Goal: Task Accomplishment & Management: Manage account settings

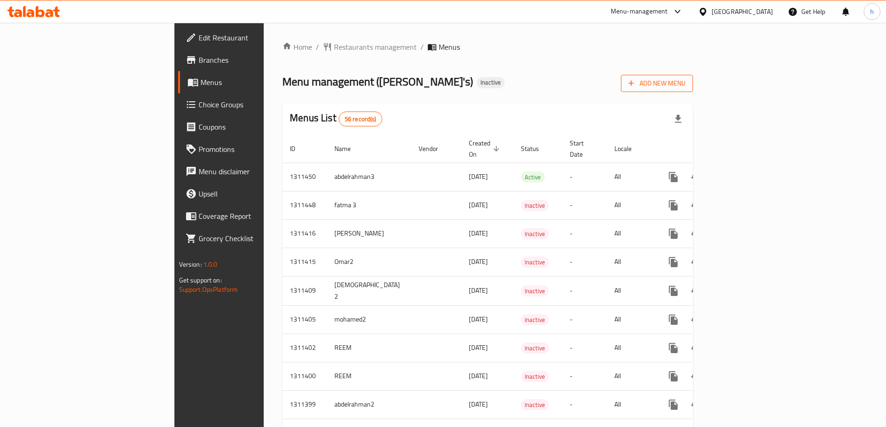
click at [685, 83] on span "Add New Menu" at bounding box center [656, 84] width 57 height 12
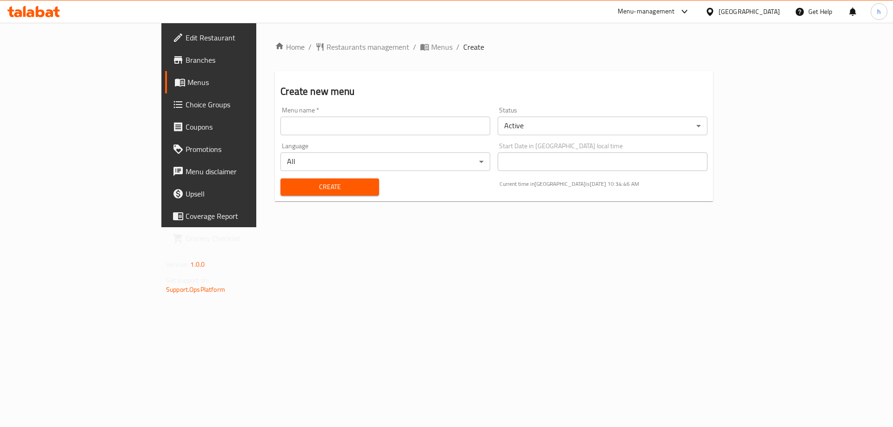
click at [460, 133] on input "text" at bounding box center [385, 126] width 210 height 19
click at [280, 126] on input "[PERSON_NAME]" at bounding box center [385, 126] width 210 height 19
type input "habiibaa mohamed"
click at [288, 183] on span "Create" at bounding box center [329, 187] width 83 height 12
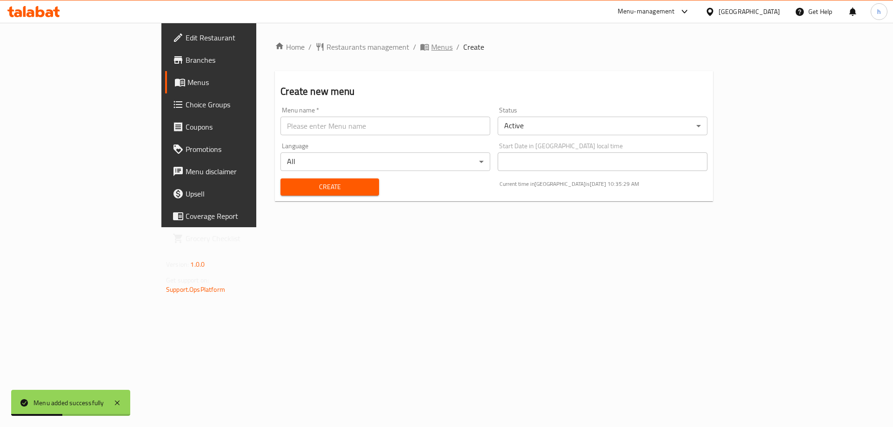
click at [431, 49] on span "Menus" at bounding box center [441, 46] width 21 height 11
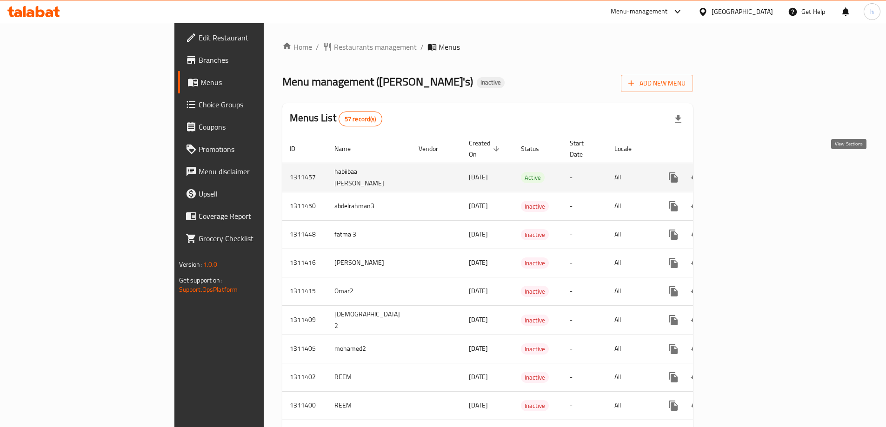
click at [746, 172] on icon "enhanced table" at bounding box center [740, 177] width 11 height 11
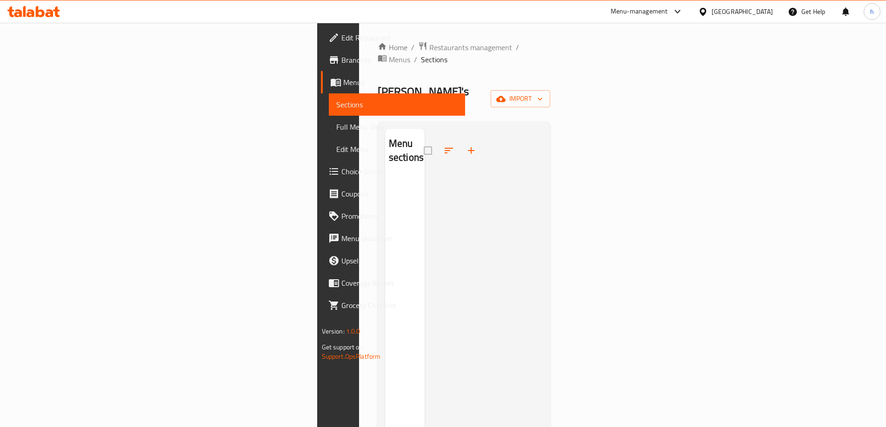
drag, startPoint x: 591, startPoint y: 206, endPoint x: 591, endPoint y: 191, distance: 15.3
click at [543, 205] on div at bounding box center [484, 342] width 119 height 427
click at [543, 93] on span "import" at bounding box center [520, 99] width 45 height 12
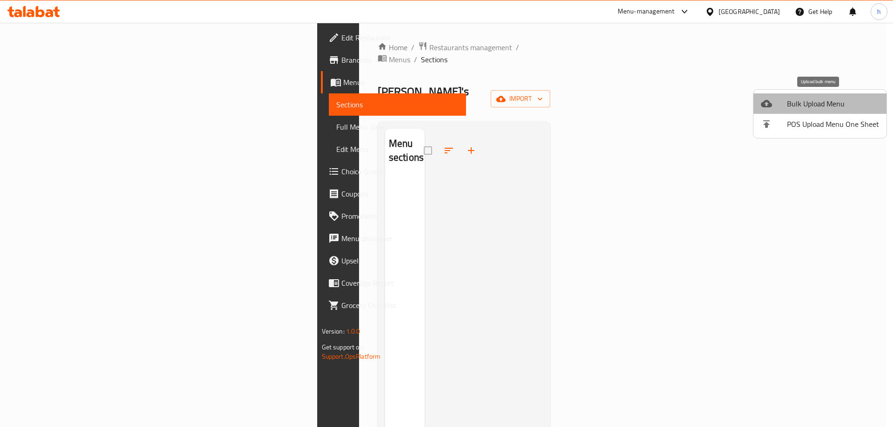
click at [822, 104] on span "Bulk Upload Menu" at bounding box center [833, 103] width 92 height 11
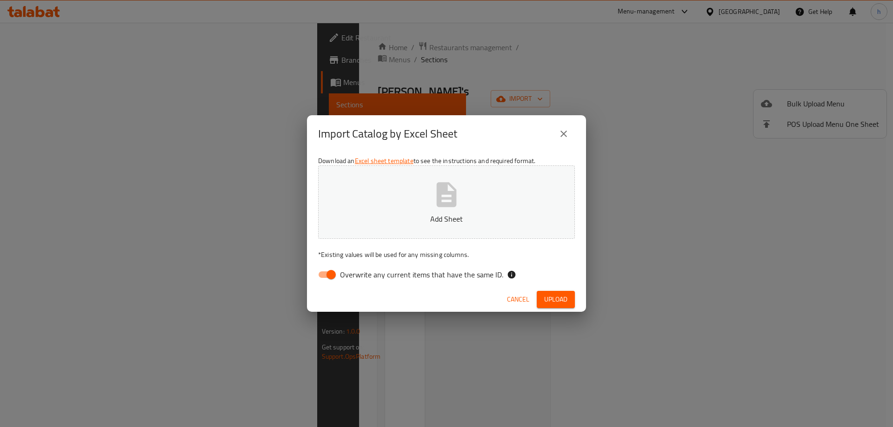
drag, startPoint x: 327, startPoint y: 275, endPoint x: 644, endPoint y: 39, distance: 394.8
click at [331, 272] on input "Overwrite any current items that have the same ID." at bounding box center [331, 275] width 53 height 18
checkbox input "false"
click at [562, 297] on span "Upload" at bounding box center [555, 300] width 23 height 12
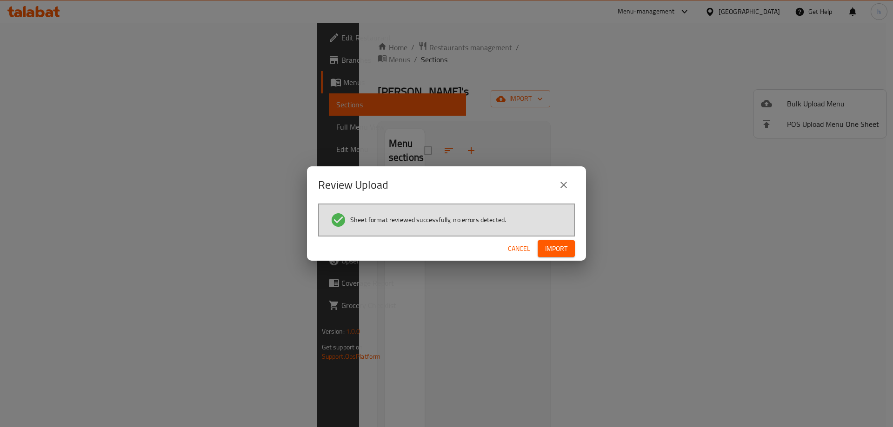
click at [550, 246] on span "Import" at bounding box center [556, 249] width 22 height 12
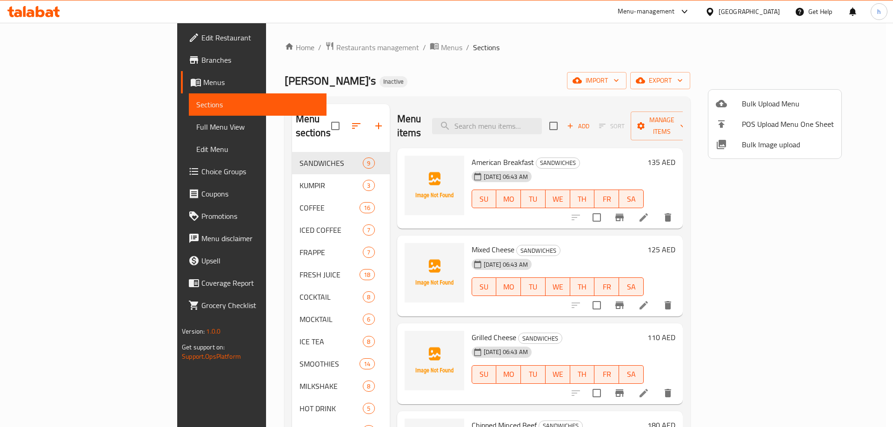
click at [236, 394] on div at bounding box center [446, 213] width 893 height 427
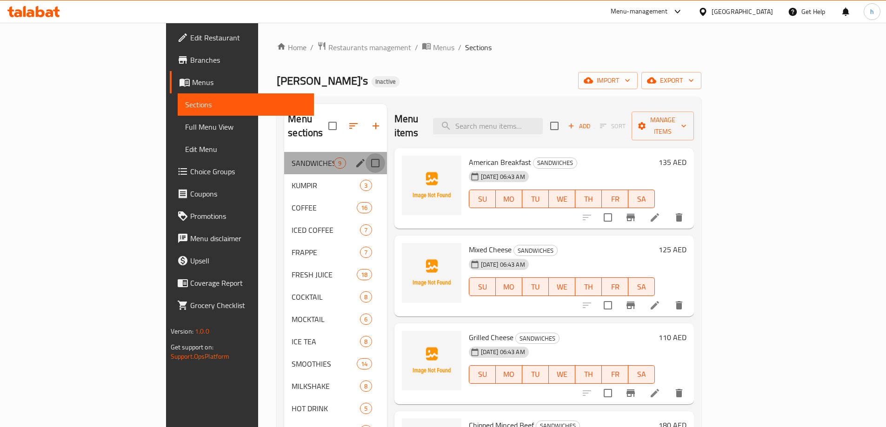
click at [366, 153] on input "Menu sections" at bounding box center [376, 163] width 20 height 20
checkbox input "true"
click at [342, 121] on icon "button" at bounding box center [347, 125] width 11 height 11
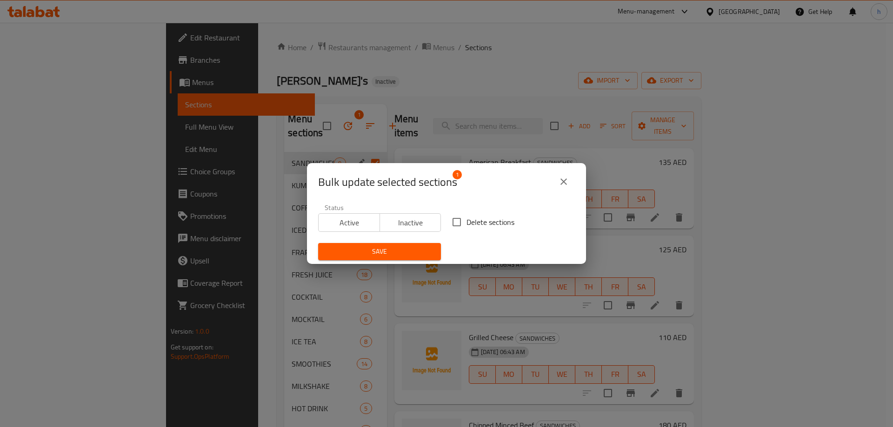
click at [459, 218] on input "Delete sections" at bounding box center [457, 223] width 20 height 20
checkbox input "true"
click at [564, 182] on icon "close" at bounding box center [563, 182] width 7 height 7
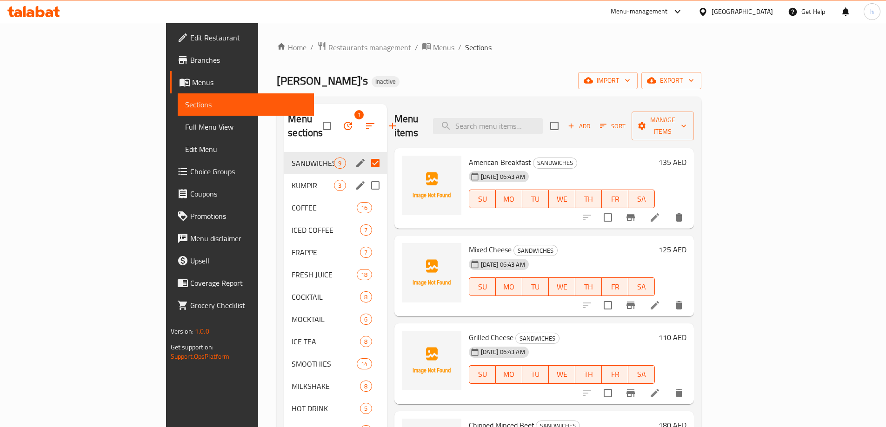
click at [366, 176] on input "Menu sections" at bounding box center [376, 186] width 20 height 20
checkbox input "true"
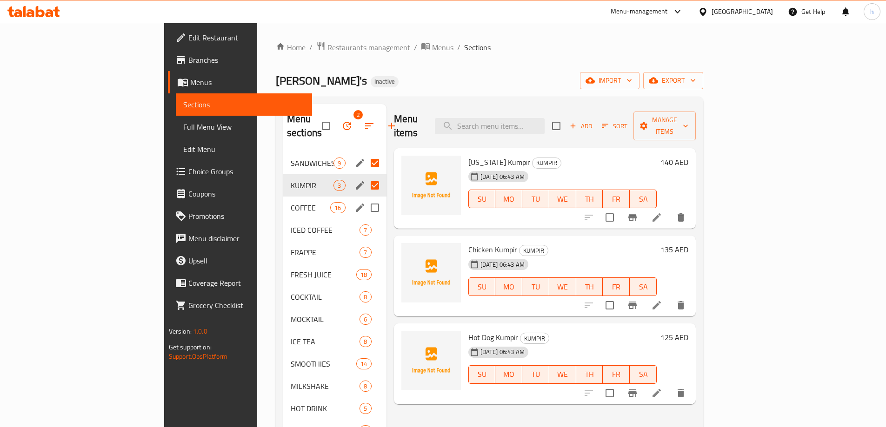
click at [365, 198] on input "Menu sections" at bounding box center [375, 208] width 20 height 20
checkbox input "true"
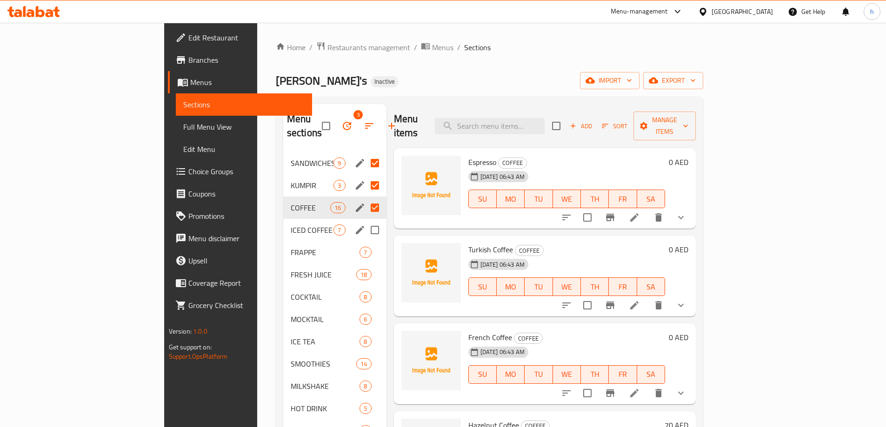
click at [365, 220] on input "Menu sections" at bounding box center [375, 230] width 20 height 20
checkbox input "true"
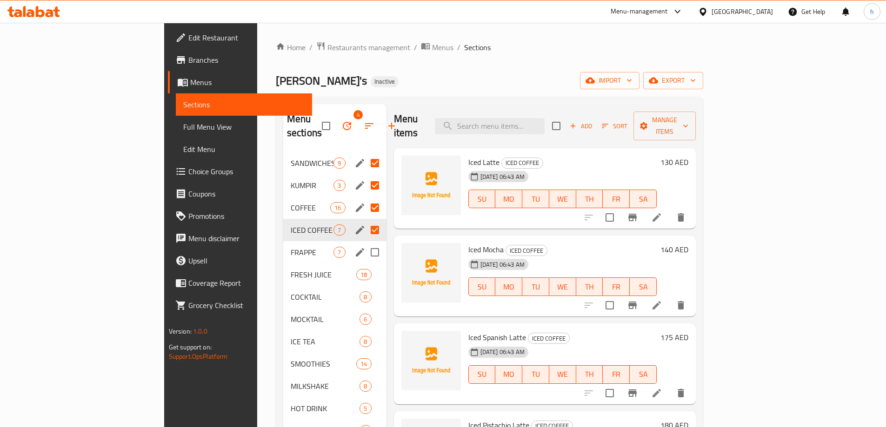
click at [365, 243] on input "Menu sections" at bounding box center [375, 253] width 20 height 20
checkbox input "true"
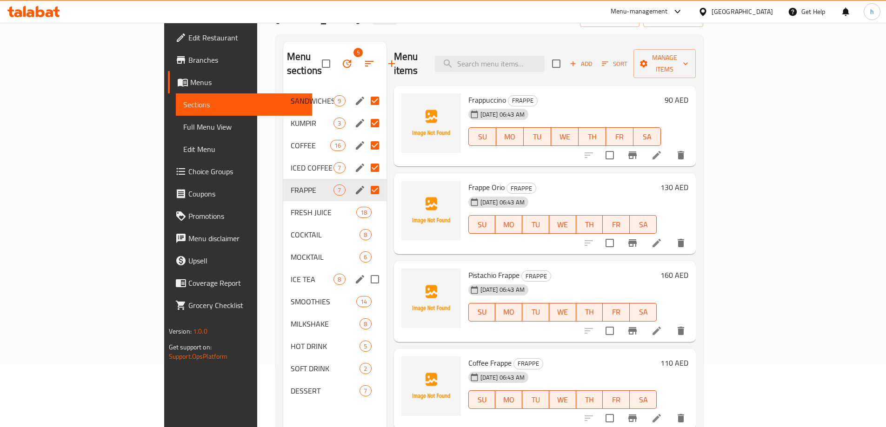
scroll to position [93, 0]
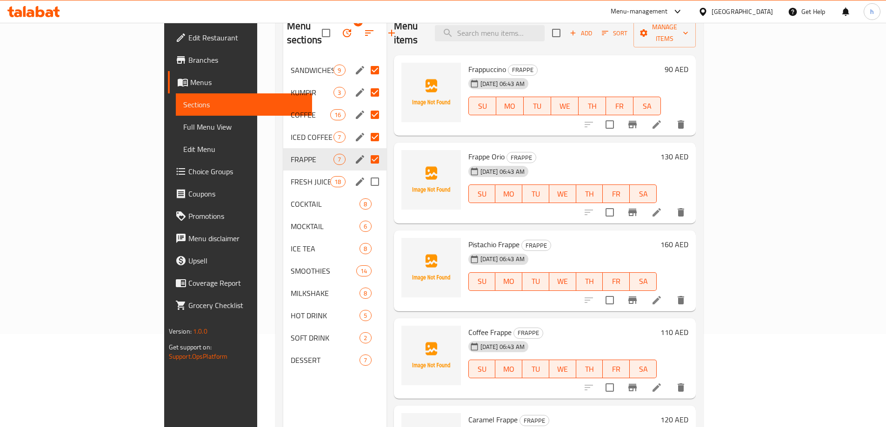
click at [365, 172] on input "Menu sections" at bounding box center [375, 182] width 20 height 20
checkbox input "true"
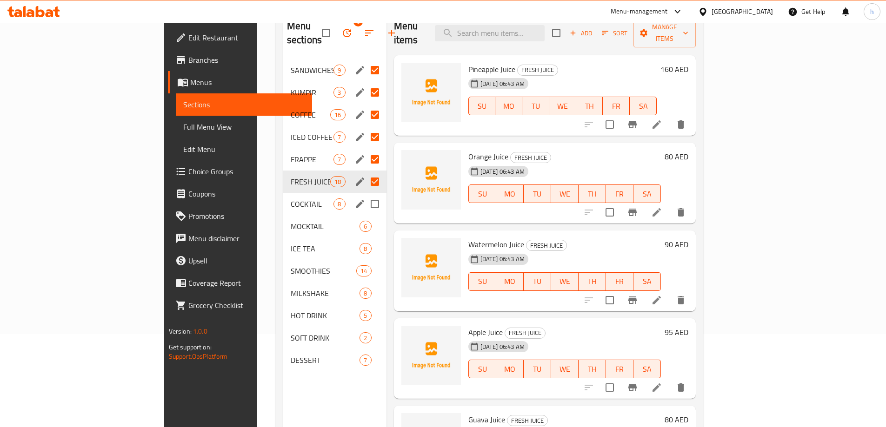
click at [365, 194] on input "Menu sections" at bounding box center [375, 204] width 20 height 20
checkbox input "true"
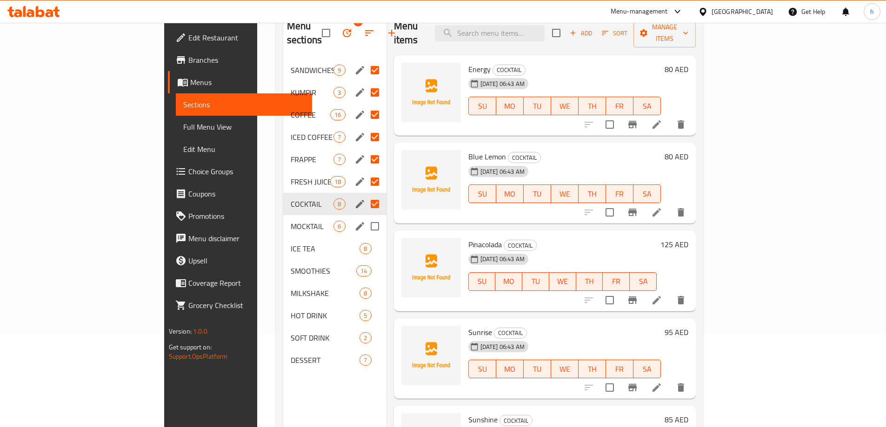
click at [365, 217] on input "Menu sections" at bounding box center [375, 227] width 20 height 20
checkbox input "true"
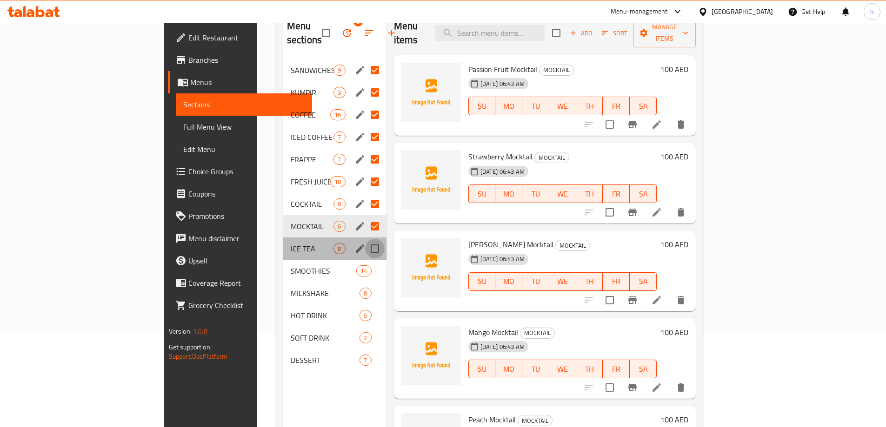
click at [365, 239] on input "Menu sections" at bounding box center [375, 249] width 20 height 20
checkbox input "true"
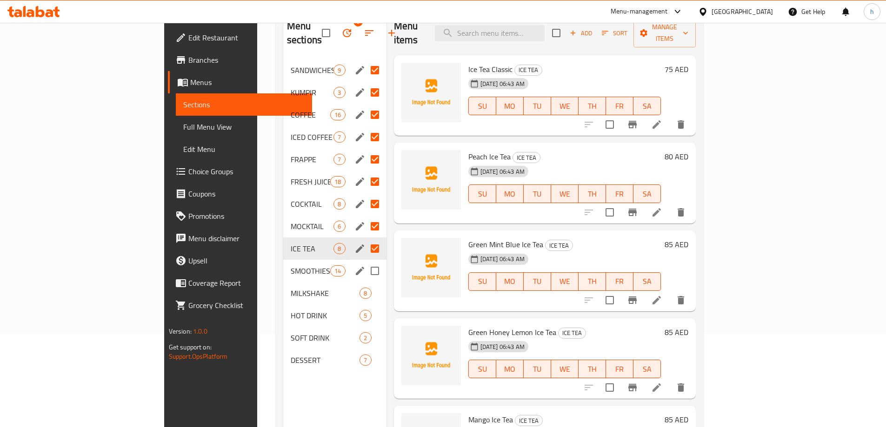
click at [365, 261] on input "Menu sections" at bounding box center [375, 271] width 20 height 20
checkbox input "true"
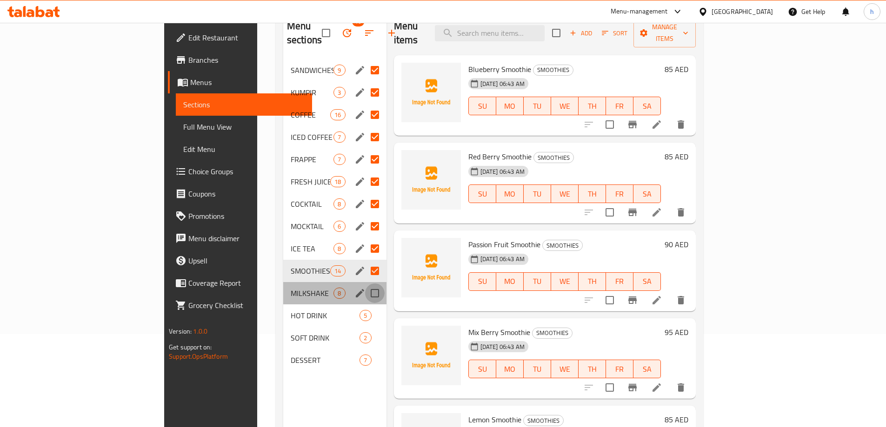
click at [365, 284] on input "Menu sections" at bounding box center [375, 294] width 20 height 20
checkbox input "true"
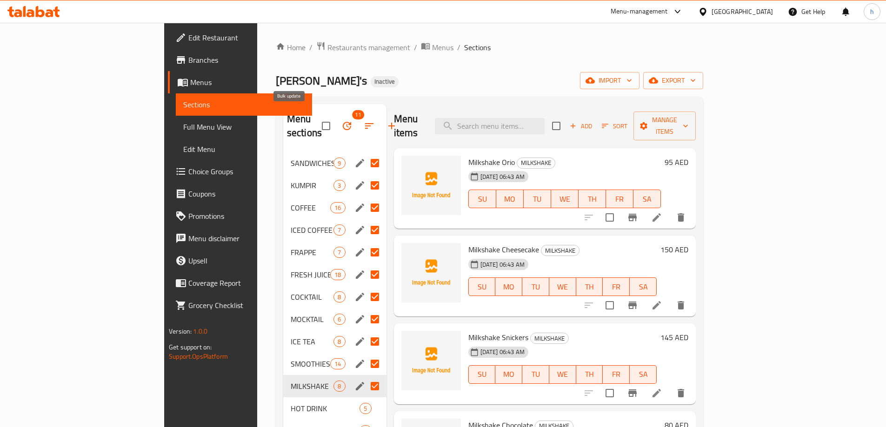
click at [343, 122] on icon "button" at bounding box center [347, 126] width 8 height 8
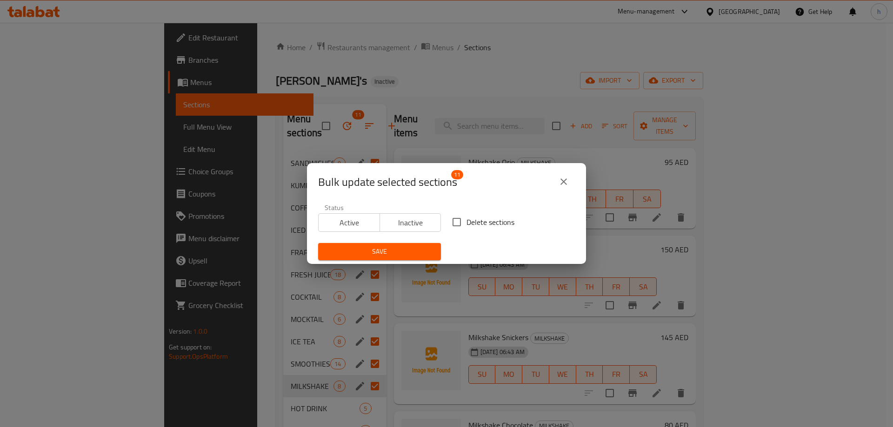
click at [462, 219] on input "Delete sections" at bounding box center [457, 223] width 20 height 20
checkbox input "true"
click at [408, 249] on span "Save" at bounding box center [380, 252] width 108 height 12
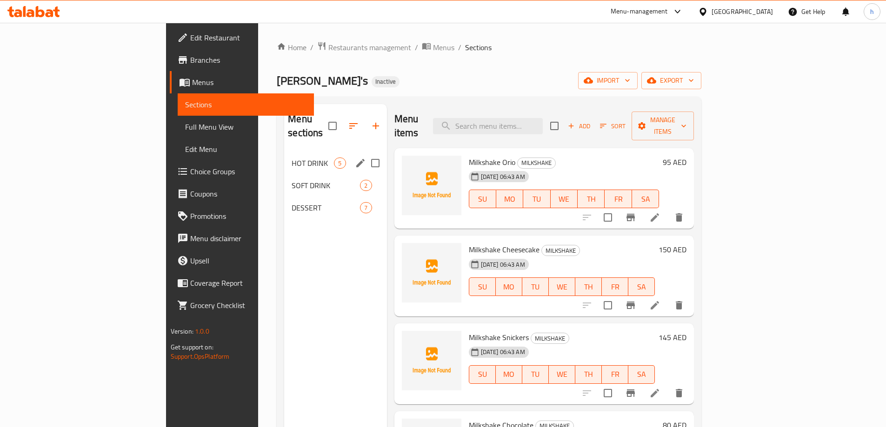
click at [284, 152] on div "HOT DRINK 5" at bounding box center [335, 163] width 102 height 22
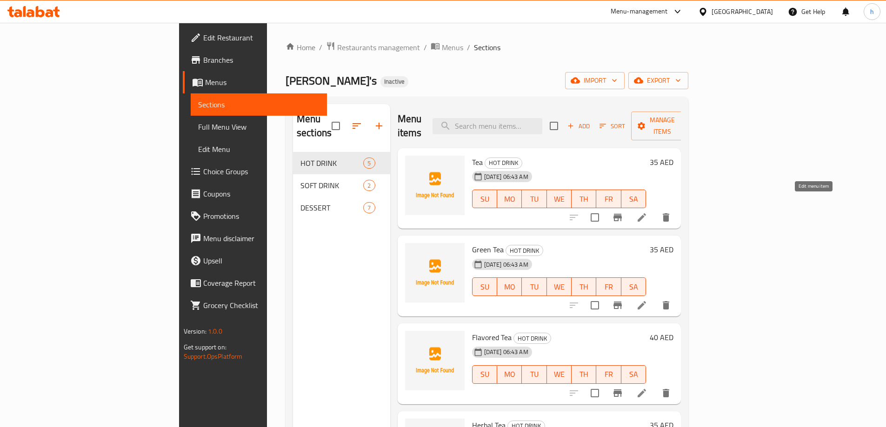
click at [647, 212] on icon at bounding box center [641, 217] width 11 height 11
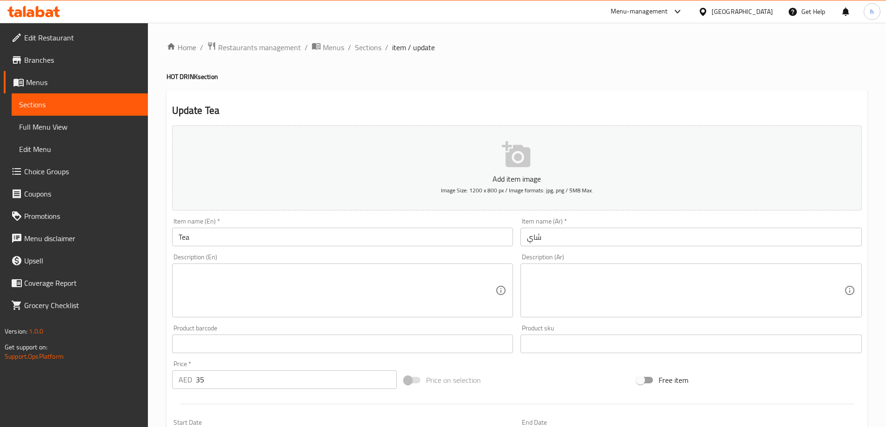
click at [602, 285] on textarea at bounding box center [685, 291] width 317 height 44
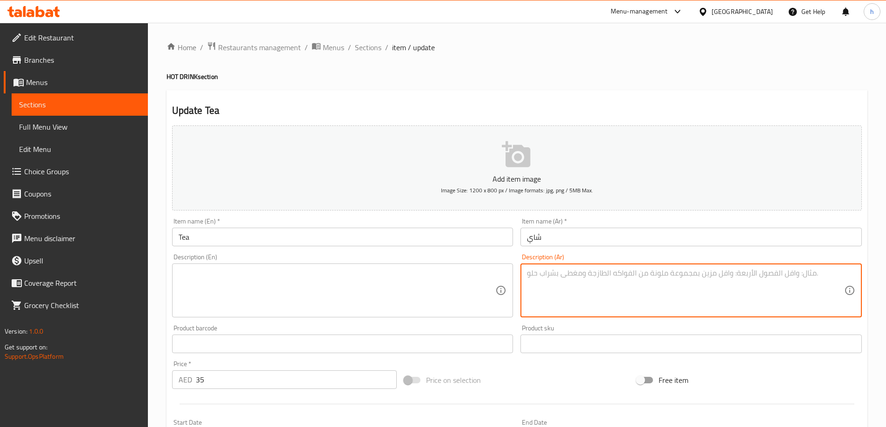
drag, startPoint x: 619, startPoint y: 300, endPoint x: 612, endPoint y: 289, distance: 13.8
click at [618, 300] on textarea at bounding box center [685, 291] width 317 height 44
drag, startPoint x: 611, startPoint y: 286, endPoint x: 531, endPoint y: 290, distance: 80.1
click at [528, 294] on textarea at bounding box center [685, 291] width 317 height 44
paste textarea "شاي ساخن كلاسيكي."
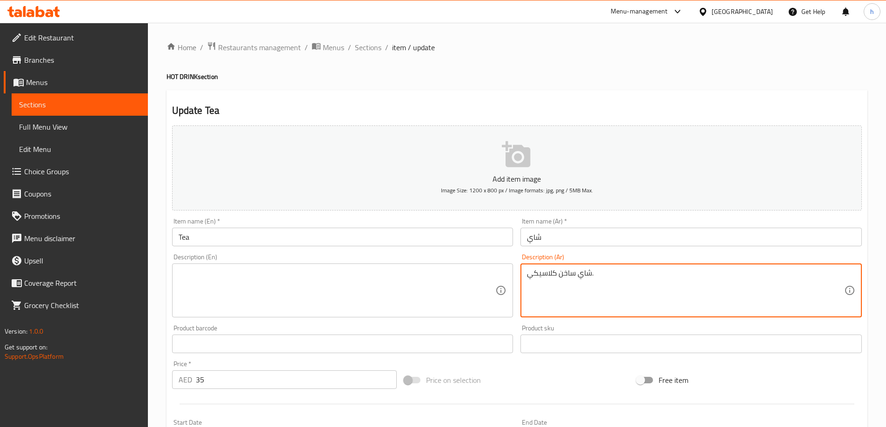
type textarea "شاي ساخن كلاسيكي."
click at [433, 289] on textarea at bounding box center [337, 291] width 317 height 44
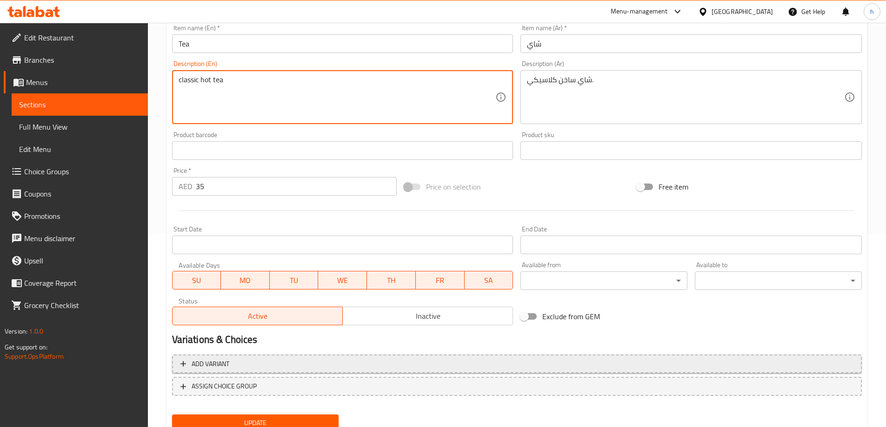
scroll to position [230, 0]
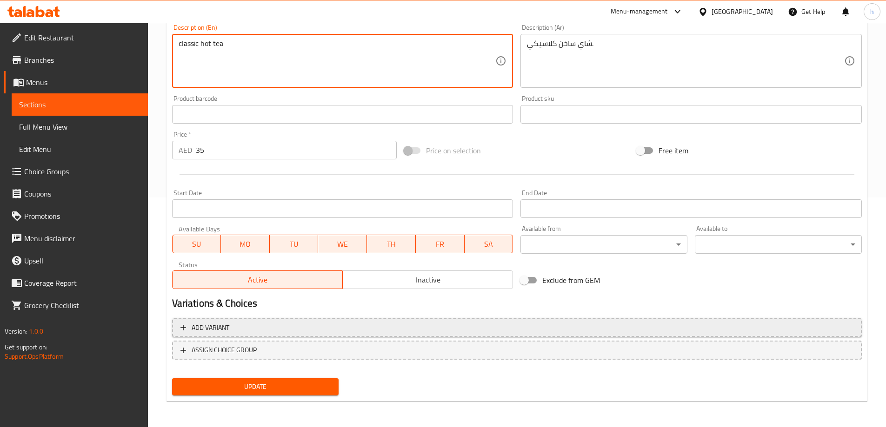
type textarea "classic hot tea"
click at [378, 321] on button "Add variant" at bounding box center [517, 328] width 690 height 19
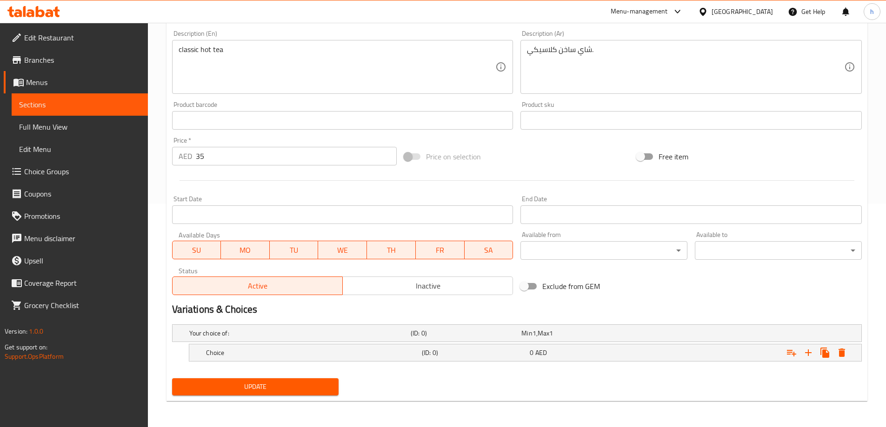
scroll to position [224, 0]
click at [286, 333] on h5 "Your choice of:" at bounding box center [298, 333] width 218 height 9
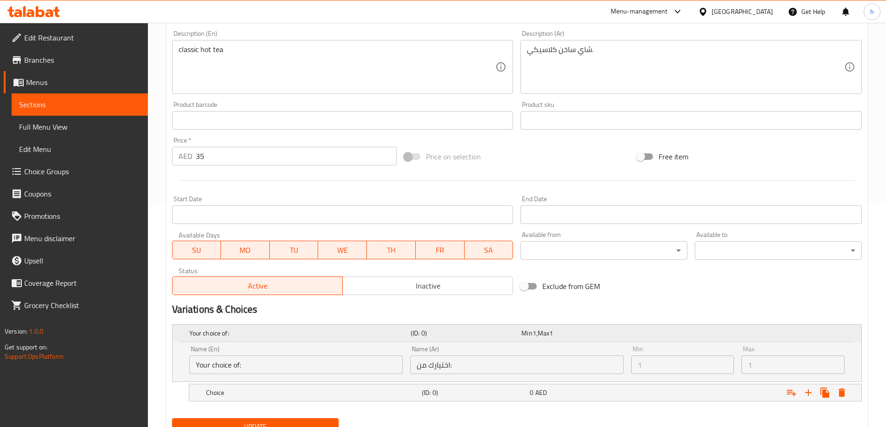
click at [301, 335] on h5 "Your choice of:" at bounding box center [298, 333] width 218 height 9
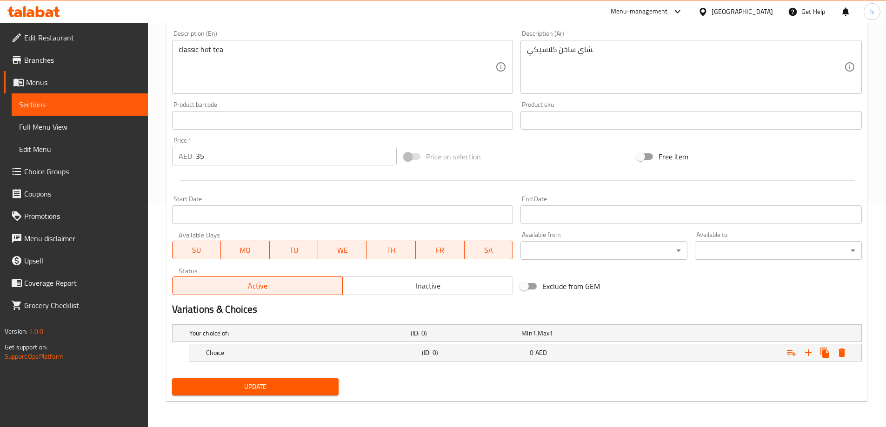
click at [257, 389] on span "Update" at bounding box center [255, 387] width 152 height 12
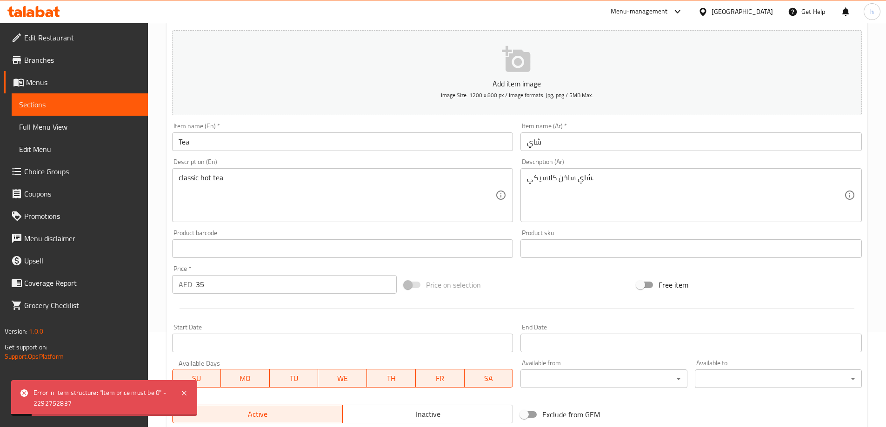
scroll to position [0, 0]
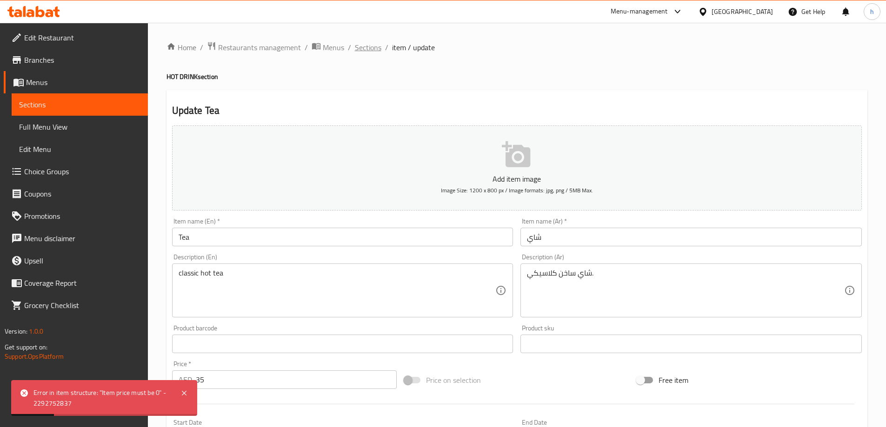
click at [368, 52] on span "Sections" at bounding box center [368, 47] width 27 height 11
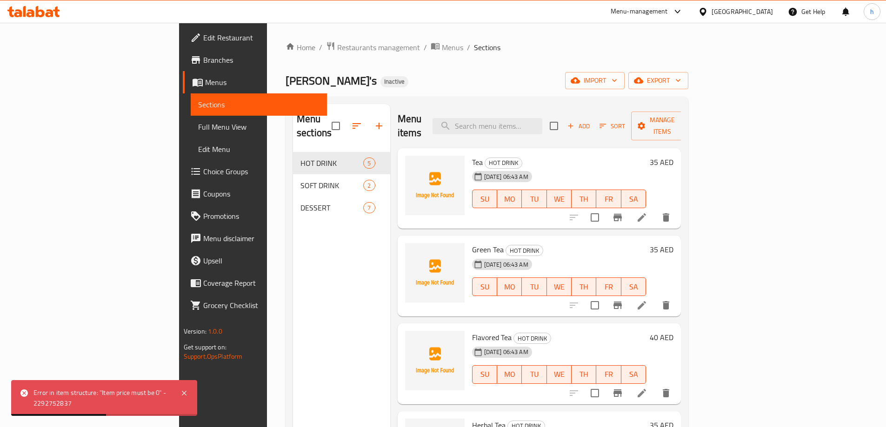
click at [646, 301] on icon at bounding box center [642, 305] width 8 height 8
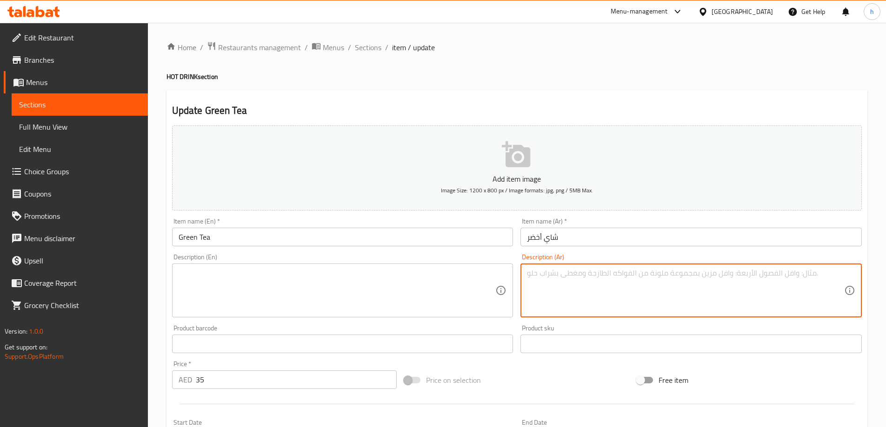
drag, startPoint x: 596, startPoint y: 293, endPoint x: 574, endPoint y: 292, distance: 22.3
click at [596, 293] on textarea at bounding box center [685, 291] width 317 height 44
paste textarea "شاي أخضر صحي ومنعش"
type textarea "شاي أخضر صحي ومنعش"
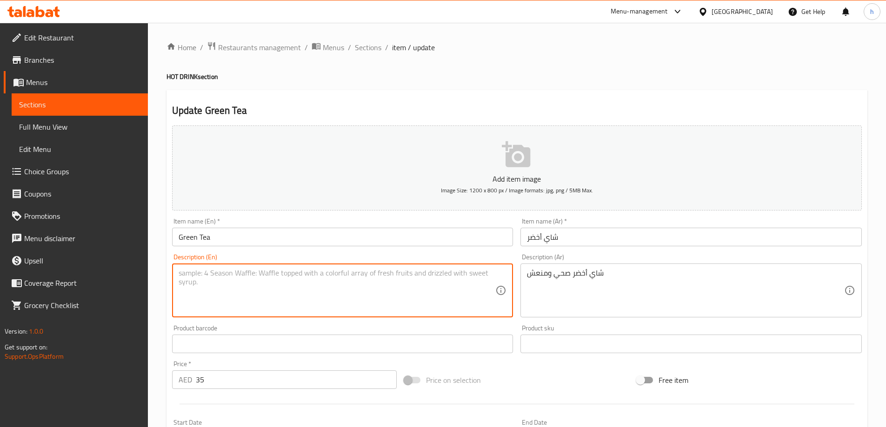
click at [398, 280] on textarea at bounding box center [337, 291] width 317 height 44
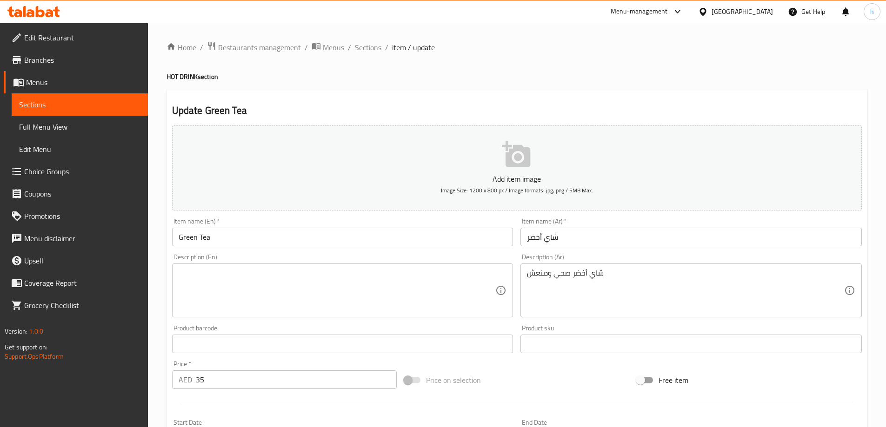
click at [340, 282] on textarea at bounding box center [337, 291] width 317 height 44
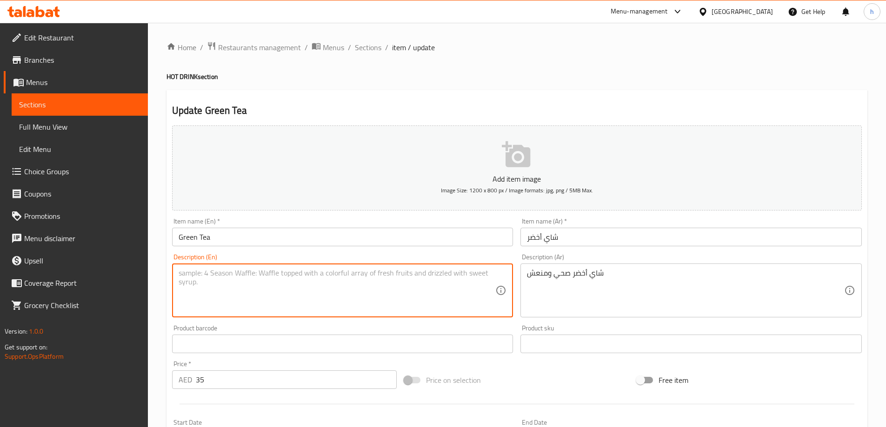
click at [349, 289] on textarea at bounding box center [337, 291] width 317 height 44
paste textarea "Tangy"
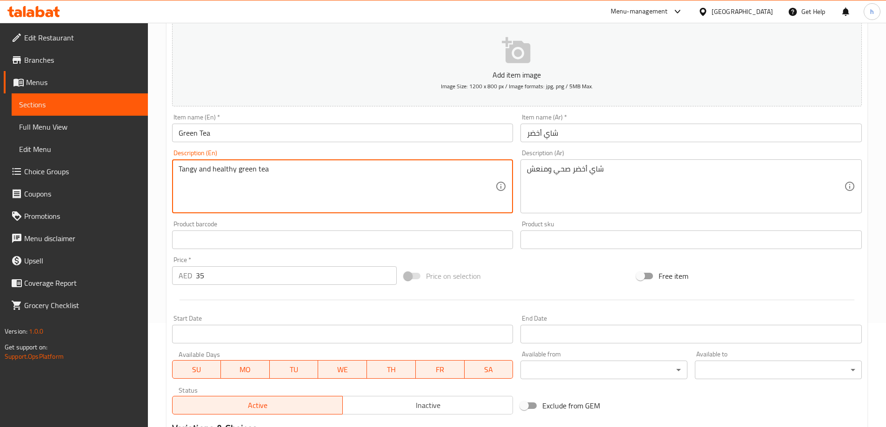
scroll to position [230, 0]
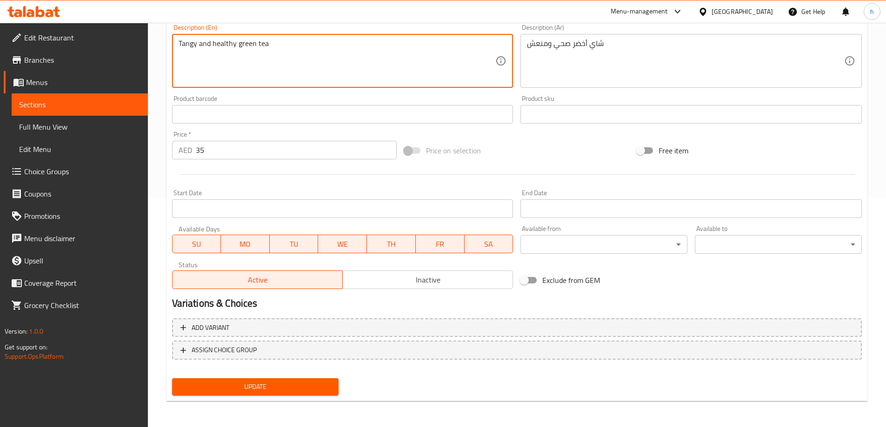
type textarea "Tangy and healthy green tea"
click at [282, 389] on span "Update" at bounding box center [255, 387] width 152 height 12
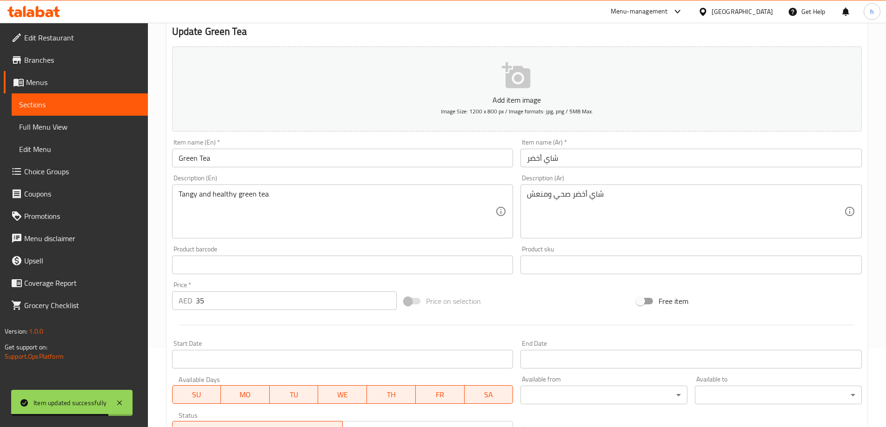
scroll to position [0, 0]
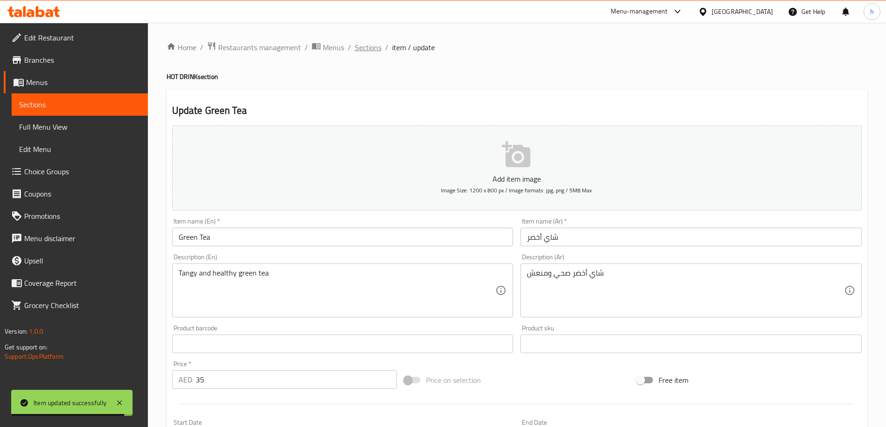
click at [374, 46] on span "Sections" at bounding box center [368, 47] width 27 height 11
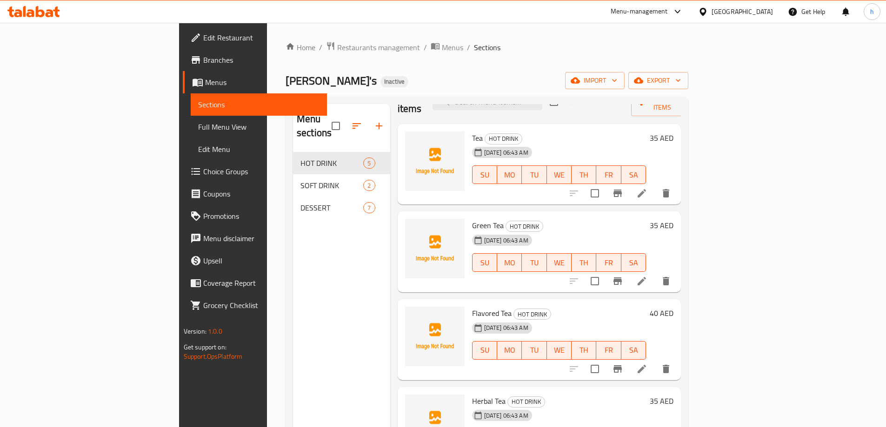
scroll to position [34, 0]
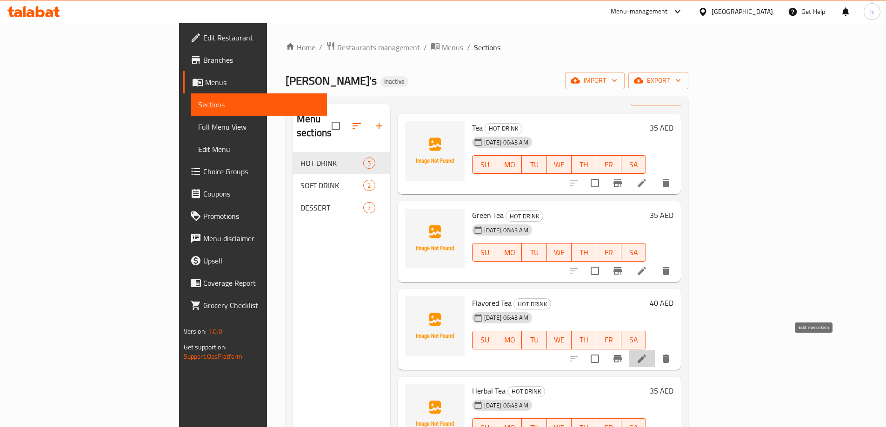
click at [647, 353] on icon at bounding box center [641, 358] width 11 height 11
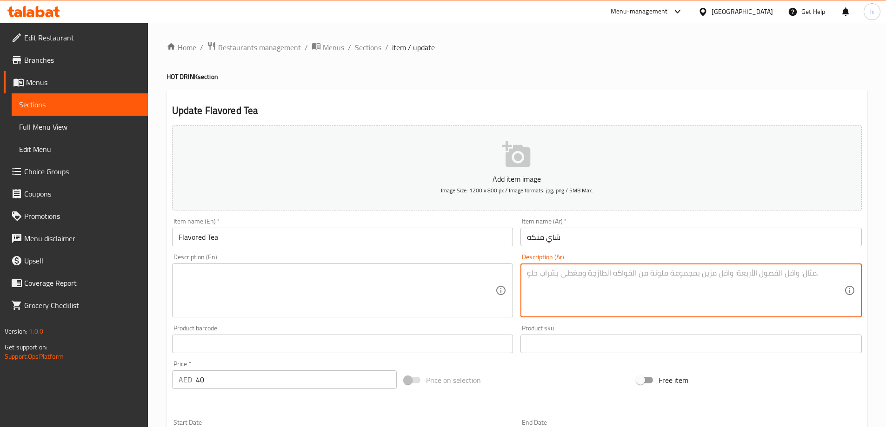
click at [648, 288] on textarea at bounding box center [685, 291] width 317 height 44
paste textarea "شاي بنكهة مميزة"
type textarea "شاي بنكهة مميزة"
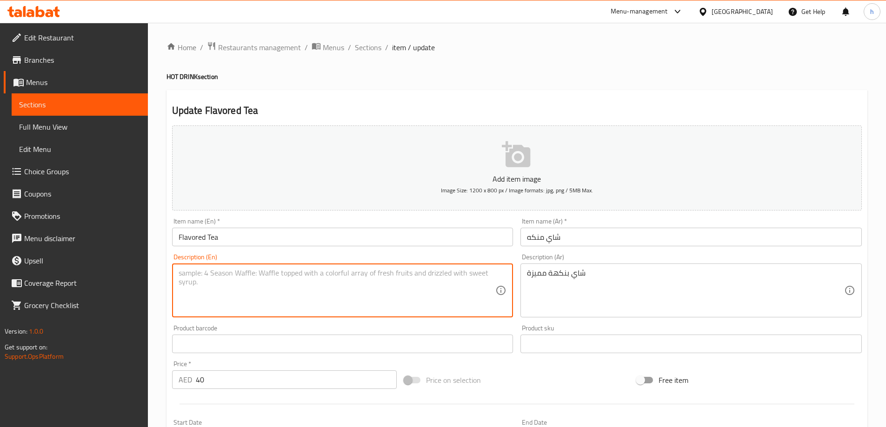
click at [364, 283] on textarea at bounding box center [337, 291] width 317 height 44
click at [383, 300] on textarea at bounding box center [337, 291] width 317 height 44
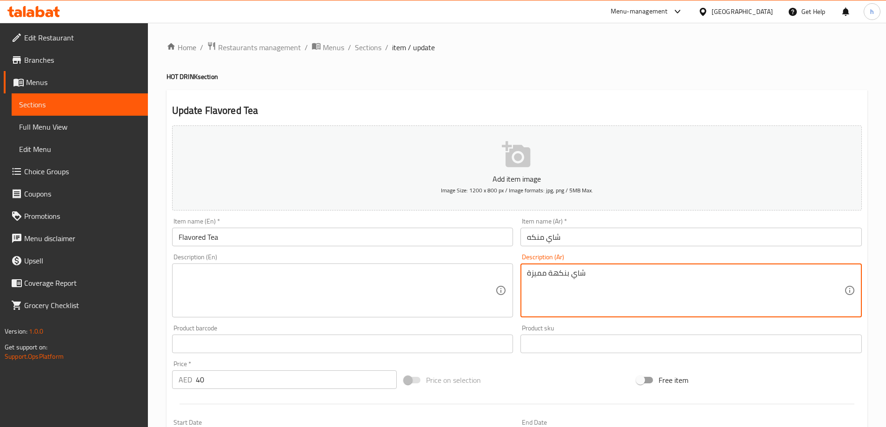
drag, startPoint x: 556, startPoint y: 287, endPoint x: 550, endPoint y: 281, distance: 8.5
click at [550, 281] on textarea "شاي بنكهة مميزة" at bounding box center [685, 291] width 317 height 44
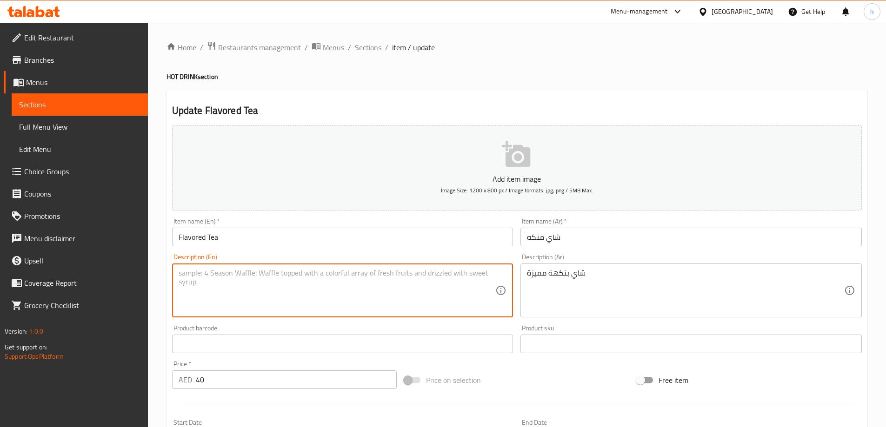
click at [362, 280] on textarea at bounding box center [337, 291] width 317 height 44
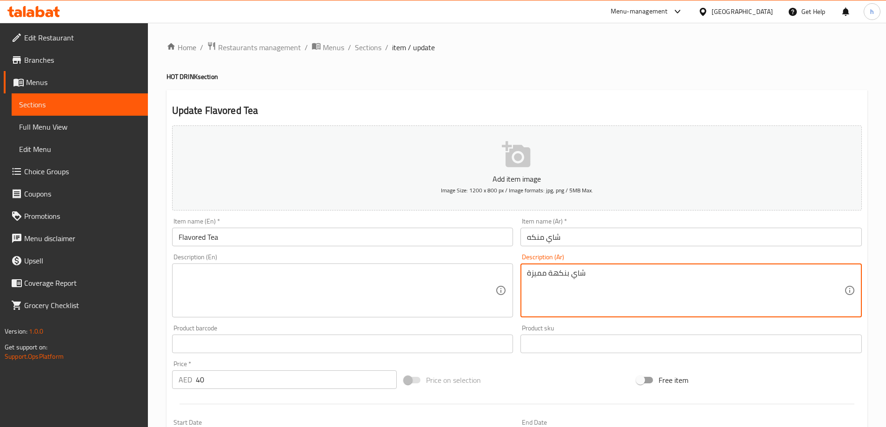
click at [540, 279] on textarea "شاي بنكهة مميزة" at bounding box center [685, 291] width 317 height 44
click at [343, 281] on textarea at bounding box center [337, 291] width 317 height 44
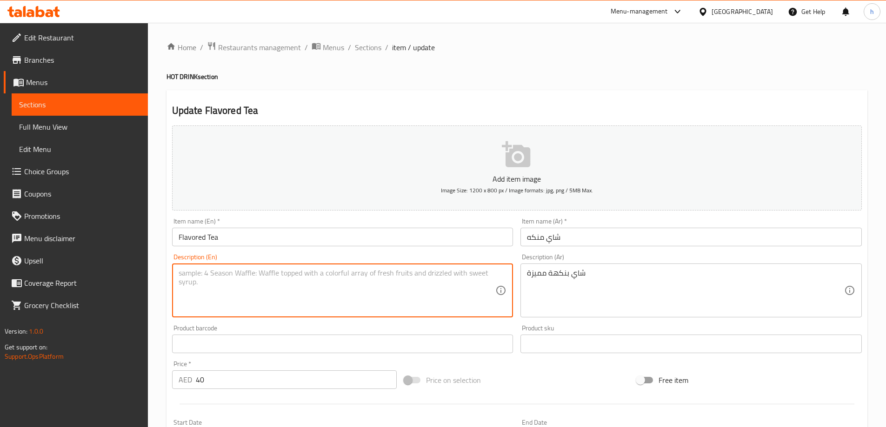
click at [359, 296] on textarea at bounding box center [337, 291] width 317 height 44
paste textarea "distinctive flavor tea"
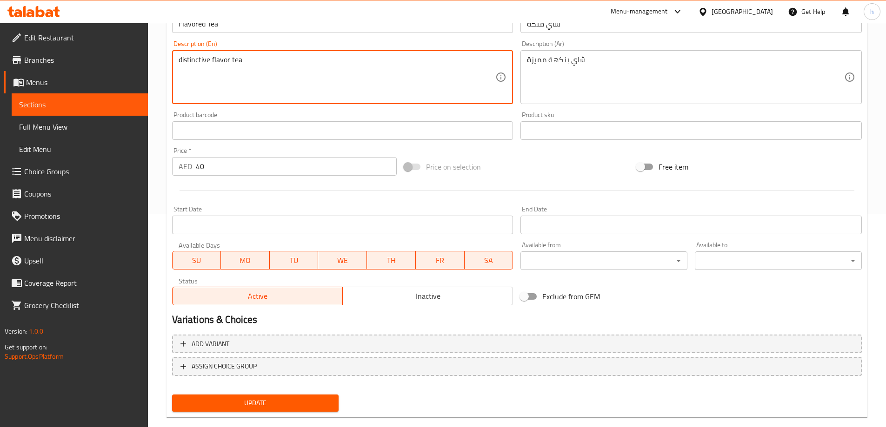
scroll to position [230, 0]
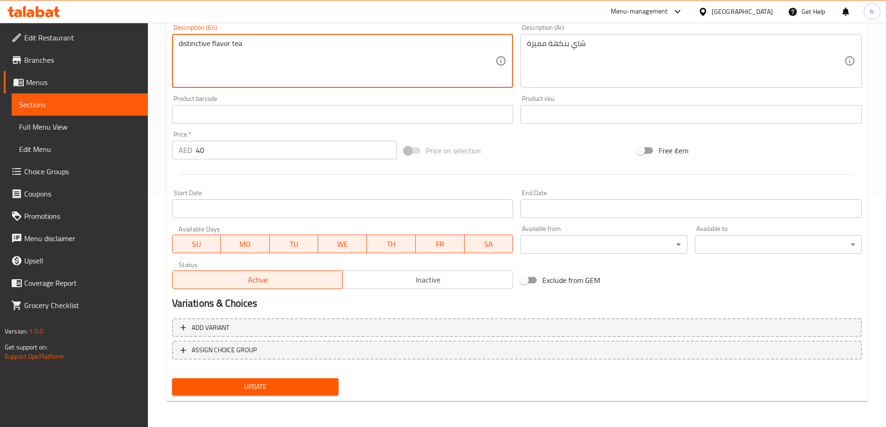
type textarea "distinctive flavor tea"
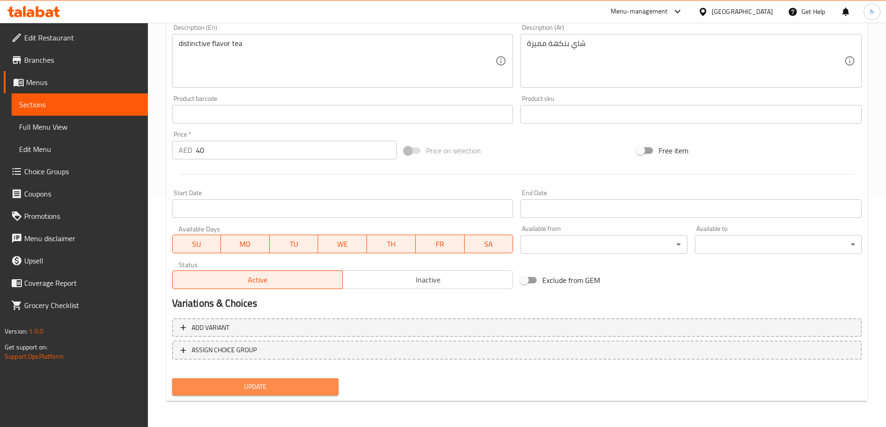
click at [290, 385] on span "Update" at bounding box center [255, 387] width 152 height 12
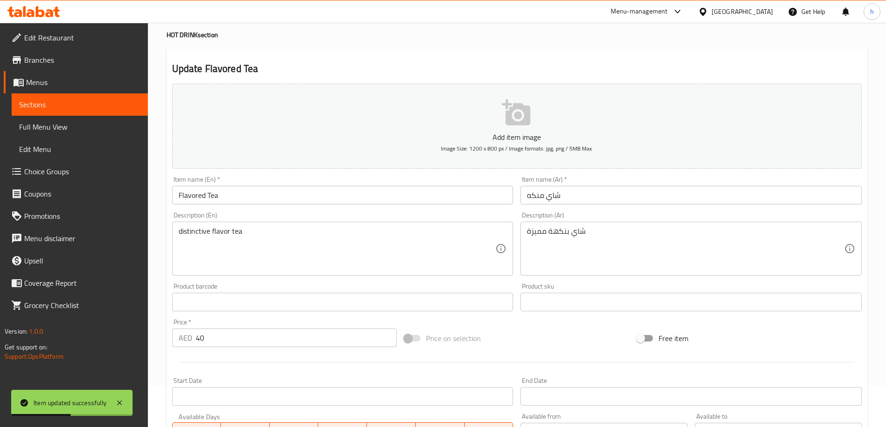
scroll to position [0, 0]
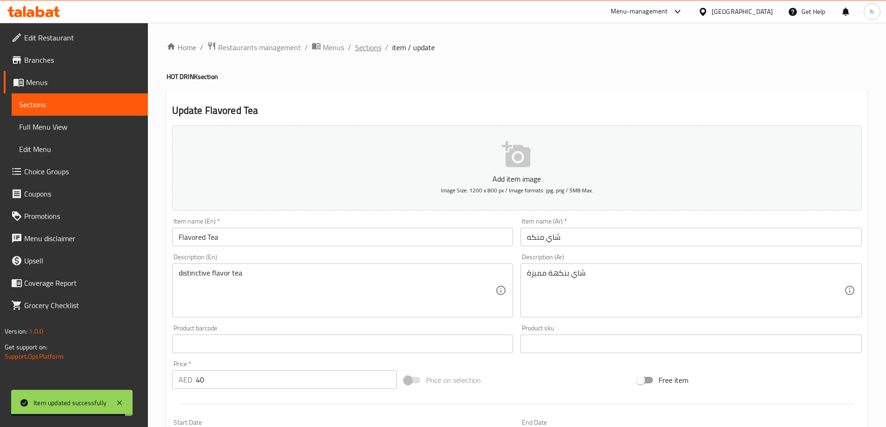
click at [369, 51] on span "Sections" at bounding box center [368, 47] width 27 height 11
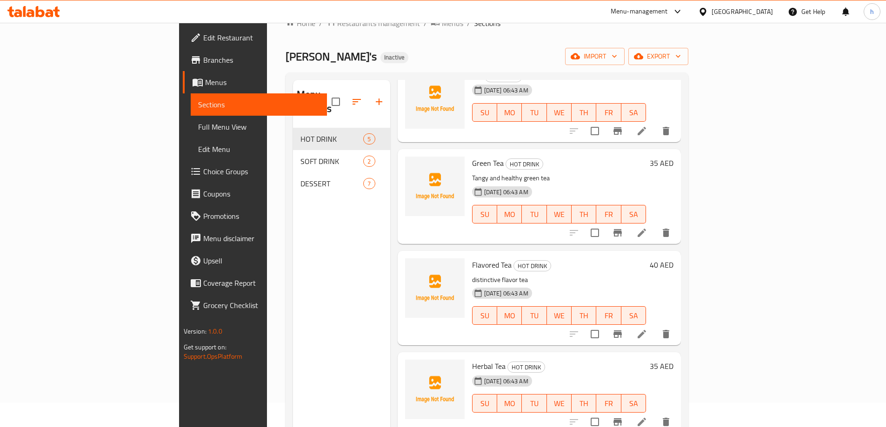
scroll to position [47, 0]
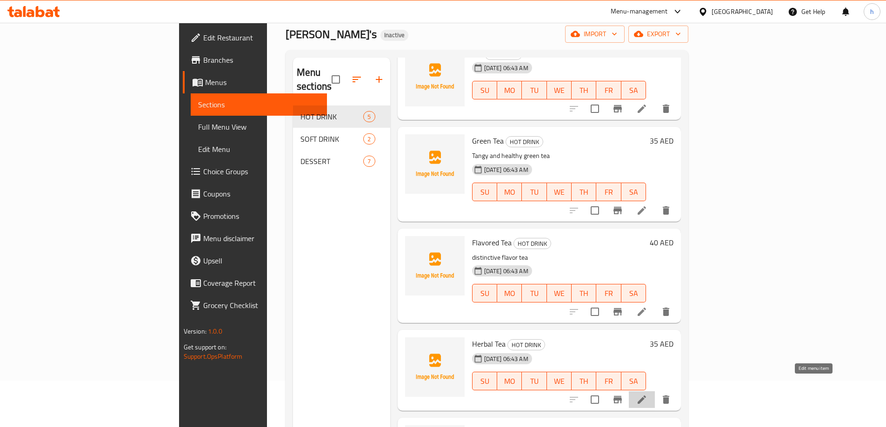
click at [647, 394] on icon at bounding box center [641, 399] width 11 height 11
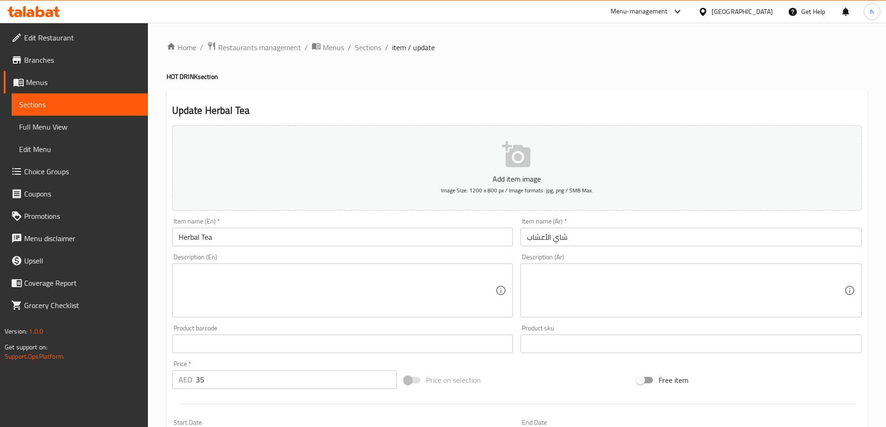
click at [583, 286] on textarea at bounding box center [685, 291] width 317 height 44
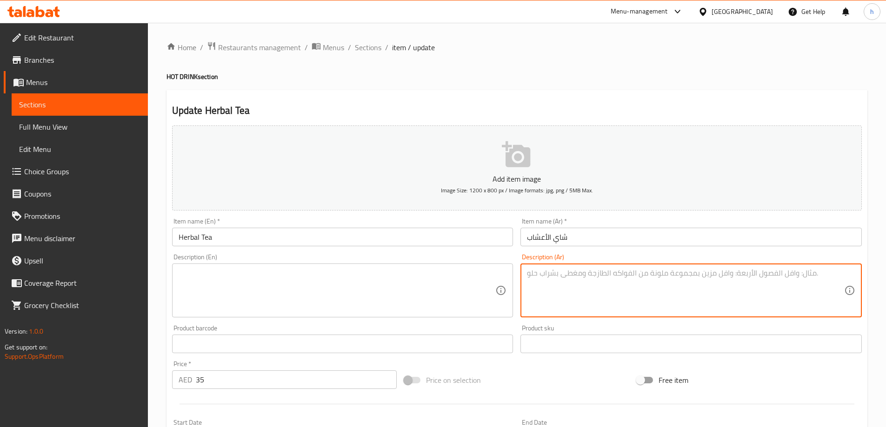
paste textarea "شاي أعشاب دافئ."
click at [592, 275] on textarea "شاي أعشاب دافئ." at bounding box center [685, 291] width 317 height 44
type textarea "شاي أعشاب دافئ"
click at [370, 298] on textarea at bounding box center [337, 291] width 317 height 44
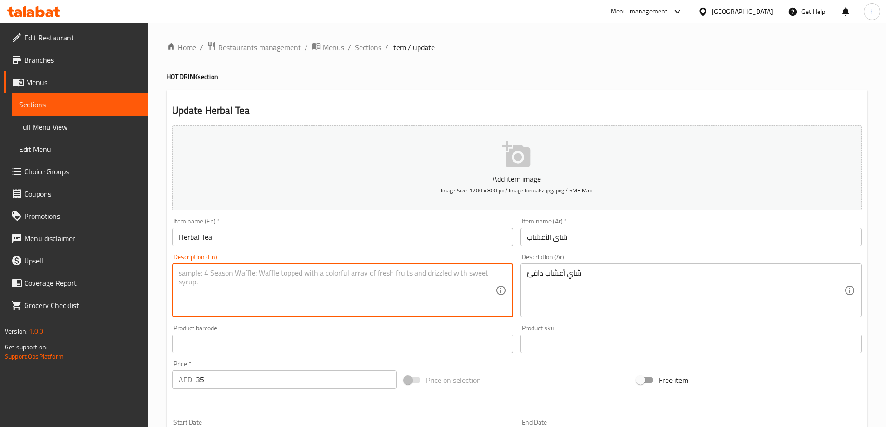
click at [337, 289] on textarea at bounding box center [337, 291] width 317 height 44
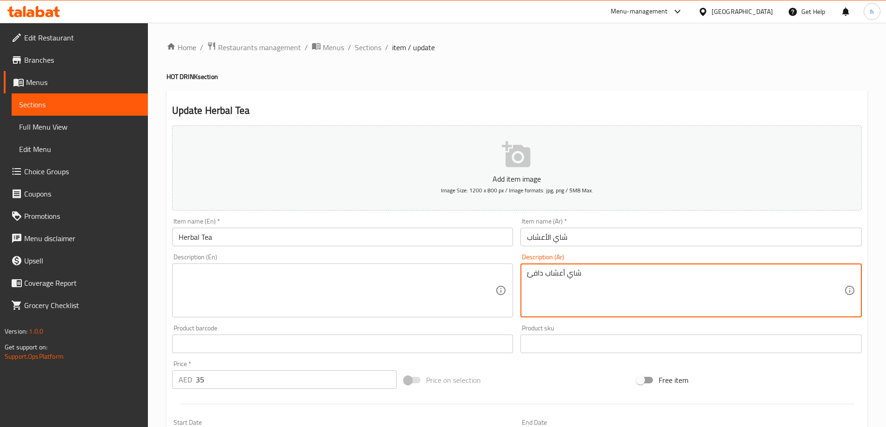
click at [553, 275] on textarea "شاي أعشاب دافئ" at bounding box center [685, 291] width 317 height 44
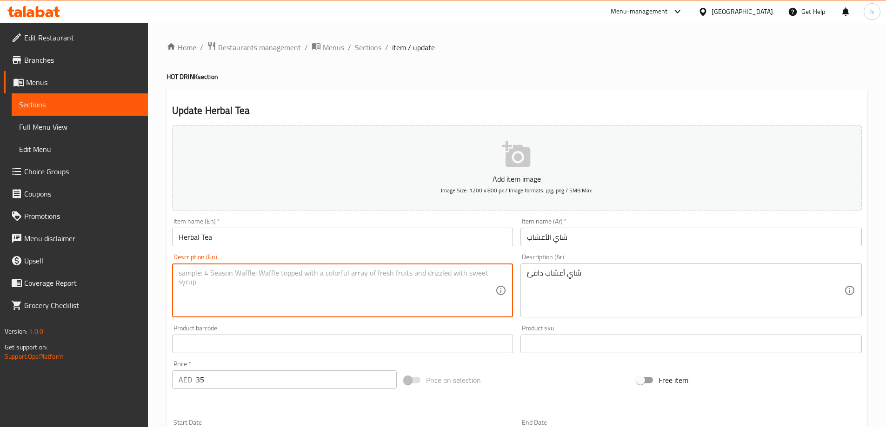
click at [249, 286] on textarea at bounding box center [337, 291] width 317 height 44
paste textarea "Warm herbal tea"
click at [185, 272] on textarea "Warm herbal tea" at bounding box center [337, 291] width 317 height 44
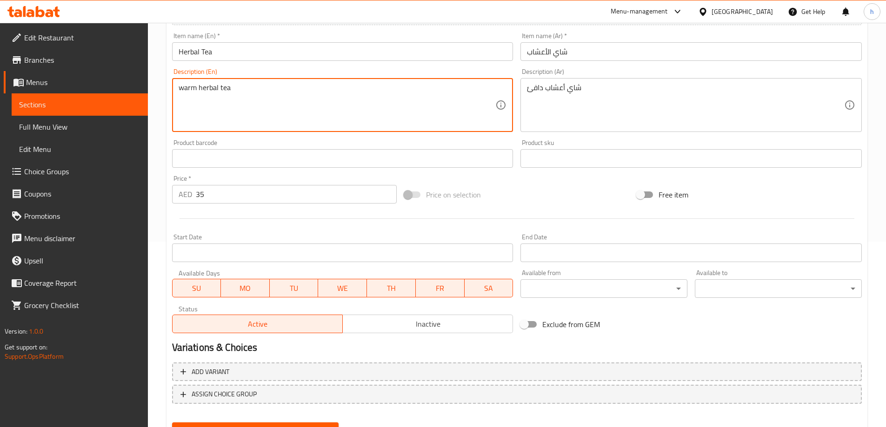
scroll to position [230, 0]
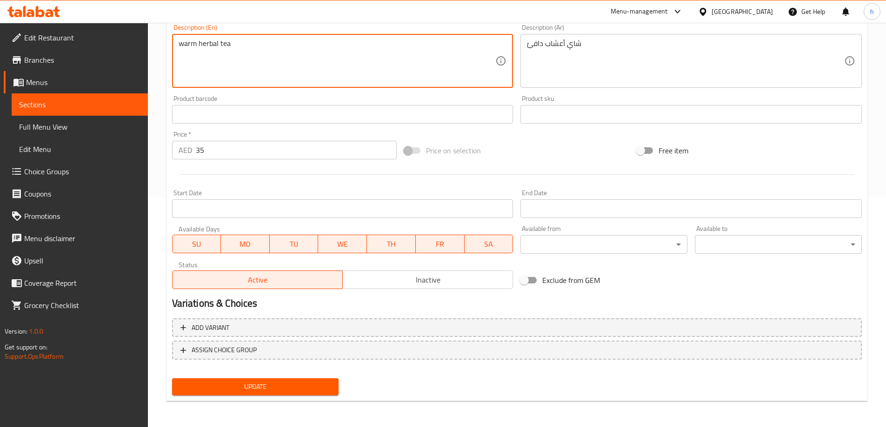
type textarea "warm herbal tea"
click at [272, 382] on span "Update" at bounding box center [255, 387] width 152 height 12
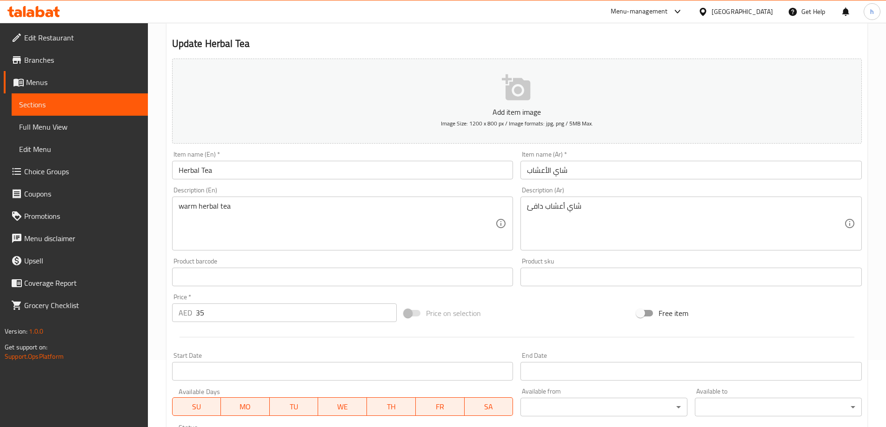
scroll to position [0, 0]
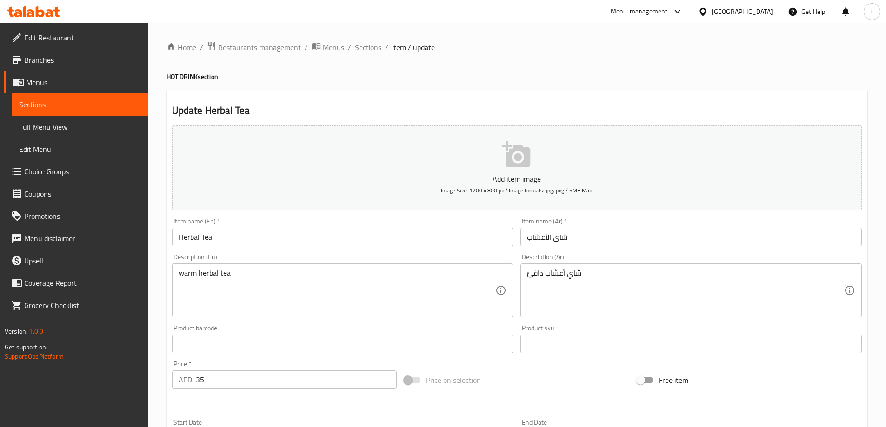
click at [375, 48] on span "Sections" at bounding box center [368, 47] width 27 height 11
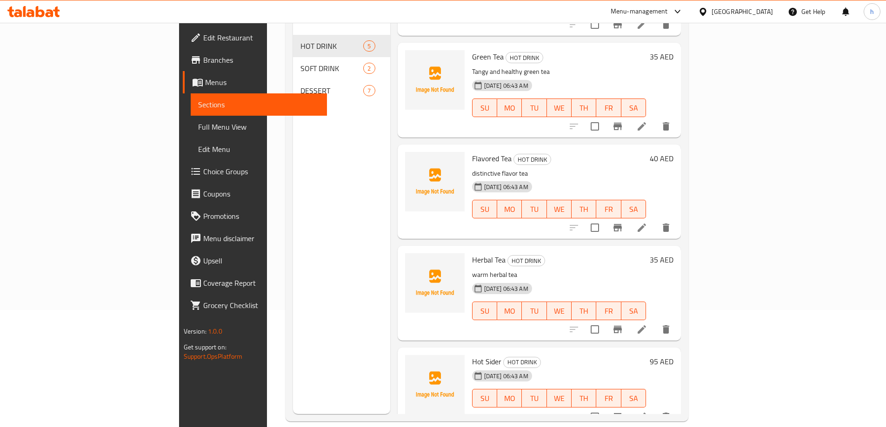
scroll to position [130, 0]
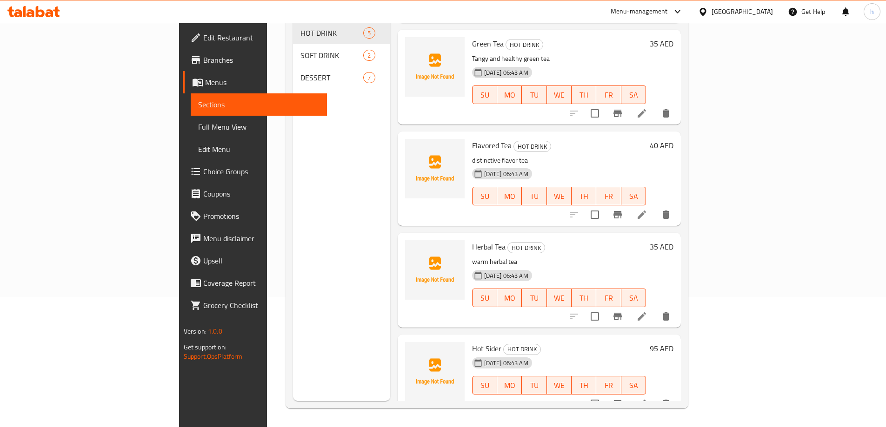
click at [583, 240] on h6 "Herbal Tea HOT DRINK" at bounding box center [559, 246] width 174 height 13
click at [646, 400] on icon at bounding box center [642, 404] width 8 height 8
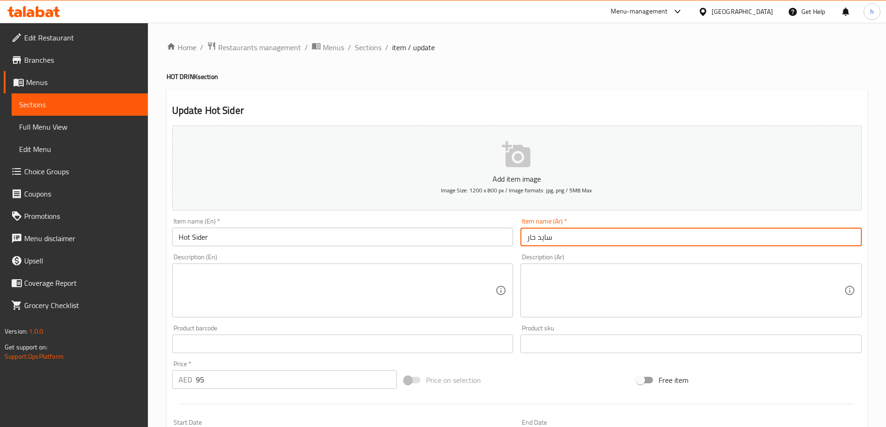
click at [558, 234] on input "سايد حار" at bounding box center [690, 237] width 341 height 19
type input "i"
type input "هوت سيدر"
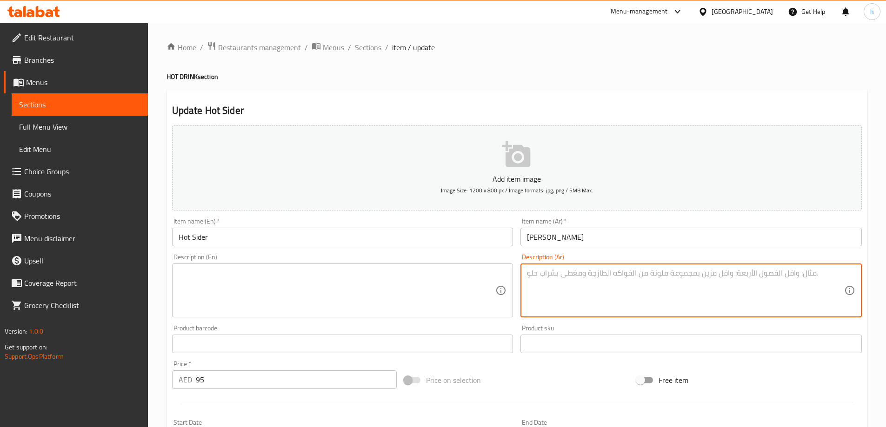
drag, startPoint x: 543, startPoint y: 277, endPoint x: 852, endPoint y: 266, distance: 309.9
click at [547, 277] on textarea at bounding box center [685, 291] width 317 height 44
click at [591, 299] on textarea at bounding box center [685, 291] width 317 height 44
paste textarea "مشروب هوت سيدر دافئ."
click at [614, 276] on textarea "مشروب هوت سيدر دافئ." at bounding box center [685, 291] width 317 height 44
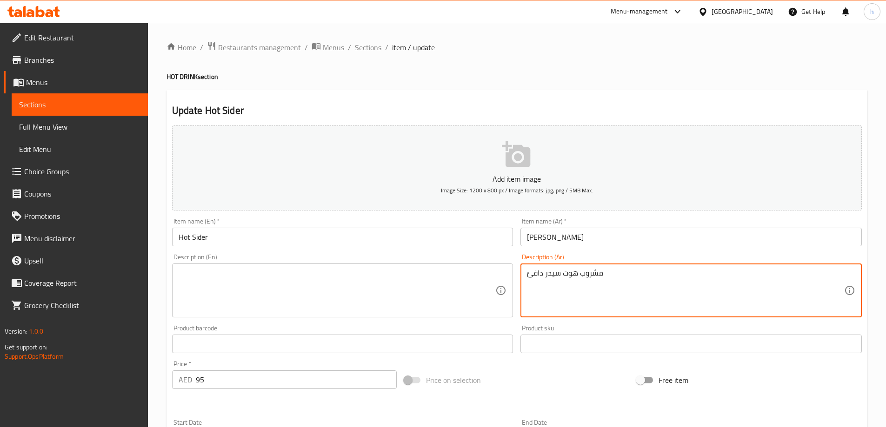
type textarea "مشروب هوت سيدر دافئ"
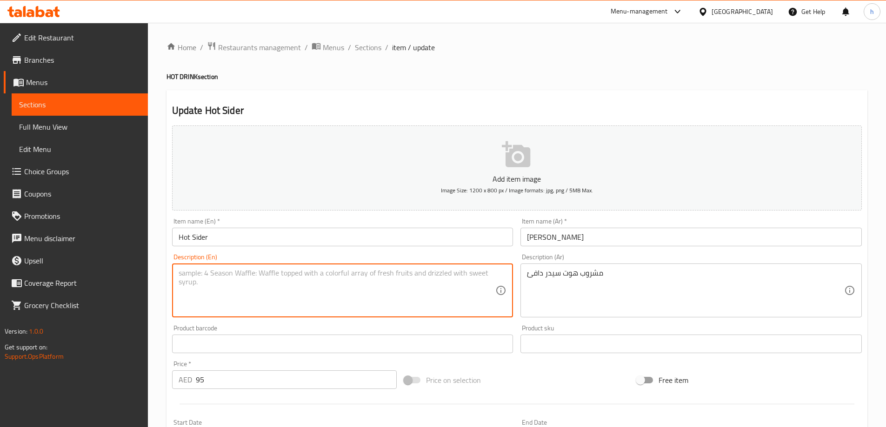
click at [466, 290] on textarea at bounding box center [337, 291] width 317 height 44
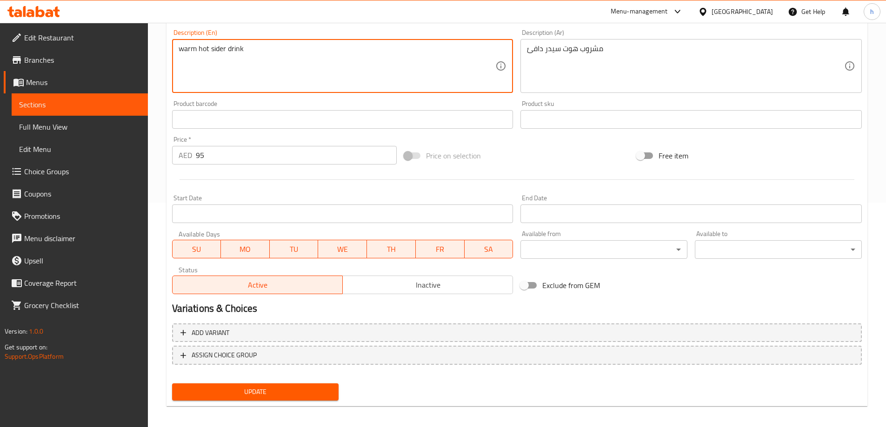
scroll to position [230, 0]
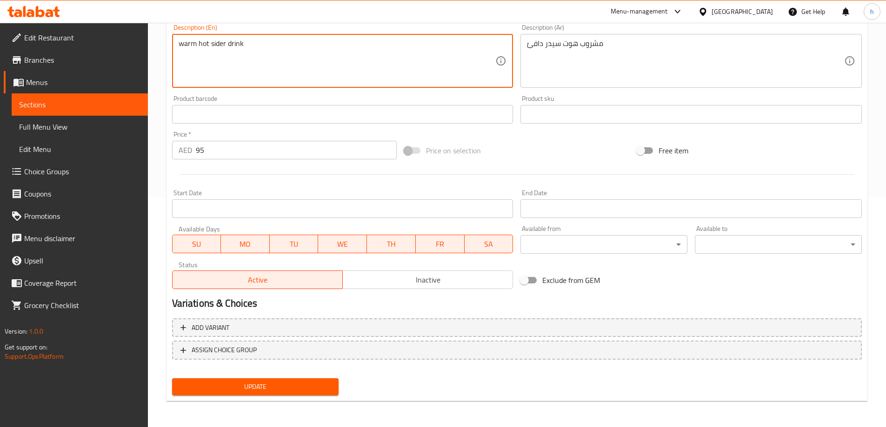
type textarea "warm hot sider drink"
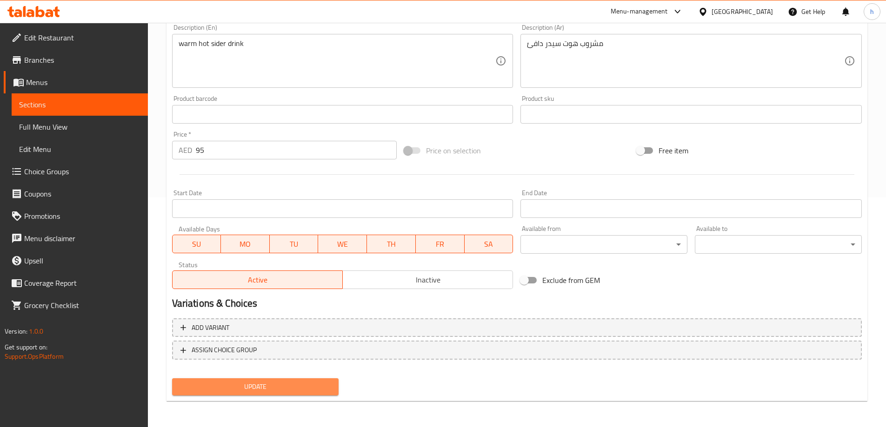
click at [283, 388] on span "Update" at bounding box center [255, 387] width 152 height 12
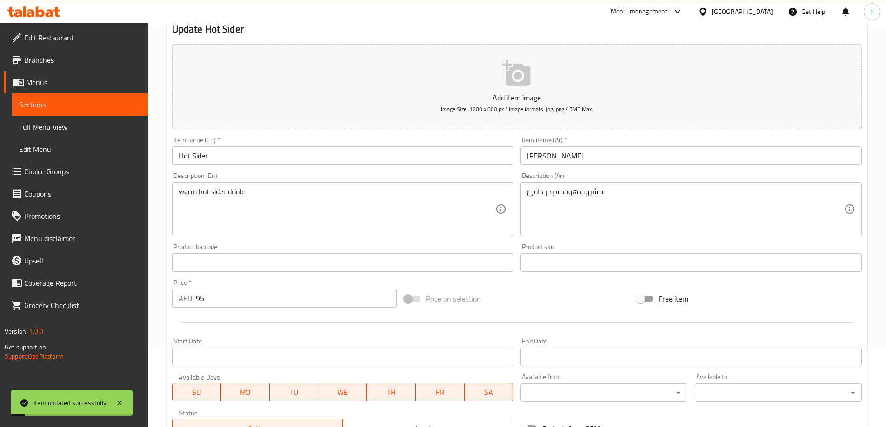
scroll to position [0, 0]
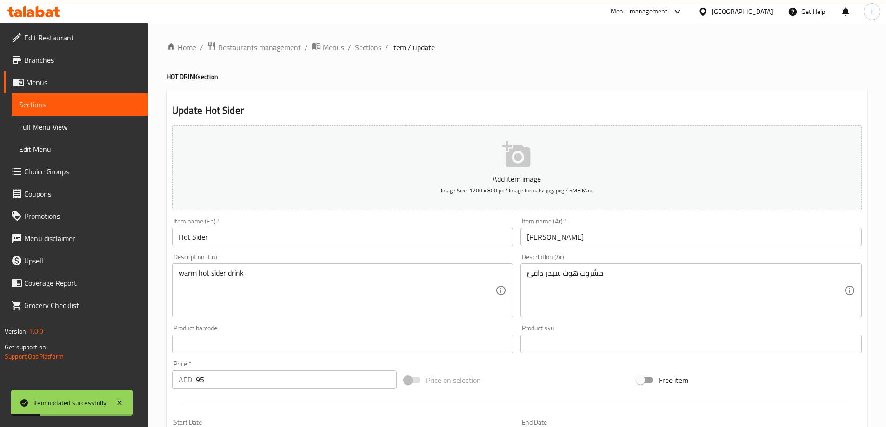
click at [365, 44] on span "Sections" at bounding box center [368, 47] width 27 height 11
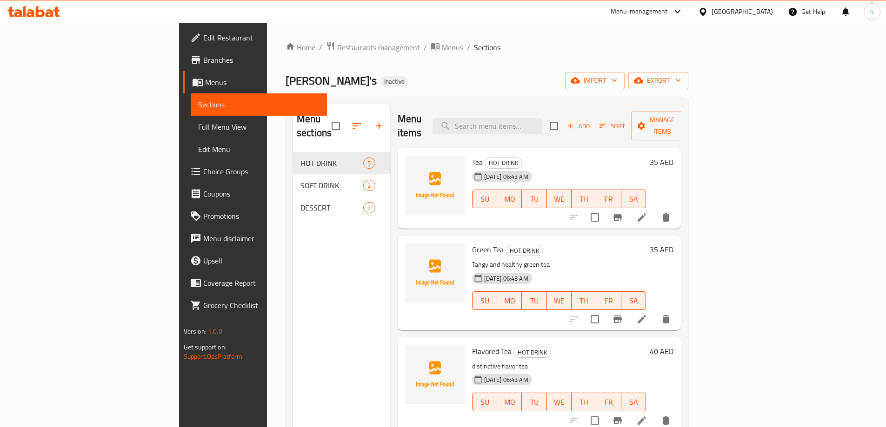
click at [198, 122] on span "Full Menu View" at bounding box center [258, 126] width 121 height 11
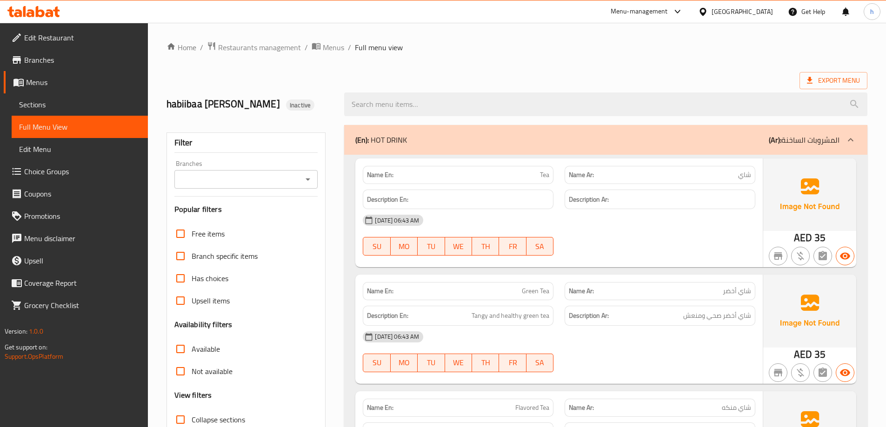
scroll to position [140, 0]
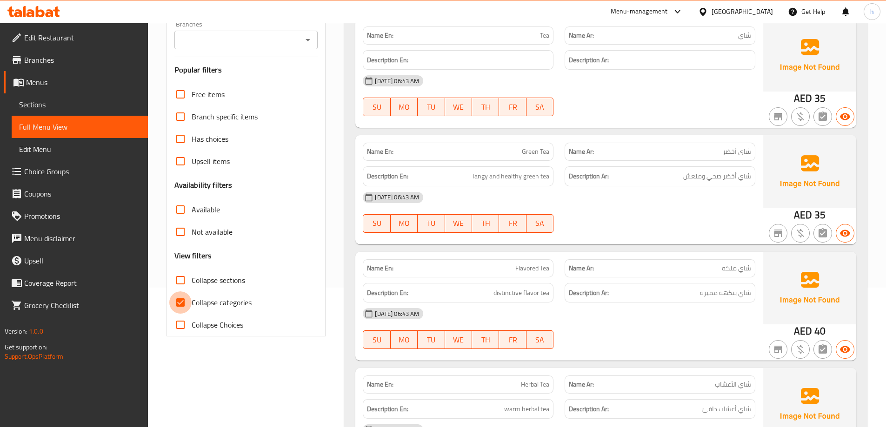
click at [182, 299] on input "Collapse categories" at bounding box center [180, 303] width 22 height 22
checkbox input "false"
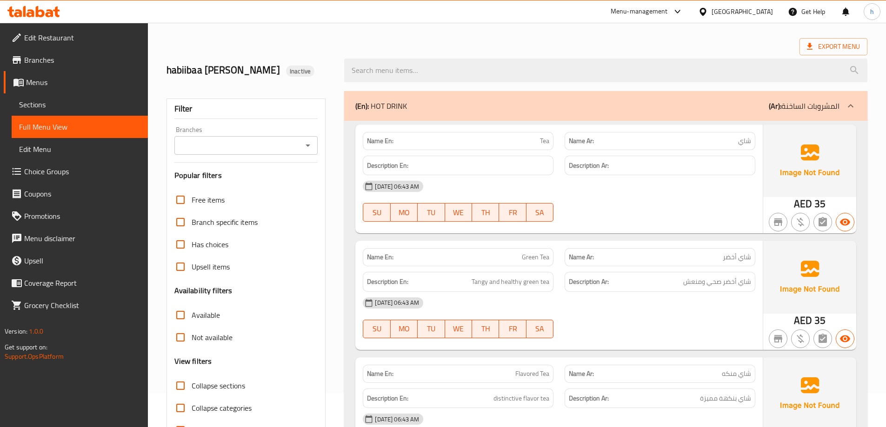
scroll to position [0, 0]
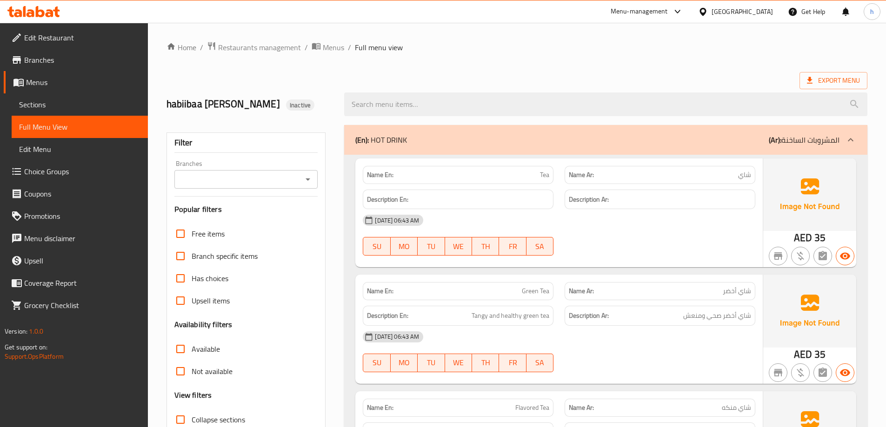
click at [440, 199] on h6 "Description En:" at bounding box center [458, 200] width 182 height 12
click at [53, 104] on span "Sections" at bounding box center [79, 104] width 121 height 11
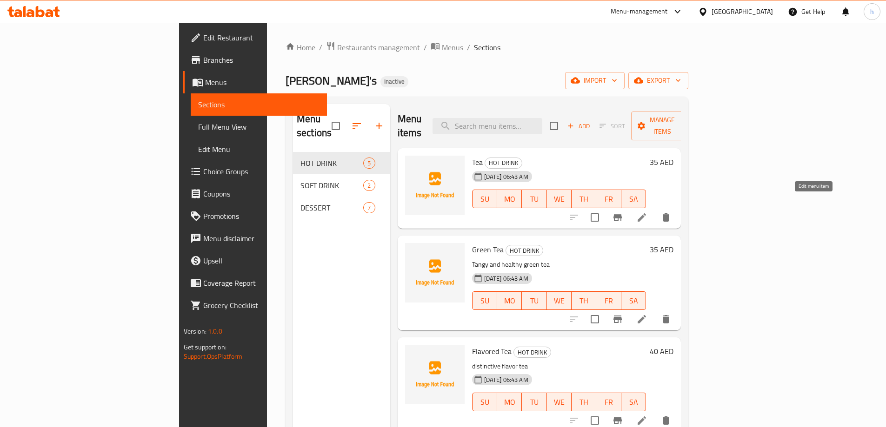
click at [647, 212] on icon at bounding box center [641, 217] width 11 height 11
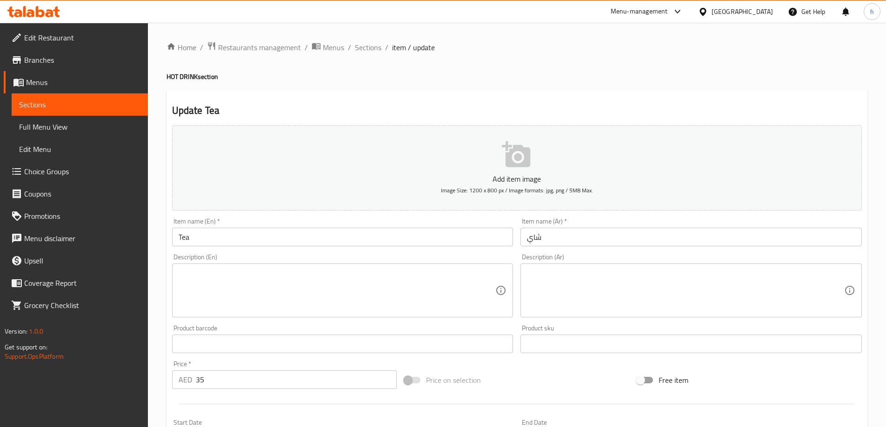
click at [585, 280] on textarea at bounding box center [685, 291] width 317 height 44
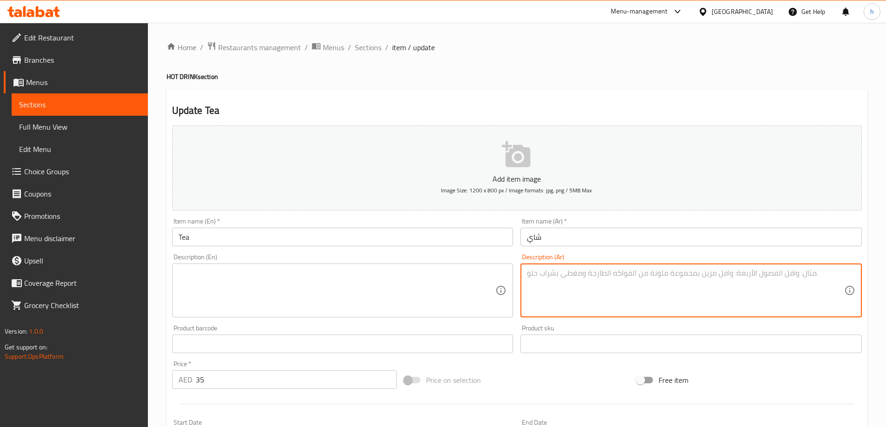
paste textarea "شاي ساخن كلاسيكي."
click at [600, 274] on textarea "شاي ساخن كلاسيكي." at bounding box center [685, 291] width 317 height 44
type textarea "شاي ساخن كلاسيكي"
click at [407, 286] on textarea at bounding box center [337, 291] width 317 height 44
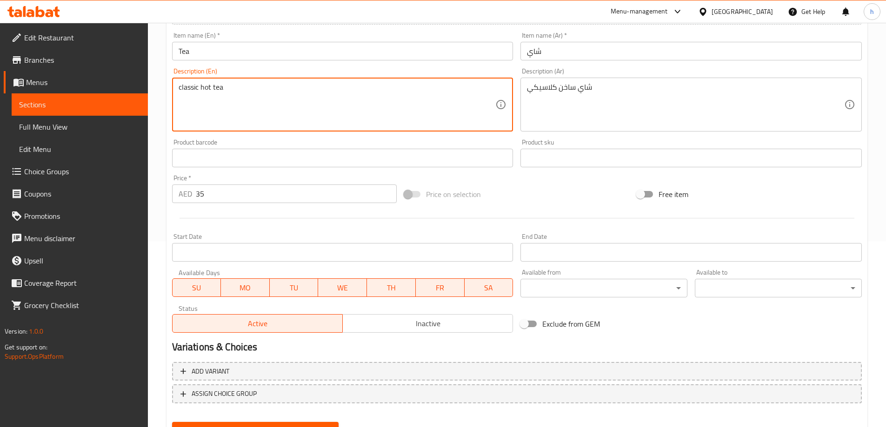
scroll to position [230, 0]
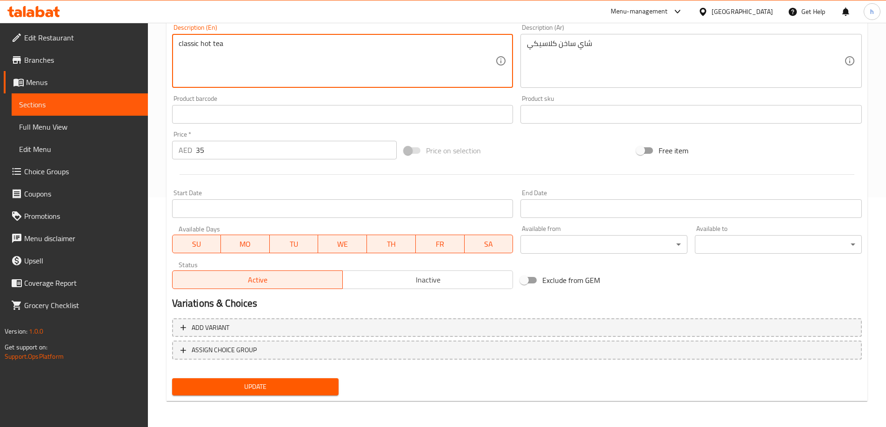
type textarea "classic hot tea"
click at [316, 384] on span "Update" at bounding box center [255, 387] width 152 height 12
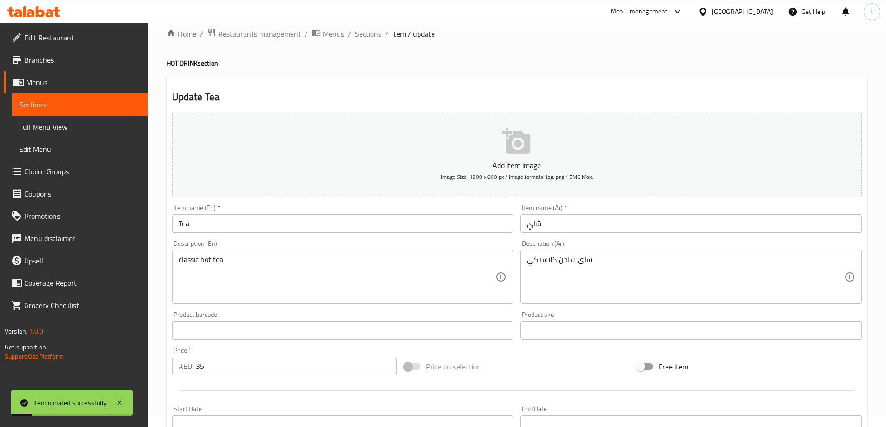
scroll to position [0, 0]
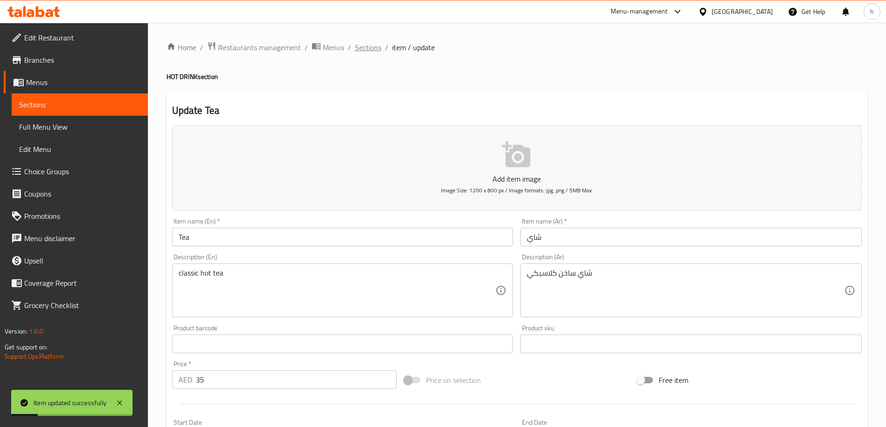
click at [372, 42] on span "Sections" at bounding box center [368, 47] width 27 height 11
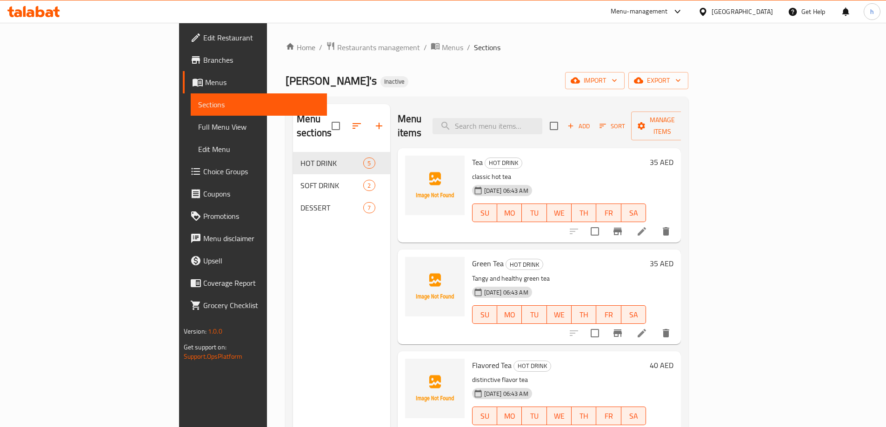
click at [198, 124] on span "Full Menu View" at bounding box center [258, 126] width 121 height 11
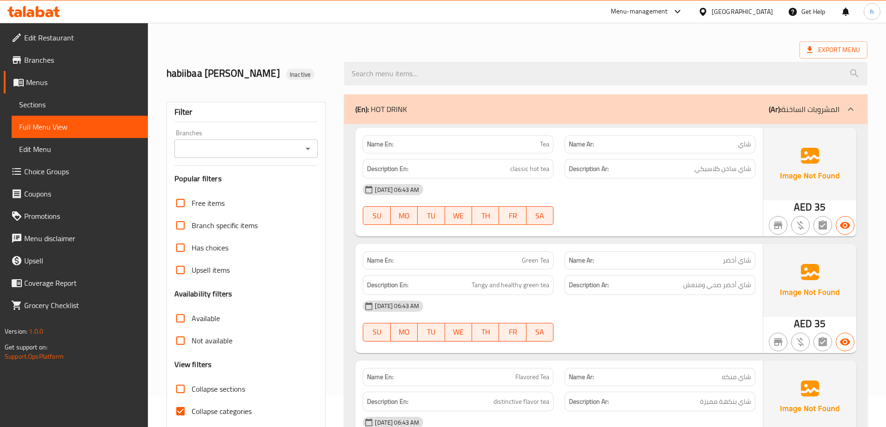
scroll to position [93, 0]
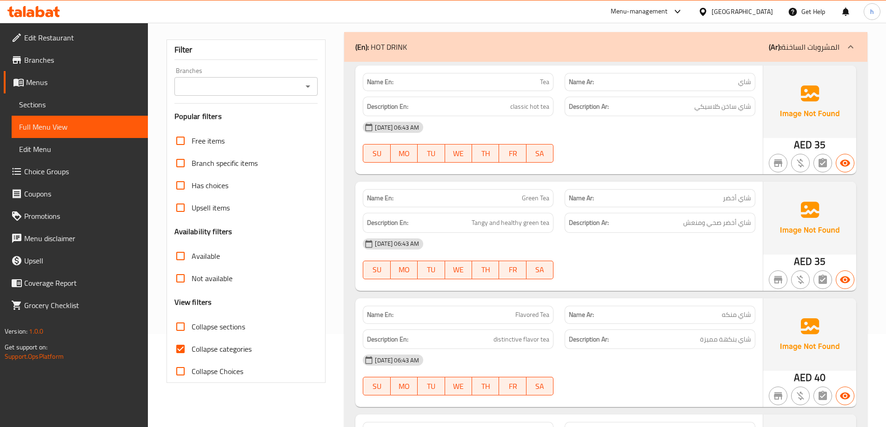
click at [179, 347] on input "Collapse categories" at bounding box center [180, 349] width 22 height 22
checkbox input "false"
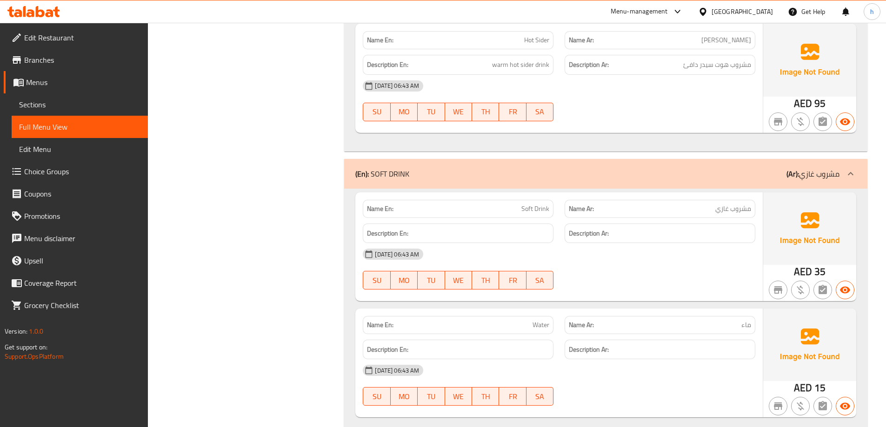
scroll to position [465, 0]
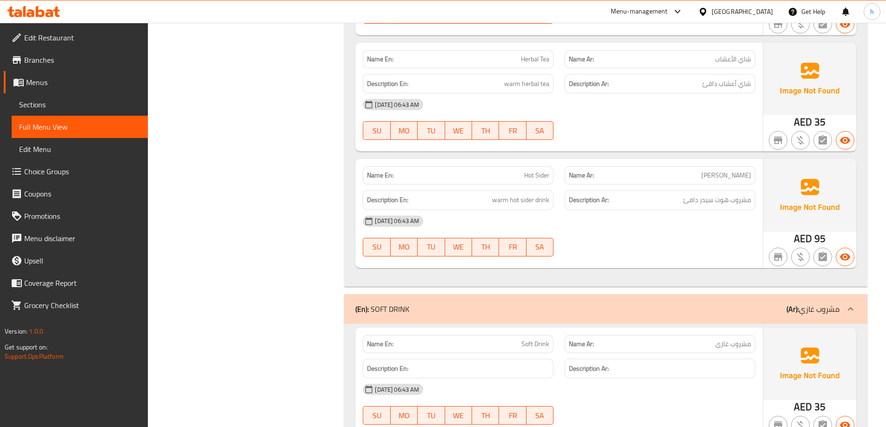
click at [76, 101] on span "Sections" at bounding box center [79, 104] width 121 height 11
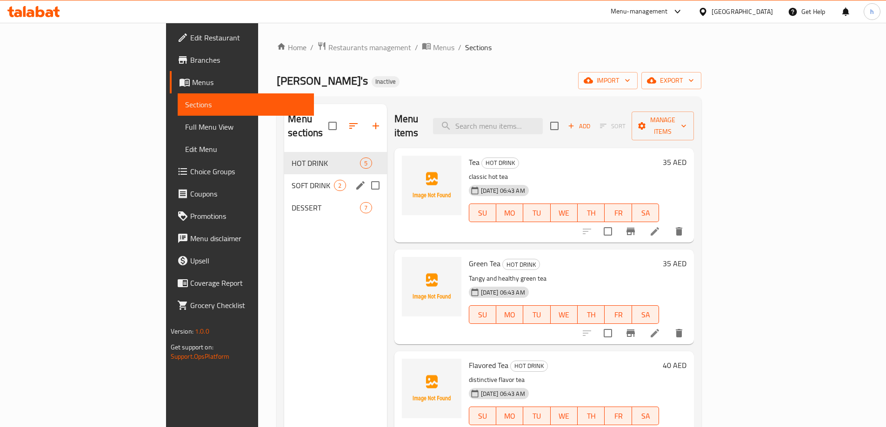
click at [284, 174] on div "SOFT DRINK 2" at bounding box center [335, 185] width 102 height 22
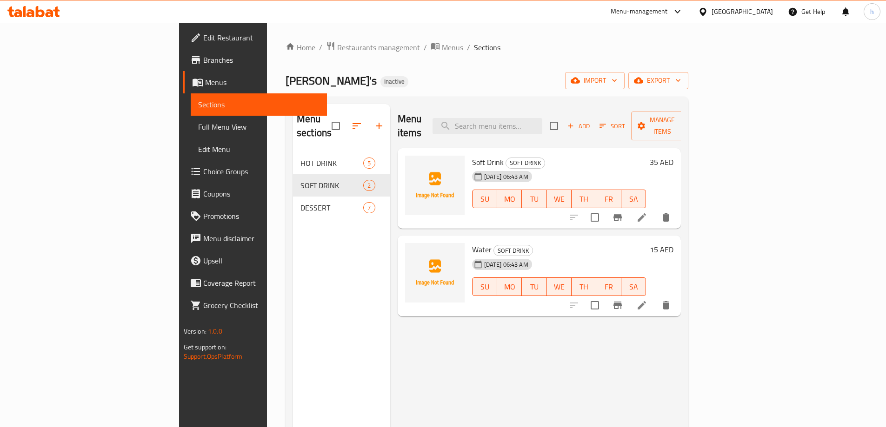
click at [647, 212] on icon at bounding box center [641, 217] width 11 height 11
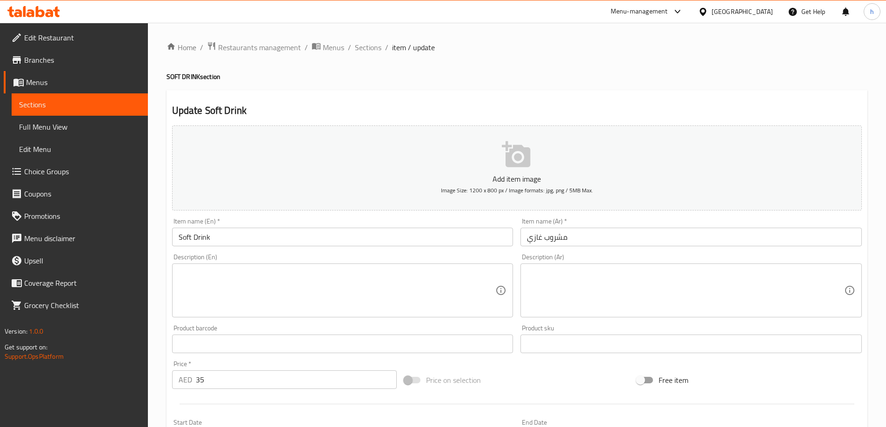
click at [541, 281] on textarea at bounding box center [685, 291] width 317 height 44
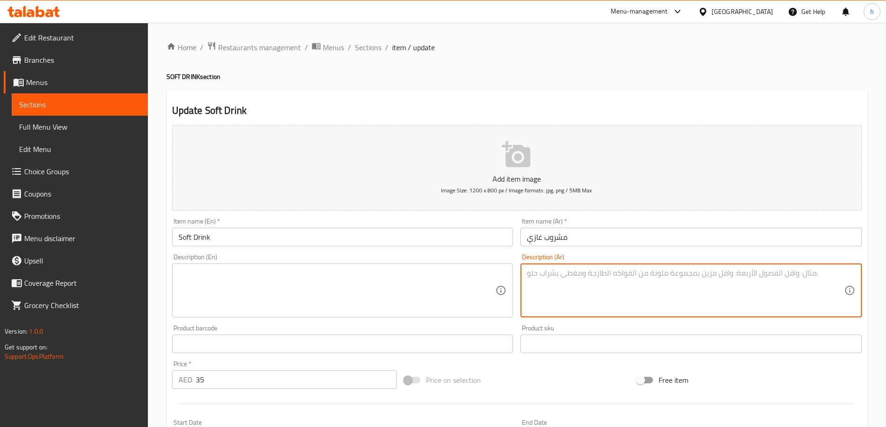
paste textarea "مشروب غازي منعش"
type textarea "مشروب غازي منعش"
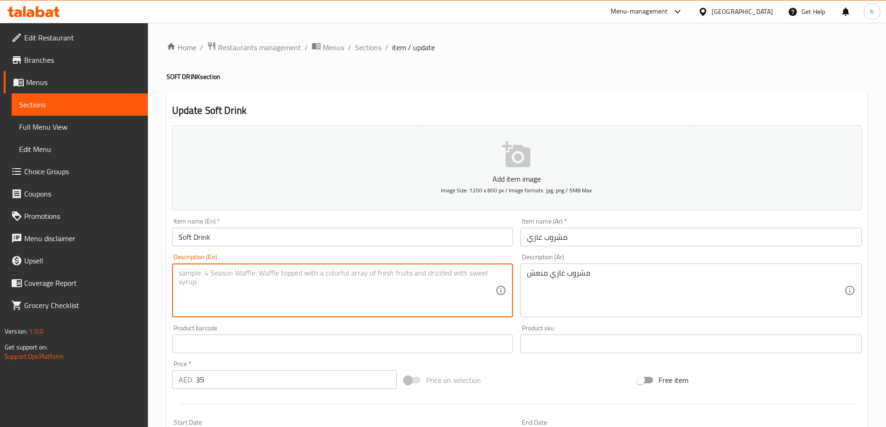
click at [306, 289] on textarea at bounding box center [337, 291] width 317 height 44
paste textarea "Tangy"
click at [181, 272] on textarea "Tangy" at bounding box center [337, 291] width 317 height 44
click at [229, 282] on textarea "tangy" at bounding box center [337, 291] width 317 height 44
type textarea "tangy soft drink"
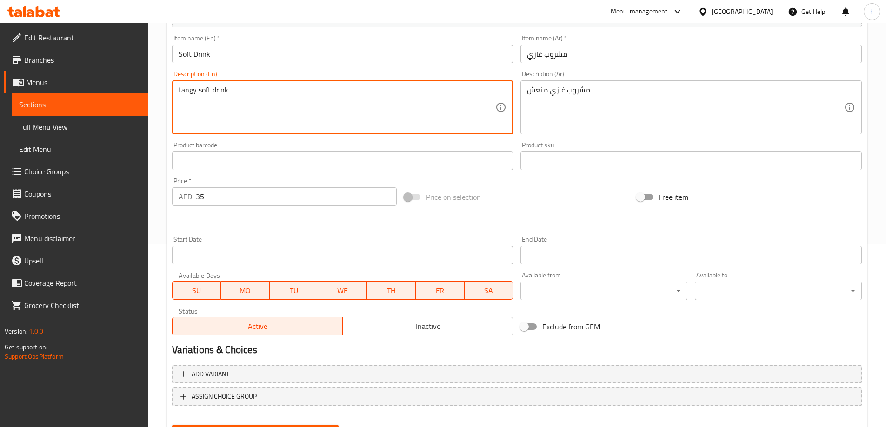
scroll to position [230, 0]
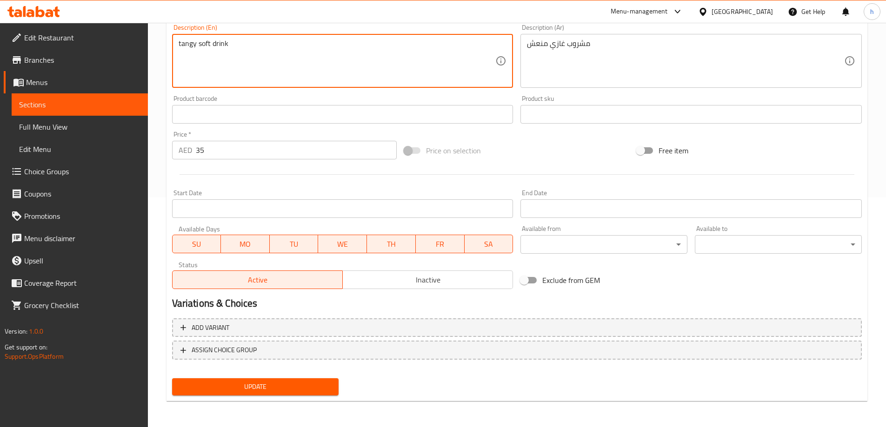
click at [314, 382] on span "Update" at bounding box center [255, 387] width 152 height 12
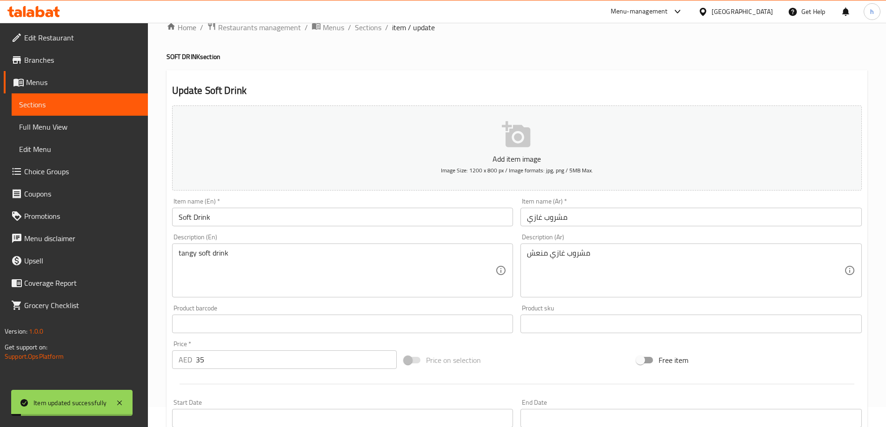
scroll to position [0, 0]
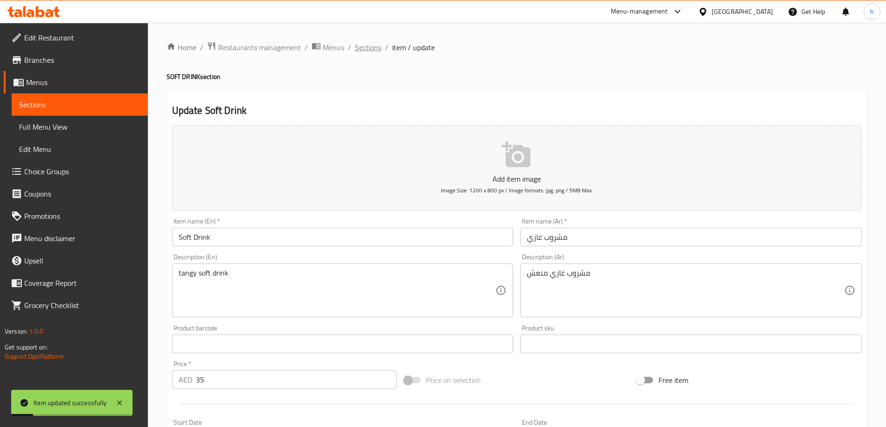
click at [372, 48] on span "Sections" at bounding box center [368, 47] width 27 height 11
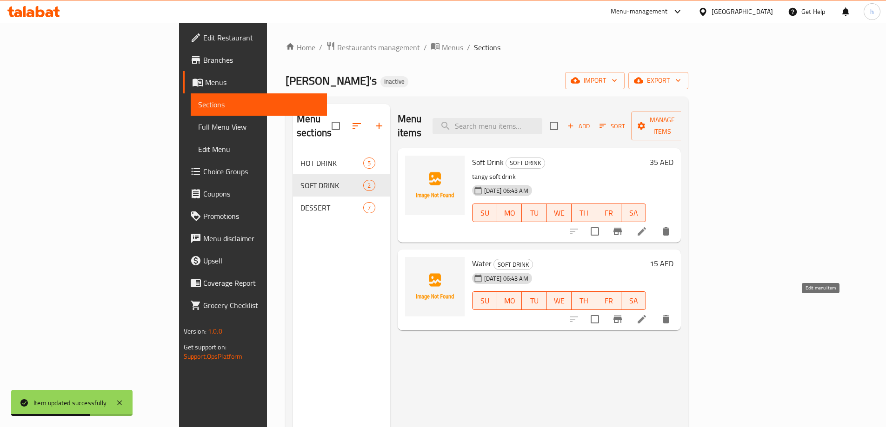
click at [647, 314] on icon at bounding box center [641, 319] width 11 height 11
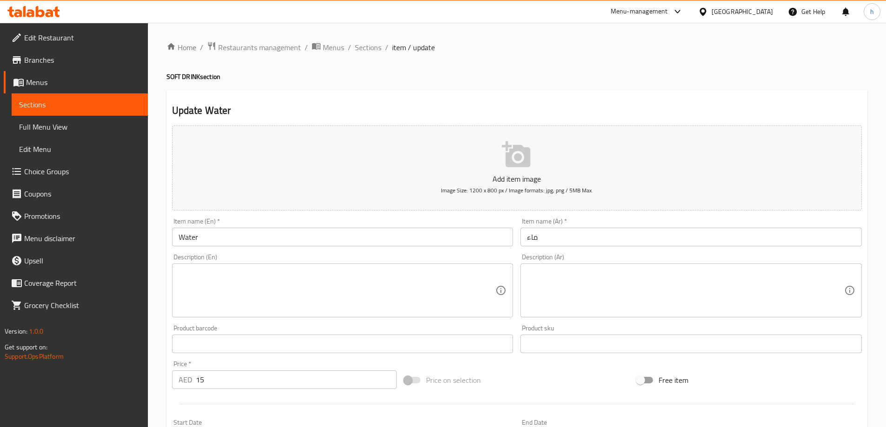
click at [612, 238] on input "ماء" at bounding box center [690, 237] width 341 height 19
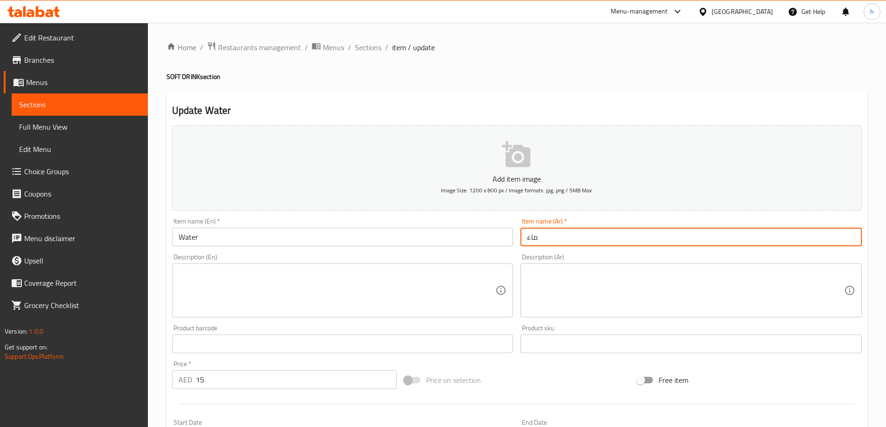
click at [612, 238] on input "ماء" at bounding box center [690, 237] width 341 height 19
type input "l"
type input "مياه"
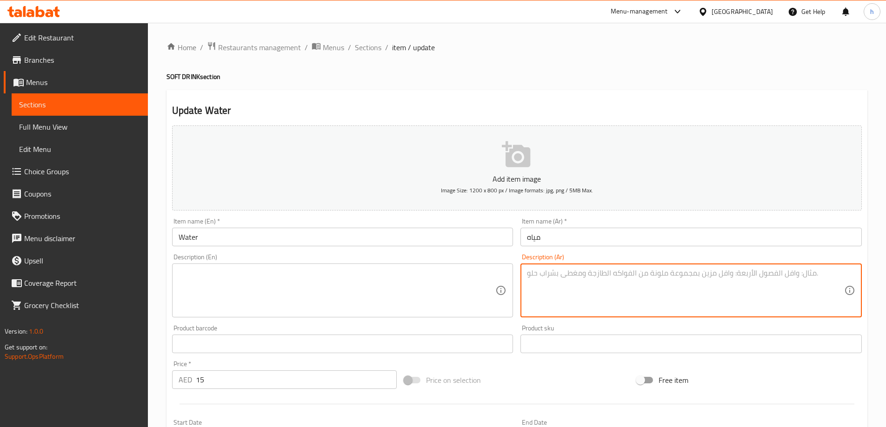
click at [604, 288] on textarea at bounding box center [685, 291] width 317 height 44
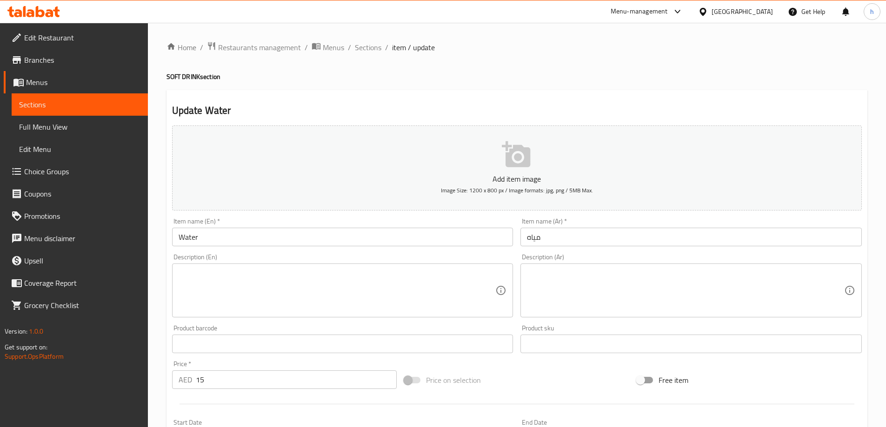
click at [565, 283] on textarea at bounding box center [685, 291] width 317 height 44
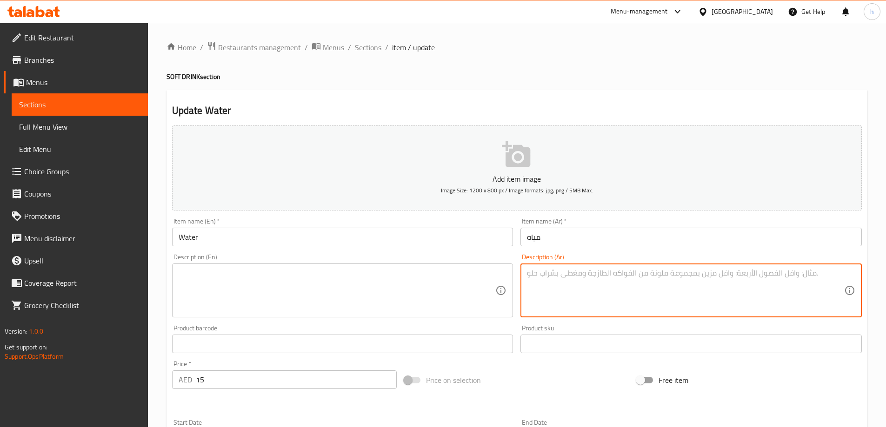
paste textarea "مياه معدنية نقية"
type textarea "مياه معدنية نقية"
drag, startPoint x: 363, startPoint y: 290, endPoint x: 371, endPoint y: 171, distance: 119.3
click at [363, 290] on textarea at bounding box center [337, 291] width 317 height 44
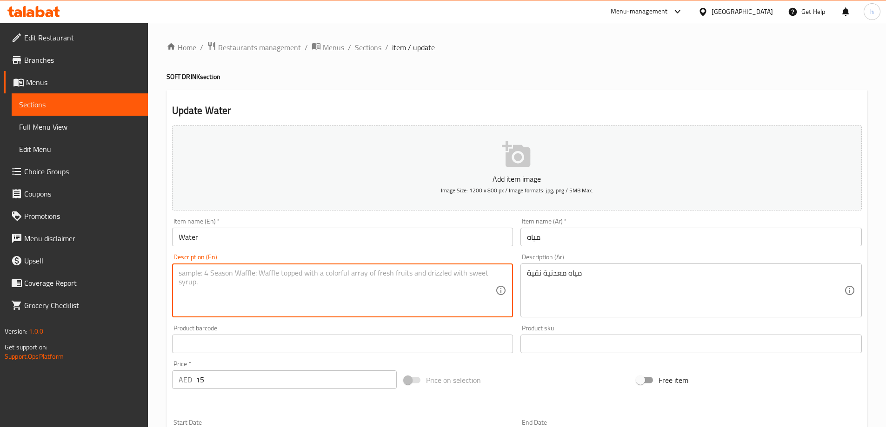
click at [440, 293] on textarea at bounding box center [337, 291] width 317 height 44
click at [377, 282] on textarea at bounding box center [337, 291] width 317 height 44
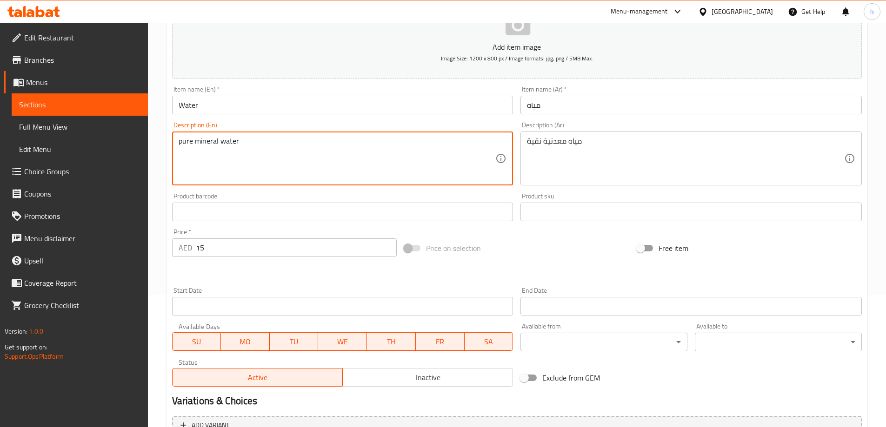
scroll to position [230, 0]
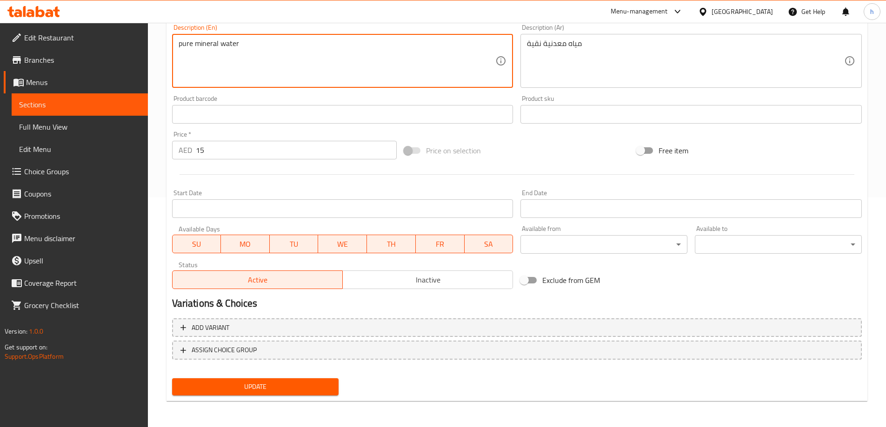
type textarea "pure mineral water"
click at [288, 392] on span "Update" at bounding box center [255, 387] width 152 height 12
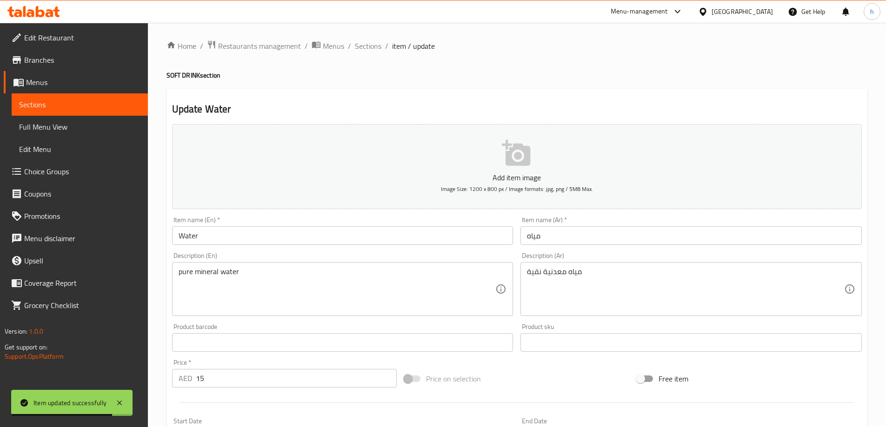
scroll to position [0, 0]
click at [370, 51] on span "Sections" at bounding box center [368, 47] width 27 height 11
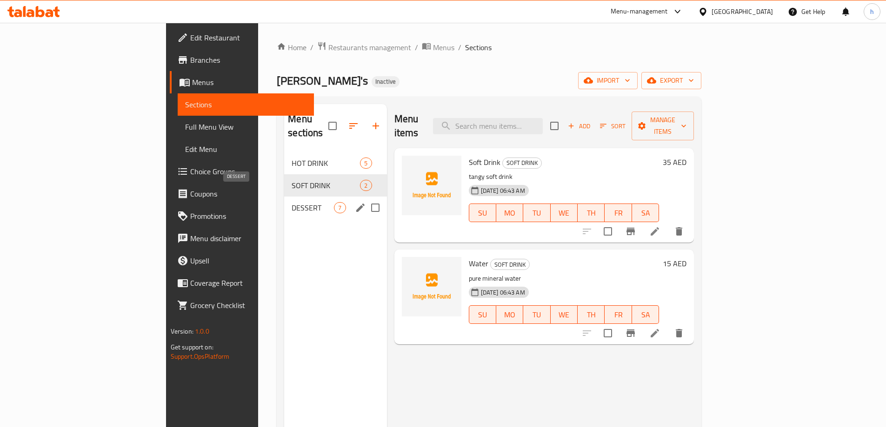
click at [292, 202] on span "DESSERT" at bounding box center [313, 207] width 42 height 11
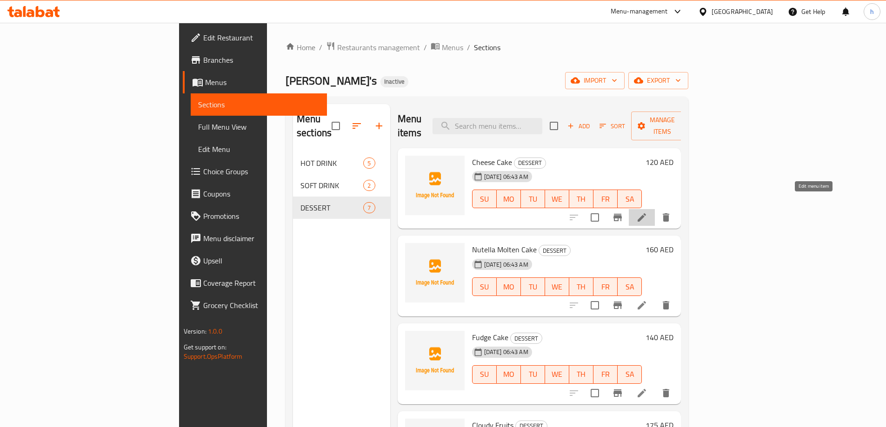
click at [646, 213] on icon at bounding box center [642, 217] width 8 height 8
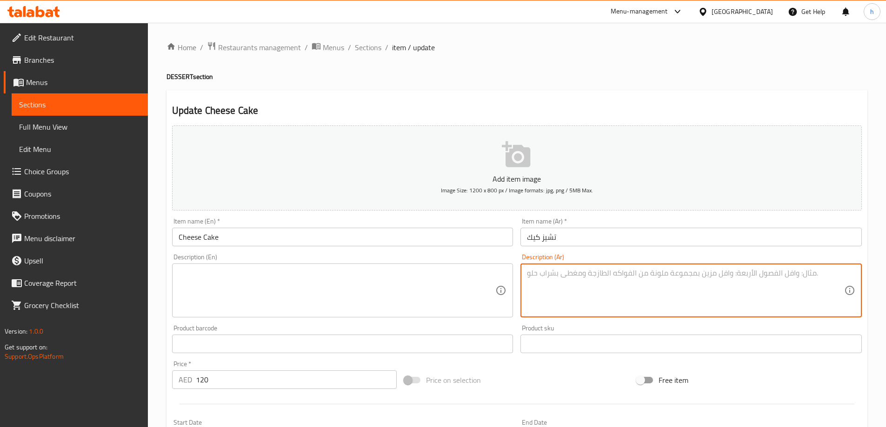
click at [730, 280] on textarea at bounding box center [685, 291] width 317 height 44
paste textarea "تشيز كيك كريمي لذيذ."
type textarea "تشيز كيك كريمي لذيذ"
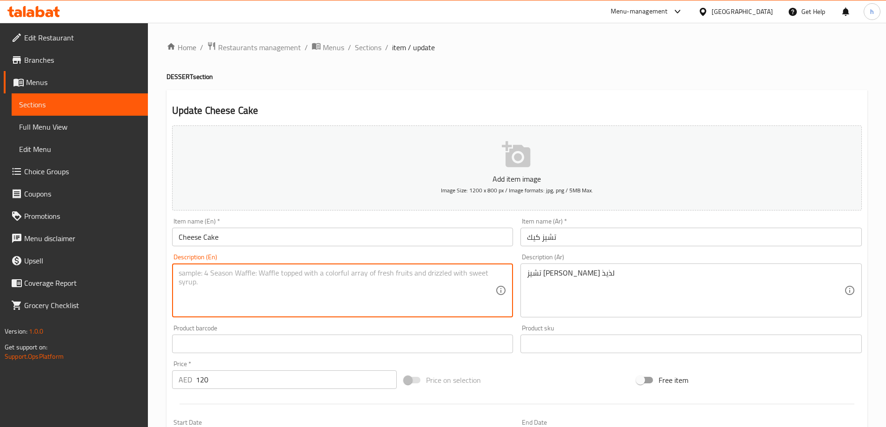
click at [399, 284] on textarea at bounding box center [337, 291] width 317 height 44
click at [422, 272] on textarea at bounding box center [337, 291] width 317 height 44
click at [363, 277] on textarea at bounding box center [337, 291] width 317 height 44
click at [269, 287] on textarea at bounding box center [337, 291] width 317 height 44
paste textarea "Delicious"
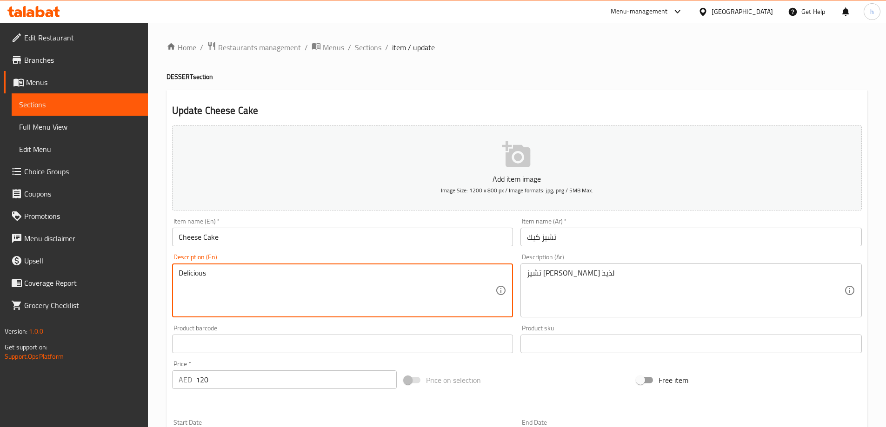
click at [183, 270] on textarea "Delicious" at bounding box center [337, 291] width 317 height 44
click at [233, 273] on textarea "delicious" at bounding box center [337, 291] width 317 height 44
click at [293, 274] on textarea "delicious" at bounding box center [337, 291] width 317 height 44
paste textarea "Creamy"
click at [209, 272] on textarea "delicious Creamy" at bounding box center [337, 291] width 317 height 44
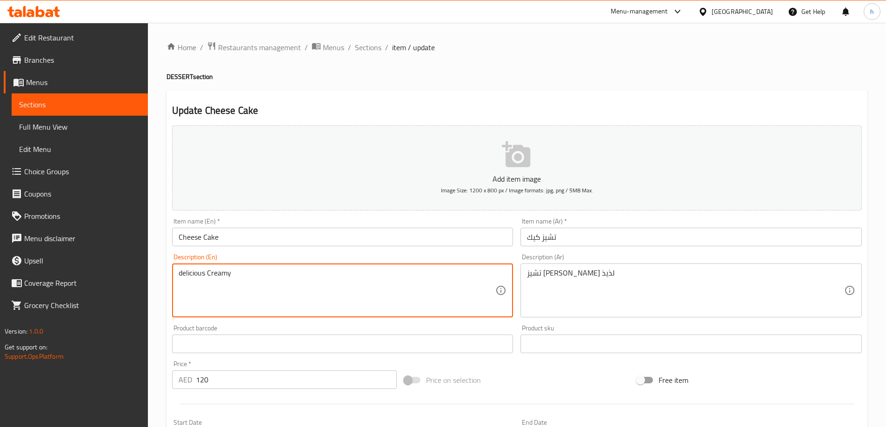
click at [211, 273] on textarea "delicious Creamy" at bounding box center [337, 291] width 317 height 44
click at [239, 276] on textarea "delicious creamy" at bounding box center [337, 291] width 317 height 44
click at [206, 275] on textarea "delicious creamy" at bounding box center [337, 291] width 317 height 44
click at [278, 272] on textarea "delicious and creamy" at bounding box center [337, 291] width 317 height 44
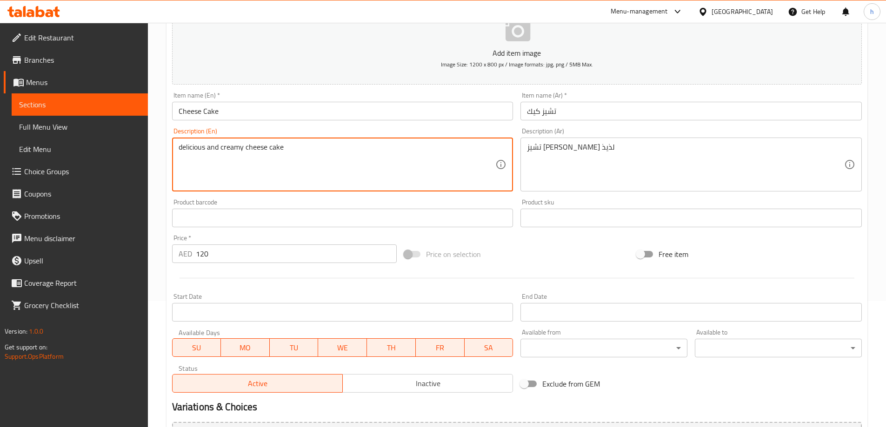
scroll to position [140, 0]
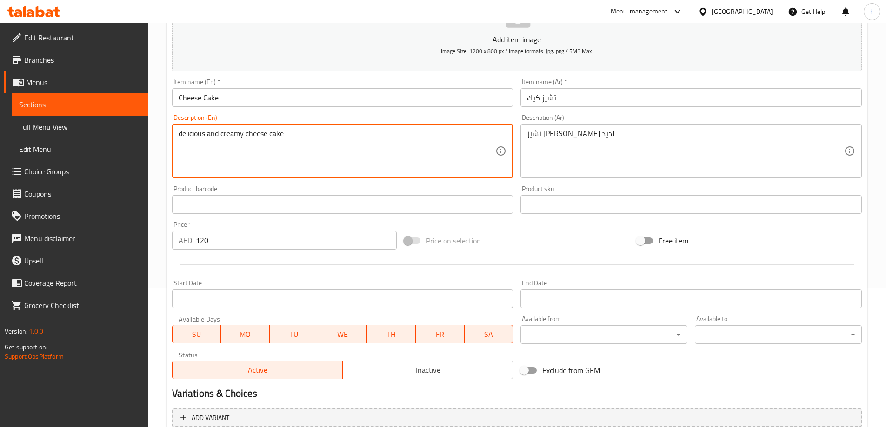
type textarea "delicious and creamy cheese cake"
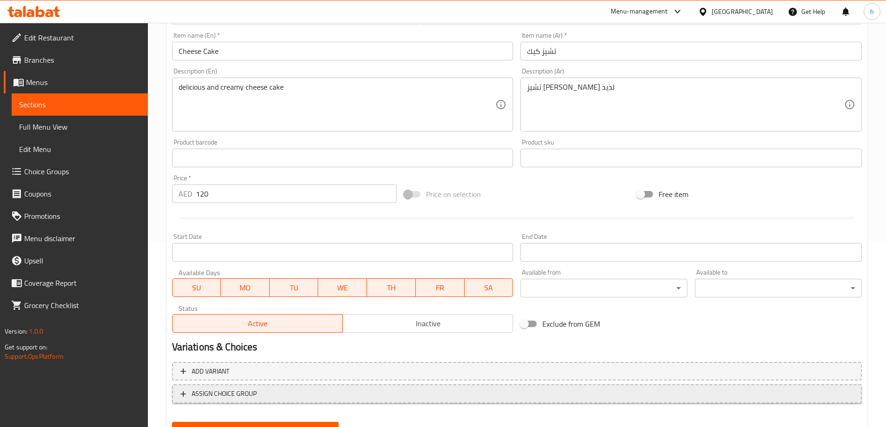
scroll to position [230, 0]
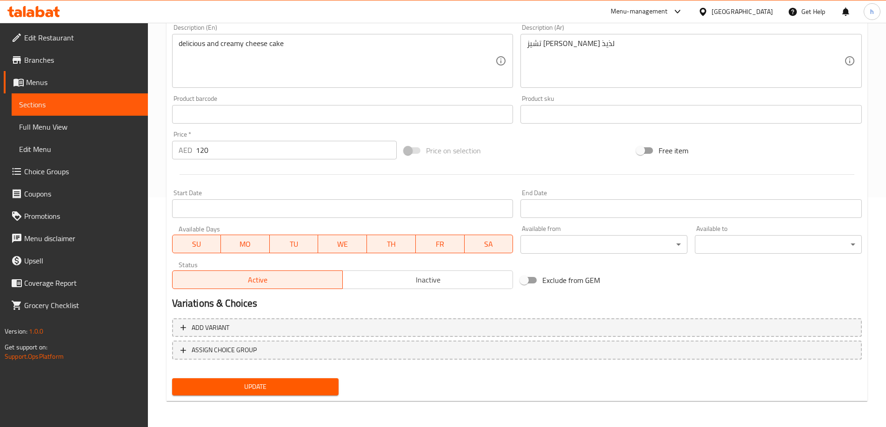
click at [319, 384] on span "Update" at bounding box center [255, 387] width 152 height 12
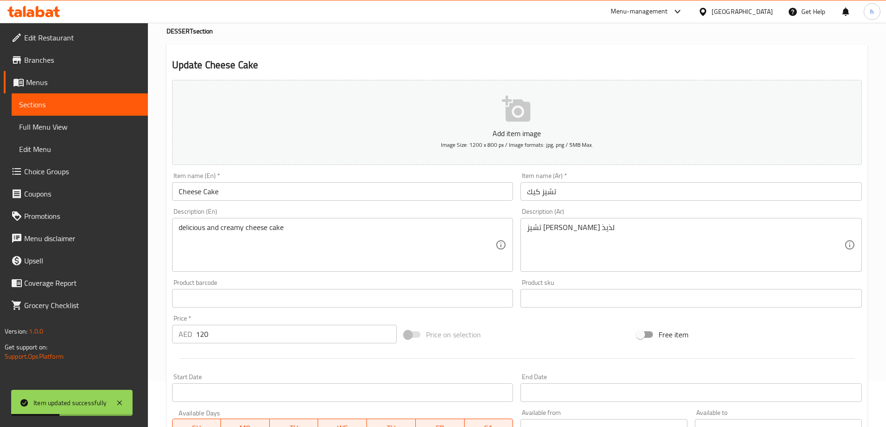
scroll to position [0, 0]
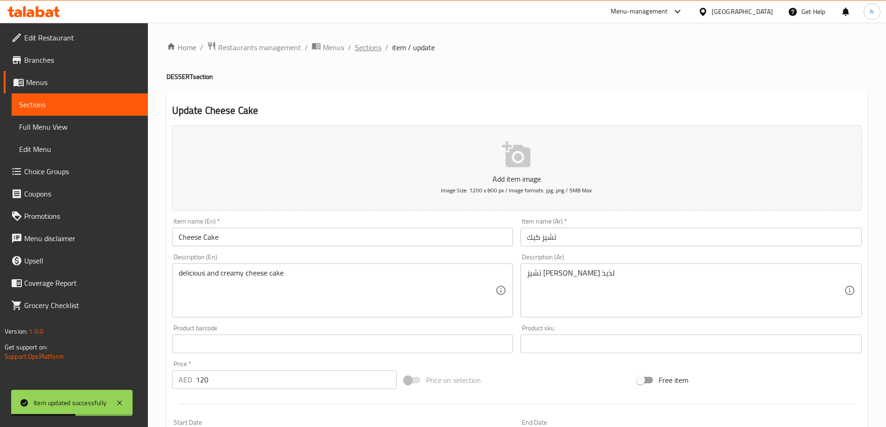
click at [372, 44] on span "Sections" at bounding box center [368, 47] width 27 height 11
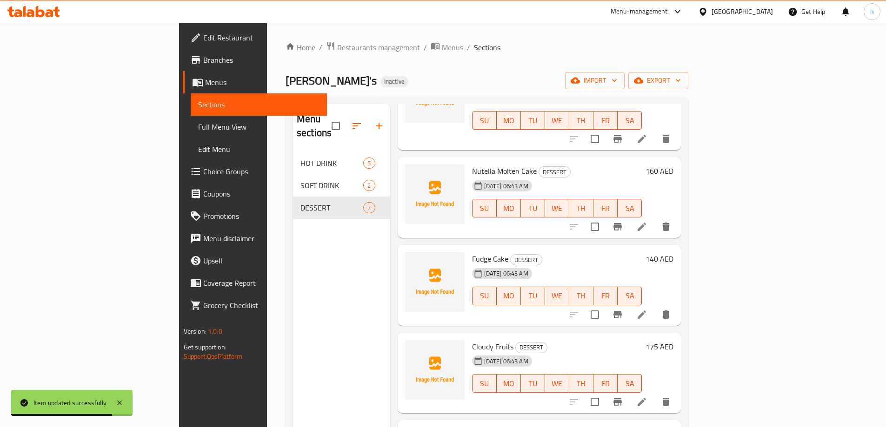
scroll to position [93, 0]
click at [647, 221] on icon at bounding box center [641, 226] width 11 height 11
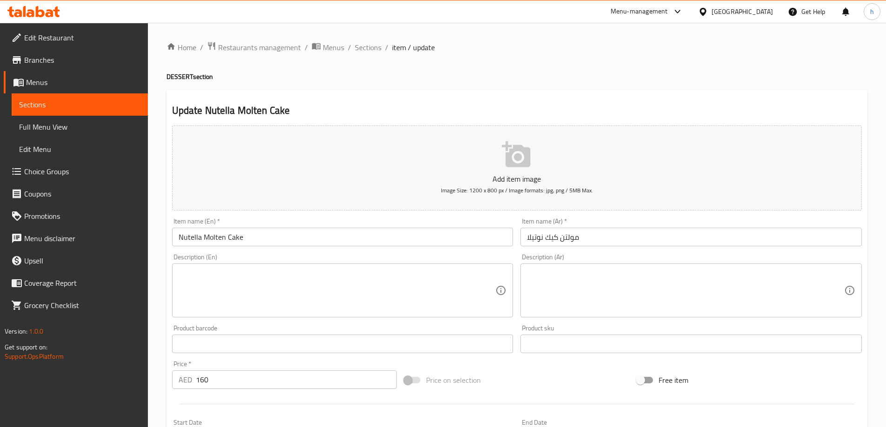
click at [579, 263] on div "Description (Ar) Description (Ar)" at bounding box center [690, 286] width 341 height 64
click at [586, 285] on textarea at bounding box center [685, 291] width 317 height 44
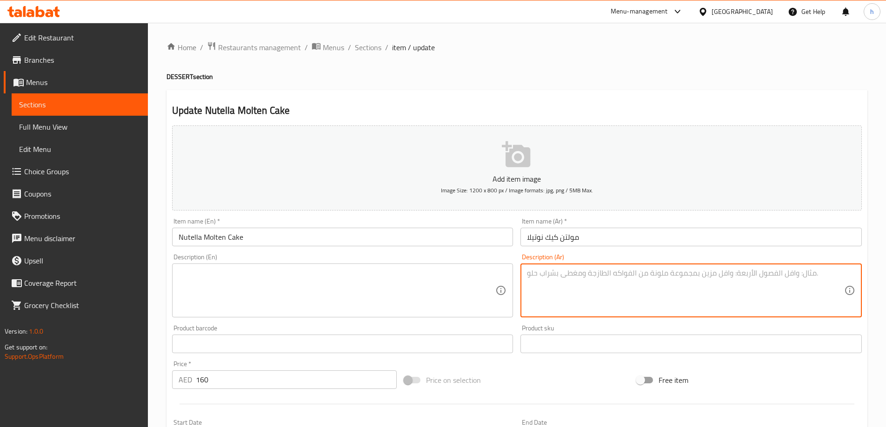
paste textarea "مولتن كيك نوتيلا سايحة."
type textarea "مولتن كيك نوتيلا سايحة"
click at [293, 271] on textarea at bounding box center [337, 291] width 317 height 44
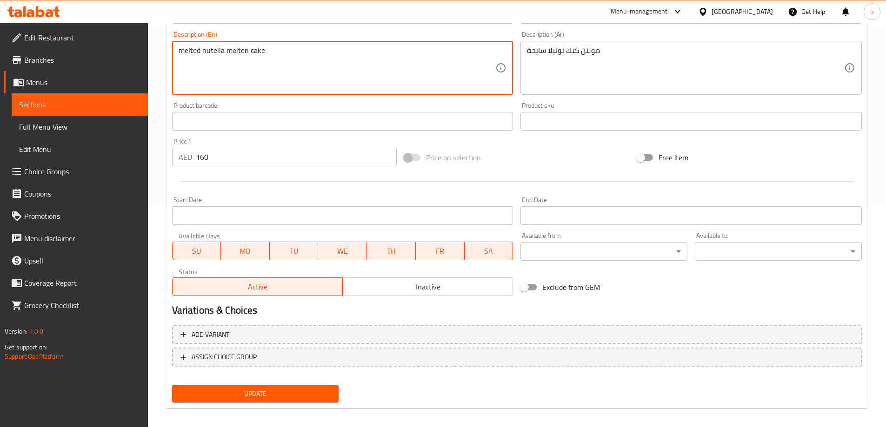
scroll to position [230, 0]
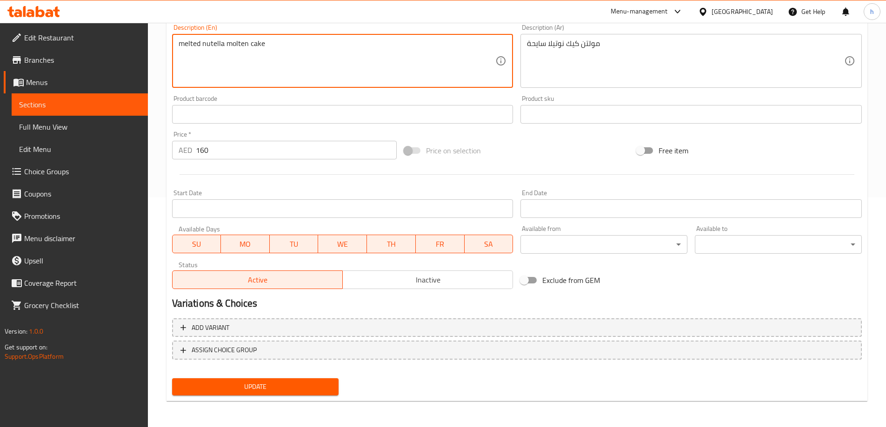
type textarea "melted nutella molten cake"
click at [255, 387] on span "Update" at bounding box center [255, 387] width 152 height 12
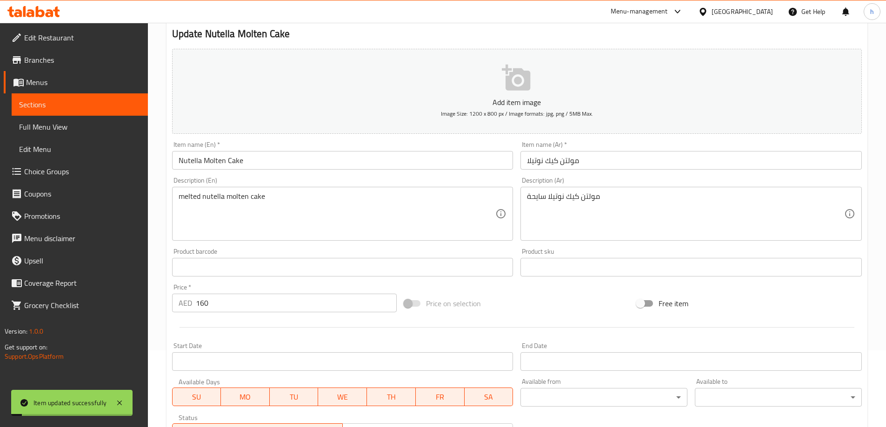
scroll to position [0, 0]
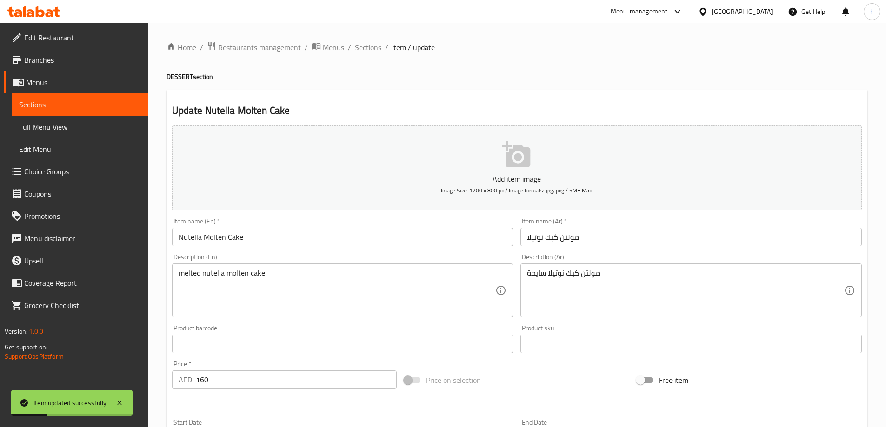
click at [370, 49] on span "Sections" at bounding box center [368, 47] width 27 height 11
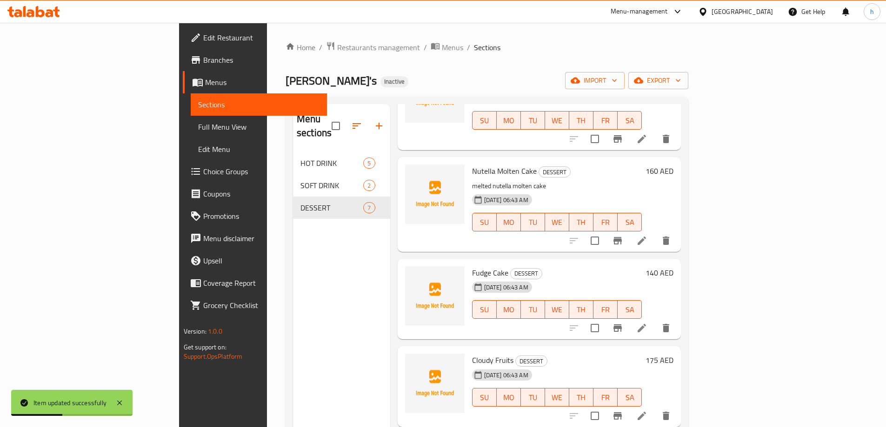
scroll to position [93, 0]
click at [647, 322] on icon at bounding box center [641, 327] width 11 height 11
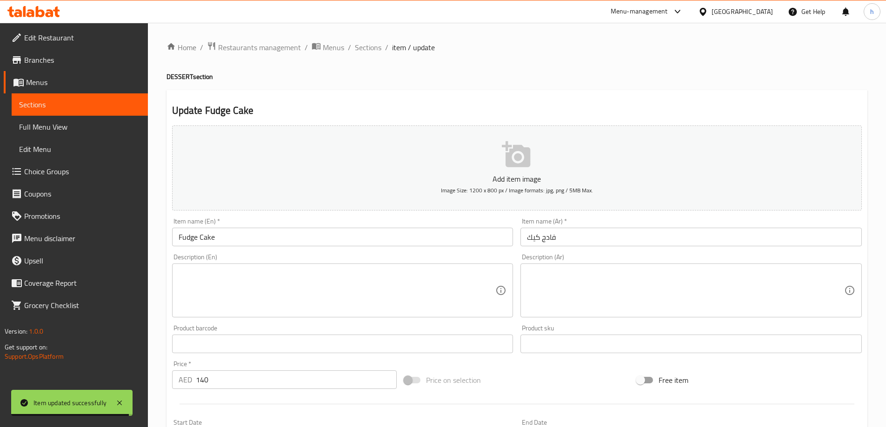
click at [197, 238] on input "Fudge Cake" at bounding box center [342, 237] width 341 height 19
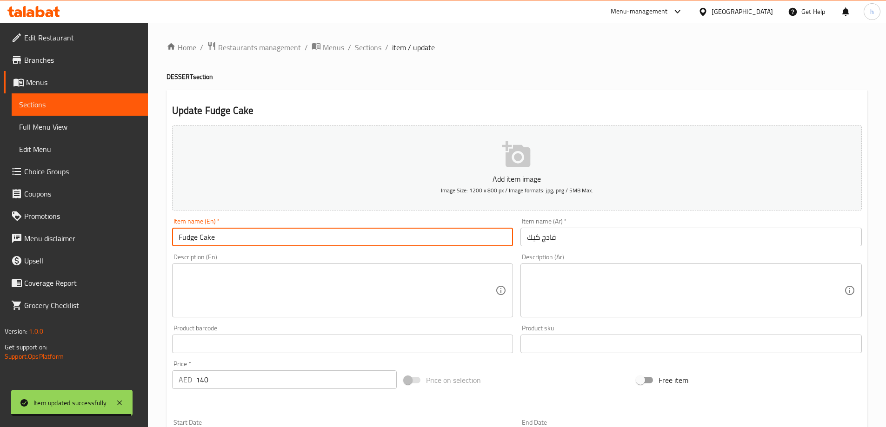
click at [193, 237] on input "Fudge Cake" at bounding box center [342, 237] width 341 height 19
click at [399, 294] on textarea at bounding box center [337, 291] width 317 height 44
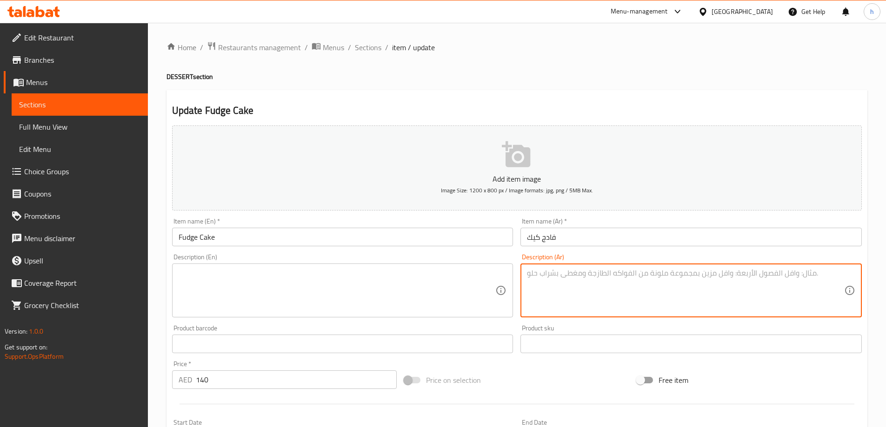
click at [731, 307] on textarea at bounding box center [685, 291] width 317 height 44
paste textarea "كيك فادج شوكولاتة غني"
type textarea "كيك فادج شوكولاتة غني"
click at [398, 286] on textarea at bounding box center [337, 291] width 317 height 44
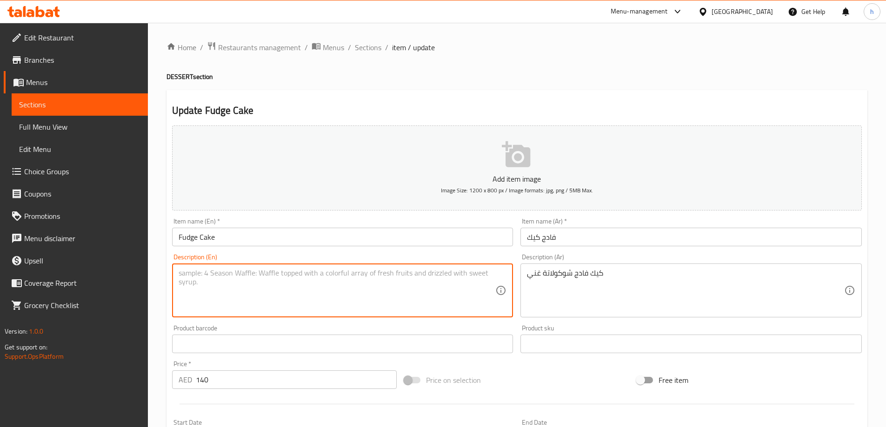
click at [443, 283] on textarea at bounding box center [337, 291] width 317 height 44
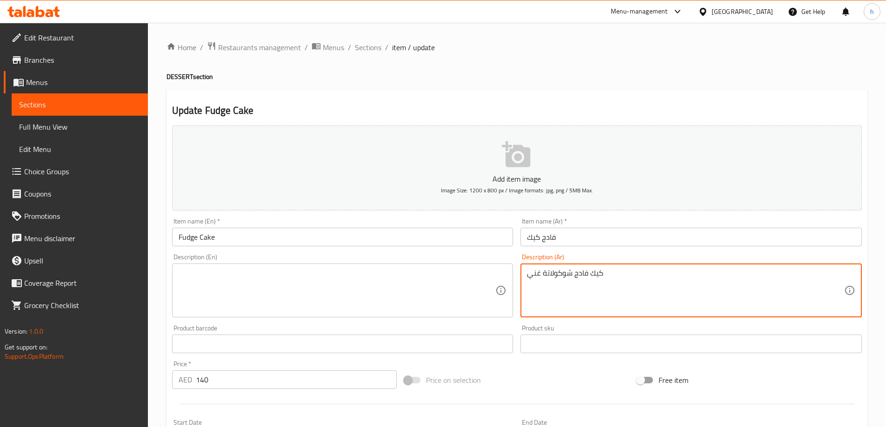
click at [557, 276] on textarea "كيك فادج شوكولاتة غني" at bounding box center [685, 291] width 317 height 44
click at [340, 303] on textarea at bounding box center [337, 291] width 317 height 44
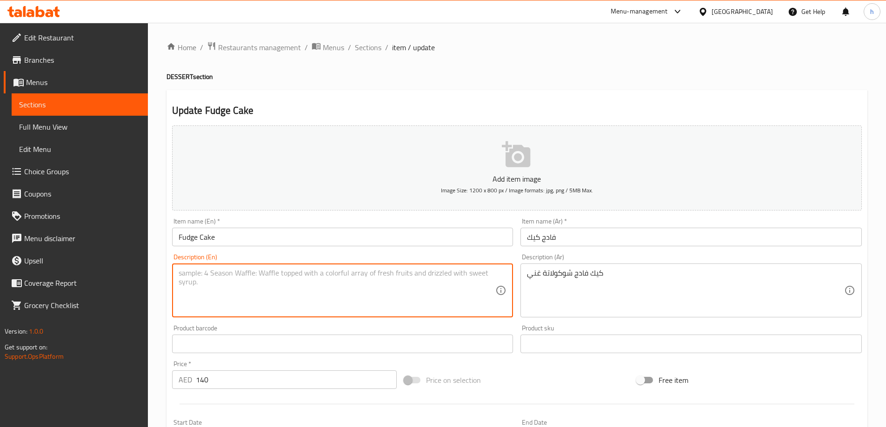
click at [235, 282] on textarea at bounding box center [337, 291] width 317 height 44
paste textarea "Rich Chocolate Fudge Cake"
click at [183, 272] on textarea "Rich Chocolate Fudge Cake" at bounding box center [337, 291] width 317 height 44
click at [196, 273] on textarea "rich Chocolate Fudge Cake" at bounding box center [337, 291] width 317 height 44
click at [226, 272] on textarea "rich chocolate Fudge Cake" at bounding box center [337, 291] width 317 height 44
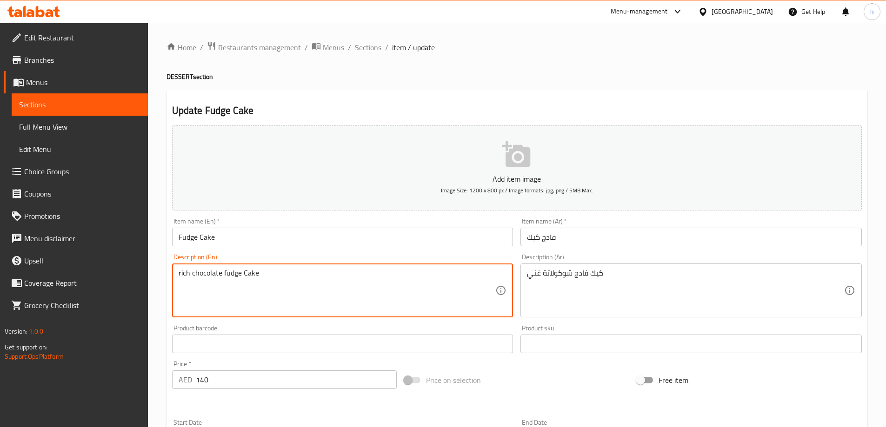
click at [247, 274] on textarea "rich chocolate fudge Cake" at bounding box center [337, 291] width 317 height 44
type textarea "rich chocolate fudge cake"
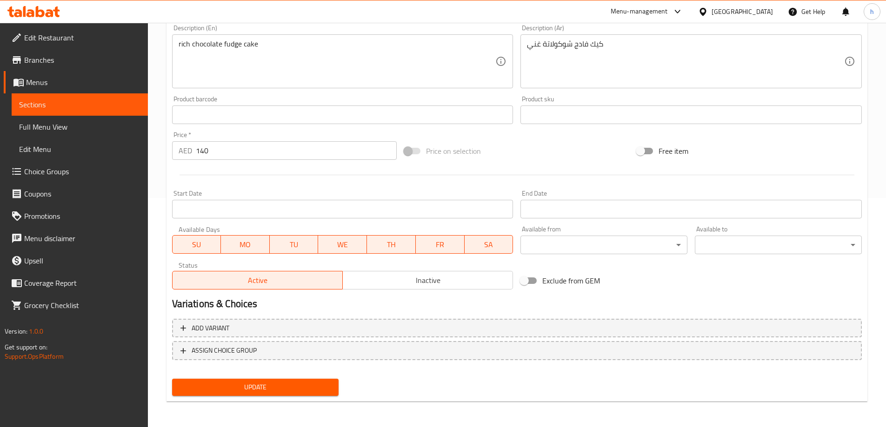
scroll to position [230, 0]
click at [265, 381] on span "Update" at bounding box center [255, 387] width 152 height 12
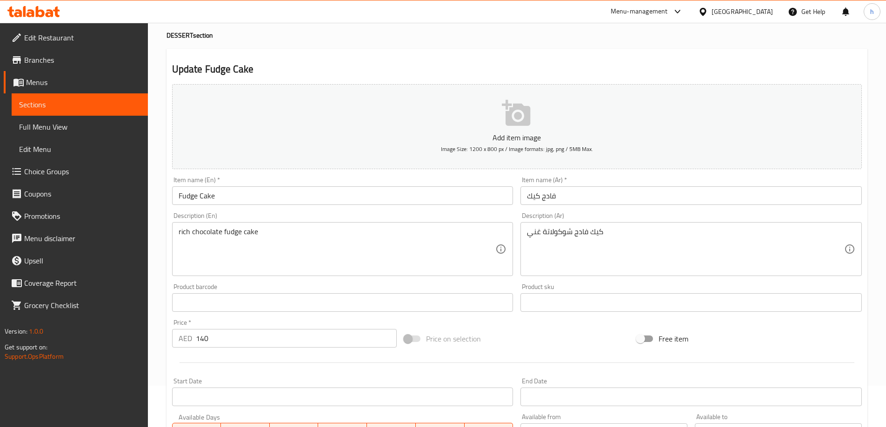
scroll to position [0, 0]
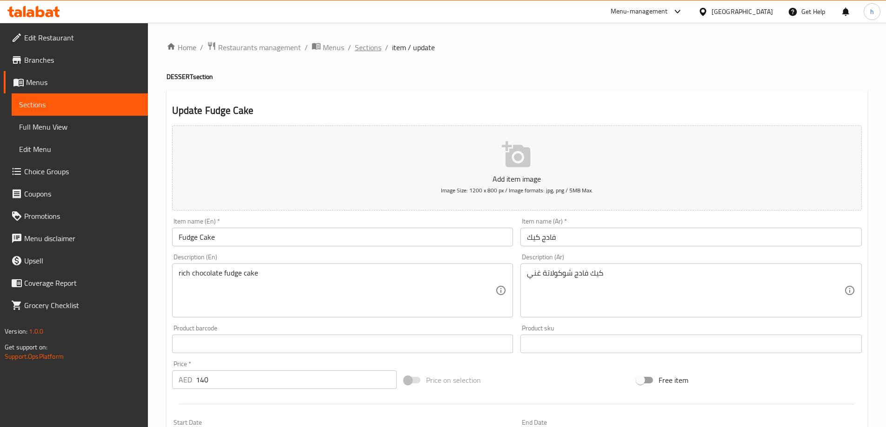
click at [372, 43] on span "Sections" at bounding box center [368, 47] width 27 height 11
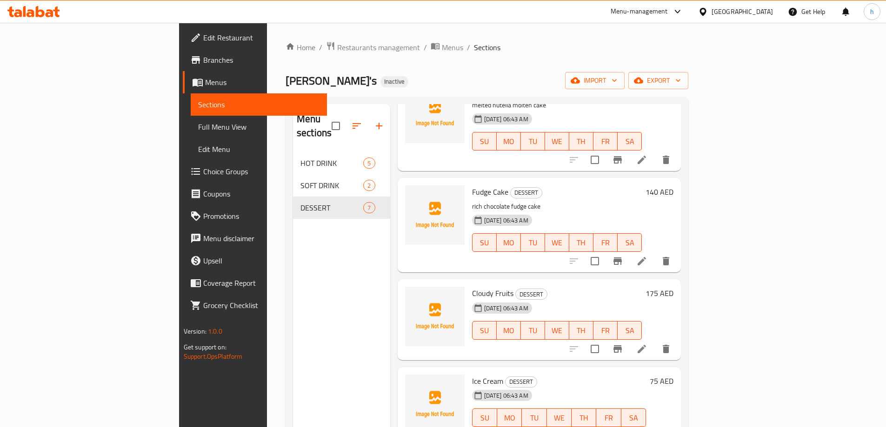
scroll to position [186, 0]
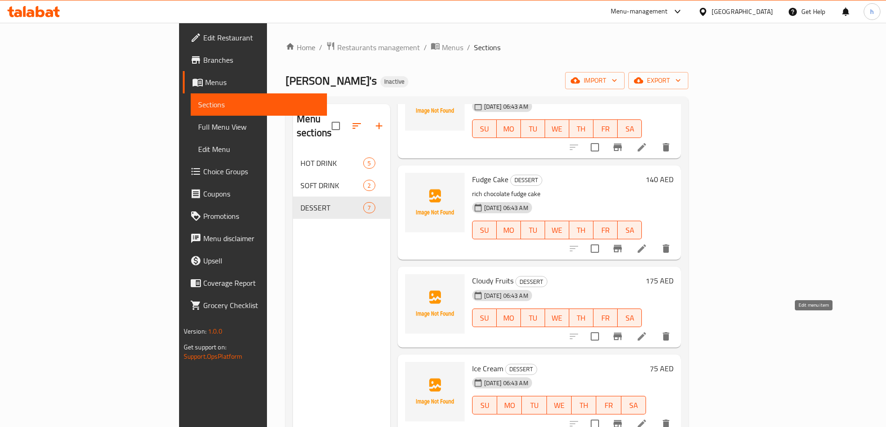
click at [646, 332] on icon at bounding box center [642, 336] width 8 height 8
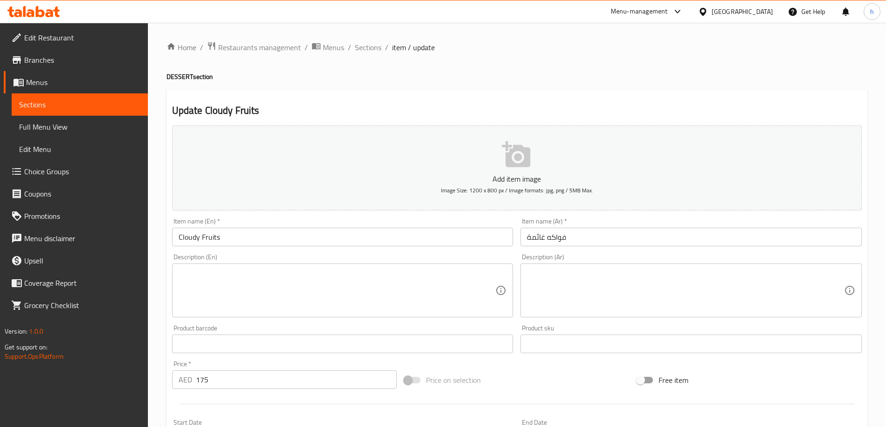
click at [563, 236] on input "فواكه غائمة" at bounding box center [690, 237] width 341 height 19
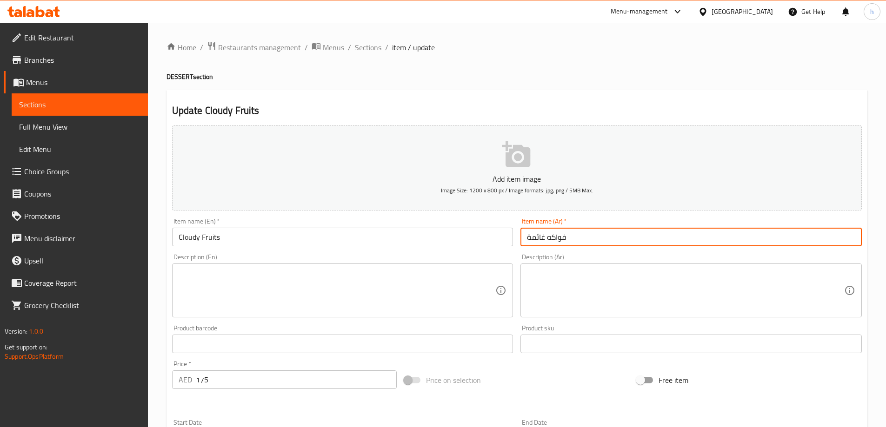
click at [563, 236] on input "فواكه غائمة" at bounding box center [690, 237] width 341 height 19
type input "t"
type input "فواكة كلاودي"
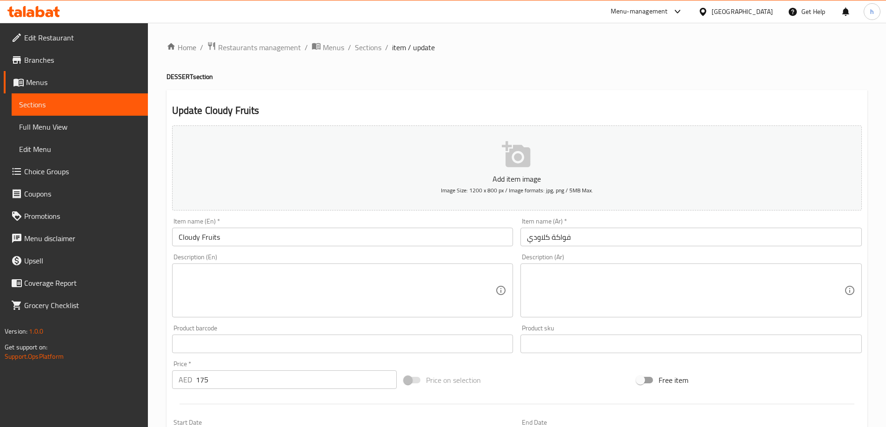
click at [621, 306] on textarea at bounding box center [685, 291] width 317 height 44
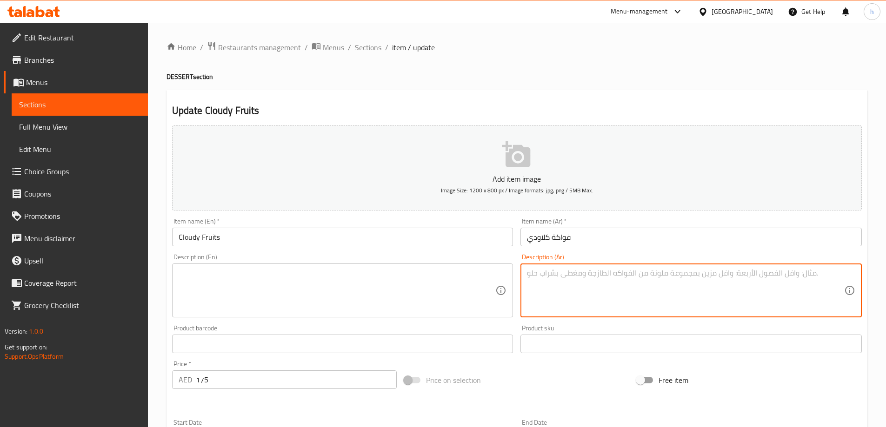
paste textarea "فواكه مشكلة طازجة"
type textarea "فواكه مشكلة طازجة"
click at [405, 269] on textarea at bounding box center [337, 291] width 317 height 44
click at [571, 273] on textarea "فواكه مشكلة طازجة" at bounding box center [685, 291] width 317 height 44
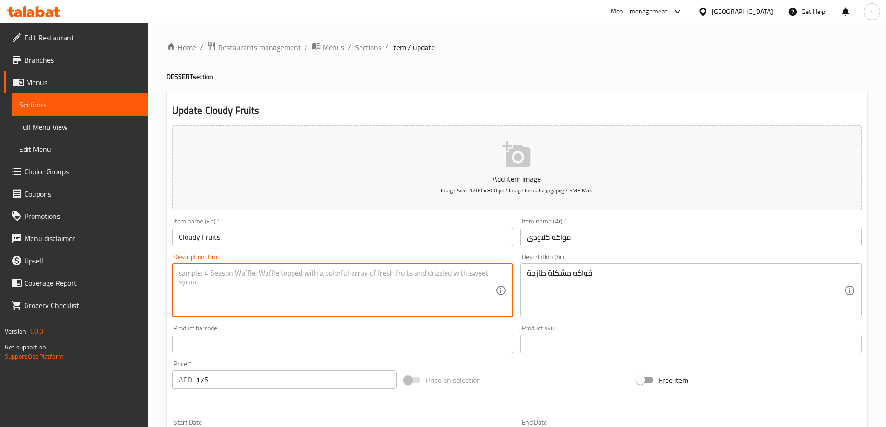
click at [361, 282] on textarea at bounding box center [337, 291] width 317 height 44
type textarea "ب"
type textarea "f"
paste textarea "Fresh mixed fruits"
click at [181, 272] on textarea "Fresh mixed fruits" at bounding box center [337, 291] width 317 height 44
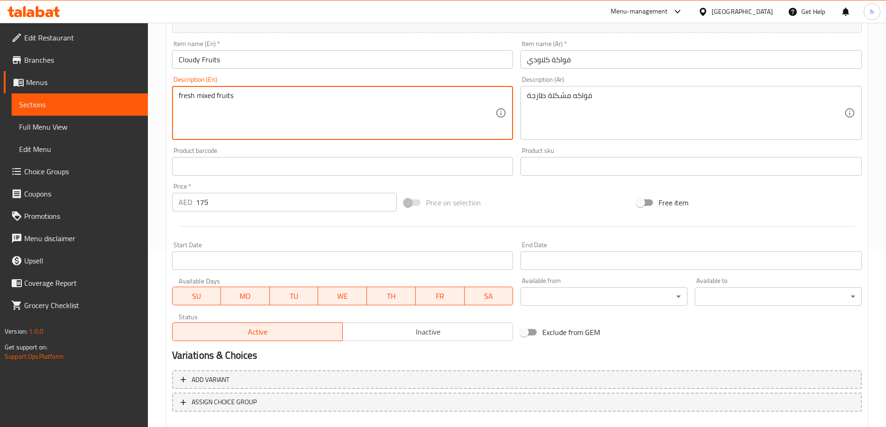
scroll to position [230, 0]
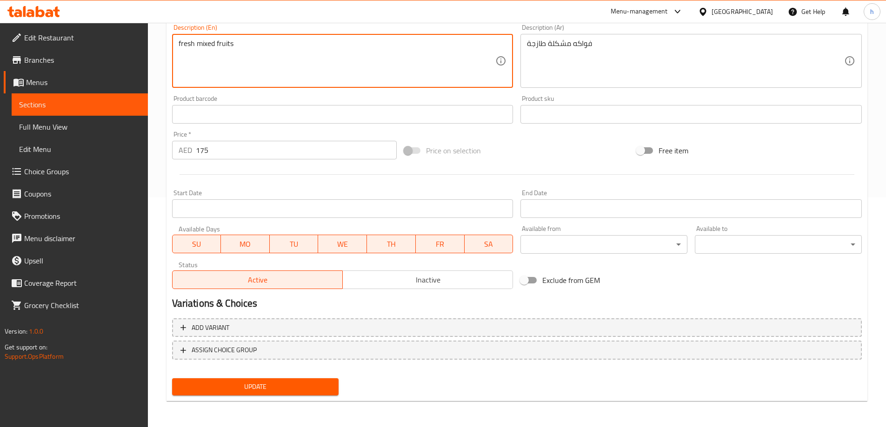
type textarea "fresh mixed fruits"
click at [286, 392] on span "Update" at bounding box center [255, 387] width 152 height 12
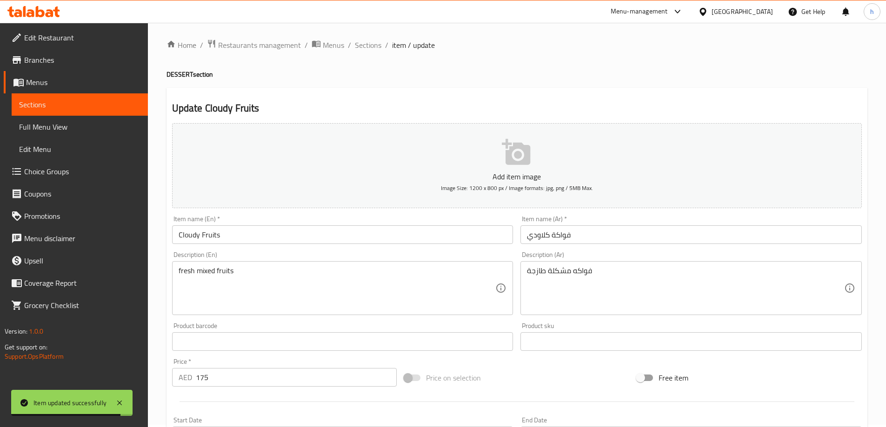
scroll to position [0, 0]
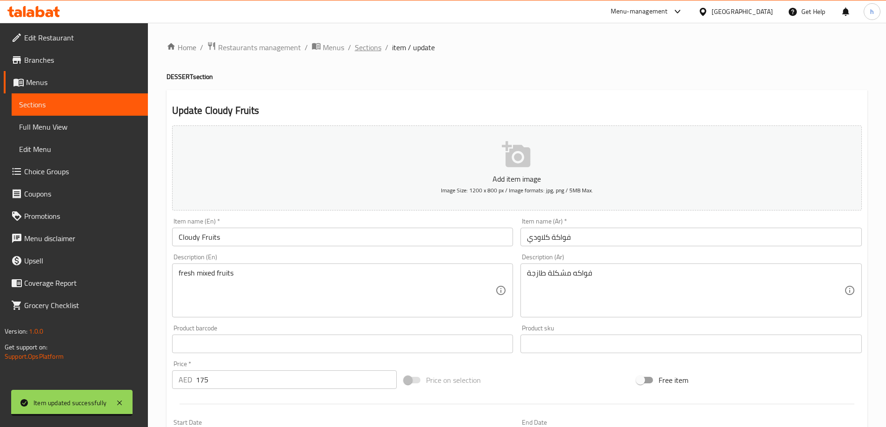
click at [372, 50] on span "Sections" at bounding box center [368, 47] width 27 height 11
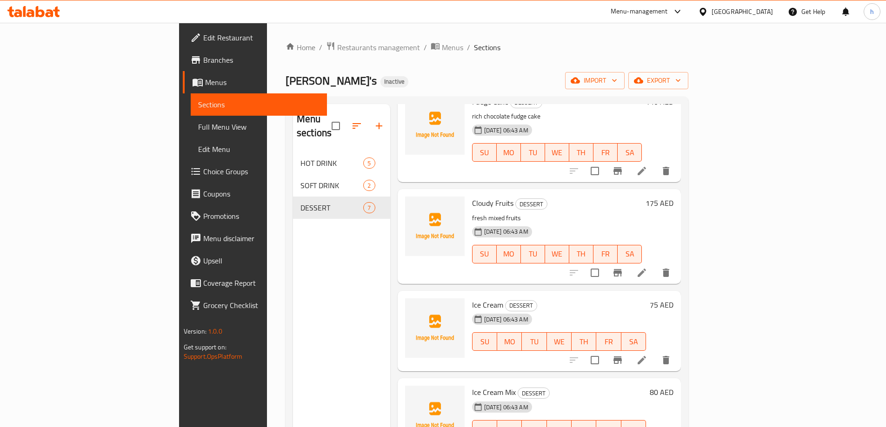
scroll to position [266, 0]
click at [646, 354] on icon at bounding box center [642, 358] width 8 height 8
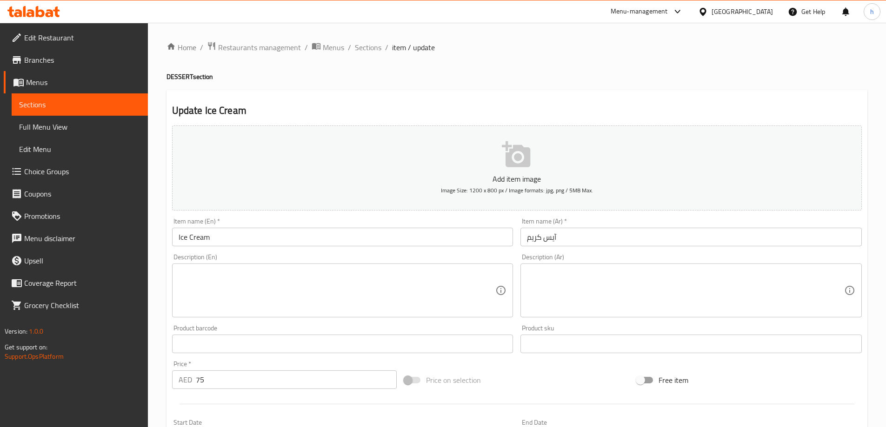
click at [700, 305] on textarea at bounding box center [685, 291] width 317 height 44
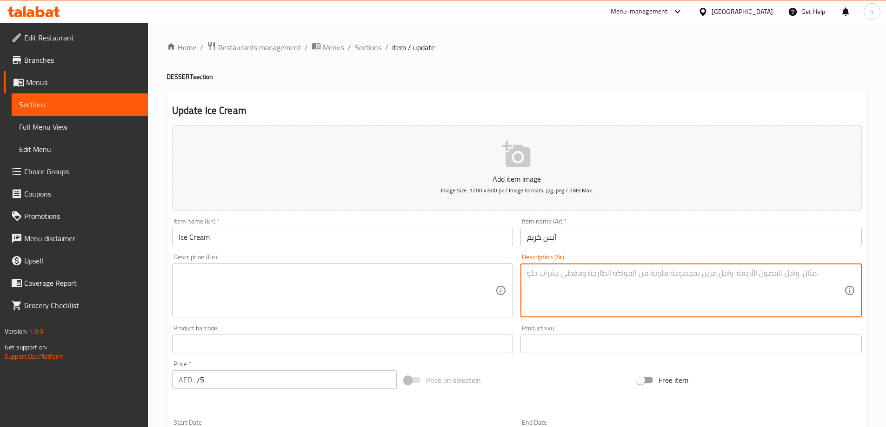
paste textarea "آيس كريم بطعمك المفضل."
type textarea "آيس كريم بطعمك المفضل"
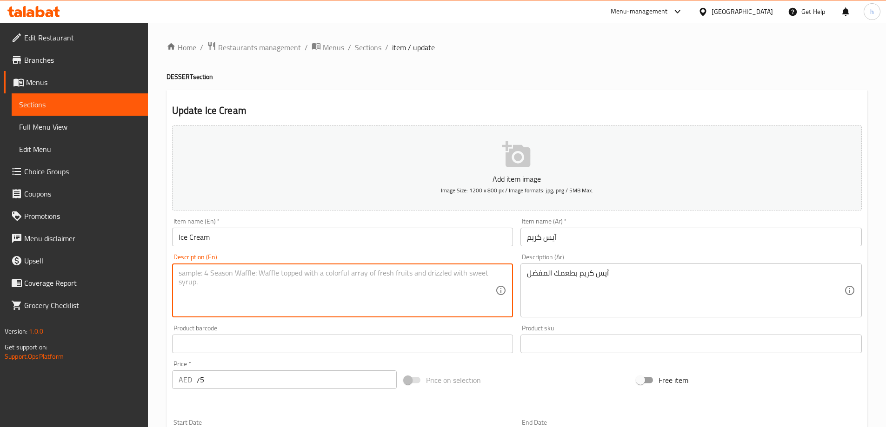
click at [339, 290] on textarea at bounding box center [337, 291] width 317 height 44
click at [304, 308] on textarea at bounding box center [337, 291] width 317 height 44
click at [285, 291] on textarea at bounding box center [337, 291] width 317 height 44
paste textarea "Ice cream with your favorite flavor."
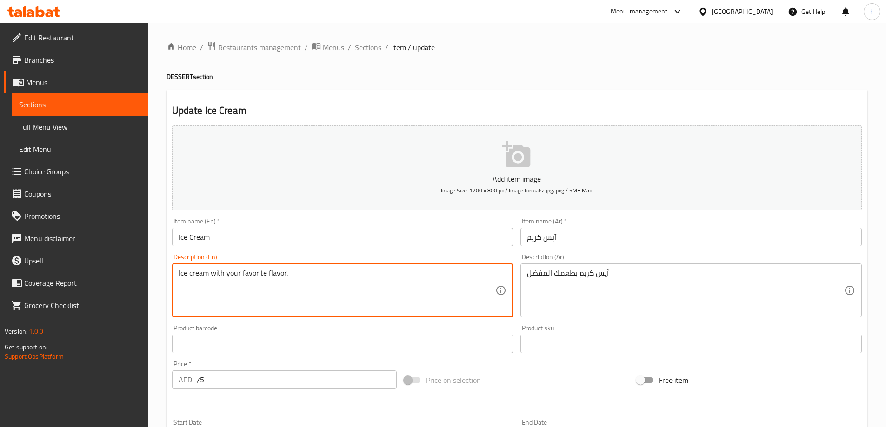
click at [286, 276] on textarea "Ice cream with your favorite flavor." at bounding box center [337, 291] width 317 height 44
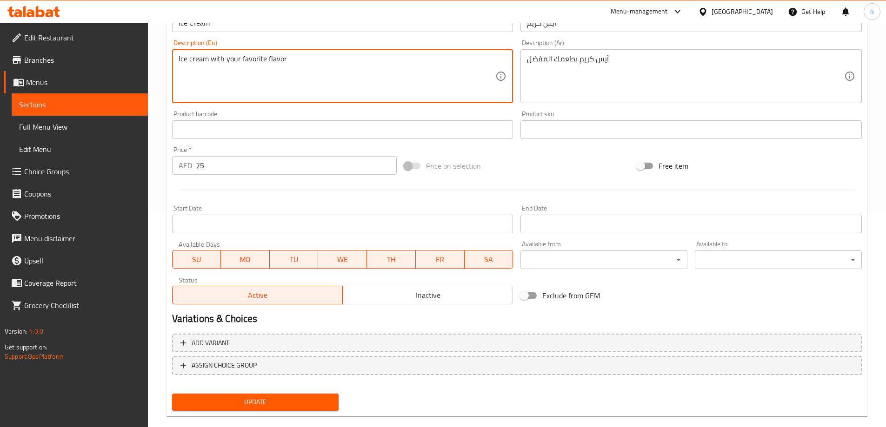
scroll to position [230, 0]
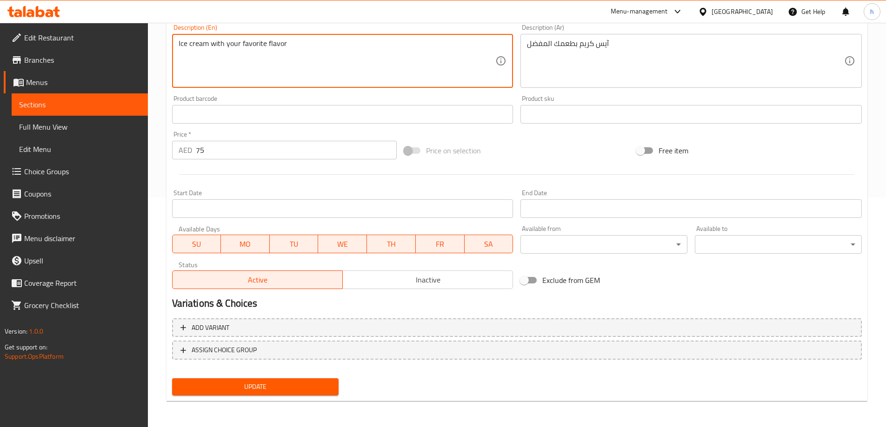
type textarea "Ice cream with your favorite flavor"
click at [283, 384] on span "Update" at bounding box center [255, 387] width 152 height 12
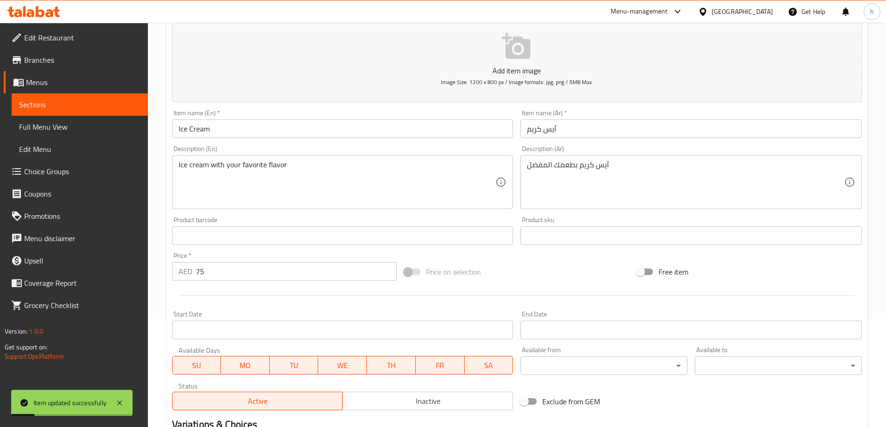
scroll to position [0, 0]
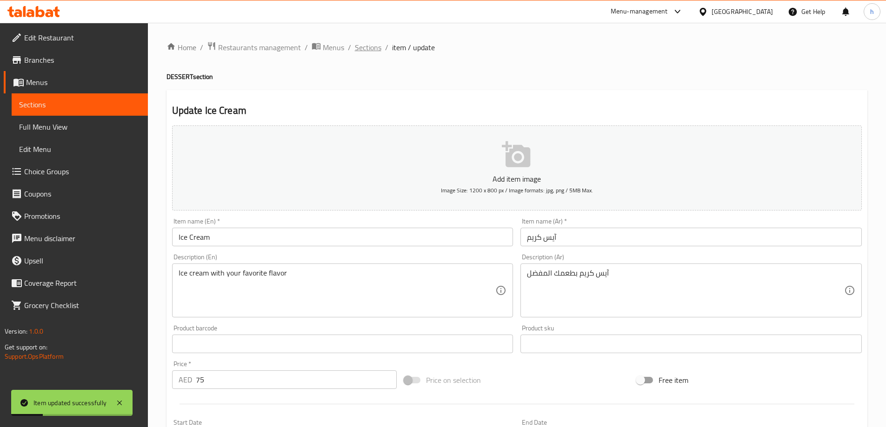
click at [372, 42] on span "Sections" at bounding box center [368, 47] width 27 height 11
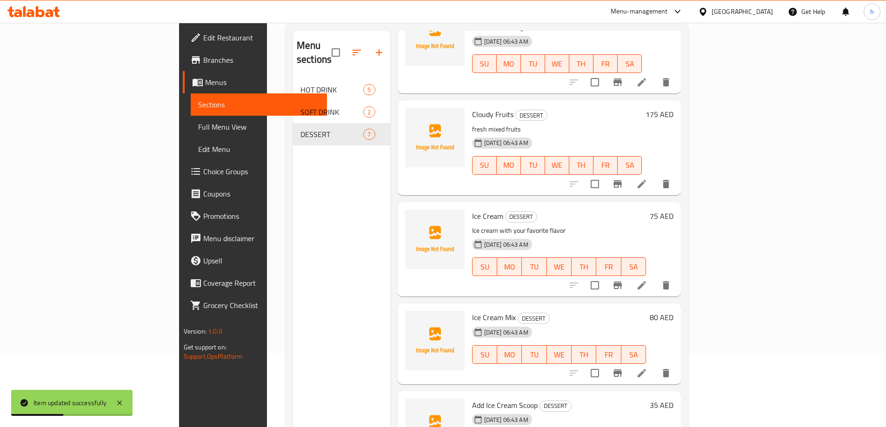
scroll to position [130, 0]
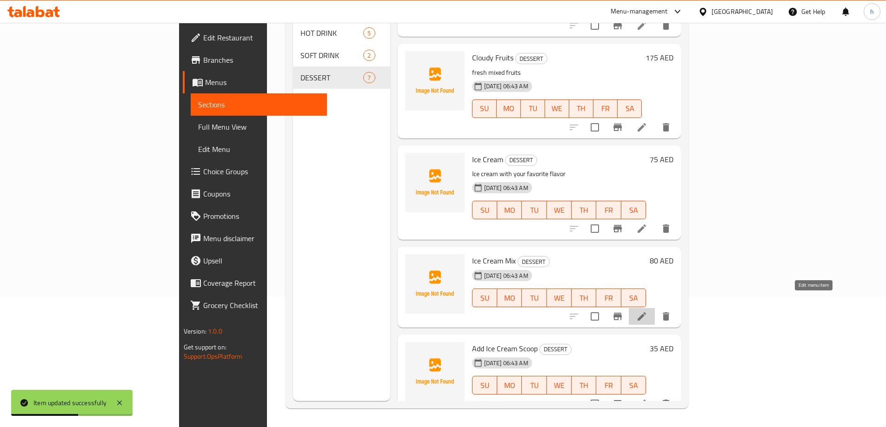
click at [647, 311] on icon at bounding box center [641, 316] width 11 height 11
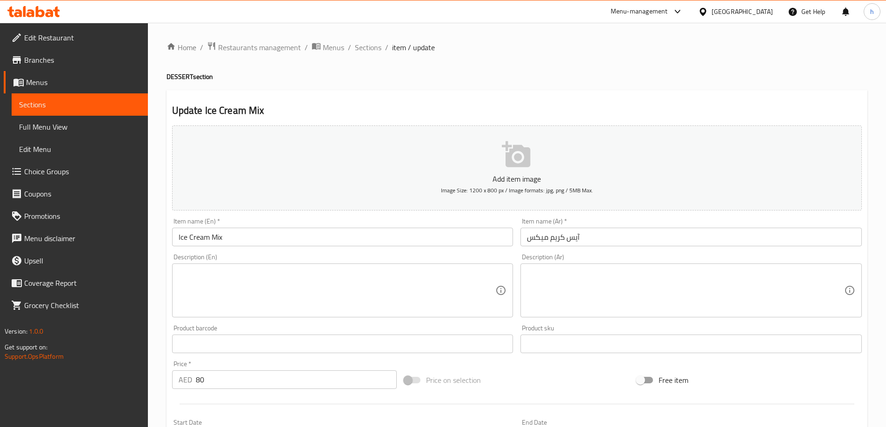
click at [590, 294] on textarea at bounding box center [685, 291] width 317 height 44
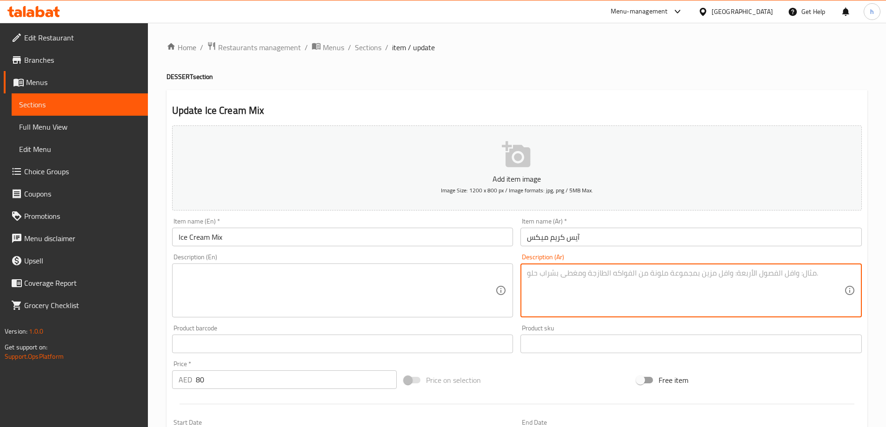
paste textarea "آيس كريم ميكس نكهات متنوعة"
type textarea "آيس كريم ميكس نكهات متنوعة"
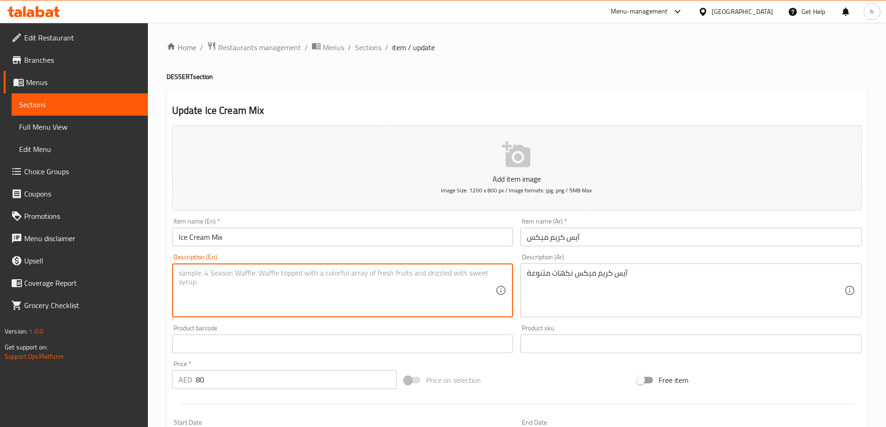
click at [400, 274] on textarea at bounding box center [337, 291] width 317 height 44
click at [260, 278] on textarea at bounding box center [337, 291] width 317 height 44
type textarea "ش"
click at [194, 274] on textarea "asorted" at bounding box center [337, 291] width 317 height 44
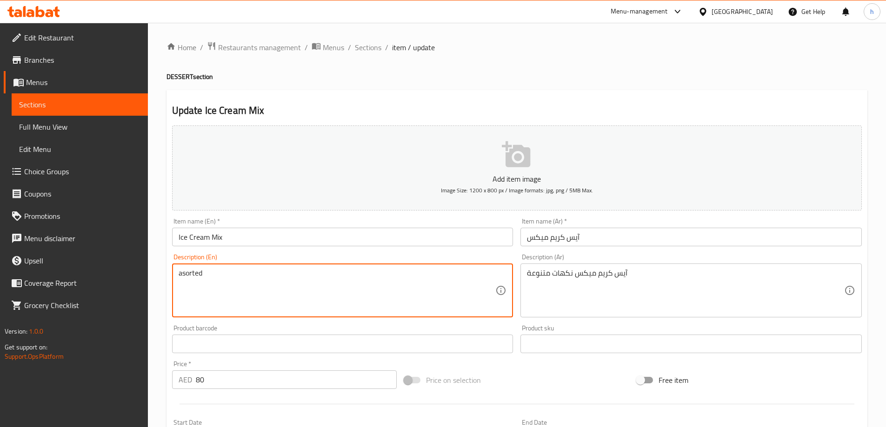
type textarea "i"
paste textarea "assorted"
click at [303, 278] on textarea "Ice cream with mixed assorted flavo" at bounding box center [337, 291] width 317 height 44
paste textarea "Flavors"
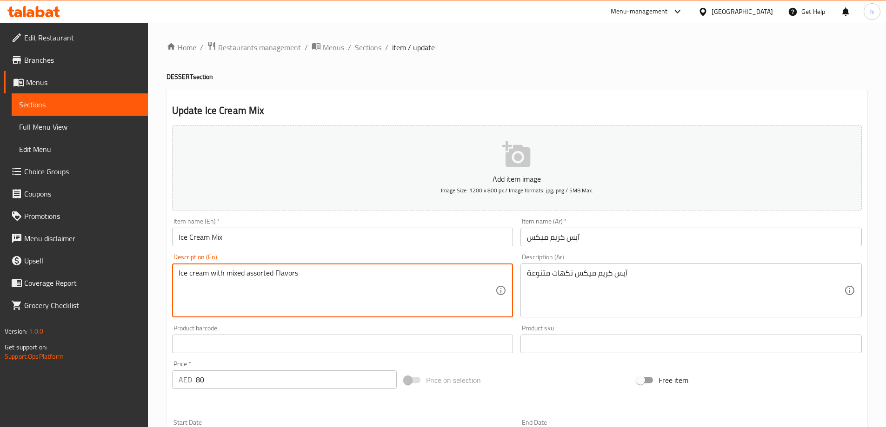
click at [279, 275] on textarea "Ice cream with mixed assorted Flavors" at bounding box center [337, 291] width 317 height 44
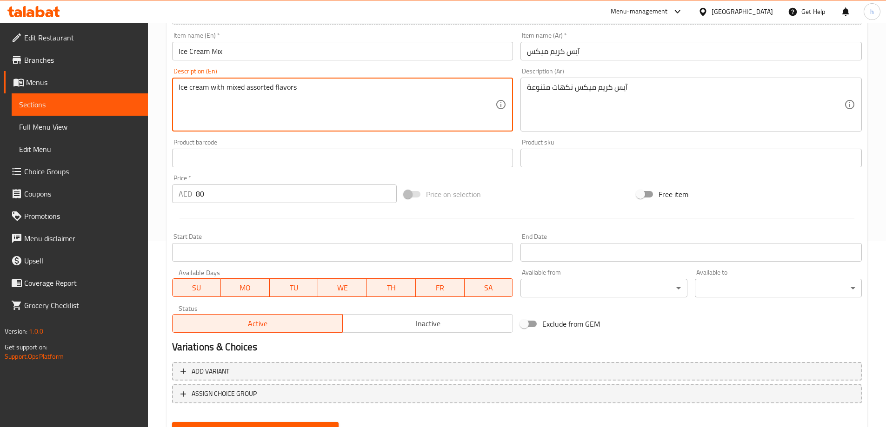
scroll to position [230, 0]
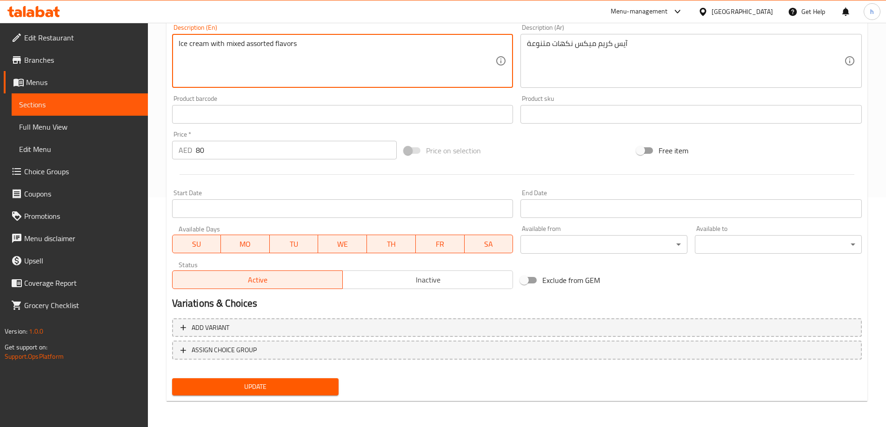
type textarea "Ice cream with mixed assorted flavors"
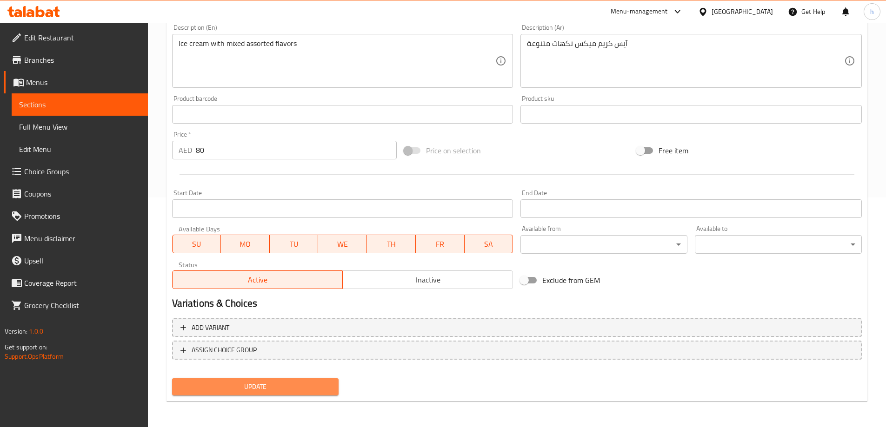
click at [293, 390] on span "Update" at bounding box center [255, 387] width 152 height 12
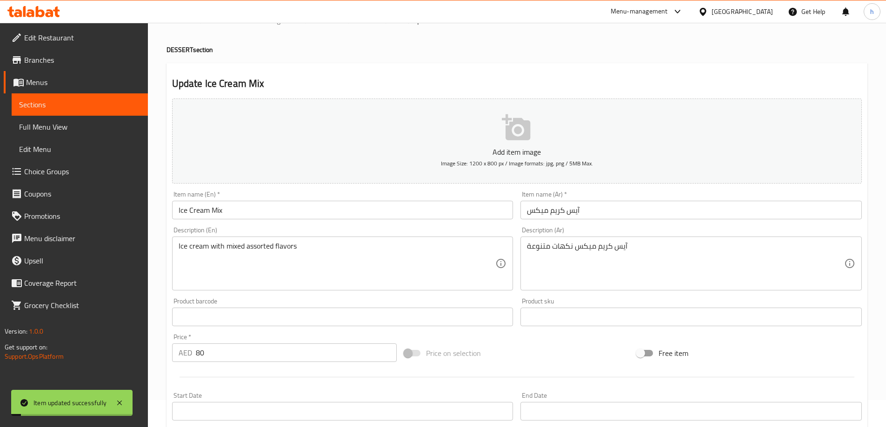
scroll to position [0, 0]
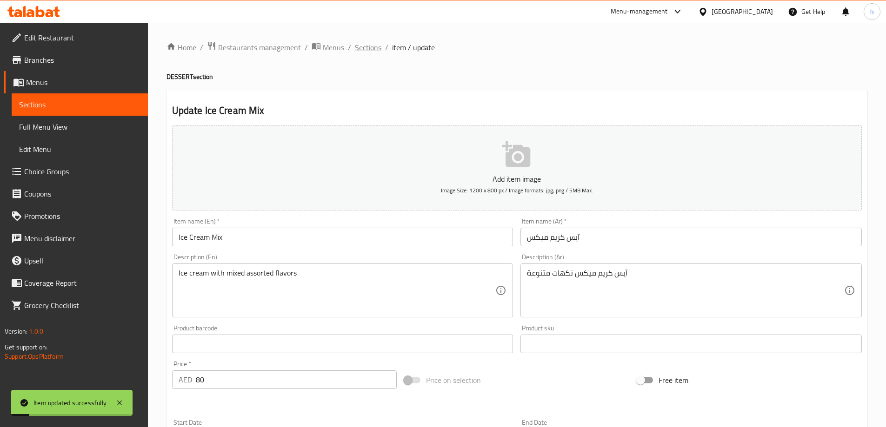
click at [369, 45] on span "Sections" at bounding box center [368, 47] width 27 height 11
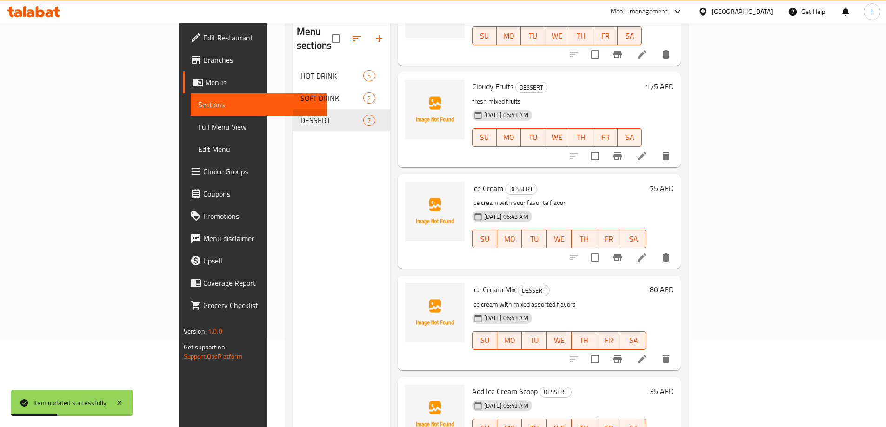
scroll to position [130, 0]
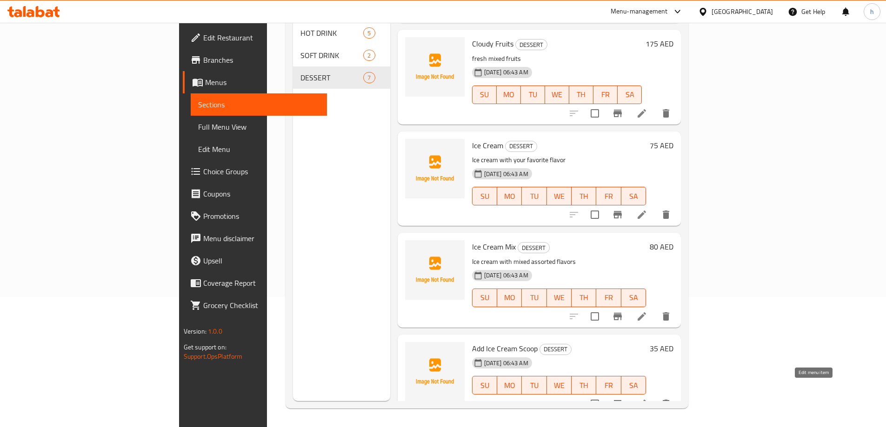
click at [647, 399] on icon at bounding box center [641, 404] width 11 height 11
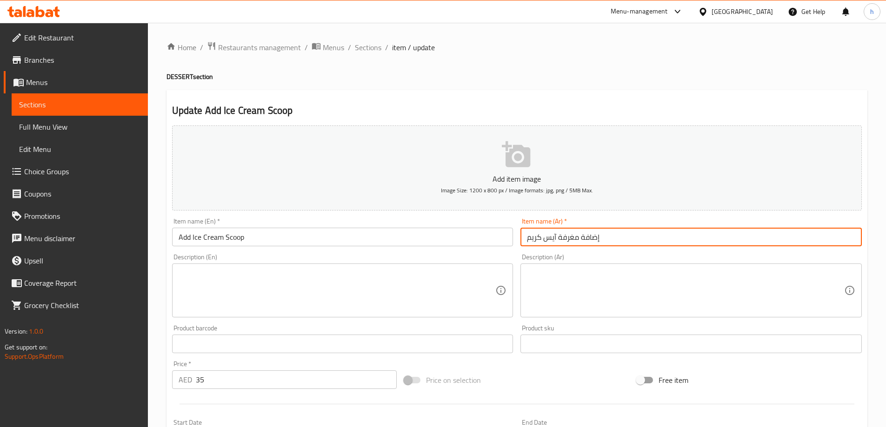
drag, startPoint x: 559, startPoint y: 238, endPoint x: 577, endPoint y: 238, distance: 17.7
click at [577, 238] on input "إضافة مغرفة آيس كريم" at bounding box center [690, 237] width 341 height 19
paste input "بول"
type input "إضافة بولة آيس كريم"
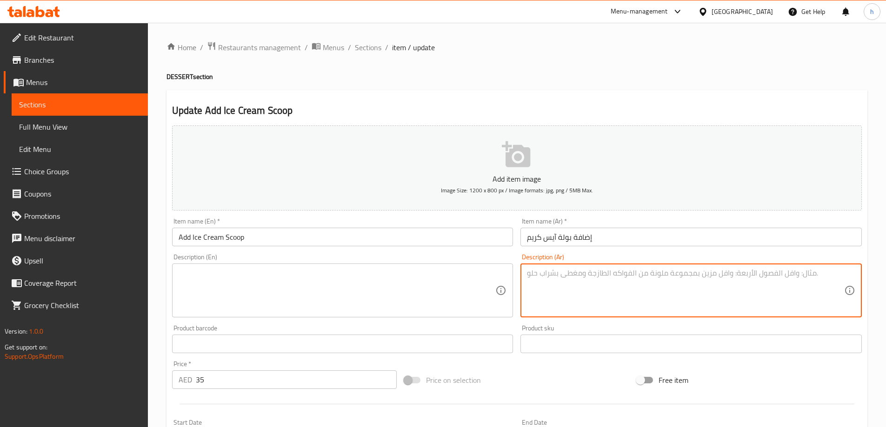
click at [559, 279] on textarea at bounding box center [685, 291] width 317 height 44
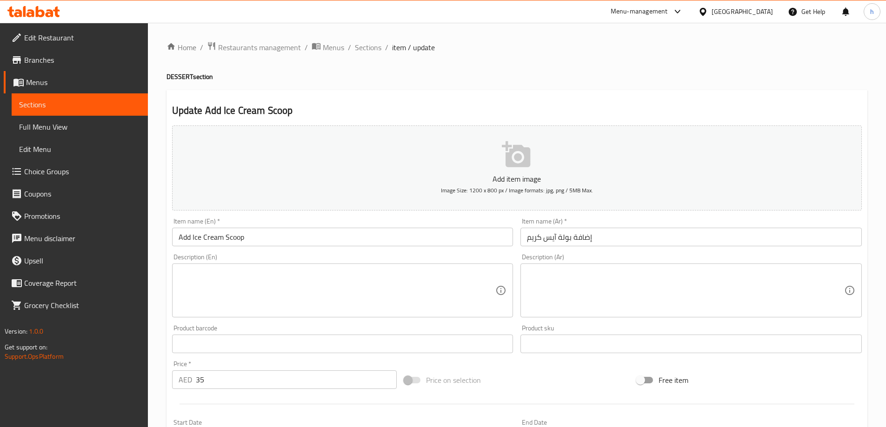
click at [691, 302] on textarea at bounding box center [685, 291] width 317 height 44
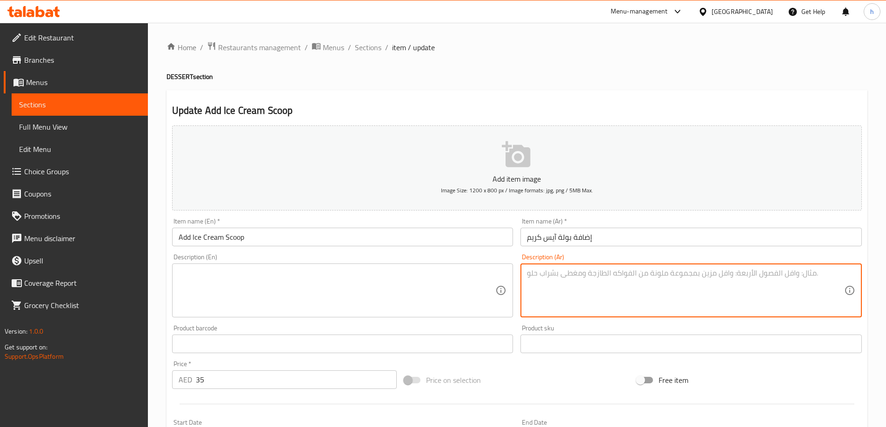
paste textarea "إضافة سكوب آيس كريم إضافي."
type textarea "إضافة سكوب آيس كريم إضافي"
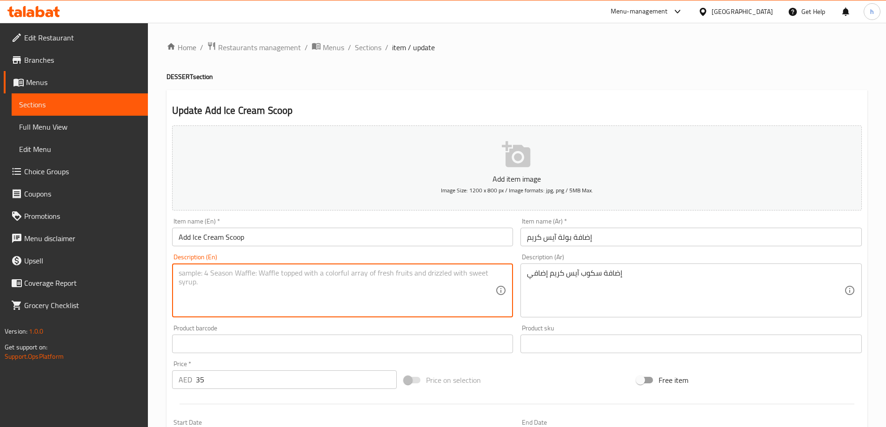
click at [397, 290] on textarea at bounding box center [337, 291] width 317 height 44
click at [290, 283] on textarea at bounding box center [337, 291] width 317 height 44
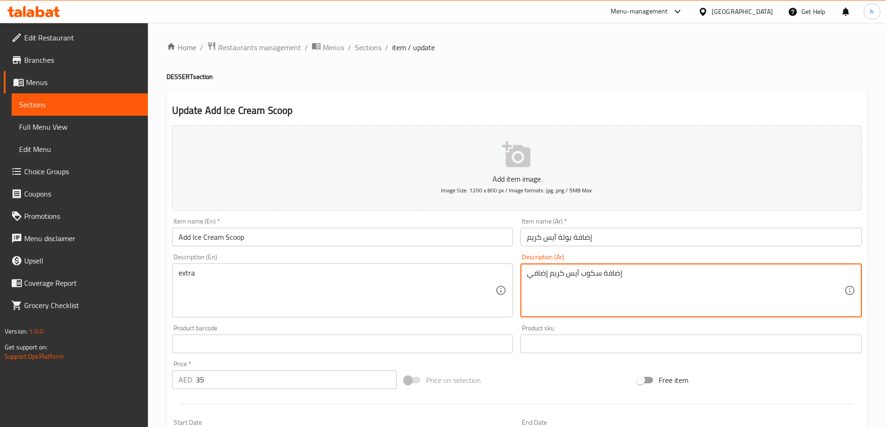
click at [629, 269] on textarea "إضافة سكوب آيس كريم إضافي" at bounding box center [685, 291] width 317 height 44
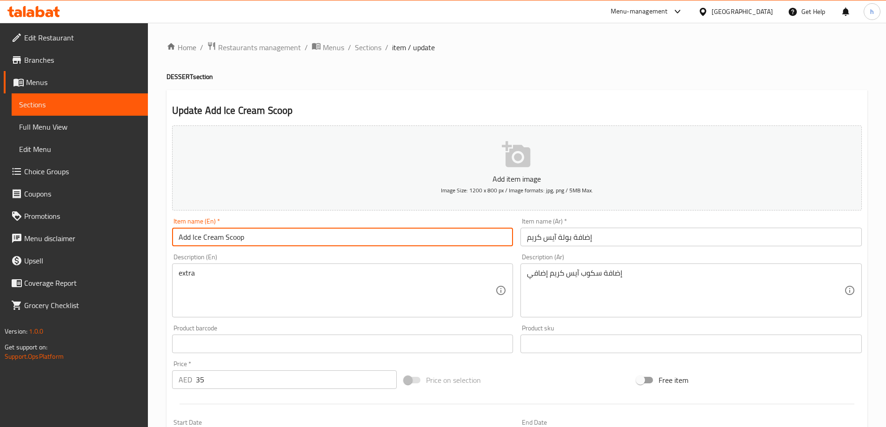
click at [243, 237] on input "Add Ice Cream Scoop" at bounding box center [342, 237] width 341 height 19
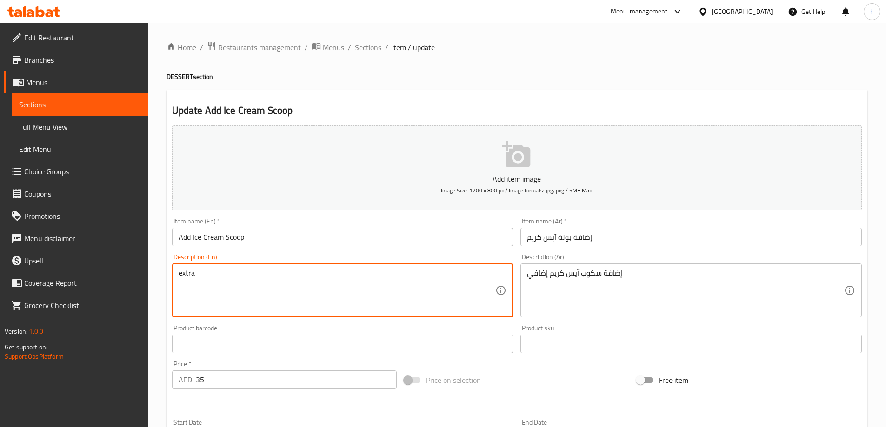
paste textarea "Add Ice Cream Scoop"
click at [200, 272] on textarea "extra Add Ice Cream Scoop" at bounding box center [337, 291] width 317 height 44
click at [223, 273] on textarea "extra add Ice Cream Scoop" at bounding box center [337, 291] width 317 height 44
click at [212, 272] on textarea "extra add Ice cream Scoop" at bounding box center [337, 291] width 317 height 44
click at [244, 273] on textarea "extra add ice cream Scoop" at bounding box center [337, 291] width 317 height 44
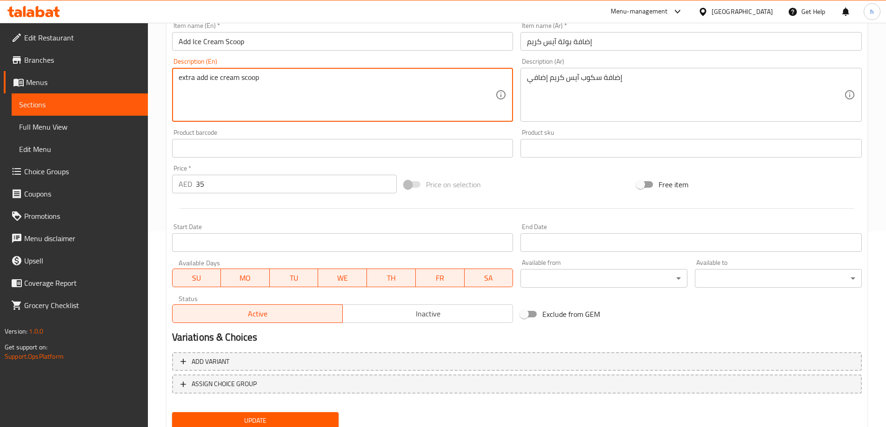
scroll to position [230, 0]
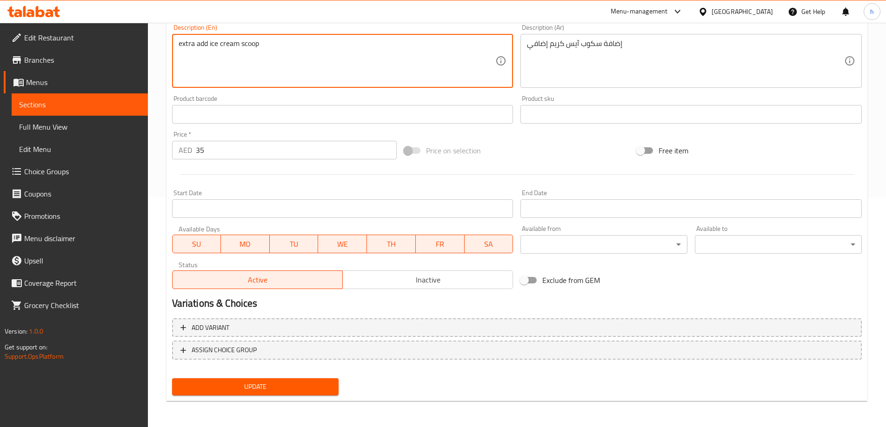
type textarea "extra add ice cream scoop"
click at [289, 383] on span "Update" at bounding box center [255, 387] width 152 height 12
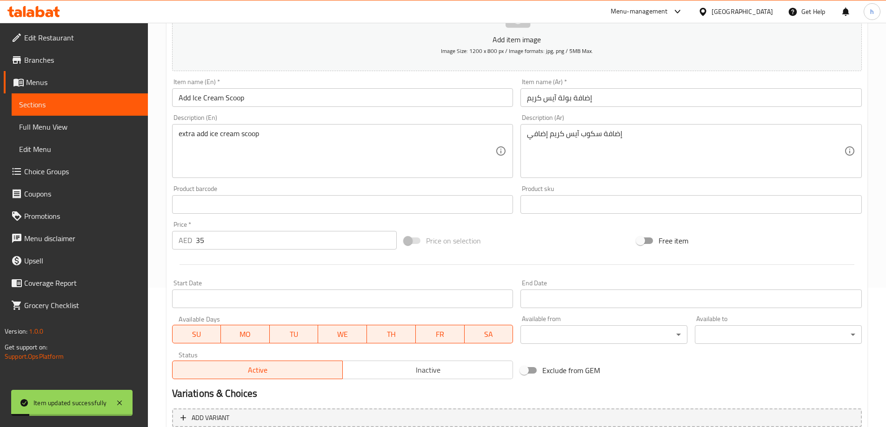
scroll to position [0, 0]
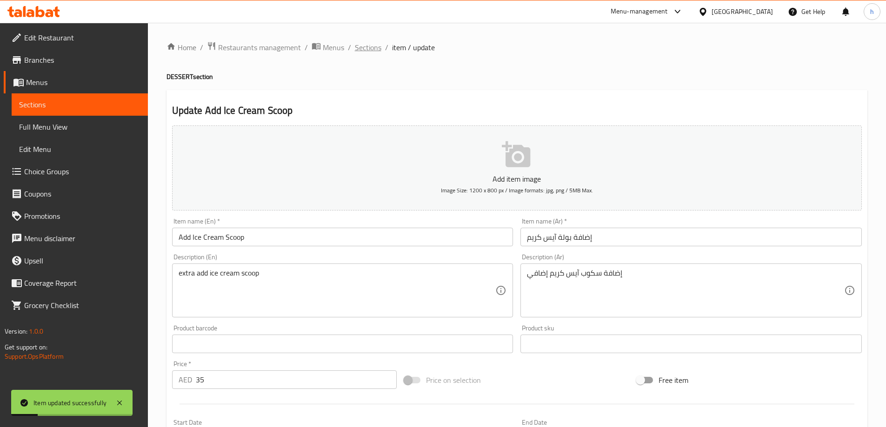
click at [364, 50] on span "Sections" at bounding box center [368, 47] width 27 height 11
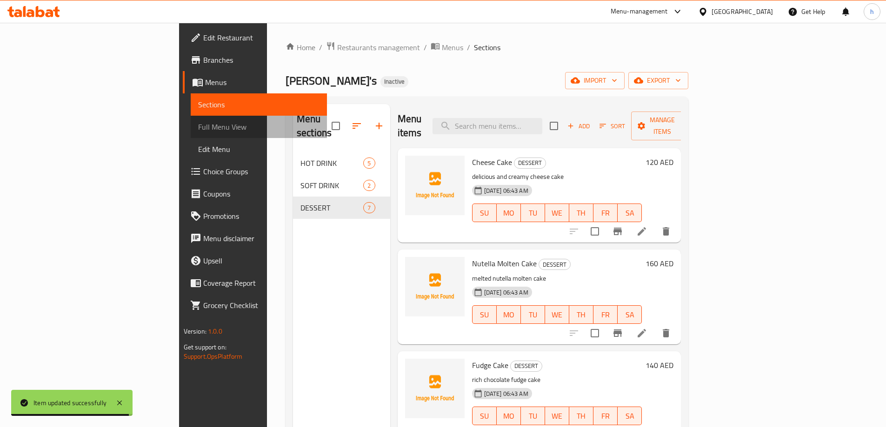
click at [198, 122] on span "Full Menu View" at bounding box center [258, 126] width 121 height 11
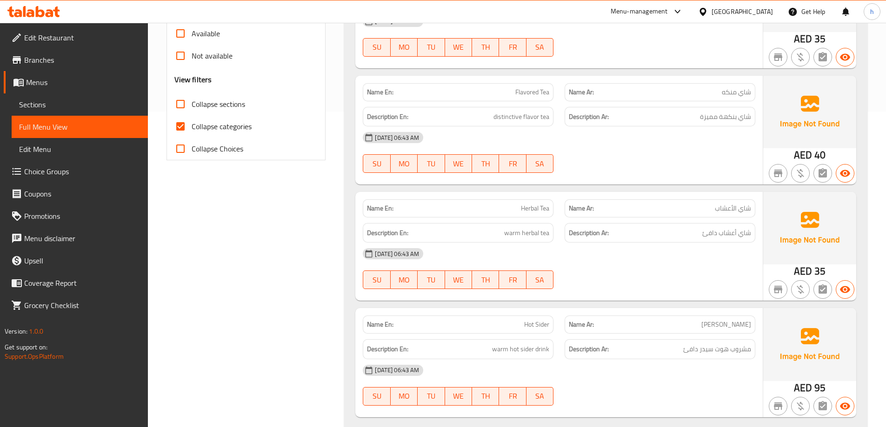
scroll to position [233, 0]
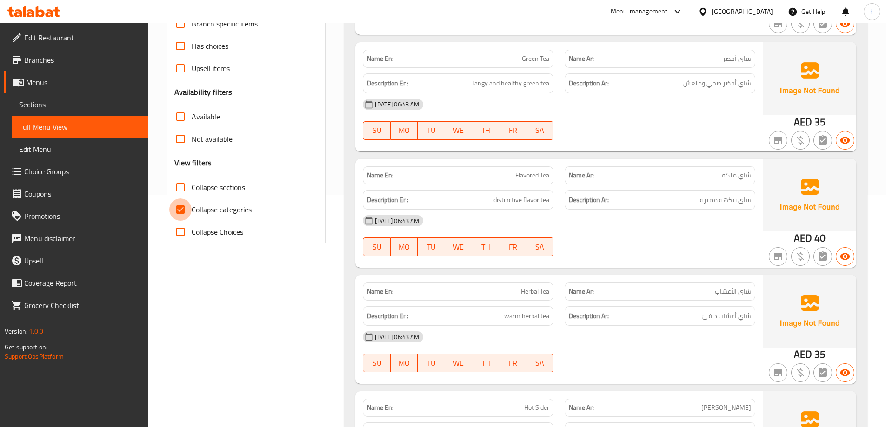
click at [181, 208] on input "Collapse categories" at bounding box center [180, 210] width 22 height 22
checkbox input "false"
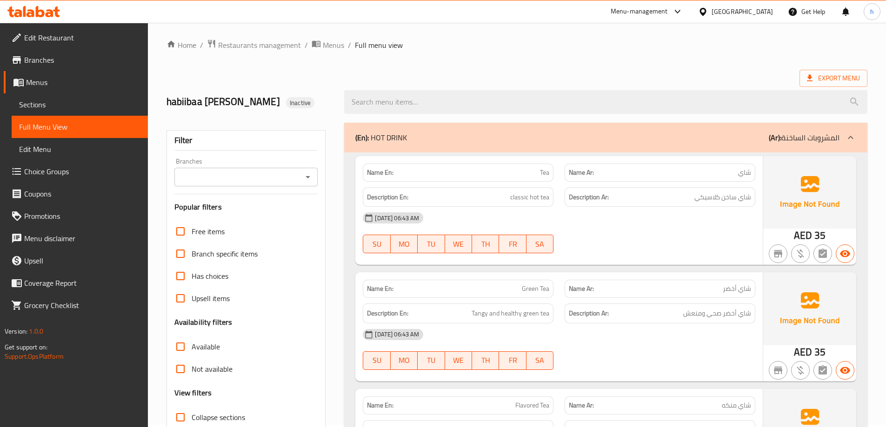
scroll to position [0, 0]
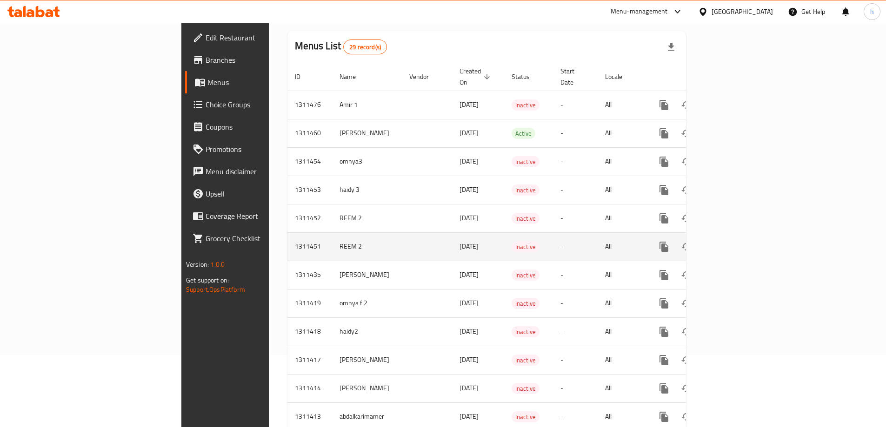
scroll to position [93, 0]
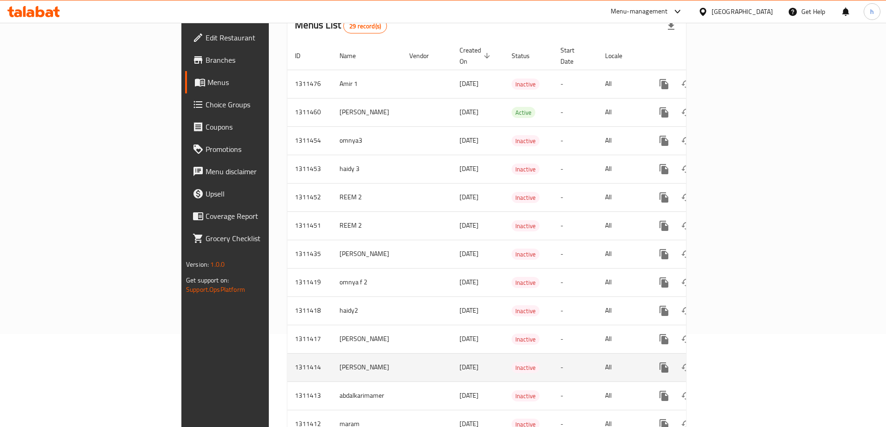
click at [402, 357] on td "enhanced table" at bounding box center [427, 367] width 50 height 28
click at [737, 362] on icon "enhanced table" at bounding box center [730, 367] width 11 height 11
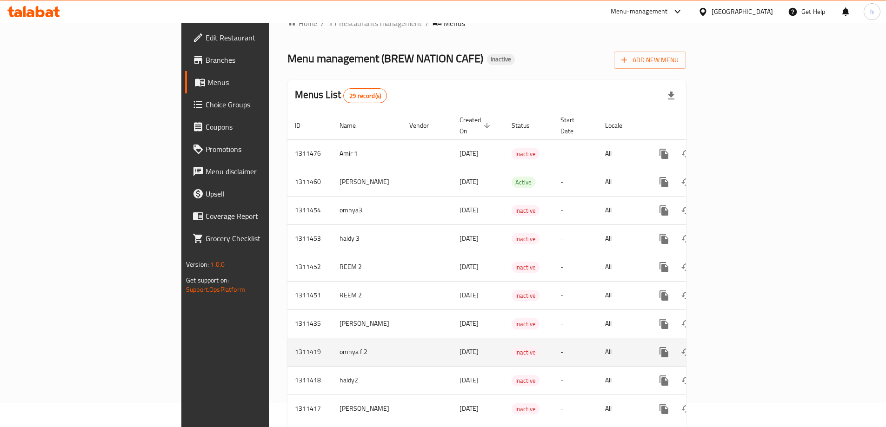
scroll to position [17, 0]
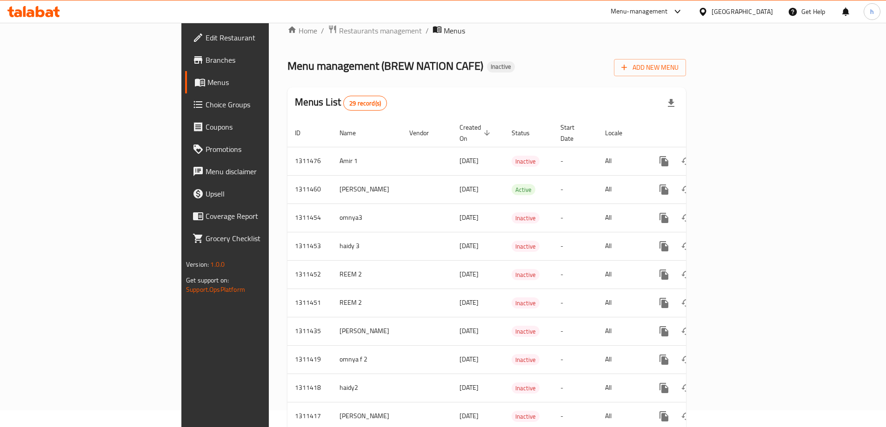
drag, startPoint x: 839, startPoint y: 66, endPoint x: 595, endPoint y: 58, distance: 244.3
click at [678, 66] on span "Add New Menu" at bounding box center [649, 68] width 57 height 12
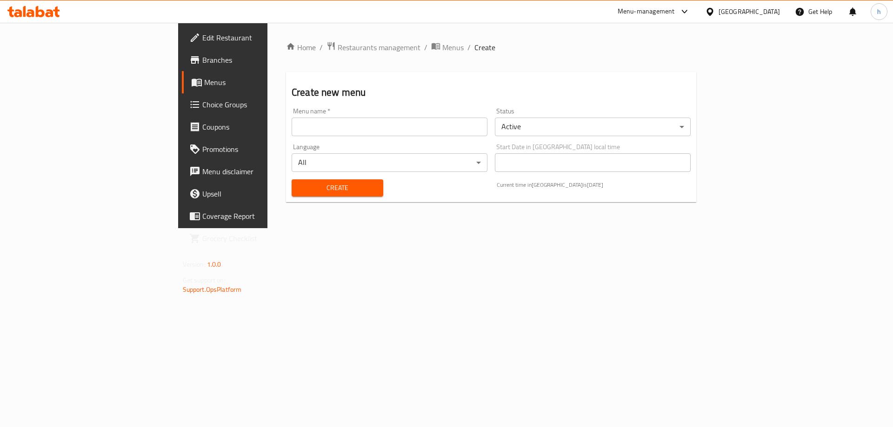
click at [357, 123] on input "text" at bounding box center [390, 127] width 196 height 19
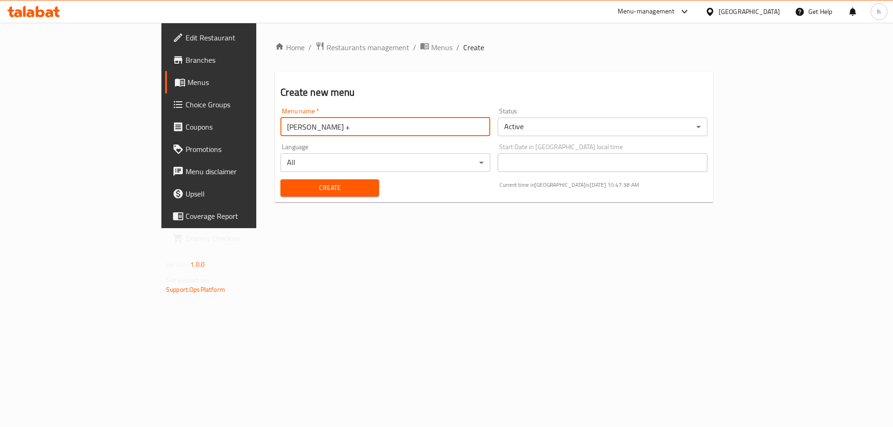
type input "[PERSON_NAME] +"
click at [300, 189] on span "Create" at bounding box center [329, 188] width 83 height 12
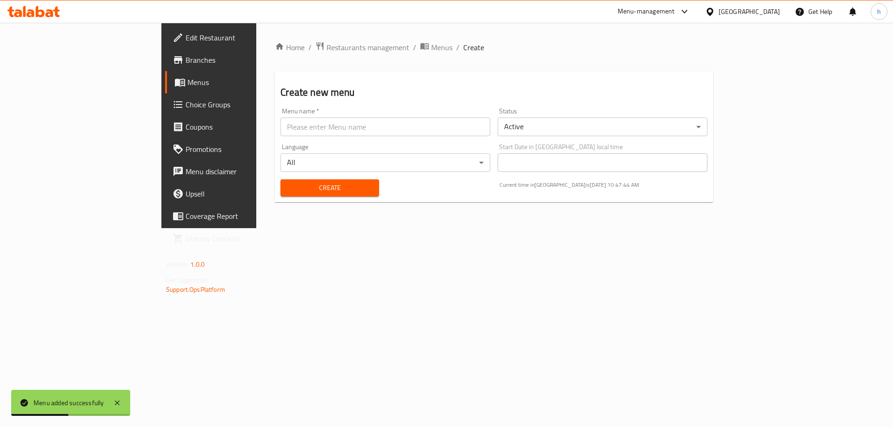
click at [341, 129] on input "text" at bounding box center [385, 127] width 210 height 19
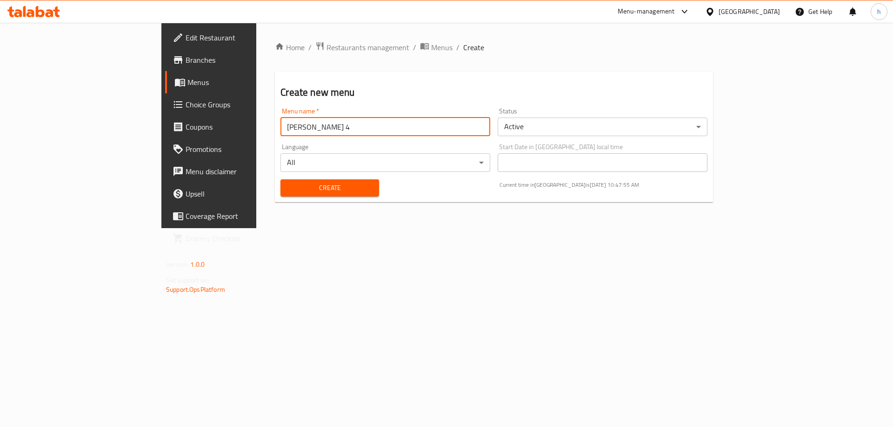
type input "[PERSON_NAME] 4"
click at [288, 184] on span "Create" at bounding box center [329, 188] width 83 height 12
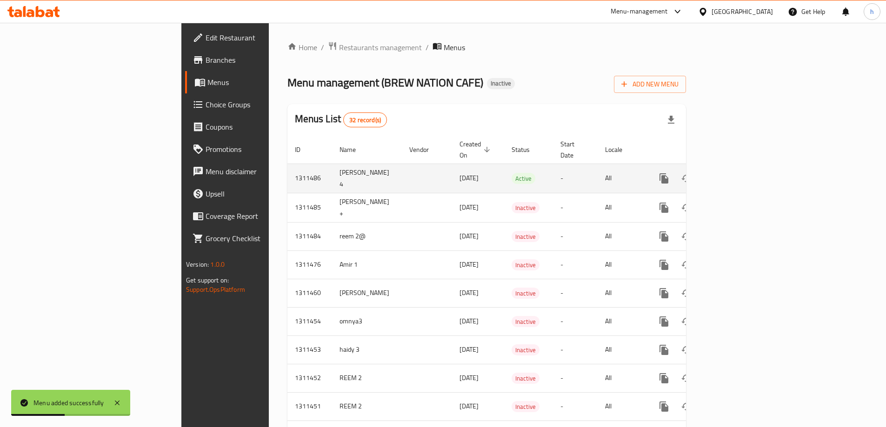
scroll to position [17, 0]
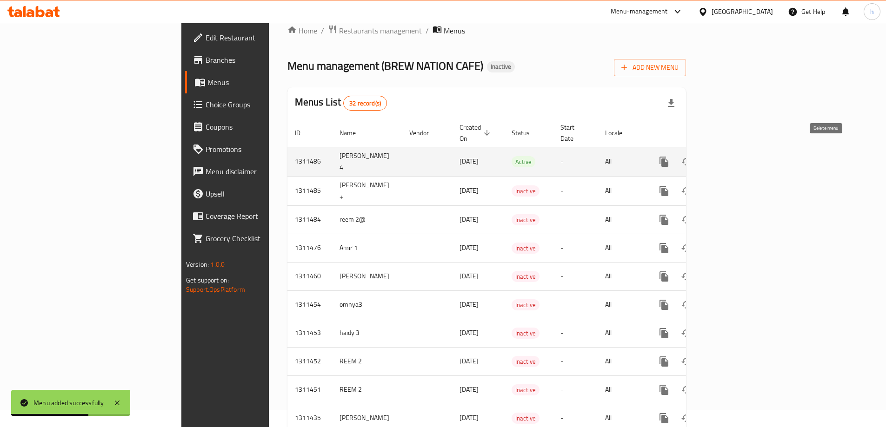
click at [714, 156] on icon "enhanced table" at bounding box center [708, 161] width 11 height 11
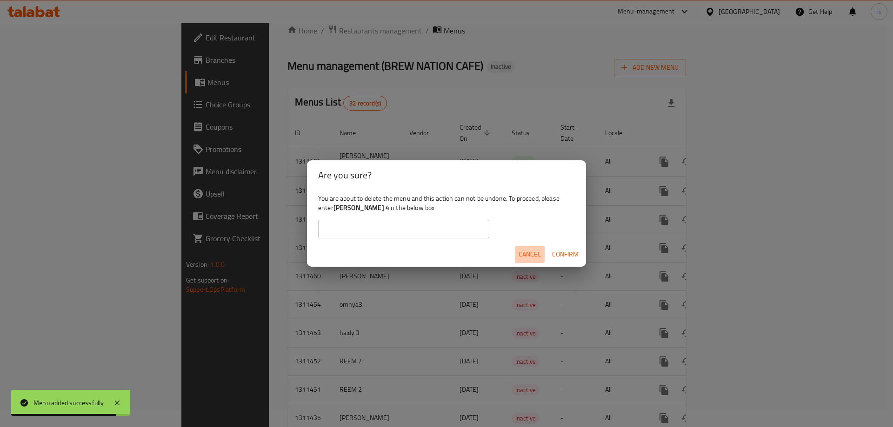
click at [537, 248] on button "Cancel" at bounding box center [530, 254] width 30 height 17
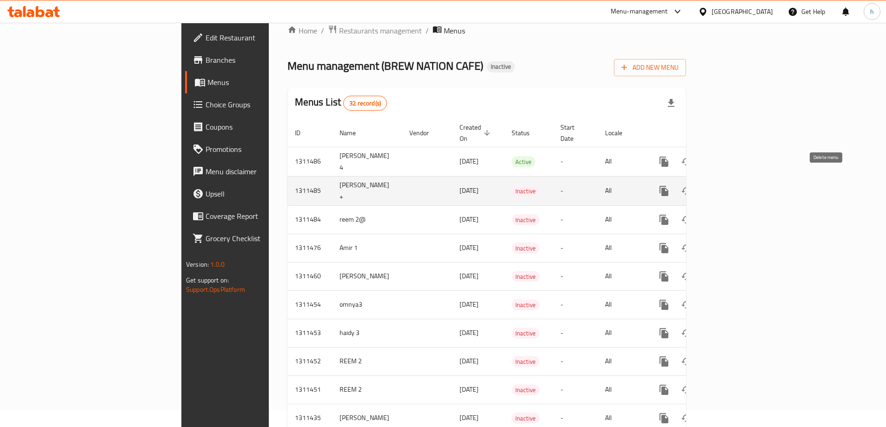
click at [712, 187] on icon "enhanced table" at bounding box center [708, 191] width 7 height 8
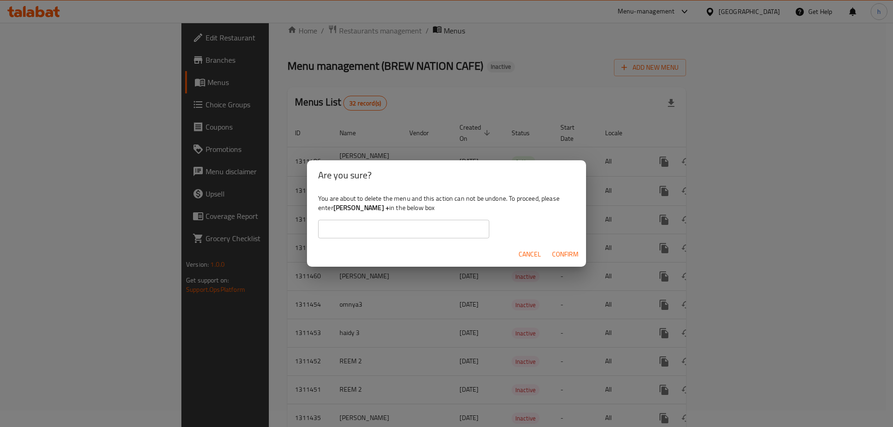
click at [568, 254] on span "Confirm" at bounding box center [565, 255] width 27 height 12
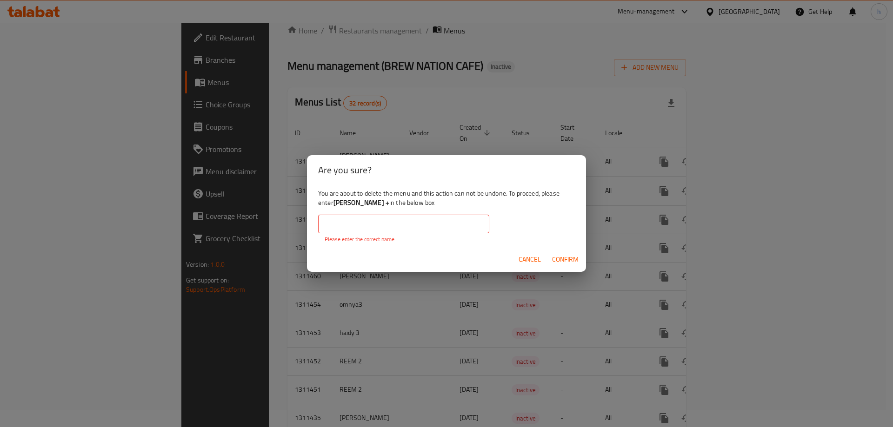
click at [563, 259] on span "Confirm" at bounding box center [565, 260] width 27 height 12
click at [527, 254] on span "Cancel" at bounding box center [530, 260] width 22 height 12
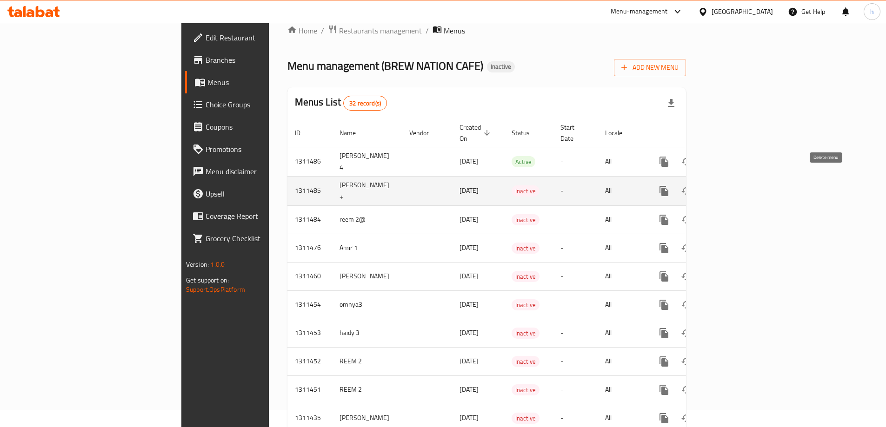
click at [712, 187] on icon "enhanced table" at bounding box center [708, 191] width 7 height 8
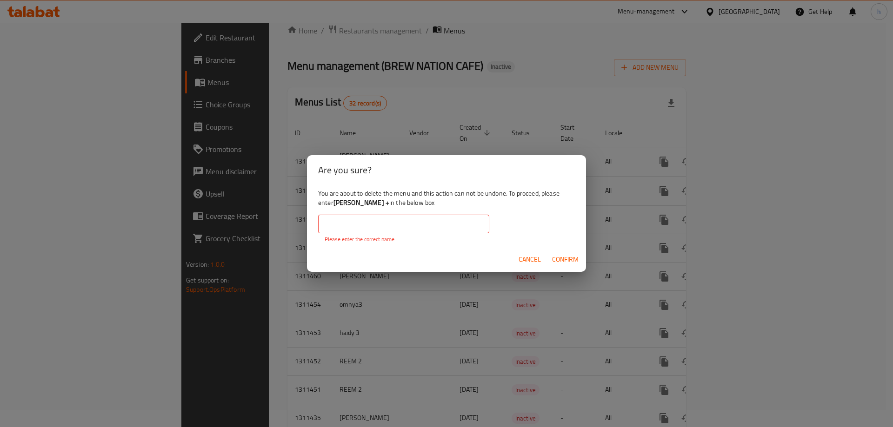
drag, startPoint x: 388, startPoint y: 204, endPoint x: 334, endPoint y: 201, distance: 54.0
click at [334, 201] on div "You are about to delete the menu and this action can not be undone. To proceed,…" at bounding box center [446, 216] width 279 height 62
copy b "[PERSON_NAME] +"
click at [385, 229] on input "text" at bounding box center [403, 224] width 171 height 19
paste input "[PERSON_NAME] +"
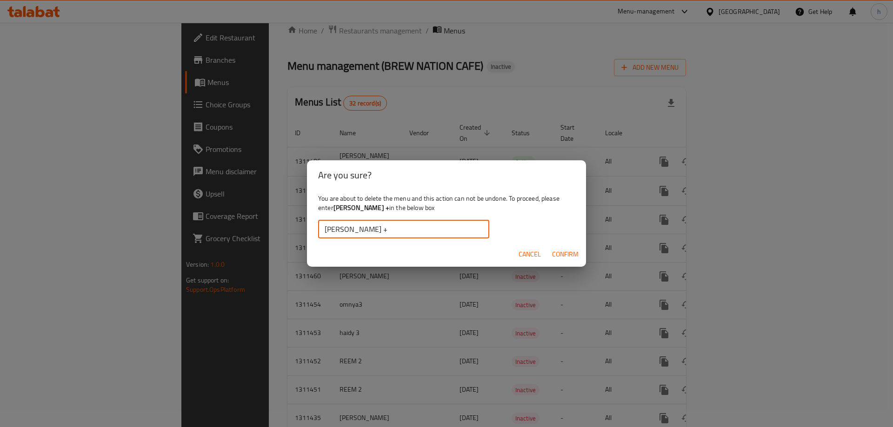
type input "[PERSON_NAME] +"
click at [567, 253] on span "Confirm" at bounding box center [565, 255] width 27 height 12
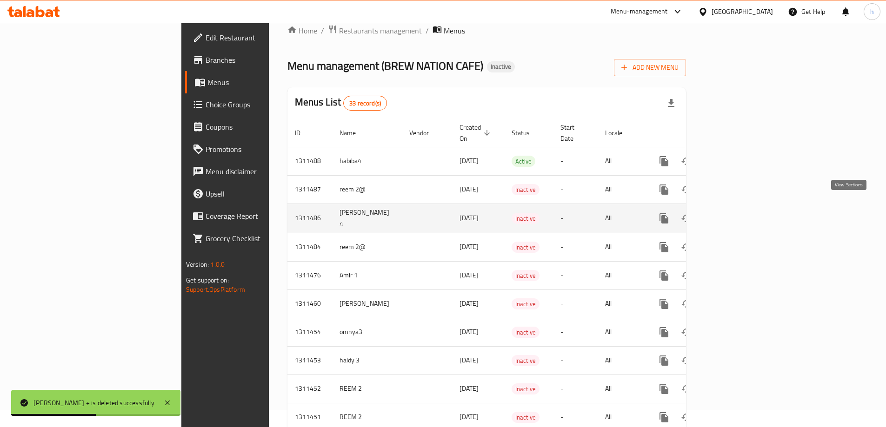
click at [737, 213] on icon "enhanced table" at bounding box center [730, 218] width 11 height 11
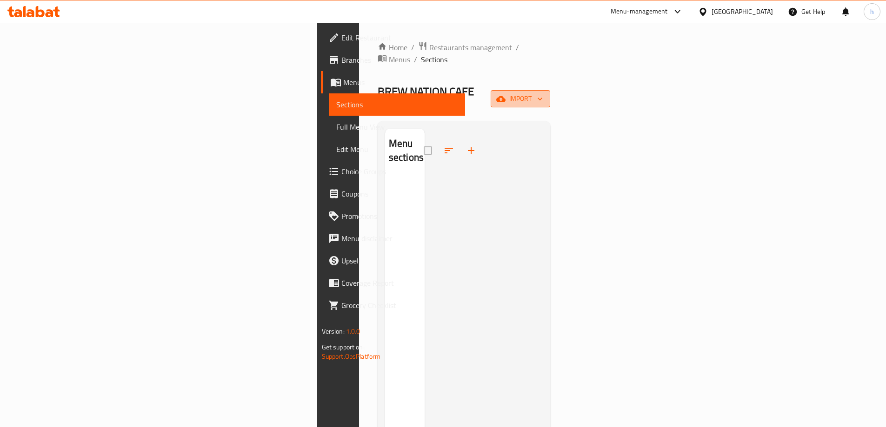
click at [543, 93] on span "import" at bounding box center [520, 99] width 45 height 12
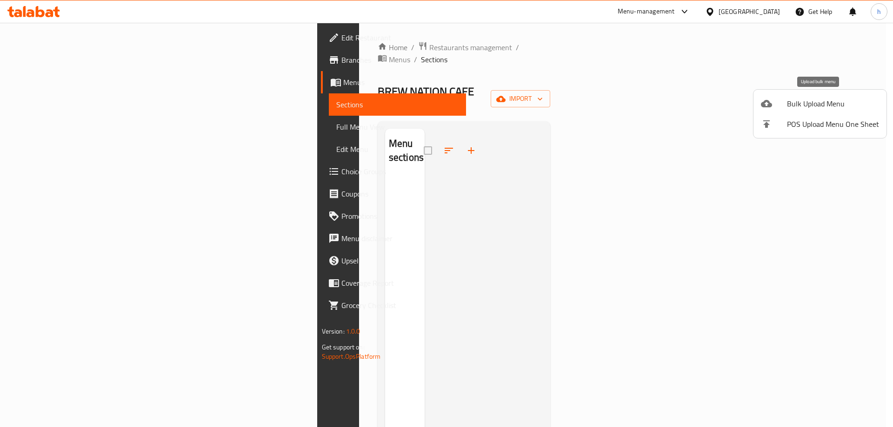
click at [840, 106] on span "Bulk Upload Menu" at bounding box center [833, 103] width 92 height 11
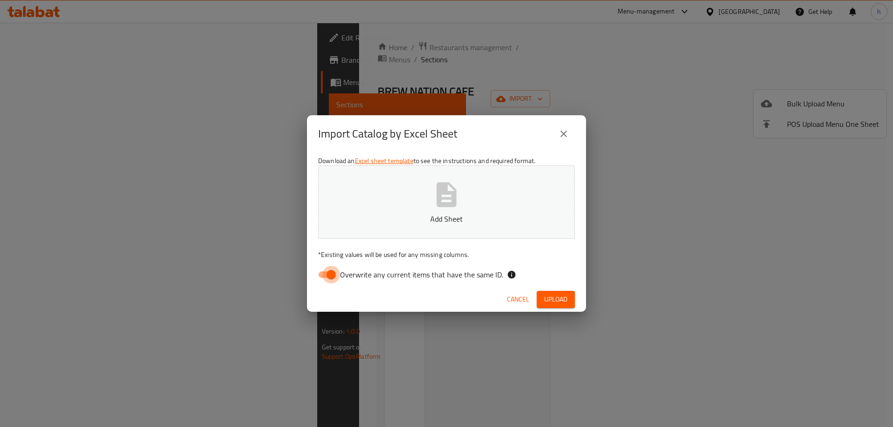
click at [328, 276] on input "Overwrite any current items that have the same ID." at bounding box center [331, 275] width 53 height 18
checkbox input "false"
click at [564, 300] on span "Upload" at bounding box center [555, 300] width 23 height 12
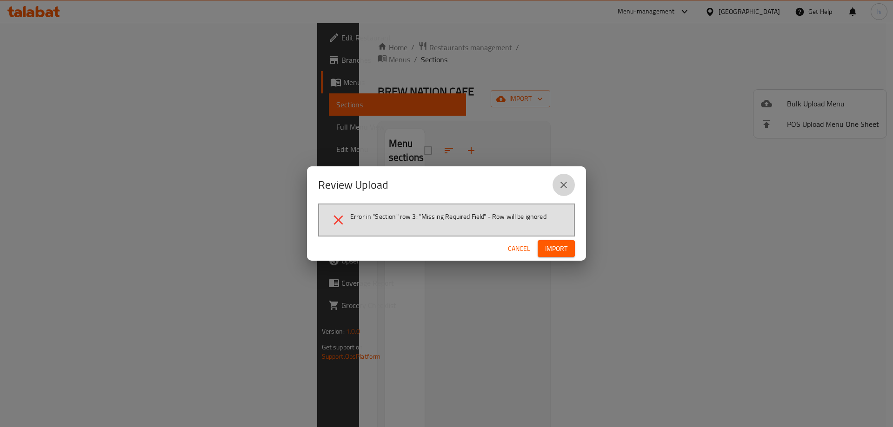
click at [561, 182] on icon "close" at bounding box center [563, 184] width 11 height 11
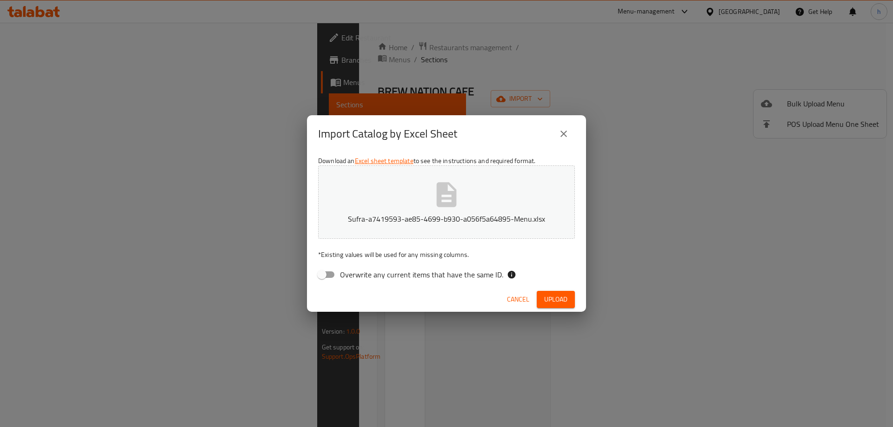
click at [558, 299] on span "Upload" at bounding box center [555, 300] width 23 height 12
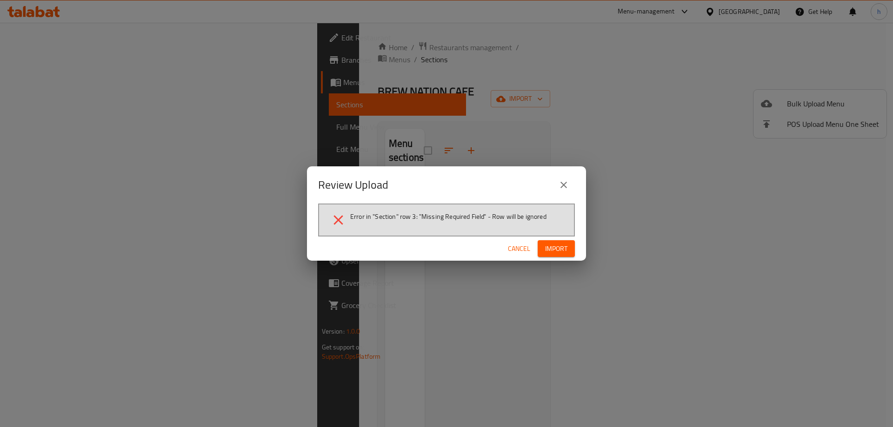
click at [563, 182] on icon "close" at bounding box center [563, 184] width 11 height 11
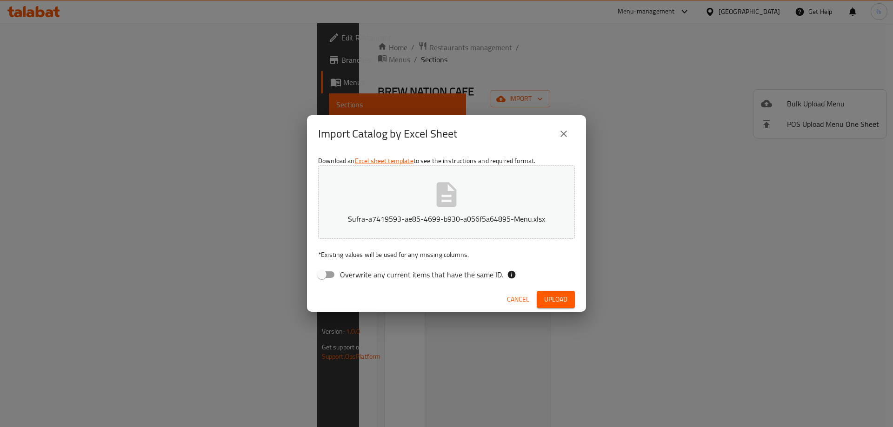
click at [564, 129] on icon "close" at bounding box center [563, 133] width 11 height 11
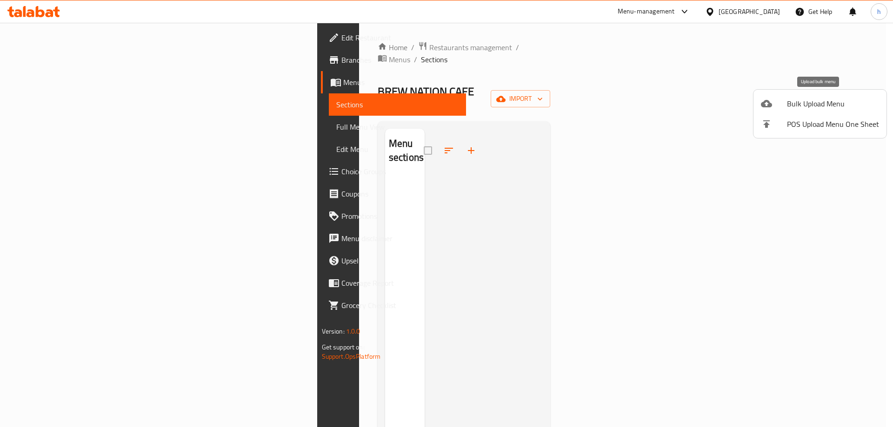
click at [808, 108] on span "Bulk Upload Menu" at bounding box center [833, 103] width 92 height 11
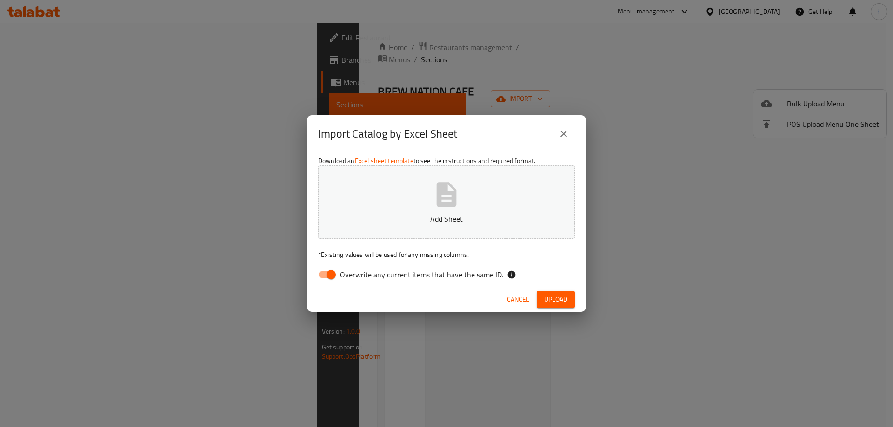
click at [331, 276] on input "Overwrite any current items that have the same ID." at bounding box center [331, 275] width 53 height 18
checkbox input "false"
click at [552, 299] on span "Upload" at bounding box center [555, 300] width 23 height 12
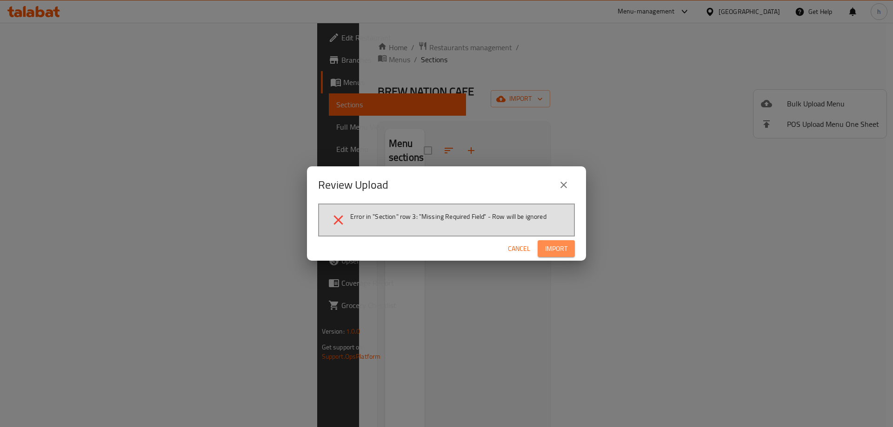
click at [560, 249] on span "Import" at bounding box center [556, 249] width 22 height 12
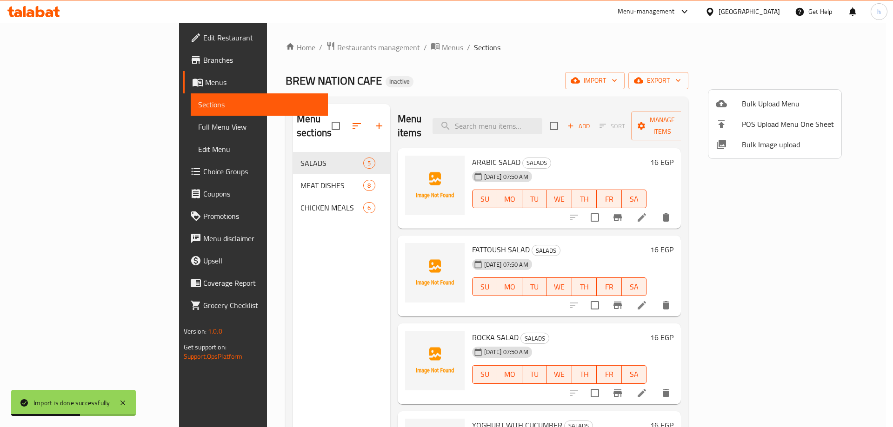
click at [684, 64] on div at bounding box center [446, 213] width 893 height 427
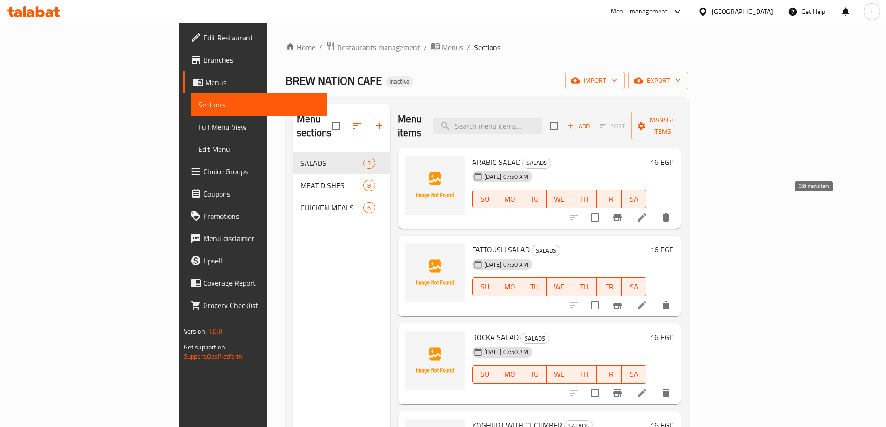
click at [646, 213] on icon at bounding box center [642, 217] width 8 height 8
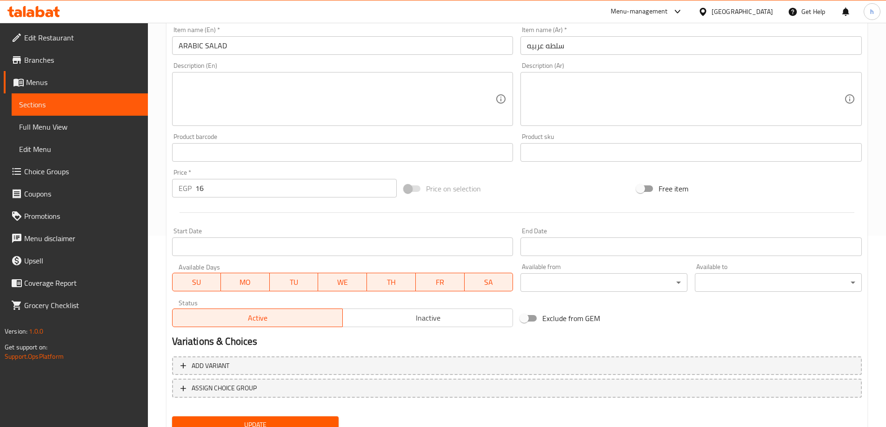
scroll to position [230, 0]
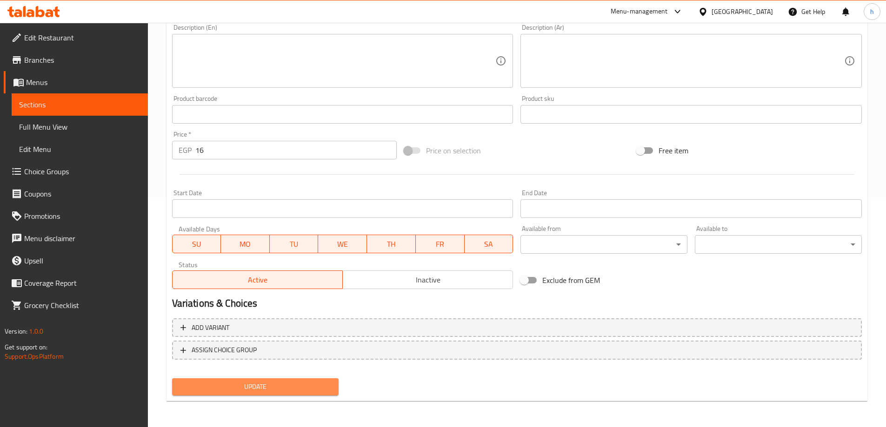
click at [266, 387] on span "Update" at bounding box center [255, 387] width 152 height 12
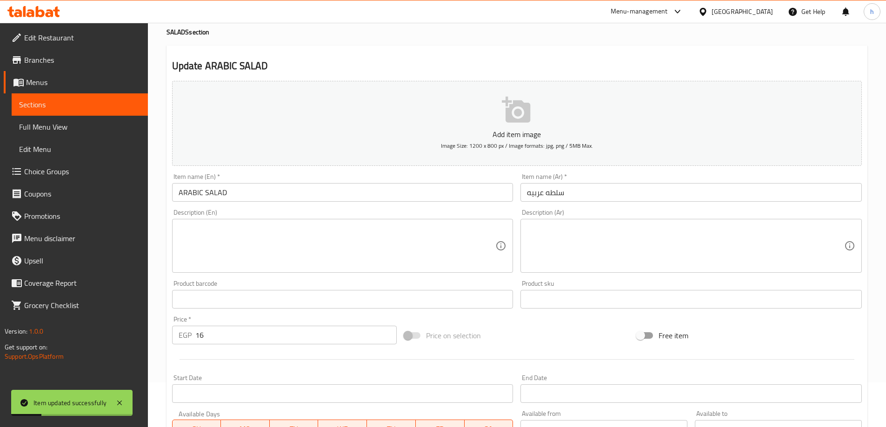
scroll to position [0, 0]
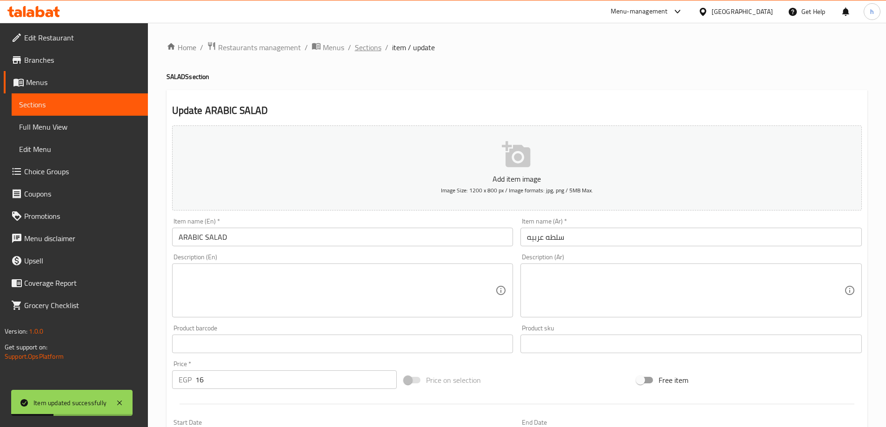
click at [372, 48] on span "Sections" at bounding box center [368, 47] width 27 height 11
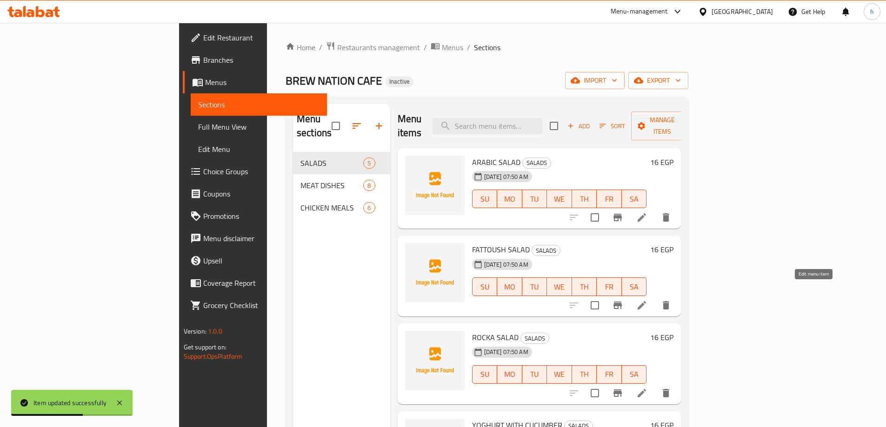
click at [647, 300] on icon at bounding box center [641, 305] width 11 height 11
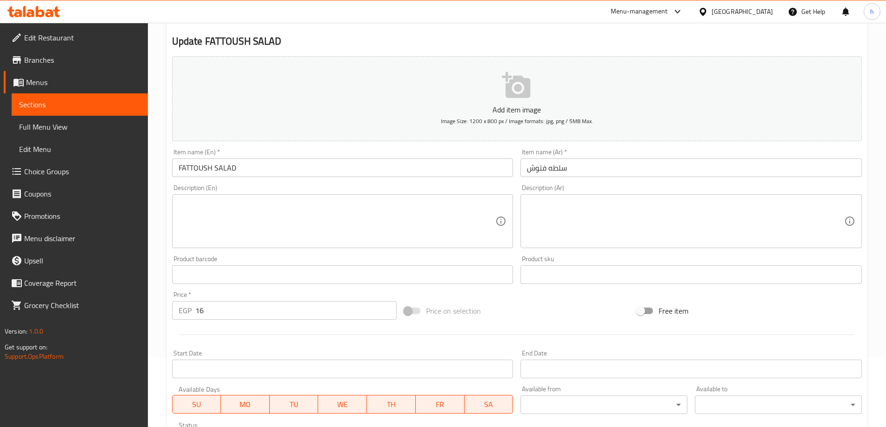
scroll to position [230, 0]
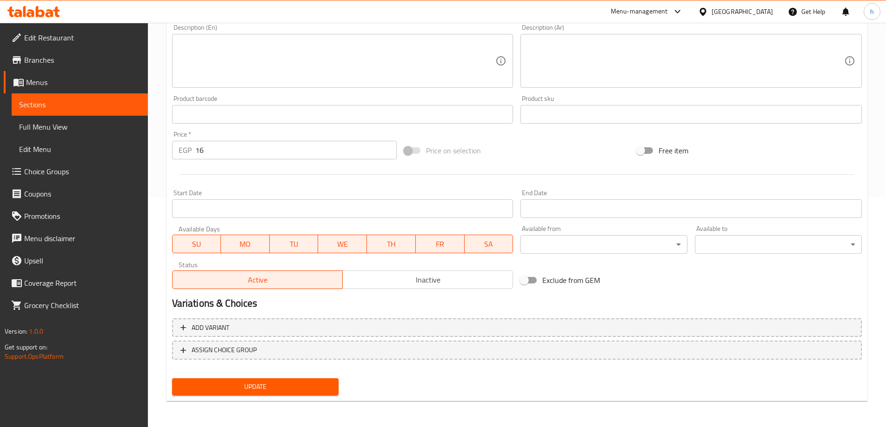
click at [311, 382] on span "Update" at bounding box center [255, 387] width 152 height 12
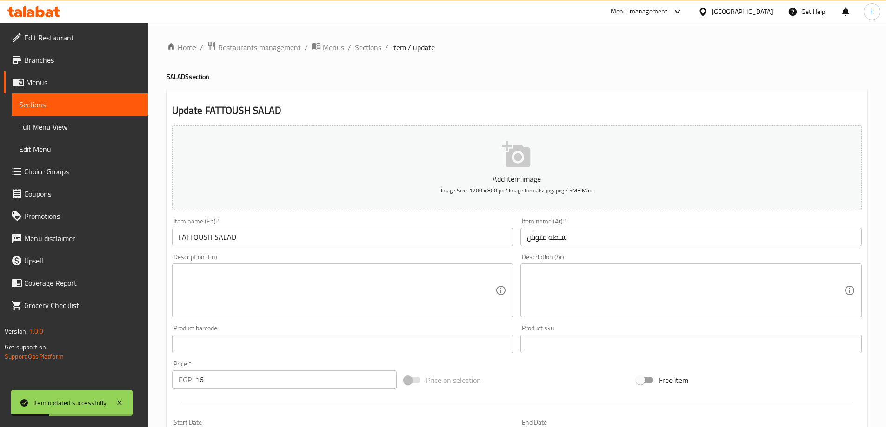
click at [375, 47] on span "Sections" at bounding box center [368, 47] width 27 height 11
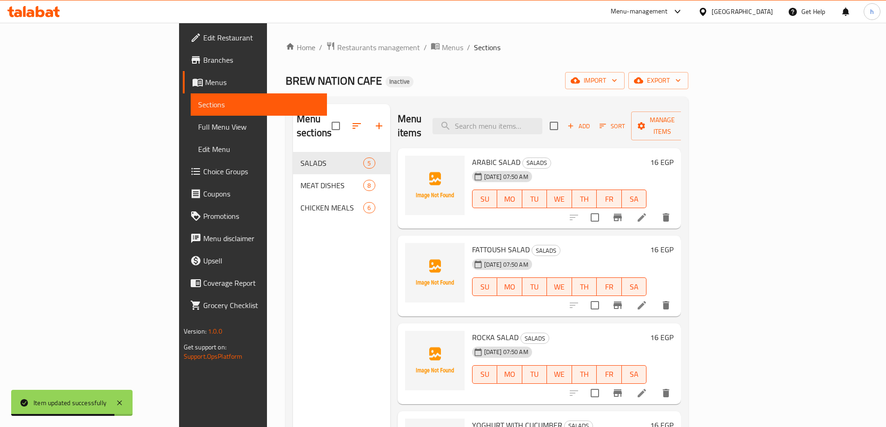
click at [647, 388] on icon at bounding box center [641, 393] width 11 height 11
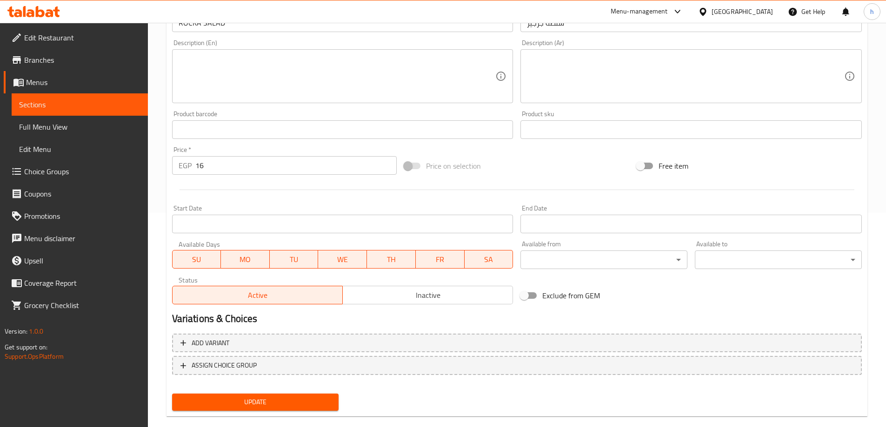
scroll to position [230, 0]
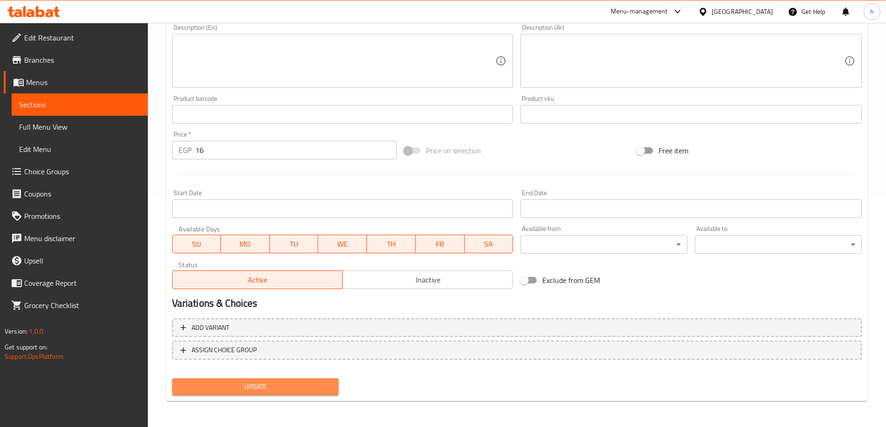
click at [303, 383] on span "Update" at bounding box center [255, 387] width 152 height 12
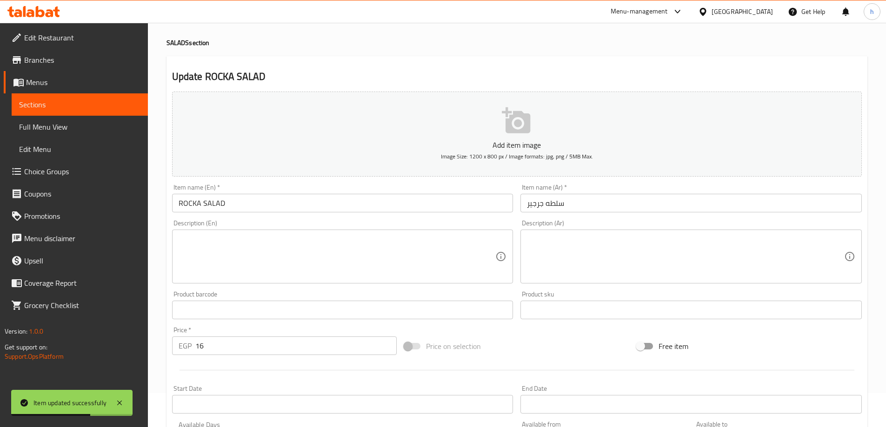
scroll to position [0, 0]
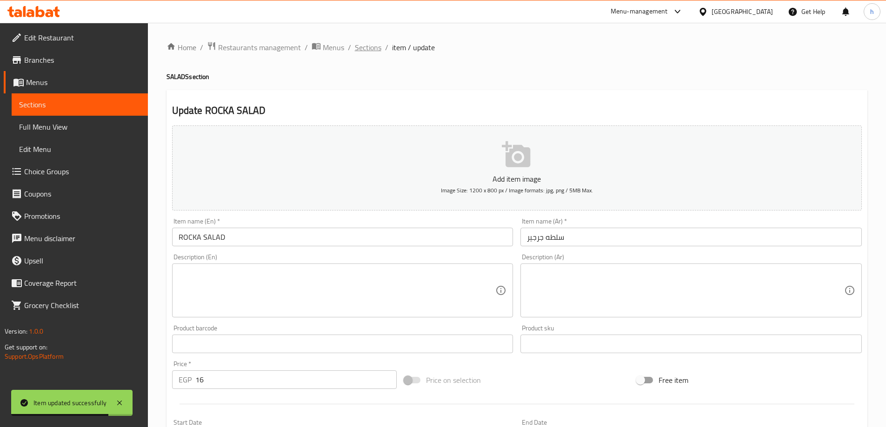
click at [370, 47] on span "Sections" at bounding box center [368, 47] width 27 height 11
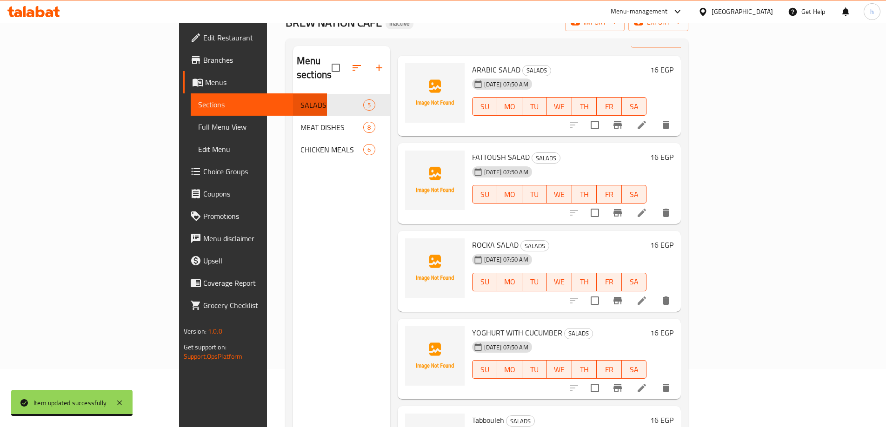
scroll to position [130, 0]
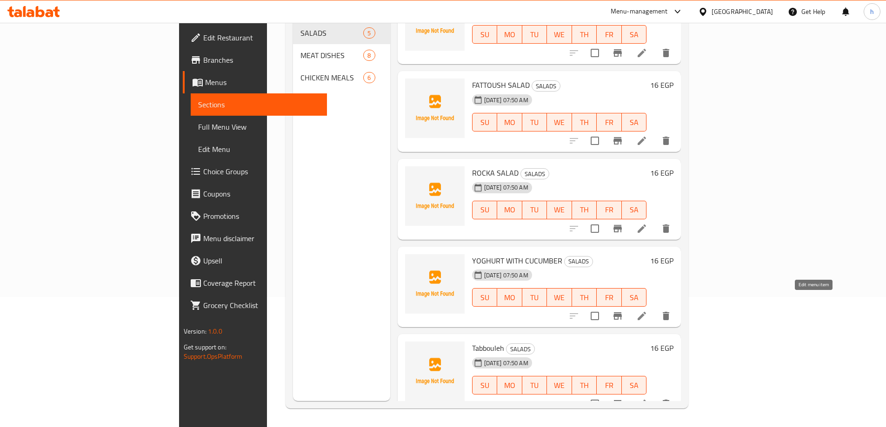
click at [646, 312] on icon at bounding box center [642, 316] width 8 height 8
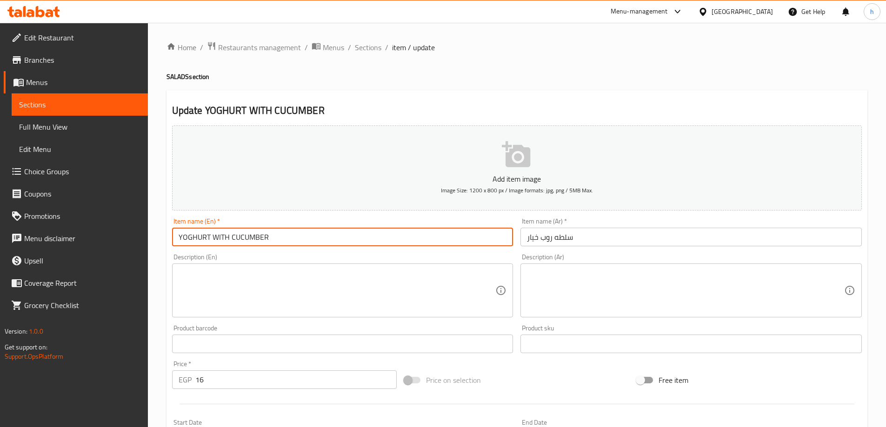
drag, startPoint x: 315, startPoint y: 231, endPoint x: 310, endPoint y: 231, distance: 5.1
click at [312, 231] on input "YOGHURT WITH CUCUMBER" at bounding box center [342, 237] width 341 height 19
drag, startPoint x: 273, startPoint y: 236, endPoint x: 165, endPoint y: 235, distance: 107.9
click at [165, 235] on div "Home / Restaurants management / Menus / Sections / item / update SALADS section…" at bounding box center [517, 340] width 738 height 634
click at [282, 233] on input "YOGHURT WITH CUCUMBER" at bounding box center [342, 237] width 341 height 19
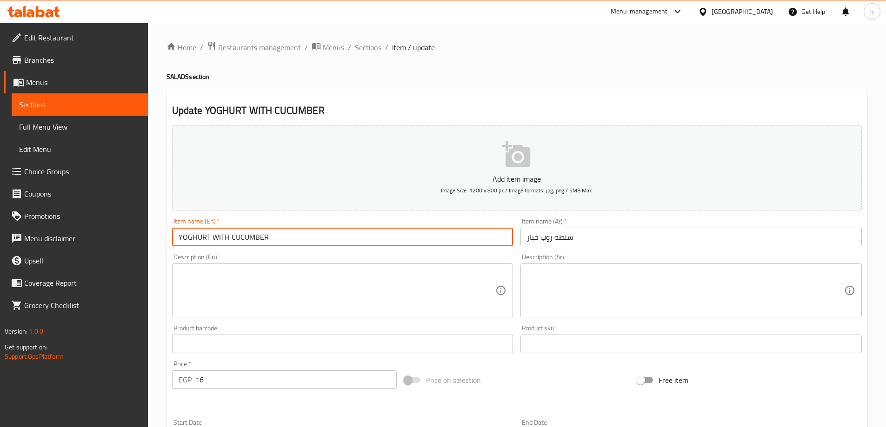
drag, startPoint x: 271, startPoint y: 236, endPoint x: 184, endPoint y: 242, distance: 87.6
click at [184, 242] on input "YOGHURT WITH CUCUMBER" at bounding box center [342, 237] width 341 height 19
click at [279, 239] on input "YOGHURT WITH CUCUMBER" at bounding box center [342, 237] width 341 height 19
drag, startPoint x: 271, startPoint y: 236, endPoint x: 182, endPoint y: 257, distance: 91.3
click at [180, 258] on div "Add item image Image Size: 1200 x 800 px / Image formats: jpg, png / 5MB Max. I…" at bounding box center [516, 322] width 697 height 401
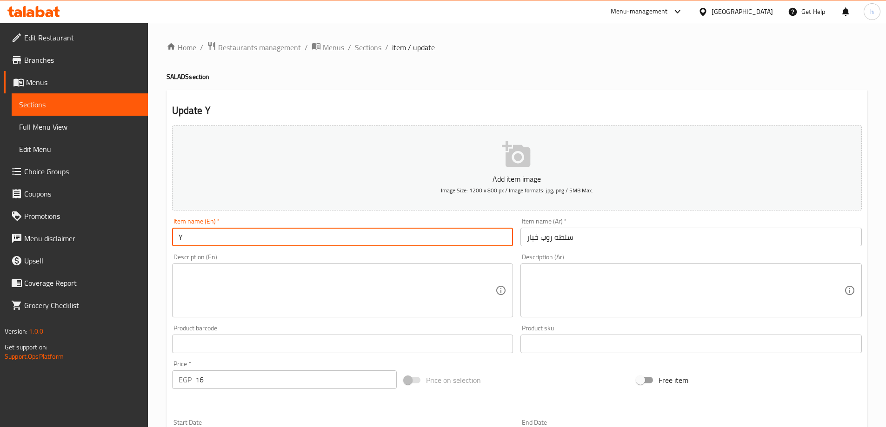
paste input "OGHURT WITH CUCUMBER"
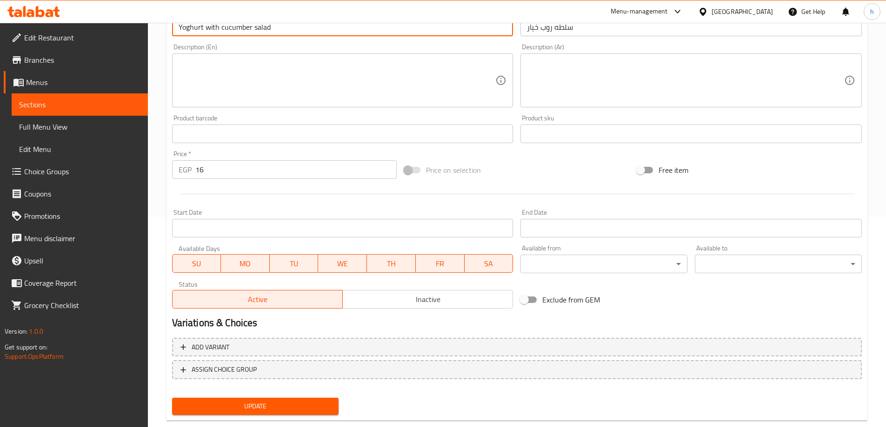
scroll to position [230, 0]
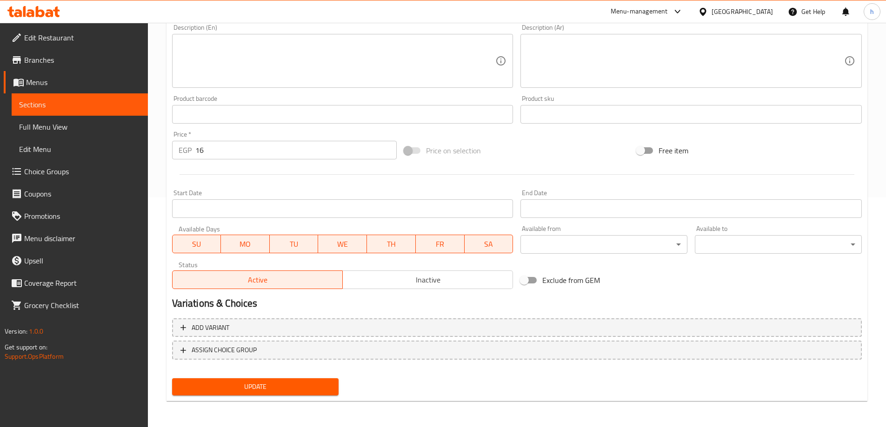
type input "Yoghurt with cucumber salad"
click at [321, 381] on button "Update" at bounding box center [255, 387] width 167 height 17
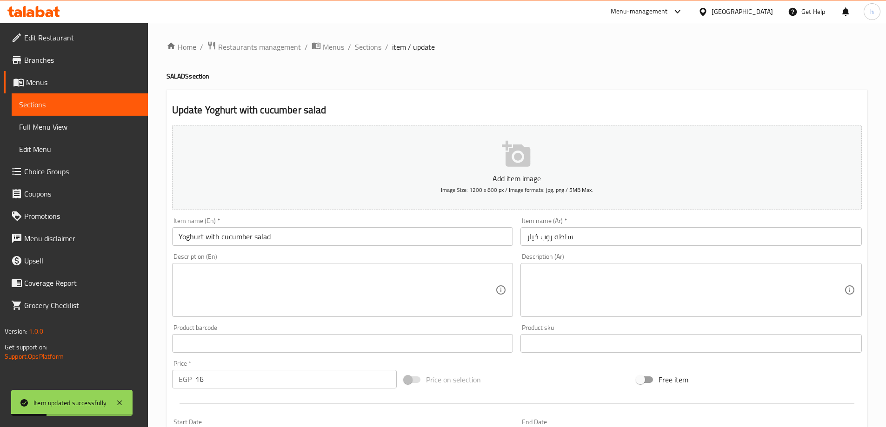
scroll to position [0, 0]
click at [368, 48] on span "Sections" at bounding box center [368, 47] width 27 height 11
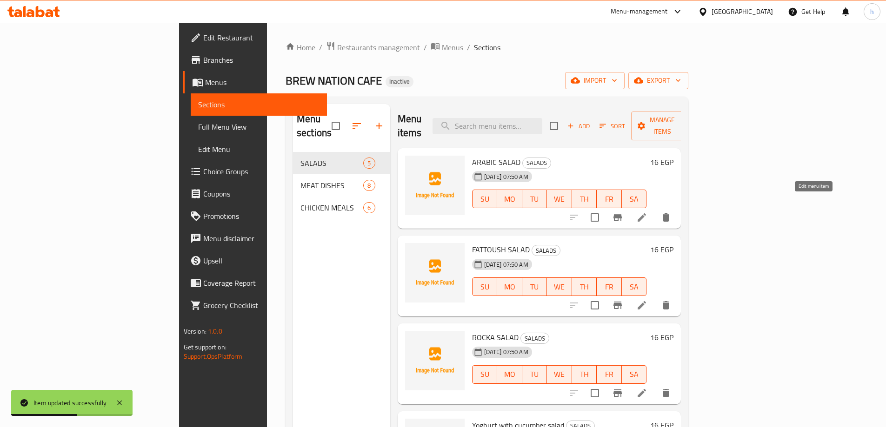
click at [647, 212] on icon at bounding box center [641, 217] width 11 height 11
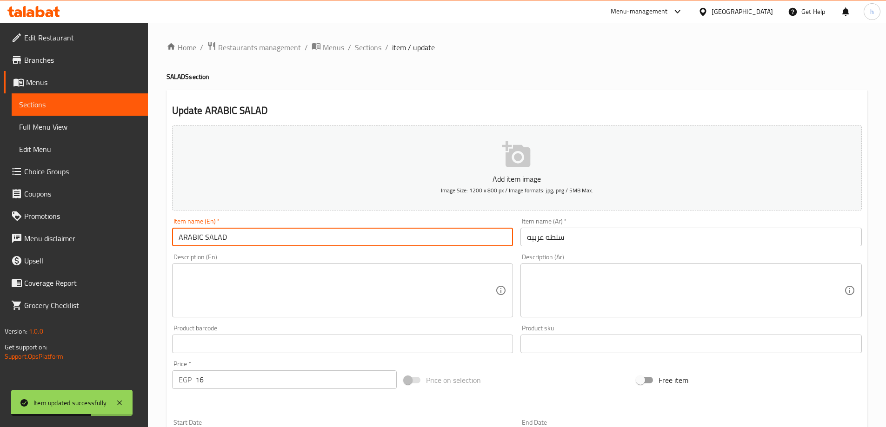
click at [249, 229] on input "ARABIC SALAD" at bounding box center [342, 237] width 341 height 19
type input "Arabic salad"
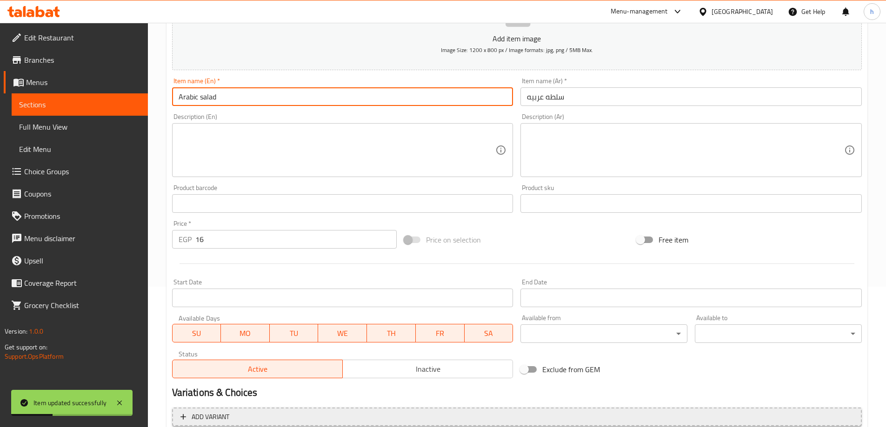
scroll to position [230, 0]
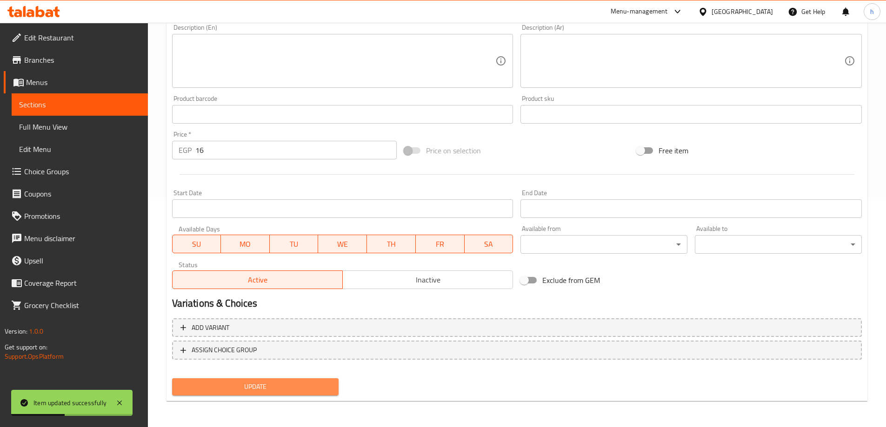
click at [288, 383] on span "Update" at bounding box center [255, 387] width 152 height 12
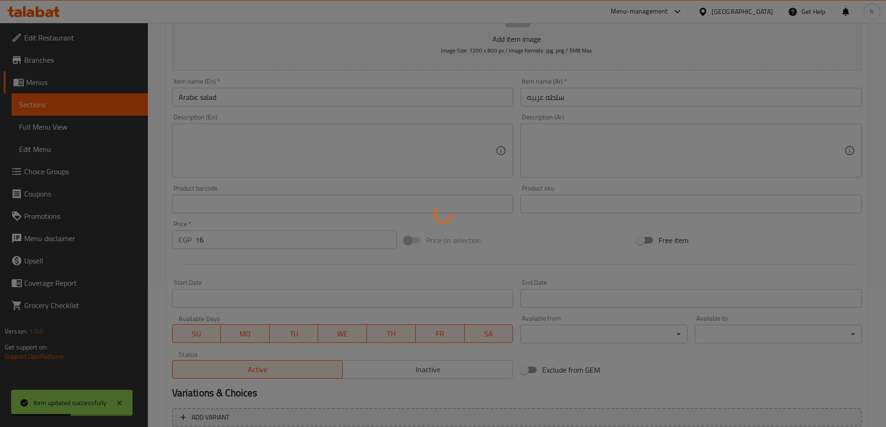
scroll to position [0, 0]
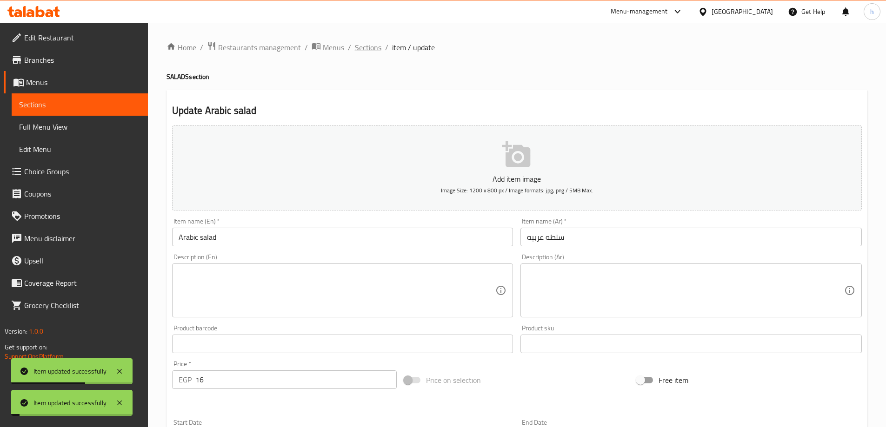
click at [377, 48] on span "Sections" at bounding box center [368, 47] width 27 height 11
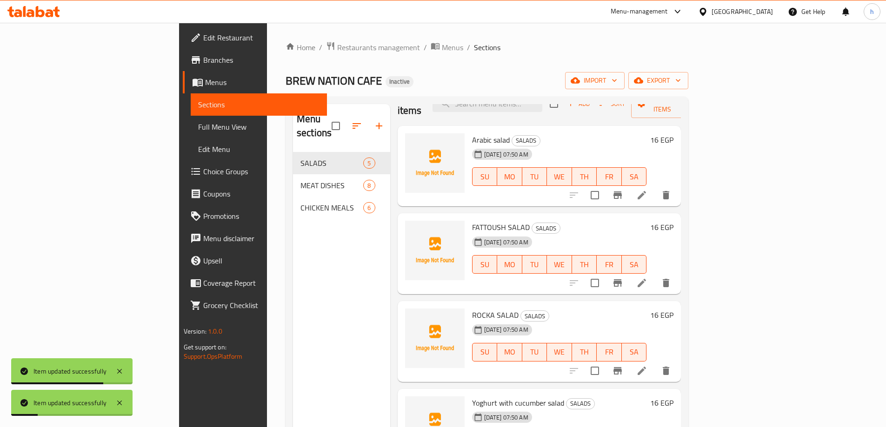
scroll to position [34, 0]
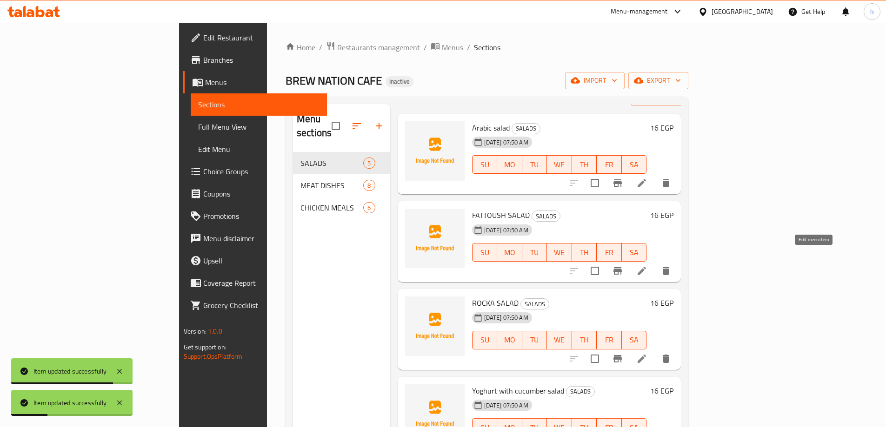
click at [647, 266] on icon at bounding box center [641, 271] width 11 height 11
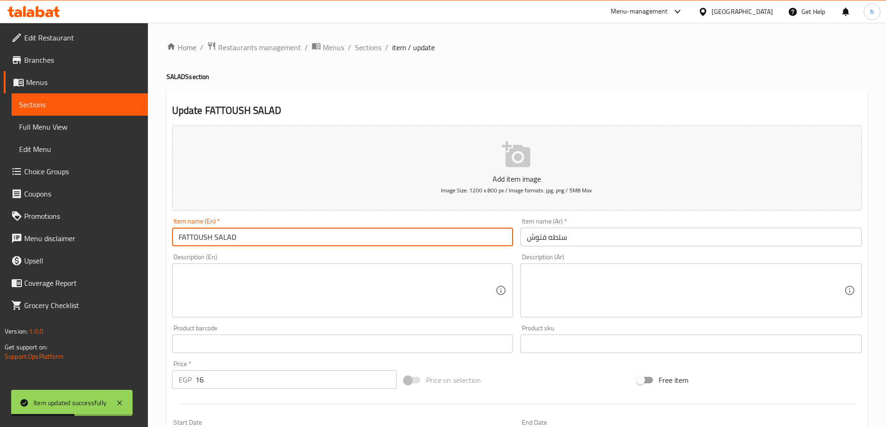
drag, startPoint x: 240, startPoint y: 237, endPoint x: 183, endPoint y: 237, distance: 57.7
click at [183, 237] on input "FATTOUSH SALAD" at bounding box center [342, 237] width 341 height 19
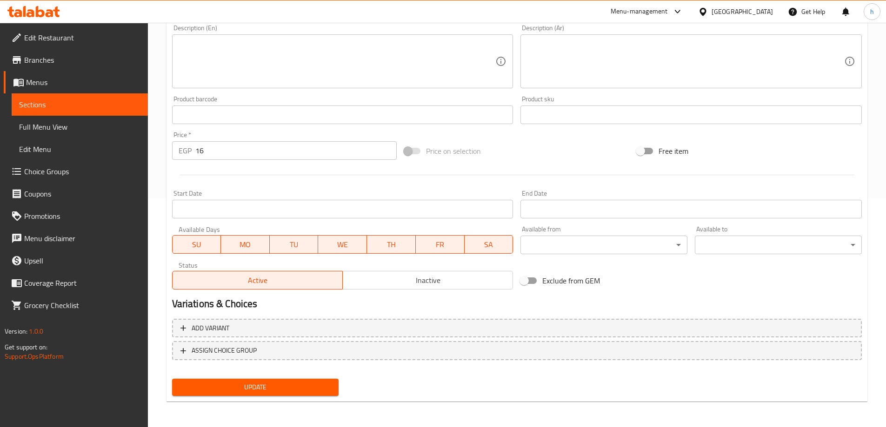
scroll to position [230, 0]
type input "Fattoush salad"
click at [314, 382] on span "Update" at bounding box center [255, 387] width 152 height 12
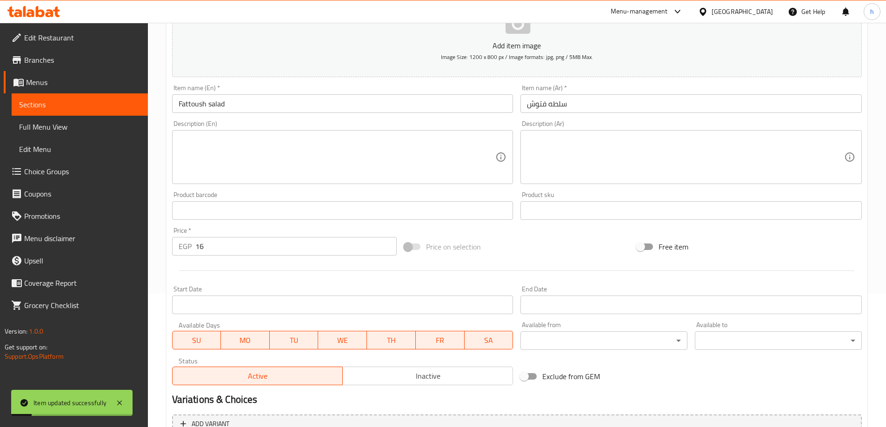
scroll to position [0, 0]
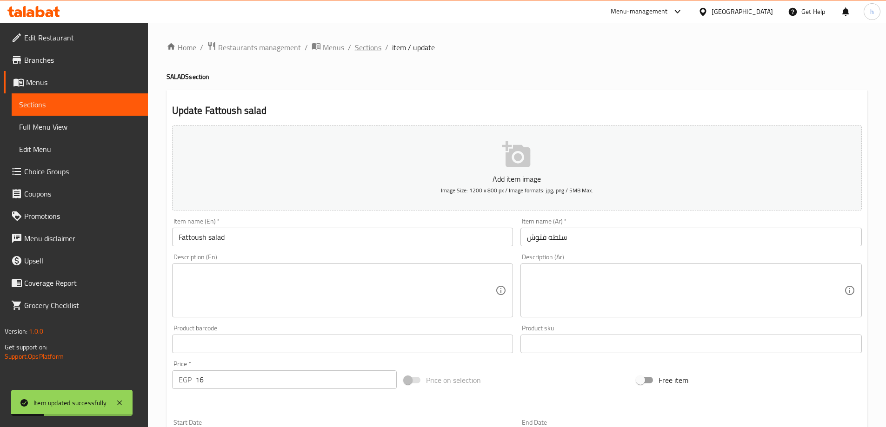
click at [368, 48] on span "Sections" at bounding box center [368, 47] width 27 height 11
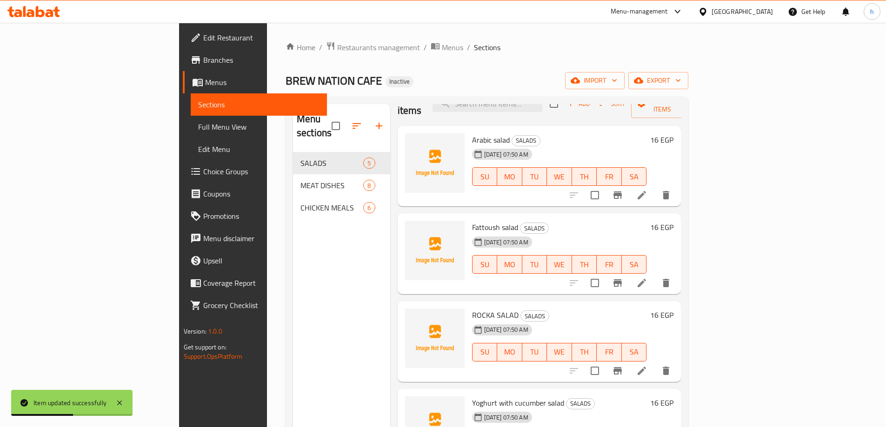
scroll to position [34, 0]
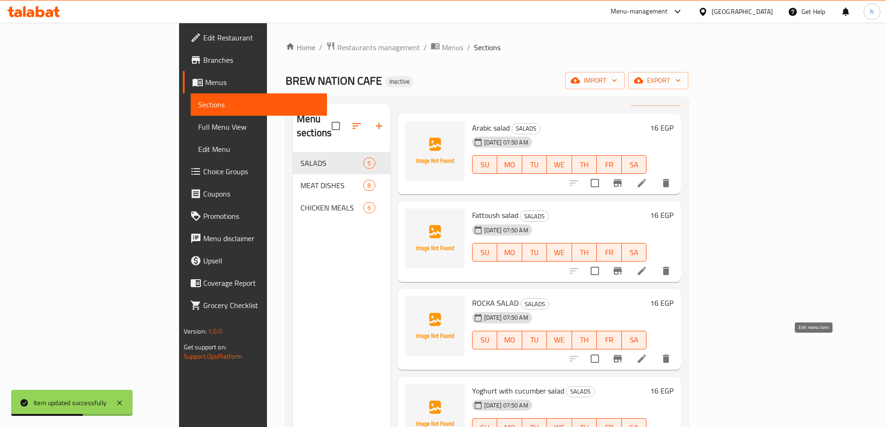
click at [647, 353] on icon at bounding box center [641, 358] width 11 height 11
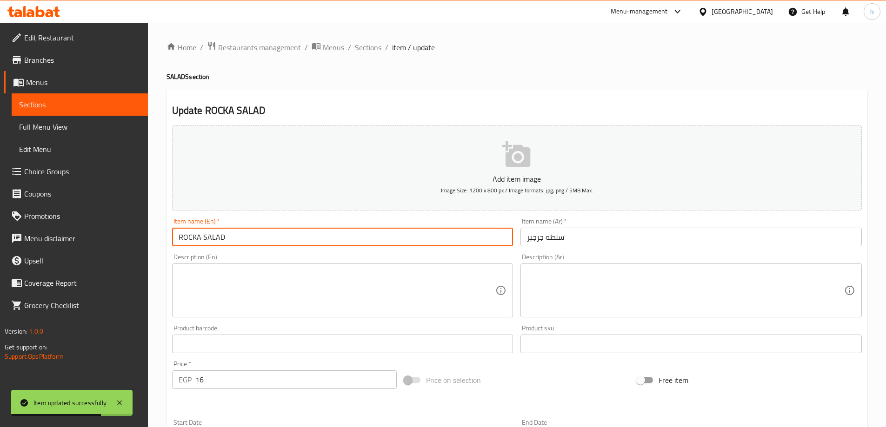
click at [240, 232] on input "ROCKA SALAD" at bounding box center [342, 237] width 341 height 19
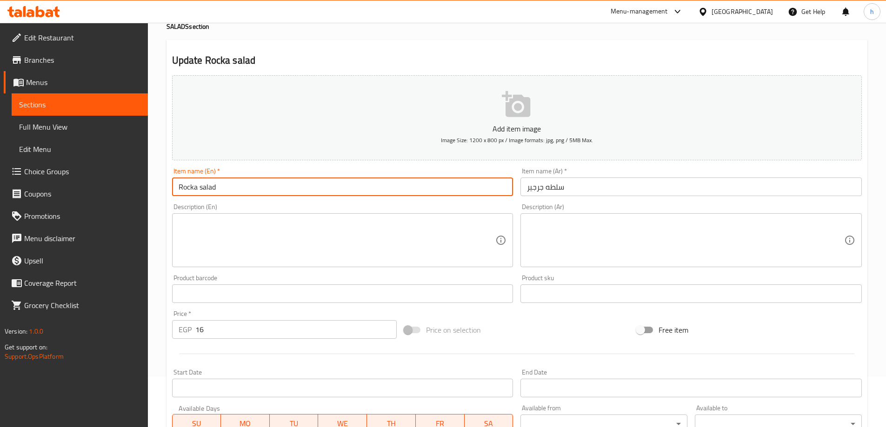
scroll to position [230, 0]
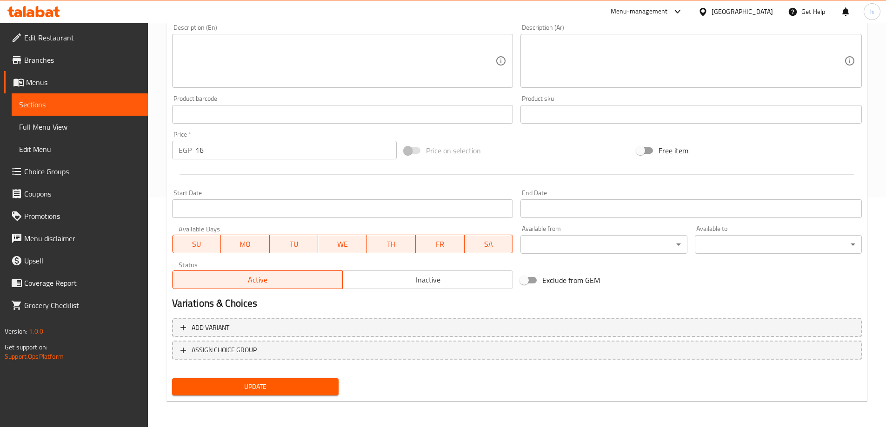
type input "Rocka salad"
click at [270, 383] on span "Update" at bounding box center [255, 387] width 152 height 12
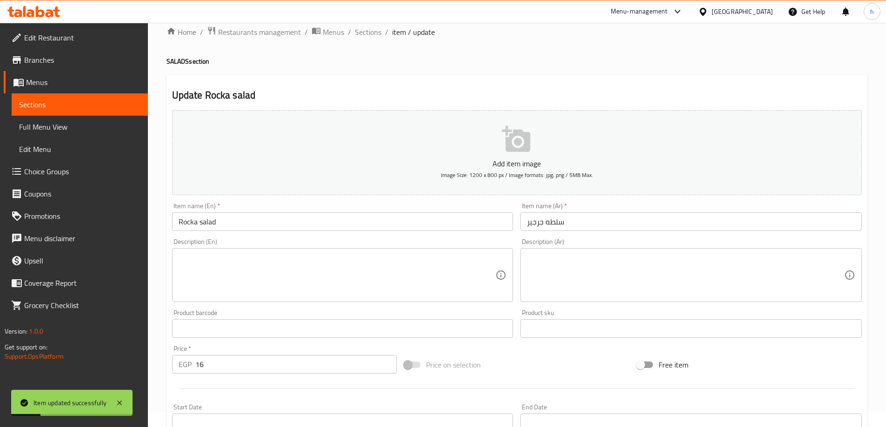
scroll to position [0, 0]
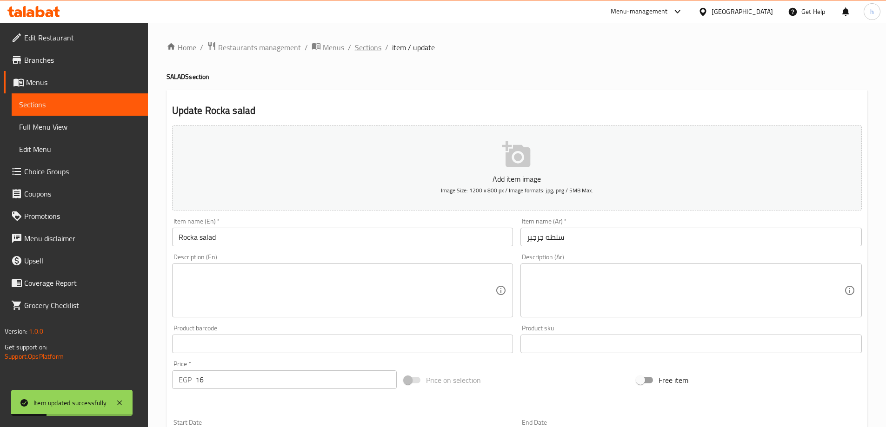
click at [370, 52] on span "Sections" at bounding box center [368, 47] width 27 height 11
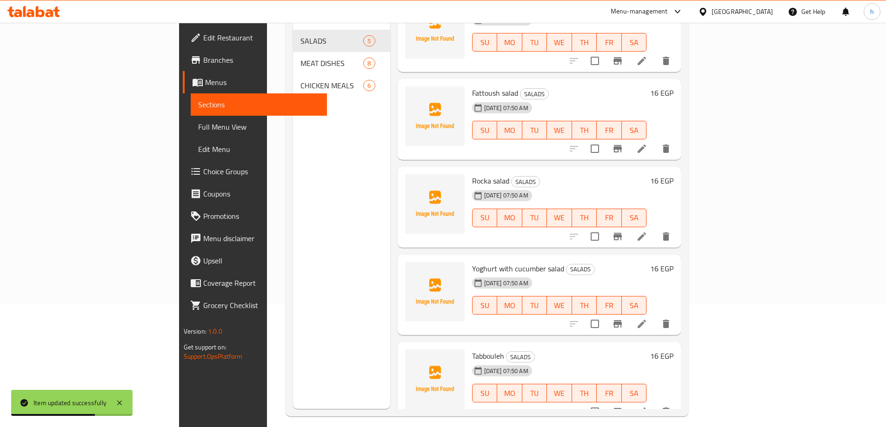
scroll to position [130, 0]
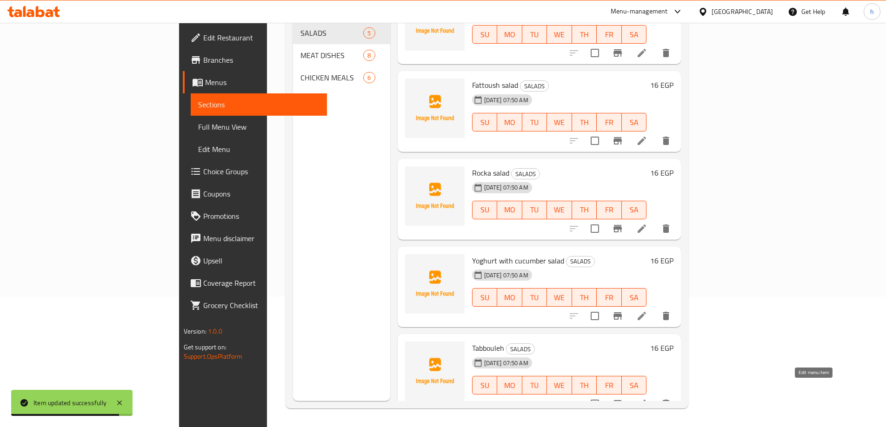
click at [647, 399] on icon at bounding box center [641, 404] width 11 height 11
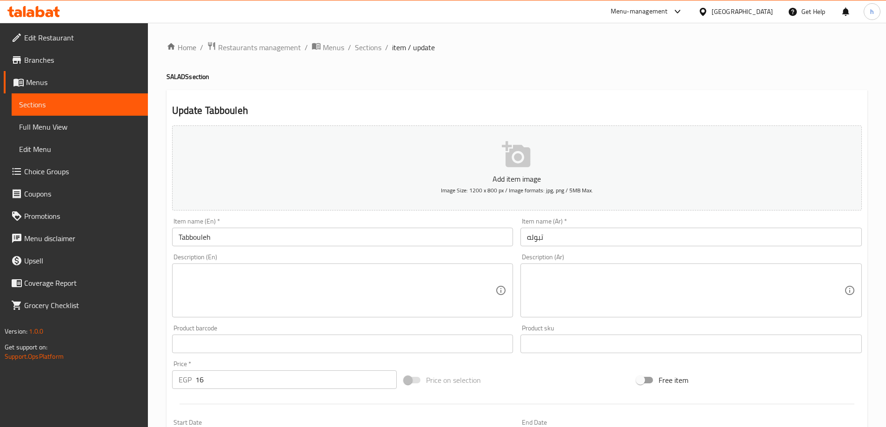
click at [251, 239] on input "Tabbouleh" at bounding box center [342, 237] width 341 height 19
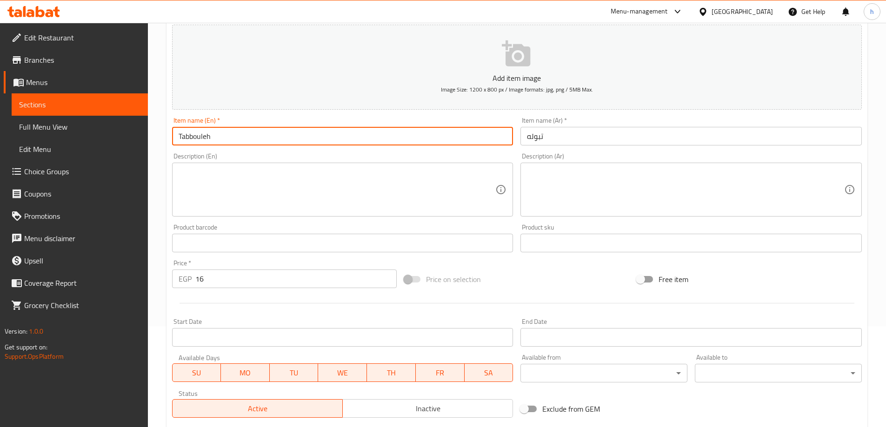
scroll to position [230, 0]
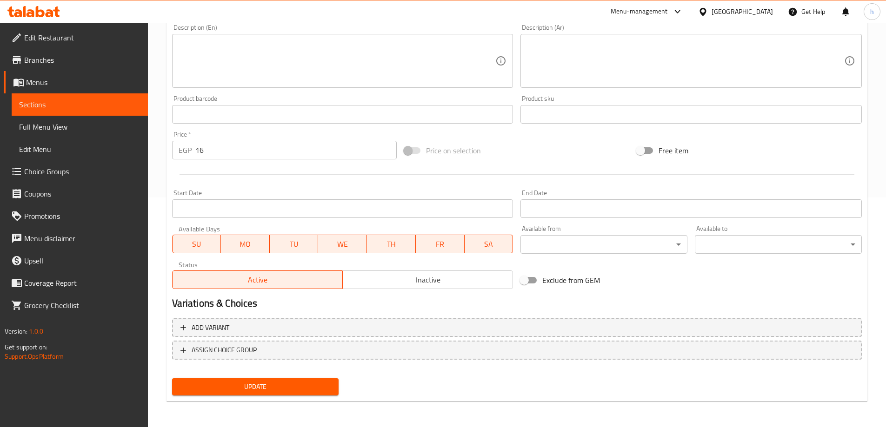
click at [284, 380] on button "Update" at bounding box center [255, 387] width 167 height 17
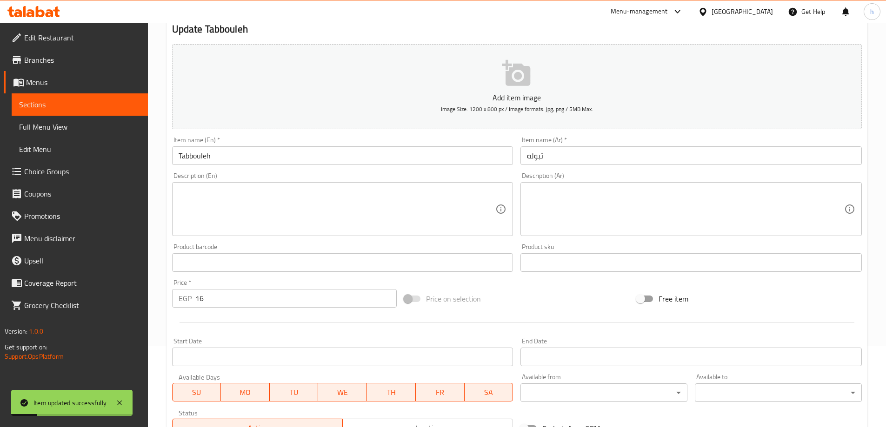
scroll to position [0, 0]
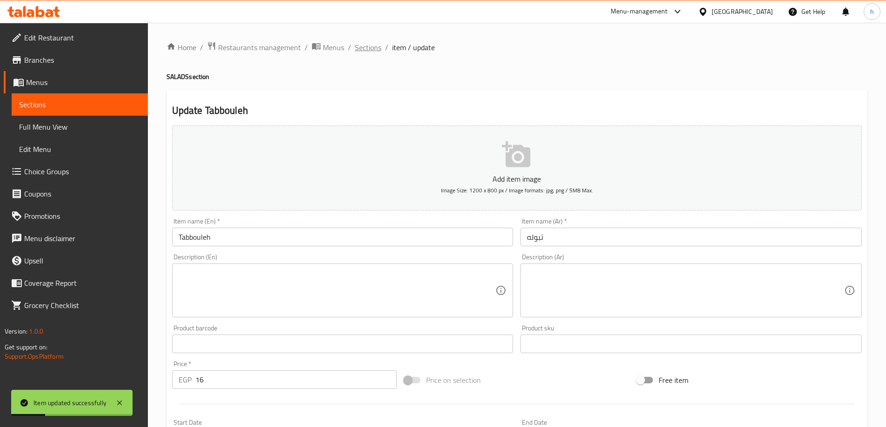
click at [376, 45] on span "Sections" at bounding box center [368, 47] width 27 height 11
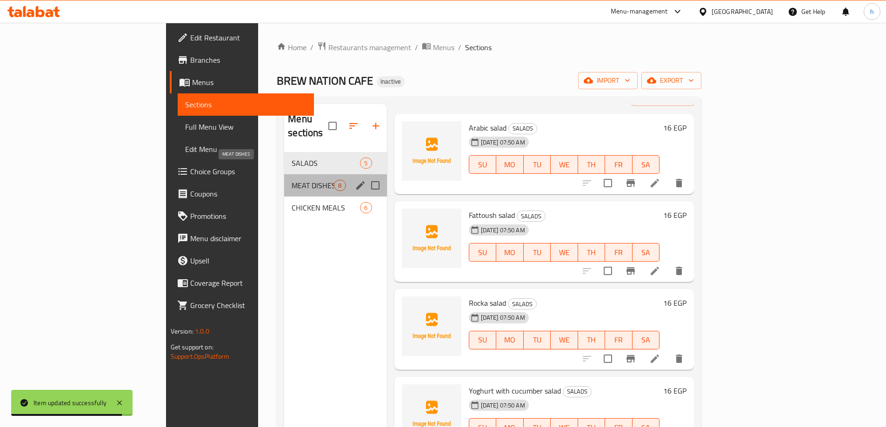
click at [292, 180] on span "MEAT DISHES" at bounding box center [313, 185] width 42 height 11
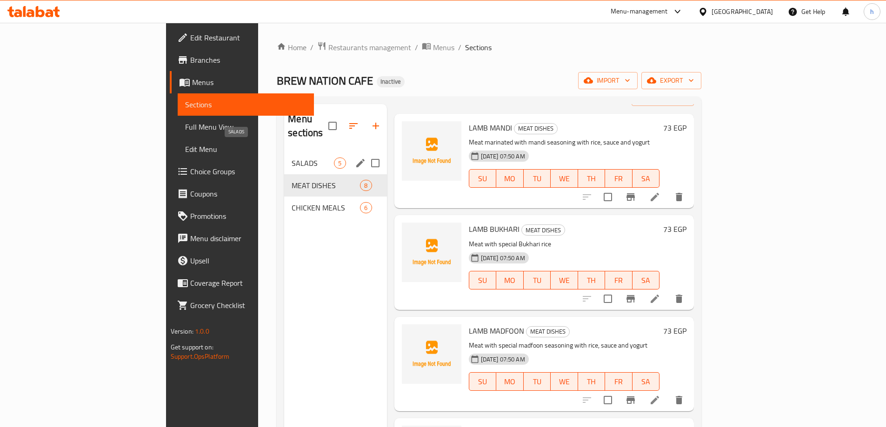
click at [292, 158] on span "SALADS" at bounding box center [313, 163] width 42 height 11
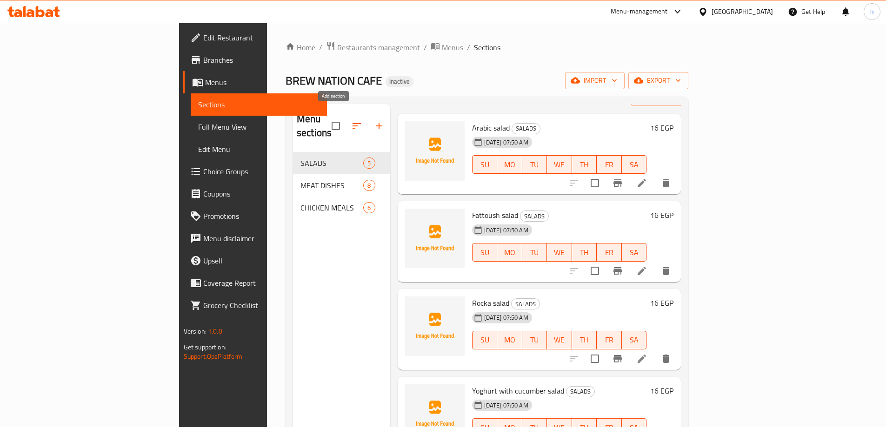
click at [368, 120] on button "button" at bounding box center [379, 126] width 22 height 22
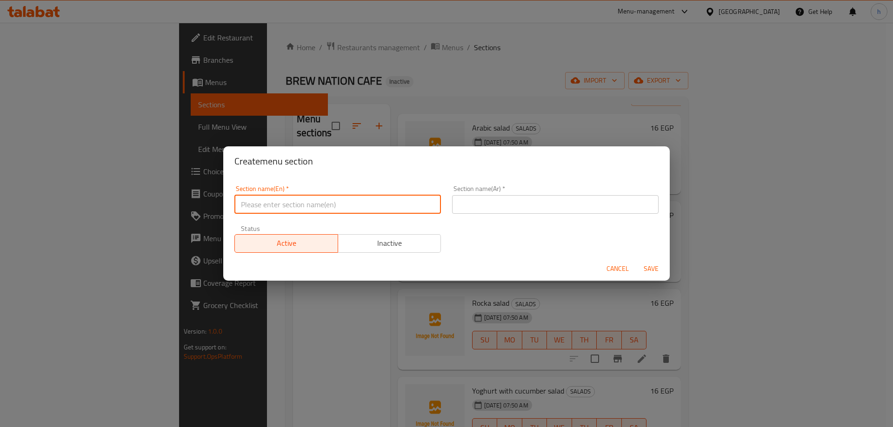
click at [367, 210] on input "text" at bounding box center [337, 204] width 206 height 19
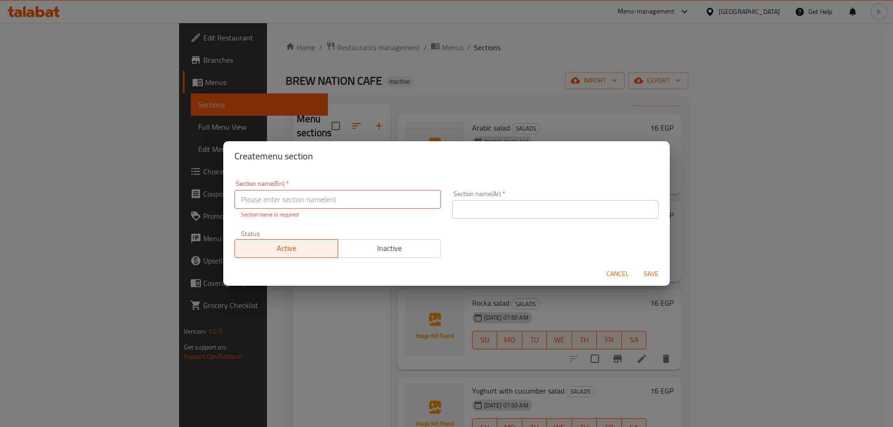
click at [284, 306] on div "Create menu section Section name(En)   * Section name(En) * Section name is req…" at bounding box center [446, 213] width 893 height 427
click at [198, 303] on div "Create menu section Section name(En)   * Section name(En) * Section name is req…" at bounding box center [446, 213] width 893 height 427
click at [624, 275] on span "Cancel" at bounding box center [617, 274] width 22 height 12
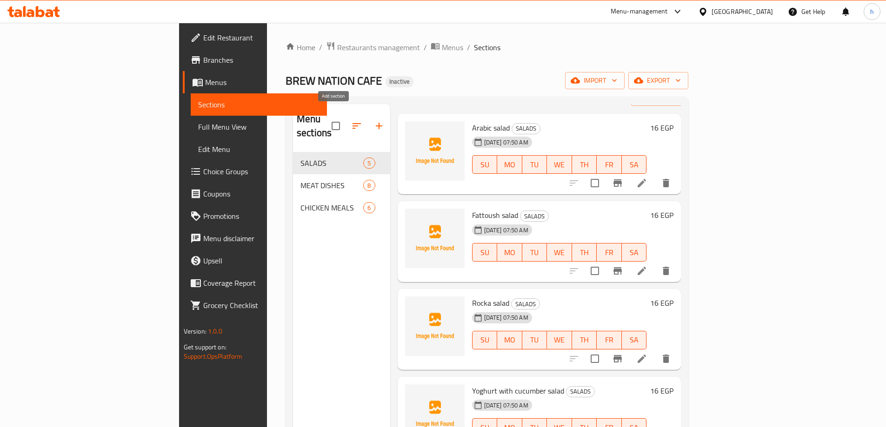
click at [373, 124] on icon "button" at bounding box center [378, 125] width 11 height 11
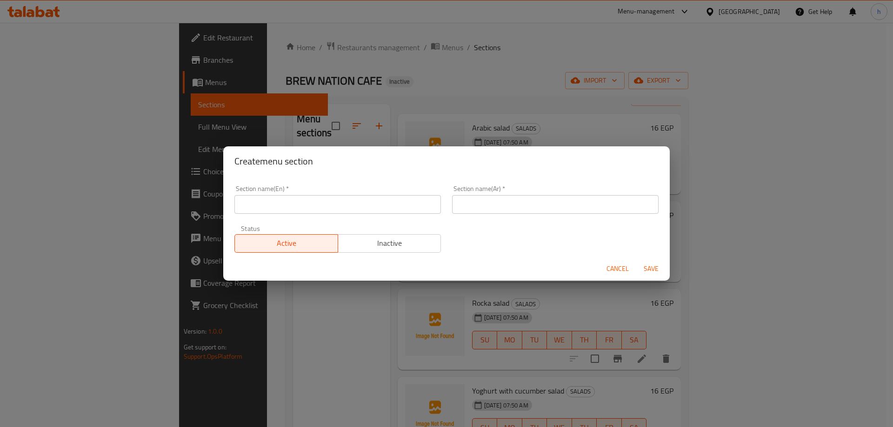
click at [312, 203] on input "text" at bounding box center [337, 204] width 206 height 19
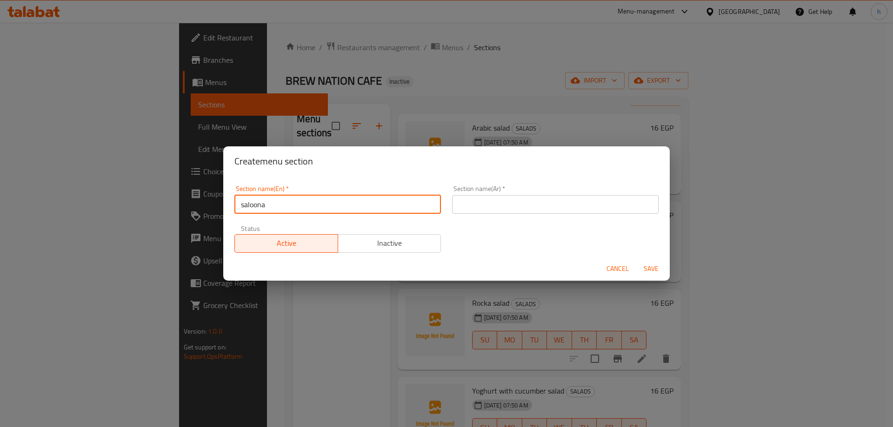
type input "saloona"
click at [469, 199] on input "text" at bounding box center [555, 204] width 206 height 19
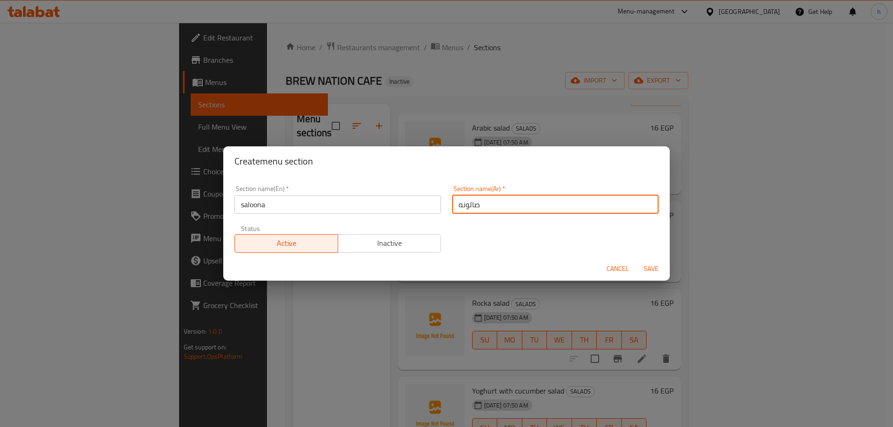
type input "صالونه"
click at [650, 272] on span "Save" at bounding box center [651, 269] width 22 height 12
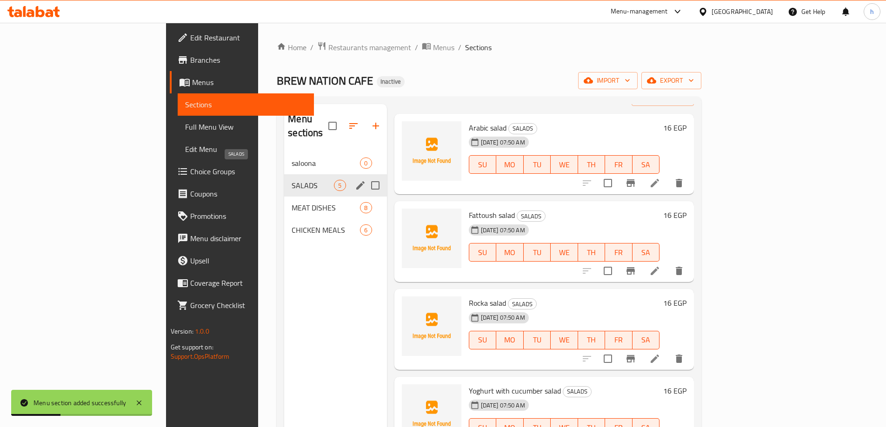
drag, startPoint x: 258, startPoint y: 153, endPoint x: 282, endPoint y: 152, distance: 24.7
click at [284, 162] on div "saloona 0 SALADS 5 MEAT DISHES 8 CHICKEN MEALS 6" at bounding box center [335, 196] width 102 height 89
click at [366, 153] on input "Menu sections" at bounding box center [376, 163] width 20 height 20
checkbox input "true"
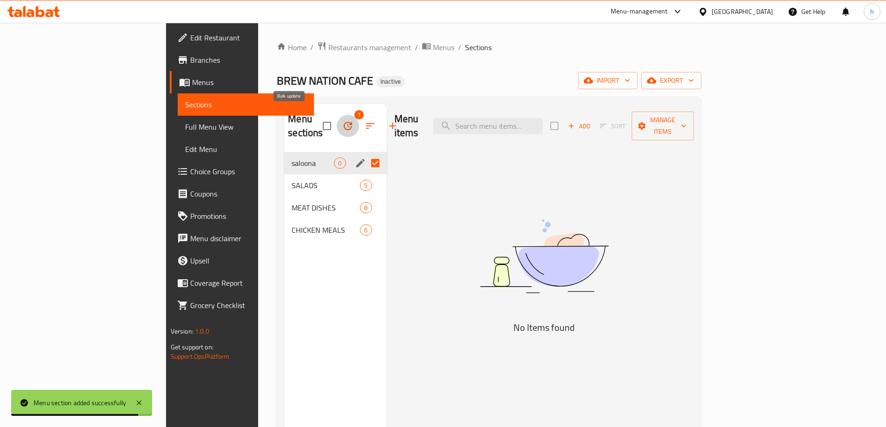
click at [342, 120] on icon "button" at bounding box center [347, 125] width 11 height 11
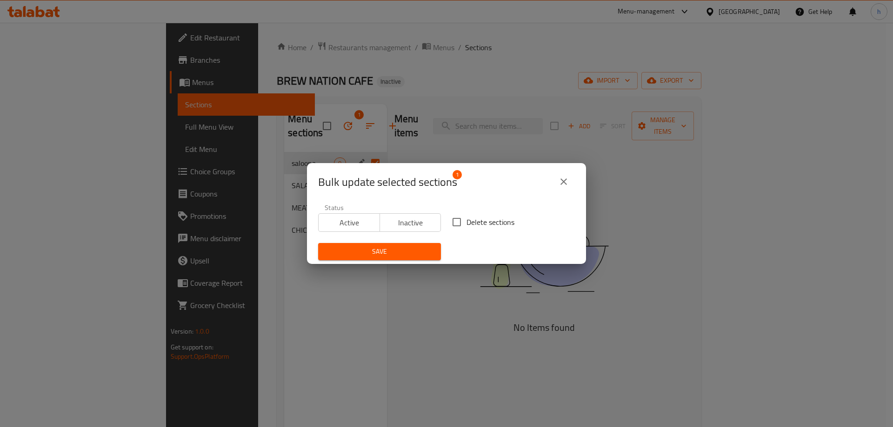
click at [466, 218] on span "Delete sections" at bounding box center [490, 222] width 48 height 11
click at [465, 218] on input "Delete sections" at bounding box center [457, 223] width 20 height 20
checkbox input "true"
click at [400, 247] on span "Save" at bounding box center [380, 252] width 108 height 12
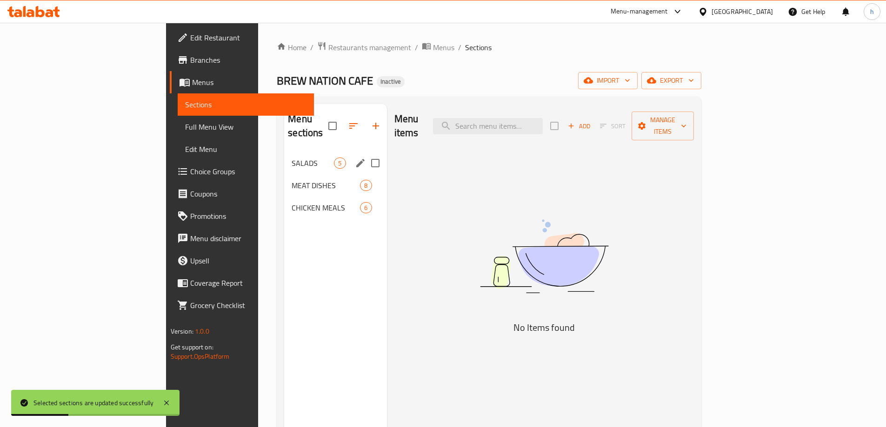
click at [284, 156] on div "SALADS 5" at bounding box center [335, 163] width 102 height 22
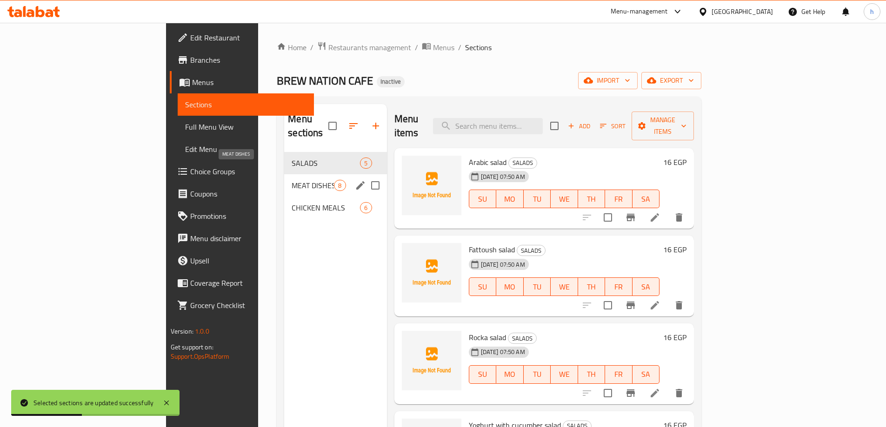
click at [292, 180] on span "MEAT DISHES" at bounding box center [313, 185] width 42 height 11
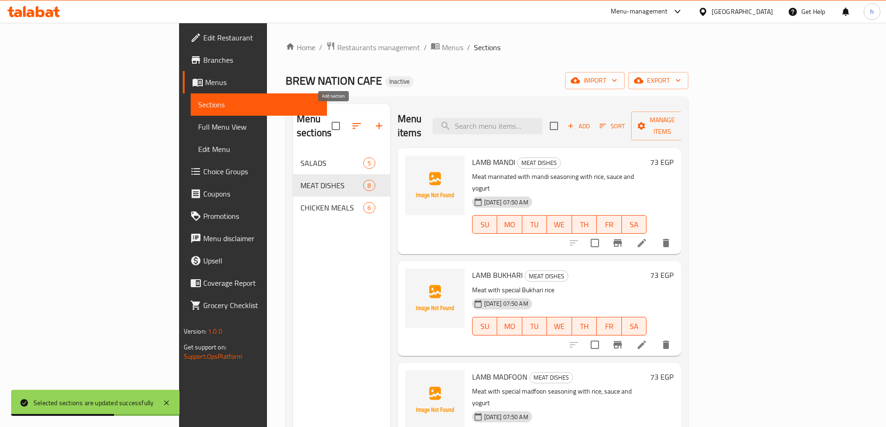
click at [368, 115] on button "button" at bounding box center [379, 126] width 22 height 22
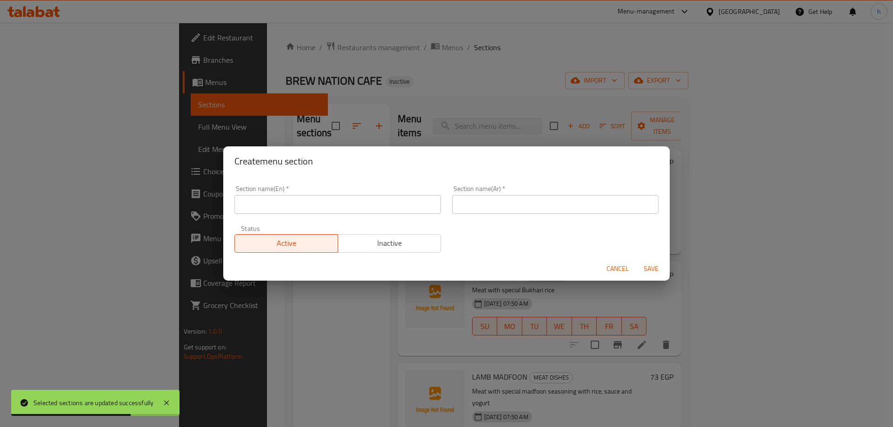
click at [304, 203] on input "text" at bounding box center [337, 204] width 206 height 19
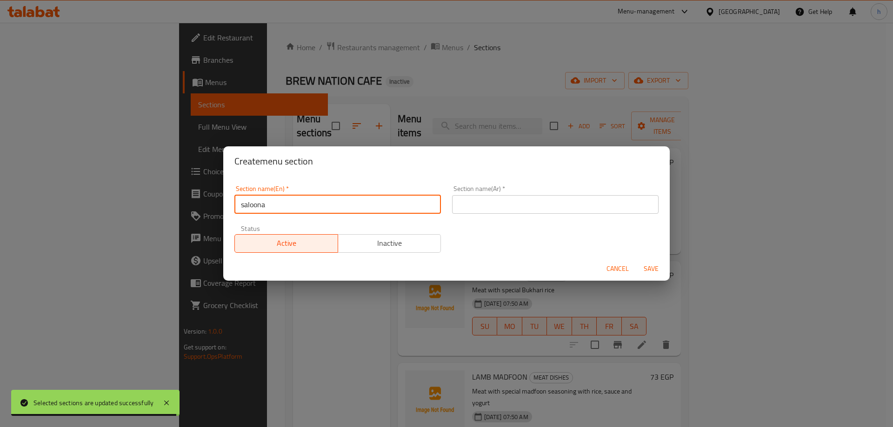
drag, startPoint x: 270, startPoint y: 207, endPoint x: 233, endPoint y: 207, distance: 36.7
click at [233, 207] on div "Section name(En)   * saloona Section name(En) *" at bounding box center [338, 200] width 218 height 40
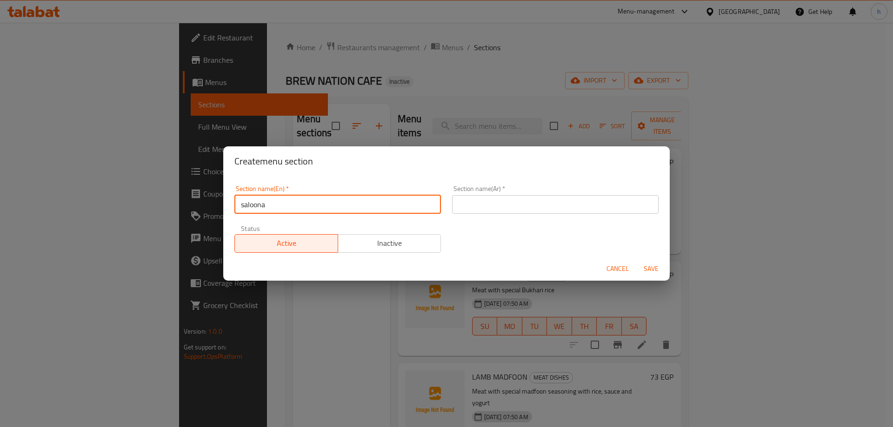
click at [304, 202] on input "saloona" at bounding box center [337, 204] width 206 height 19
type input "س"
type input "SALOONA"
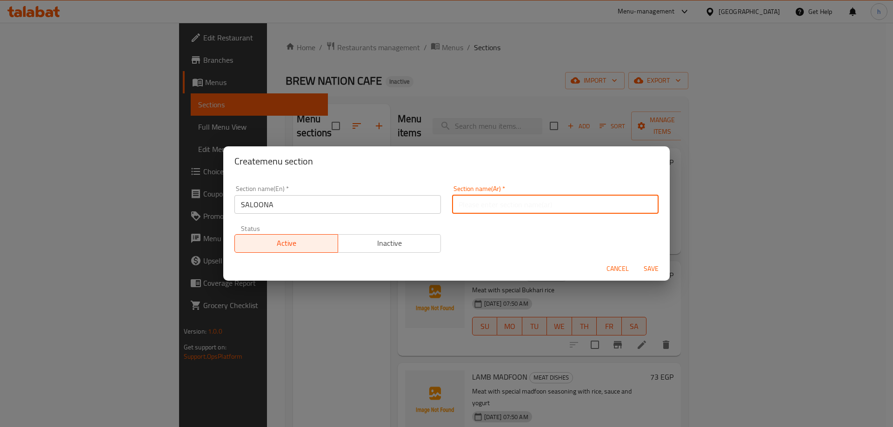
click at [507, 210] on input "text" at bounding box center [555, 204] width 206 height 19
type input "صالونه"
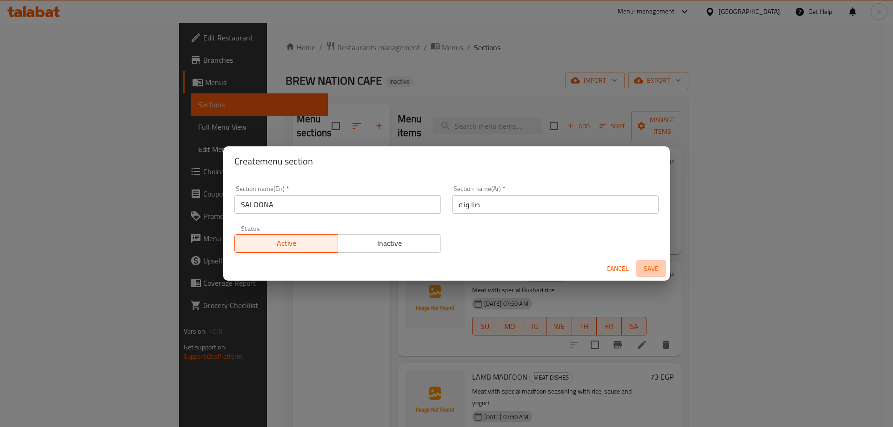
click at [646, 267] on span "Save" at bounding box center [651, 269] width 22 height 12
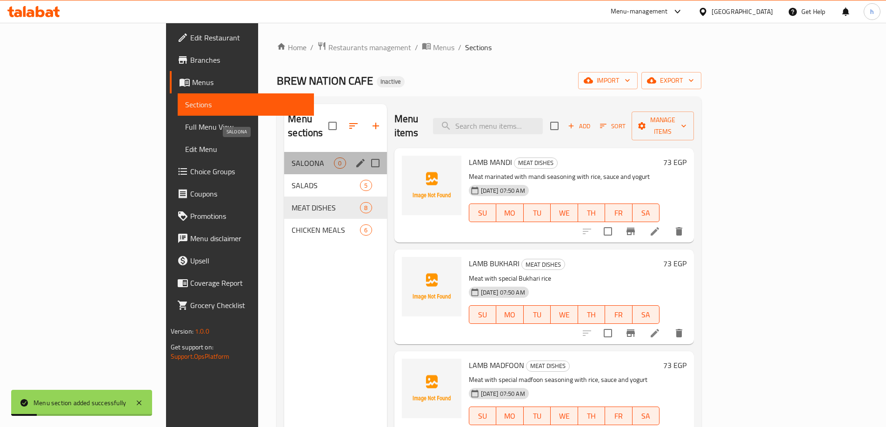
click at [292, 158] on span "SALOONA" at bounding box center [313, 163] width 42 height 11
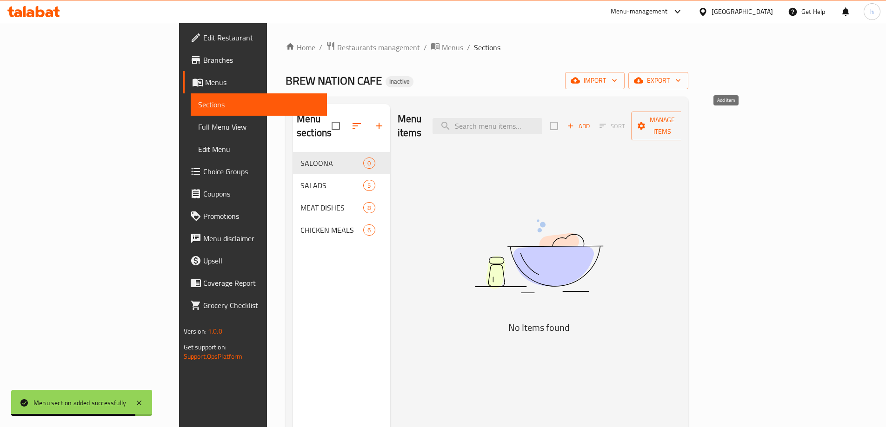
click at [591, 121] on span "Add" at bounding box center [578, 126] width 25 height 11
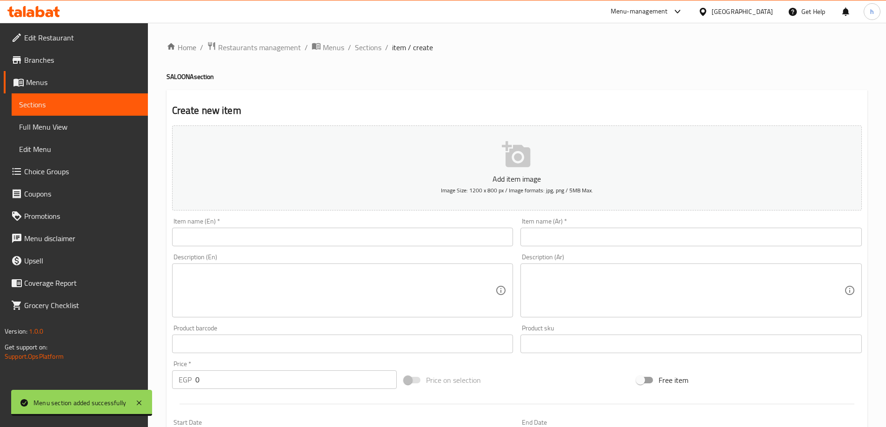
click at [290, 233] on input "text" at bounding box center [342, 237] width 341 height 19
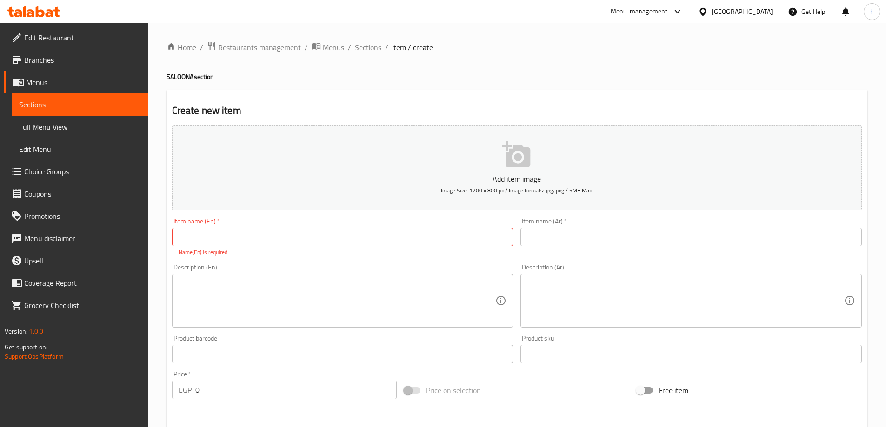
click at [460, 234] on input "text" at bounding box center [342, 237] width 341 height 19
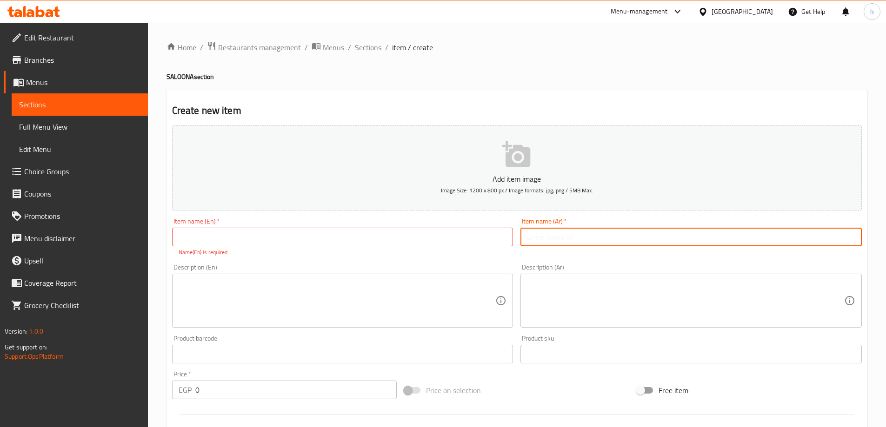
drag, startPoint x: 707, startPoint y: 240, endPoint x: 857, endPoint y: 223, distance: 150.7
click at [707, 240] on input "text" at bounding box center [690, 237] width 341 height 19
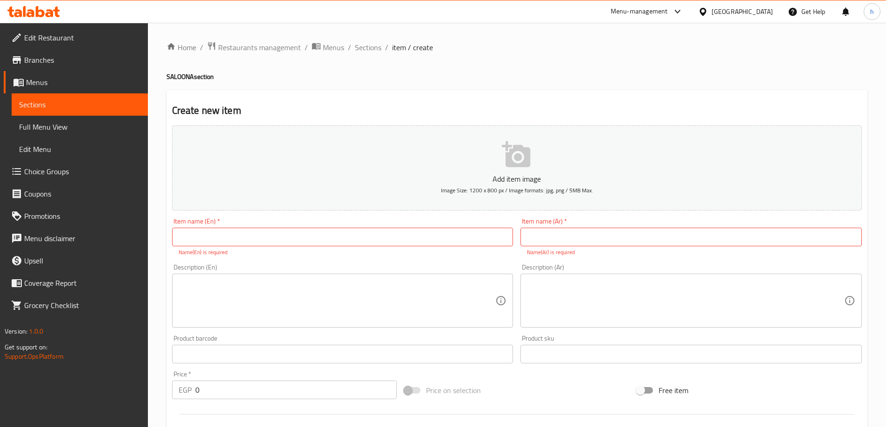
click at [734, 231] on input "text" at bounding box center [690, 237] width 341 height 19
paste input "صالونه باميه"
type input "صالونه باميه"
click at [299, 239] on input "text" at bounding box center [342, 237] width 341 height 19
click at [262, 234] on input "text" at bounding box center [342, 237] width 341 height 19
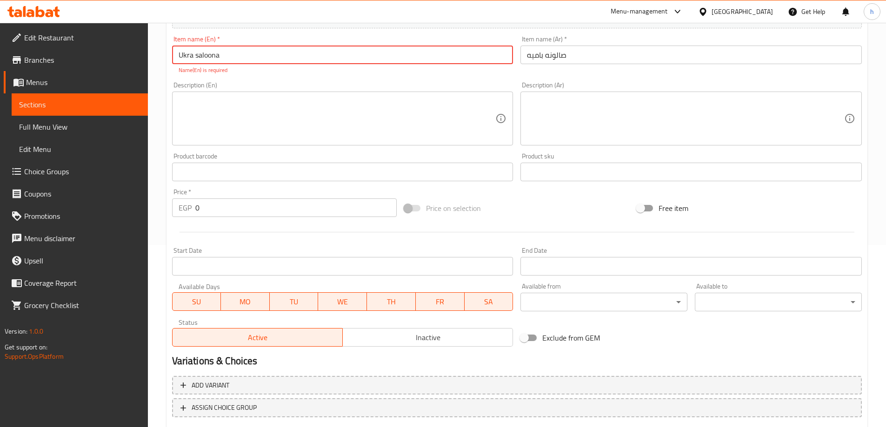
scroll to position [186, 0]
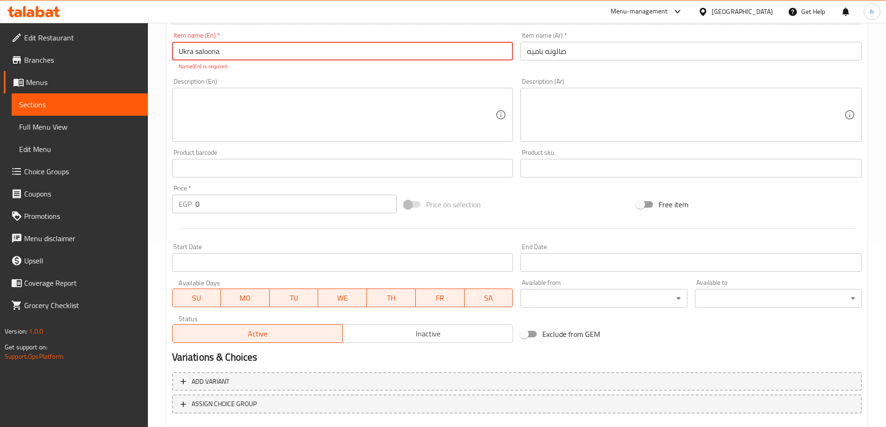
type input "Ukra saloona"
click at [207, 206] on div "Price   * EGP 0 Price *" at bounding box center [284, 199] width 233 height 36
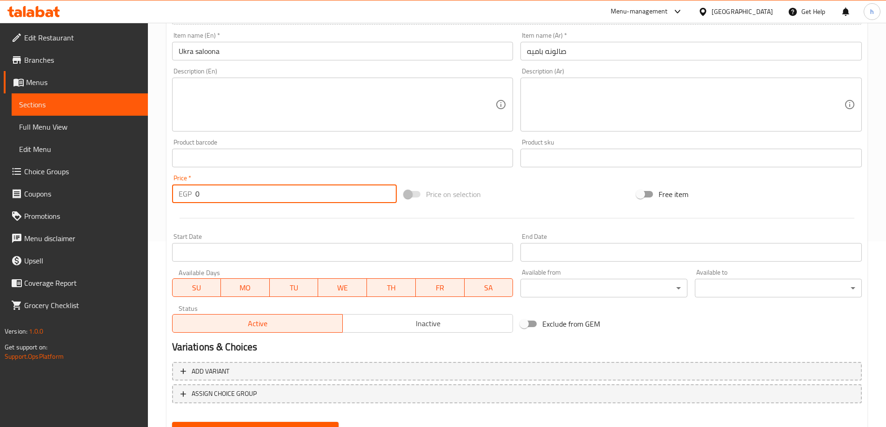
click at [211, 193] on input "0" at bounding box center [296, 194] width 202 height 19
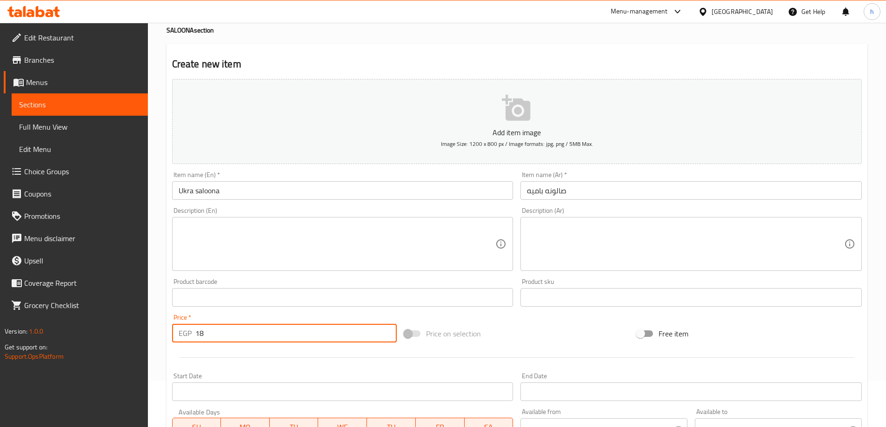
type input "18"
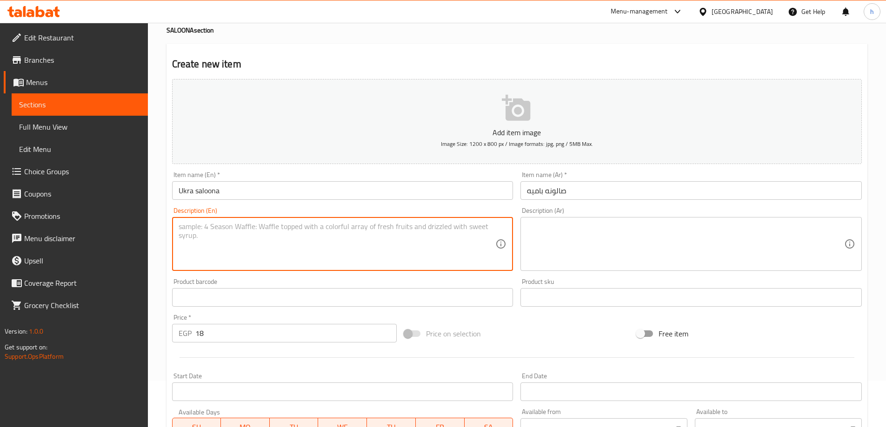
click at [459, 231] on textarea at bounding box center [337, 244] width 317 height 44
paste textarea "Salona okra with a special seasoning and herbs"
type textarea "Salona okra with a special seasoning and herbs"
click at [601, 239] on textarea at bounding box center [685, 244] width 317 height 44
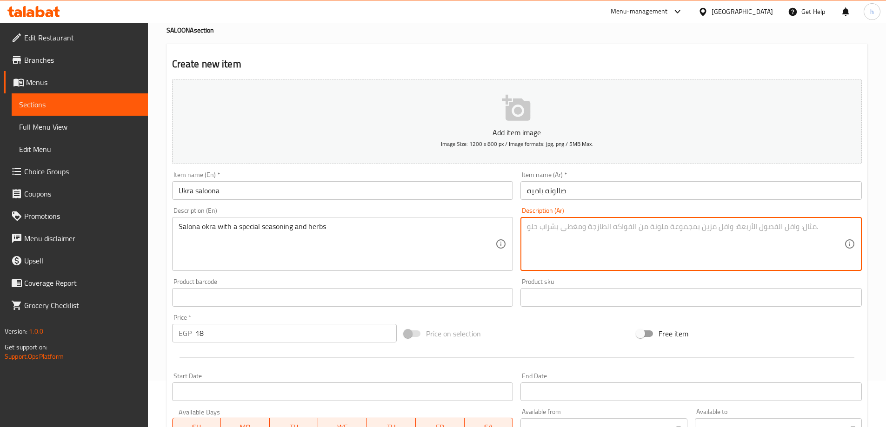
click at [182, 190] on input "Ukra saloona" at bounding box center [342, 190] width 341 height 19
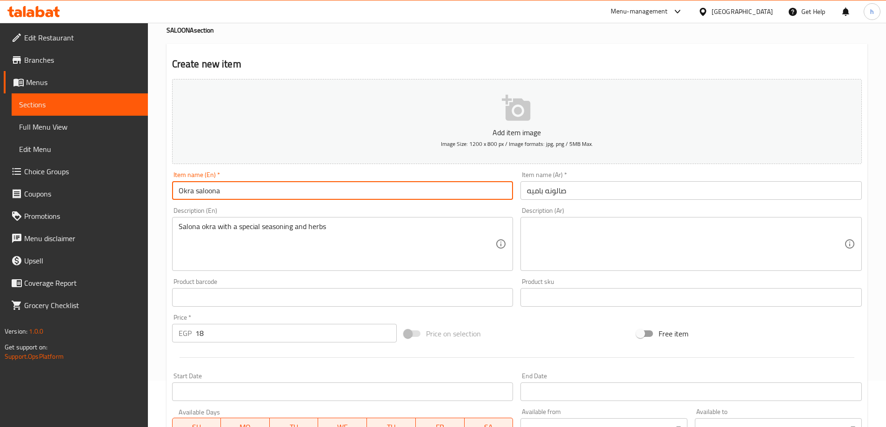
type input "Okra saloona"
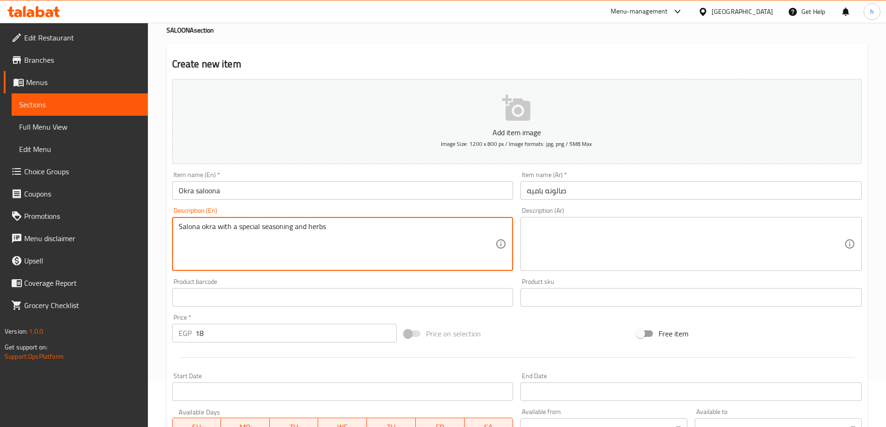
click at [594, 259] on textarea at bounding box center [685, 244] width 317 height 44
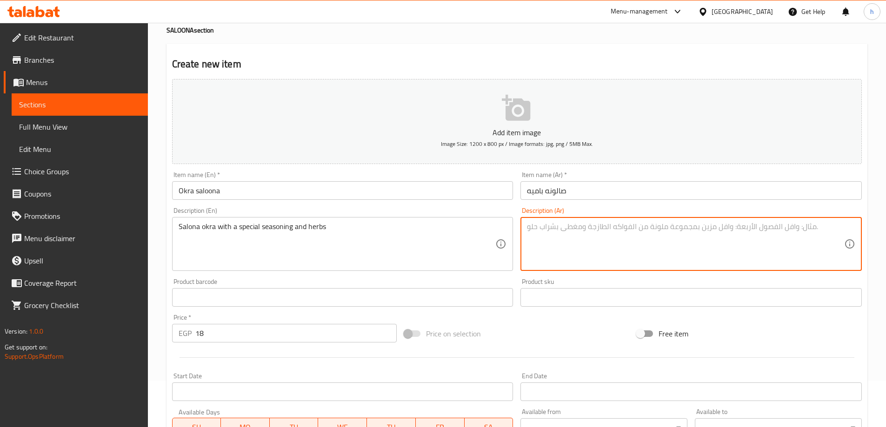
click at [714, 255] on textarea at bounding box center [685, 244] width 317 height 44
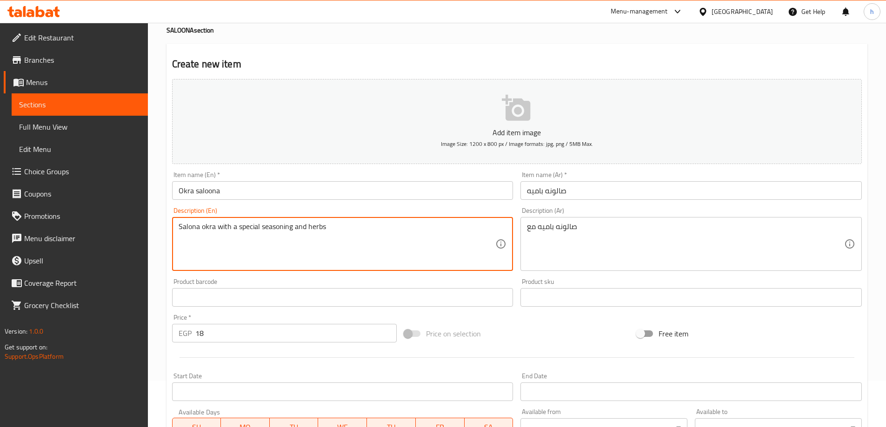
drag, startPoint x: 292, startPoint y: 226, endPoint x: 260, endPoint y: 225, distance: 31.7
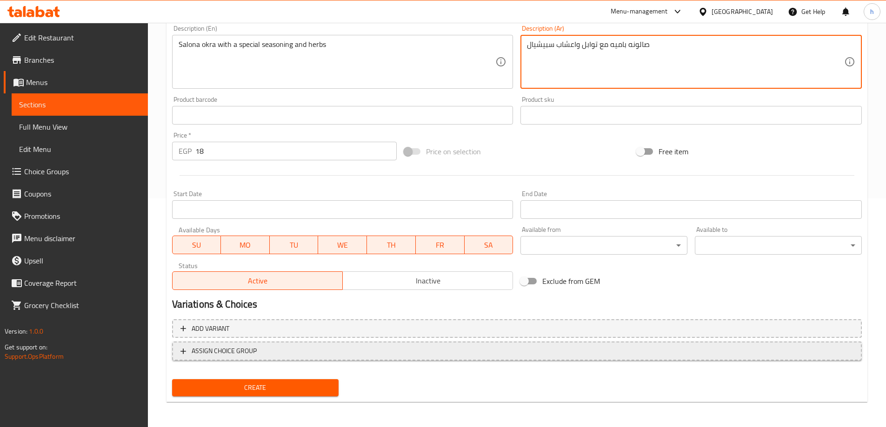
scroll to position [230, 0]
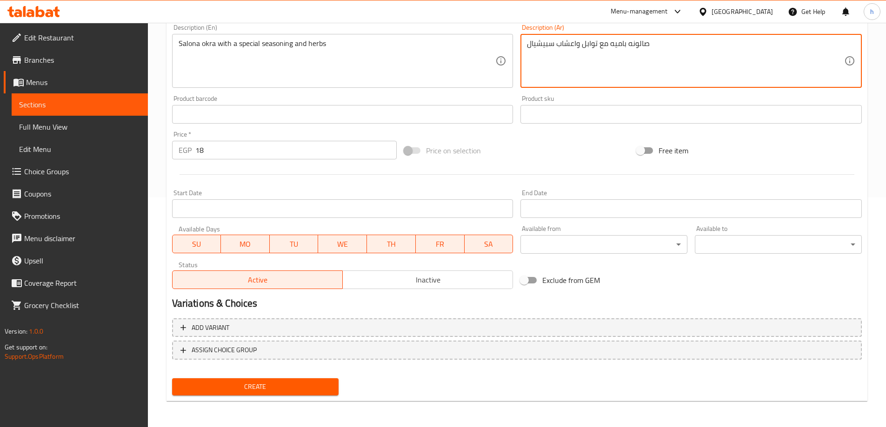
type textarea "صالونه باميه مع توابل واعشاب سبيشيال"
click at [305, 391] on span "Create" at bounding box center [255, 387] width 152 height 12
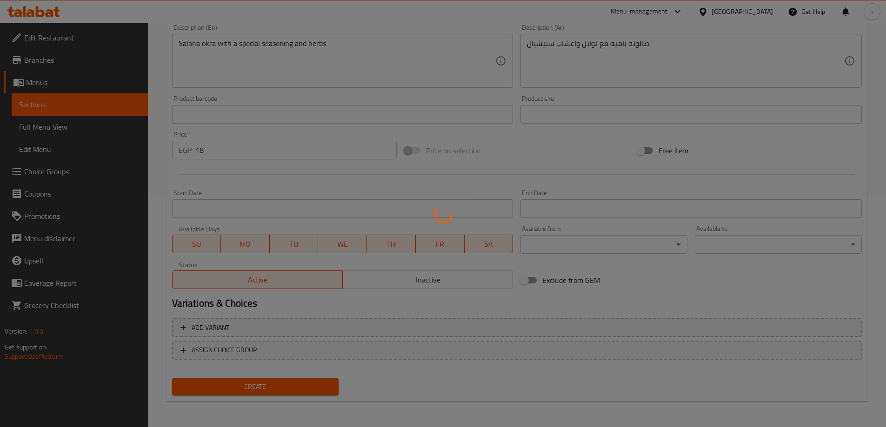
type input "0"
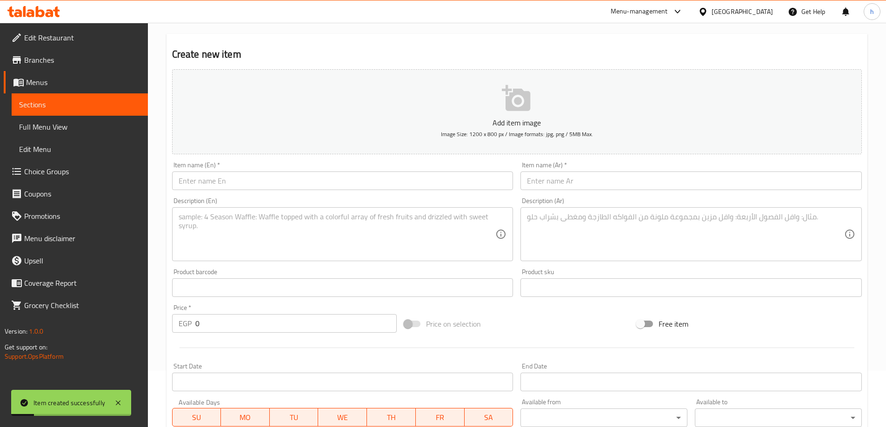
scroll to position [0, 0]
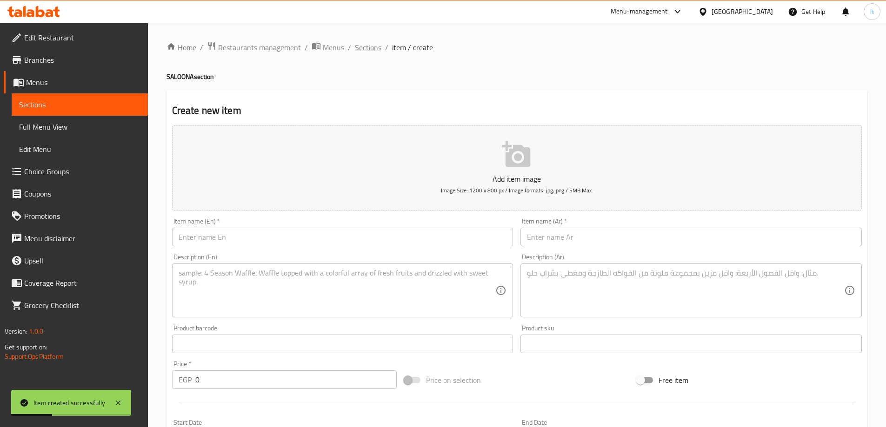
click at [369, 48] on span "Sections" at bounding box center [368, 47] width 27 height 11
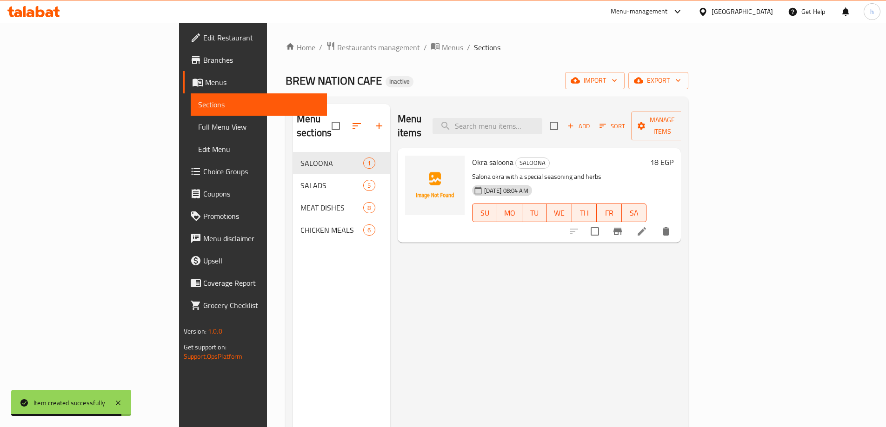
click at [647, 226] on icon at bounding box center [641, 231] width 11 height 11
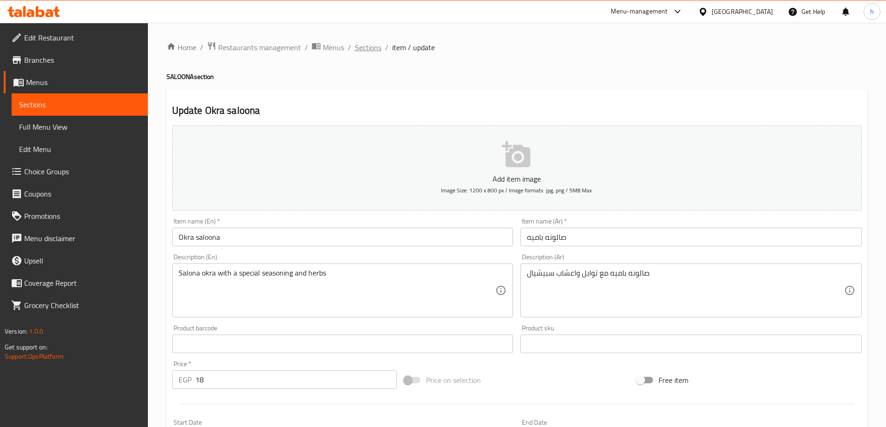
click at [372, 44] on span "Sections" at bounding box center [368, 47] width 27 height 11
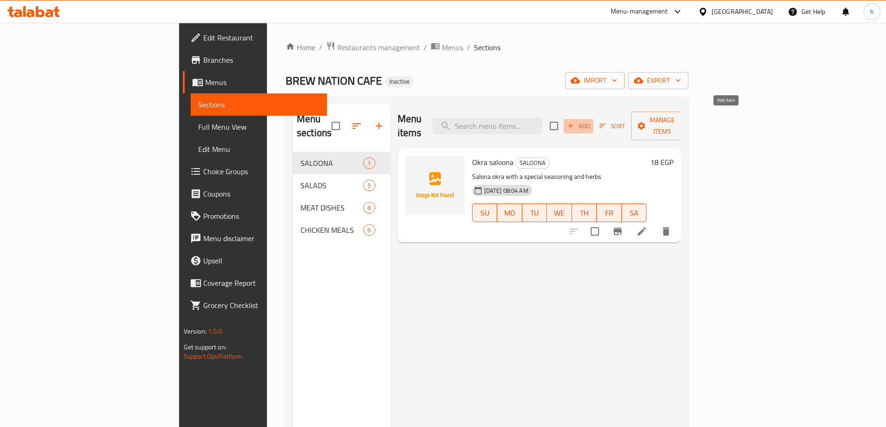
click at [575, 122] on icon "button" at bounding box center [570, 126] width 8 height 8
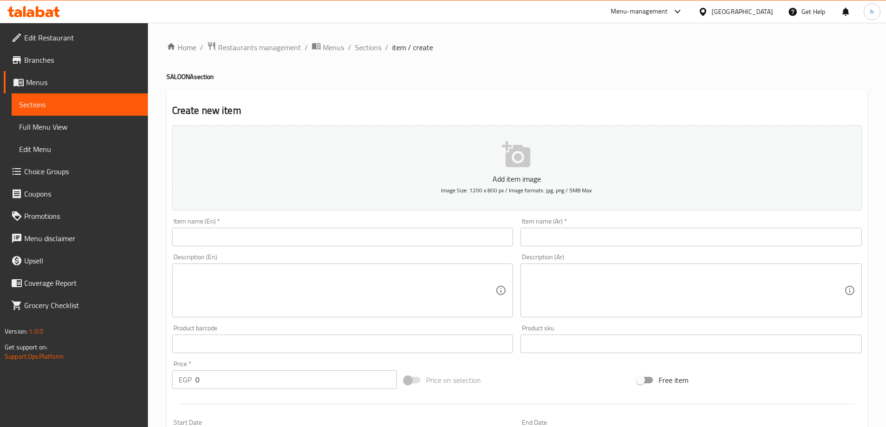
drag, startPoint x: 584, startPoint y: 231, endPoint x: 626, endPoint y: 227, distance: 42.9
click at [584, 231] on input "text" at bounding box center [690, 237] width 341 height 19
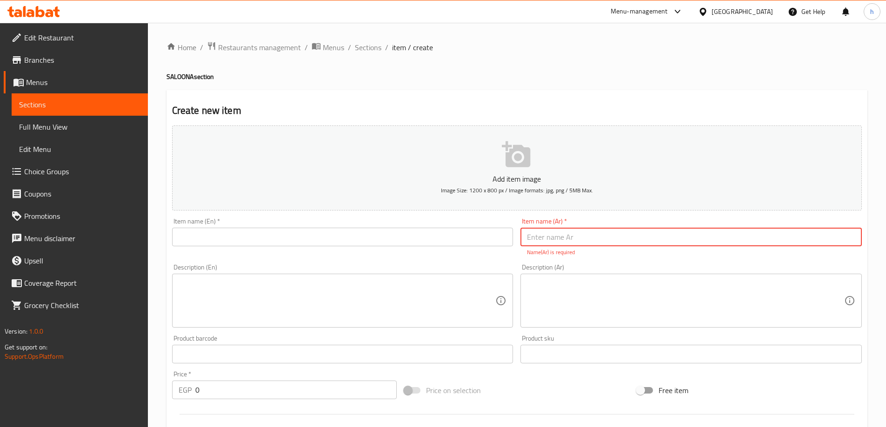
click at [360, 231] on input "text" at bounding box center [342, 237] width 341 height 19
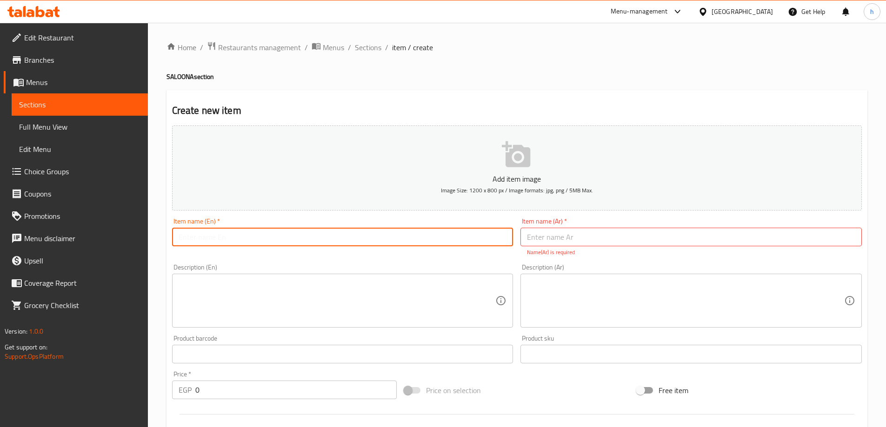
paste input "SALOONA POTATO"
type input "S"
type input "س"
type input "S"
type input "Chicken potato saloona"
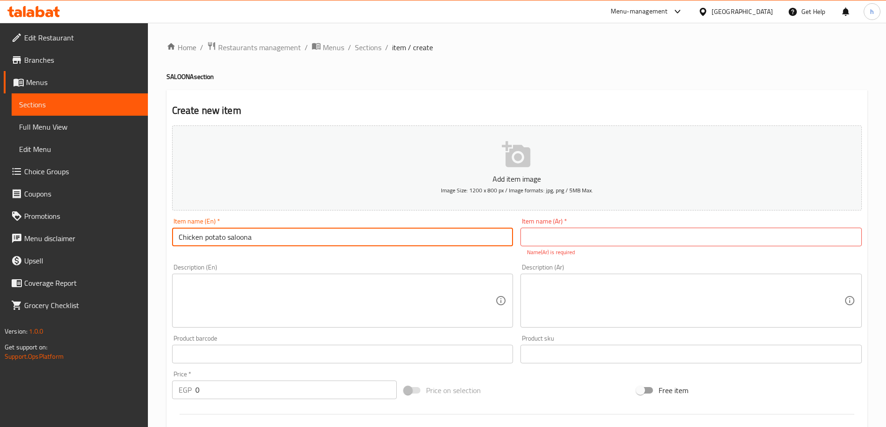
click at [602, 231] on input "text" at bounding box center [690, 237] width 341 height 19
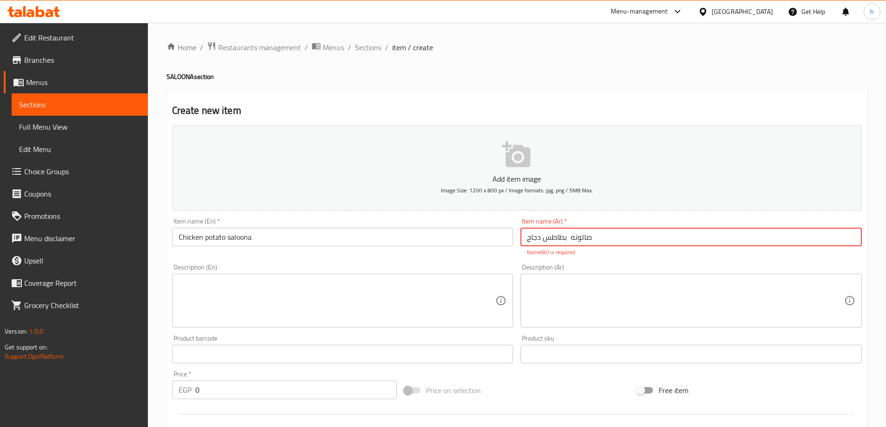
type input "صالونه بطاطس دجاج"
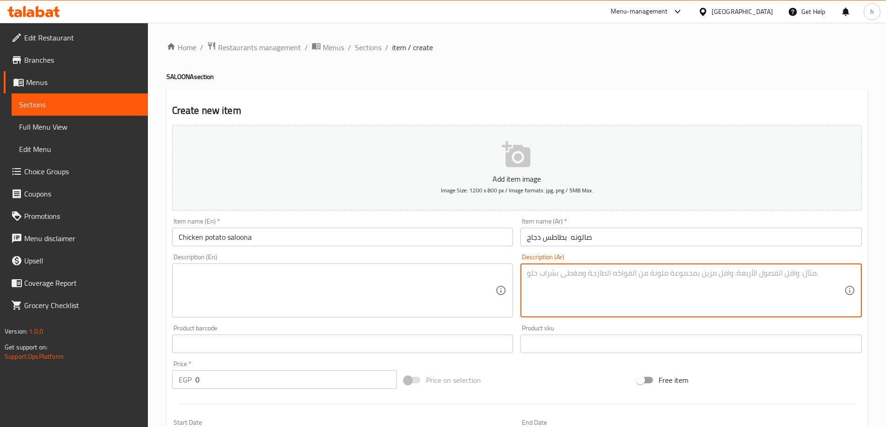
click at [641, 298] on textarea at bounding box center [685, 291] width 317 height 44
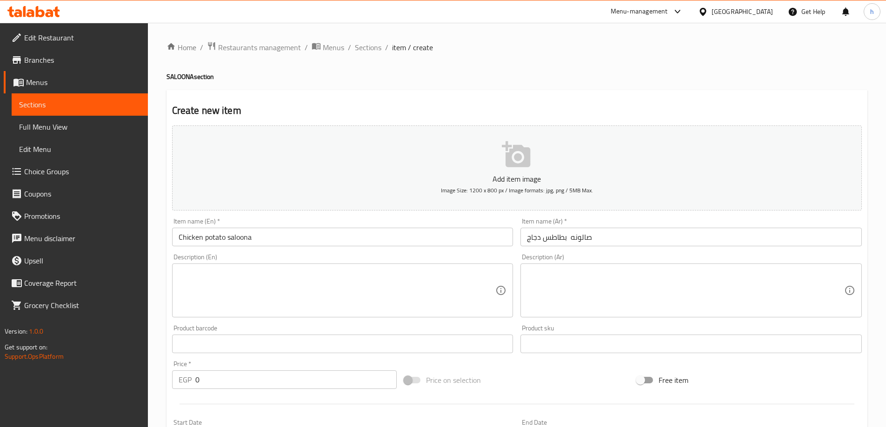
drag, startPoint x: 561, startPoint y: 254, endPoint x: 564, endPoint y: 265, distance: 11.5
click at [561, 254] on div "Description (Ar) Description (Ar)" at bounding box center [690, 286] width 341 height 64
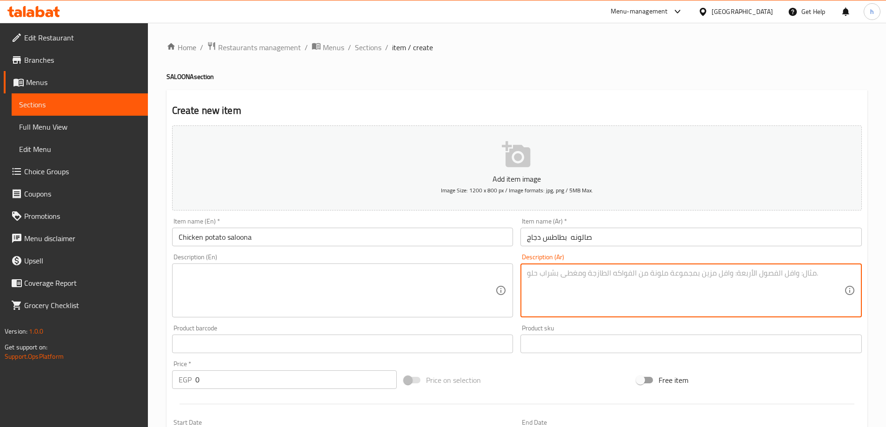
click at [565, 279] on textarea at bounding box center [685, 291] width 317 height 44
paste textarea "Grilled chicken pieces, potato cubes, herbs and tomato sauce"
type textarea "Grilled chicken pieces, potato cubes, herbs and tomato sauce"
drag, startPoint x: 729, startPoint y: 278, endPoint x: 452, endPoint y: 282, distance: 277.2
click at [452, 282] on div "Add item image Image Size: 1200 x 800 px / Image formats: jpg, png / 5MB Max. I…" at bounding box center [516, 322] width 697 height 401
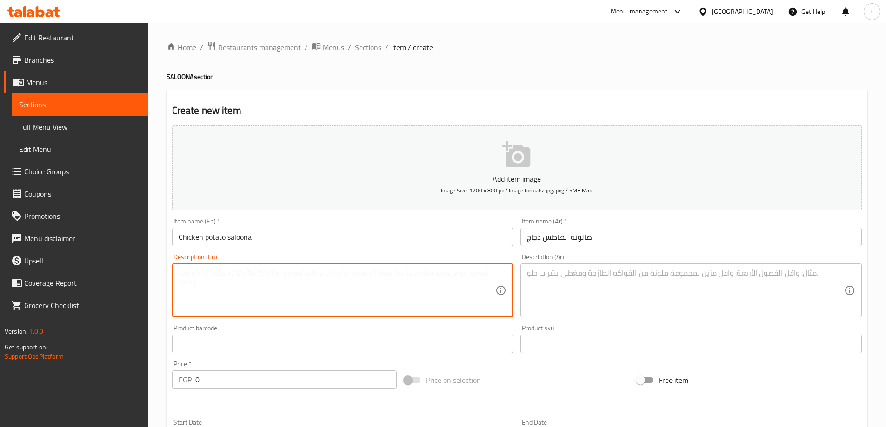
drag, startPoint x: 429, startPoint y: 276, endPoint x: 404, endPoint y: 279, distance: 24.8
click at [428, 277] on textarea at bounding box center [337, 291] width 317 height 44
paste textarea "Grilled chicken pieces, potato cubes, herbs and tomato sauce"
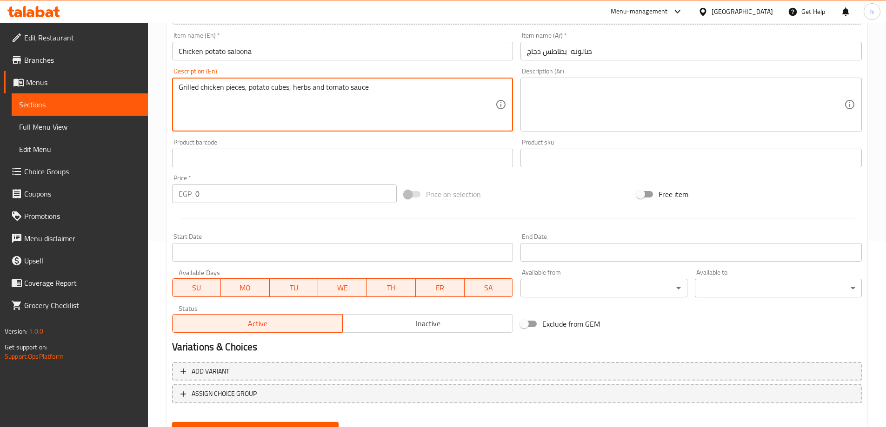
scroll to position [230, 0]
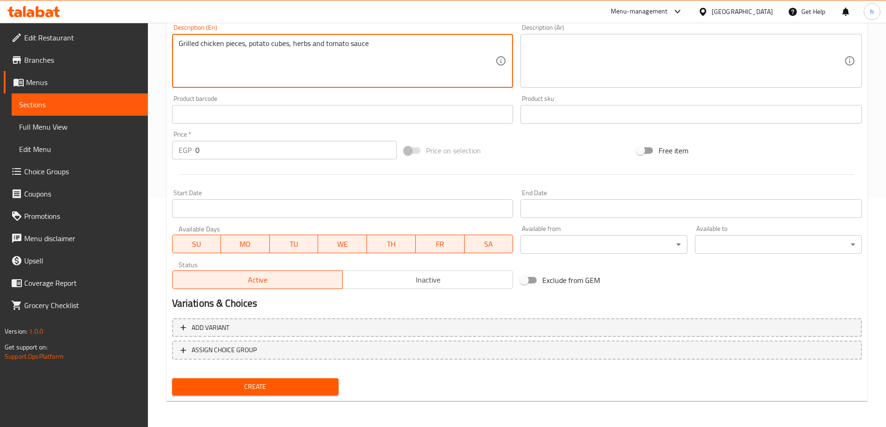
type textarea "Grilled chicken pieces, potato cubes, herbs and tomato sauce"
click at [224, 148] on input "0" at bounding box center [296, 150] width 202 height 19
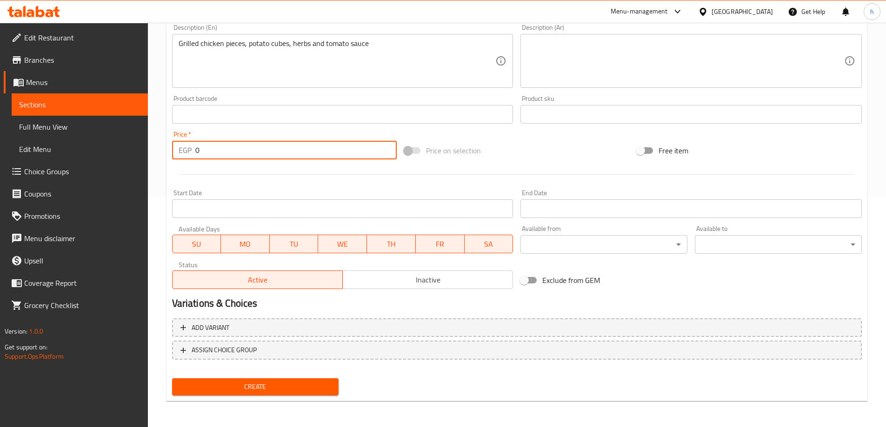
click at [224, 148] on input "0" at bounding box center [296, 150] width 202 height 19
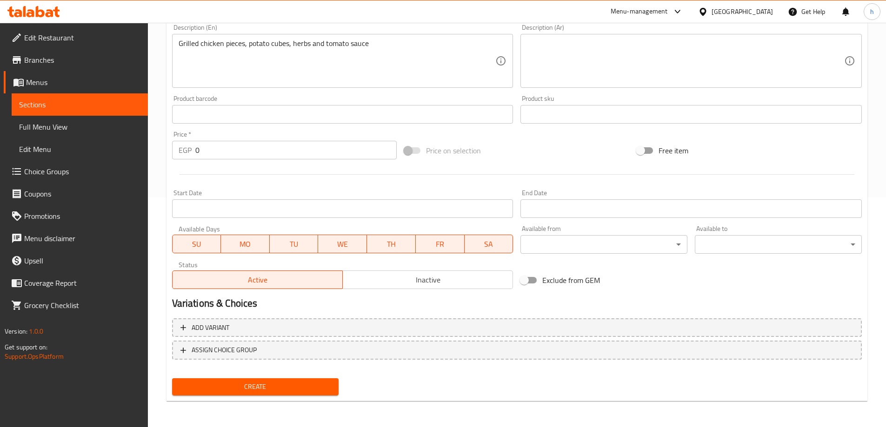
click at [211, 143] on input "0" at bounding box center [296, 150] width 202 height 19
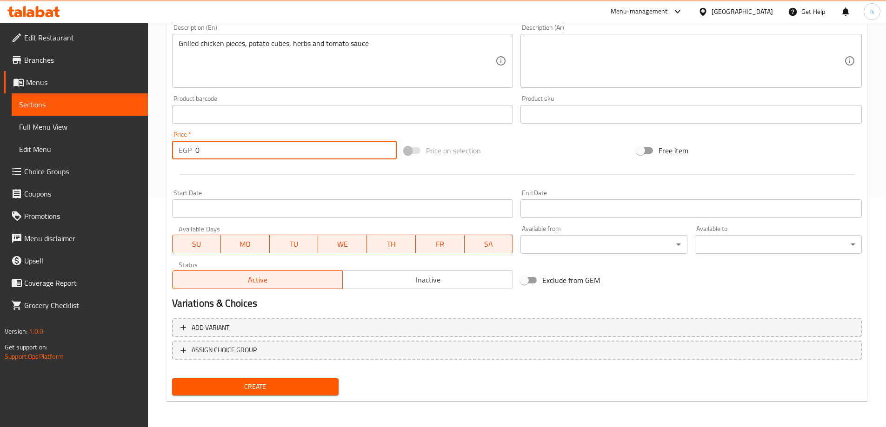
click at [211, 143] on input "0" at bounding box center [296, 150] width 202 height 19
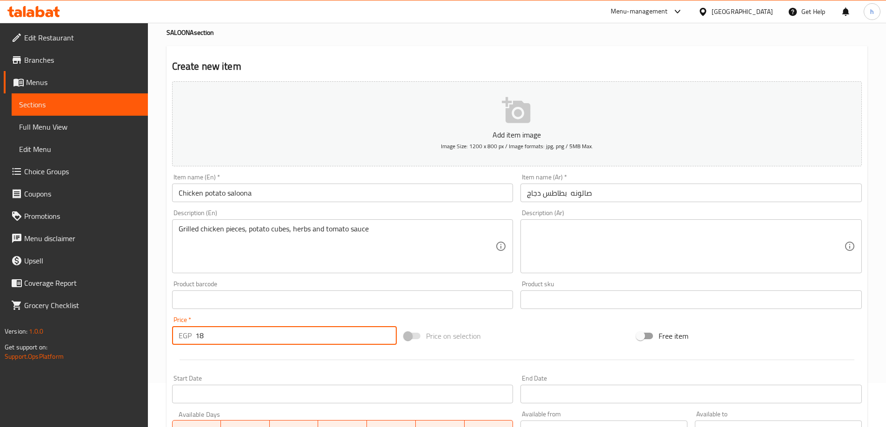
scroll to position [0, 0]
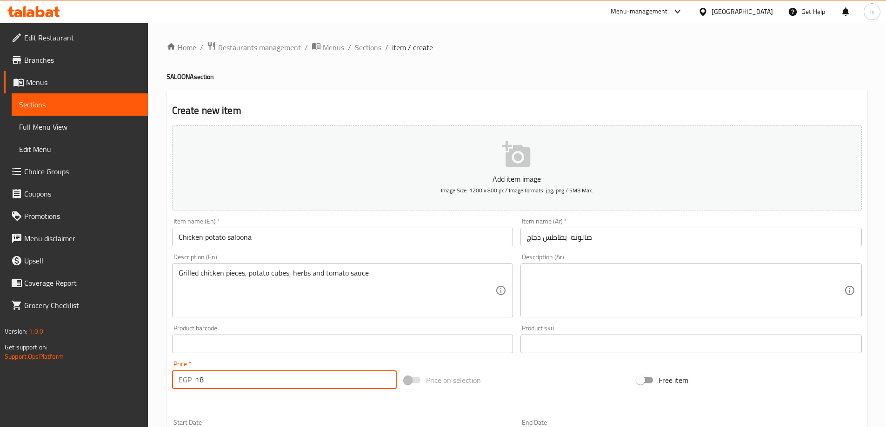
type input "18"
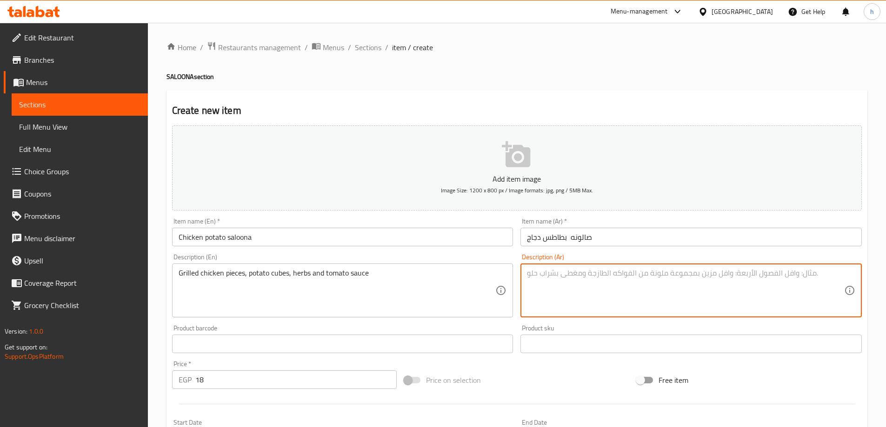
click at [605, 279] on textarea at bounding box center [685, 291] width 317 height 44
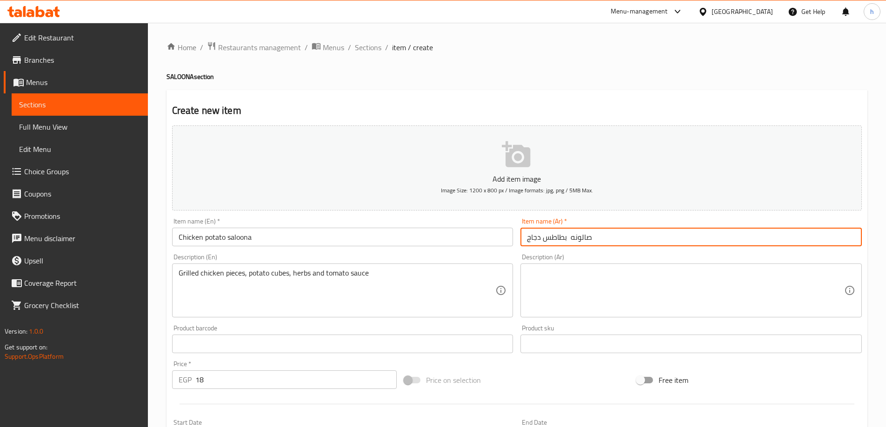
click at [567, 239] on input "صالونه بطاطس دجاج" at bounding box center [690, 237] width 341 height 19
type input "صالونه بطاطس دجاج"
click at [599, 288] on textarea at bounding box center [685, 291] width 317 height 44
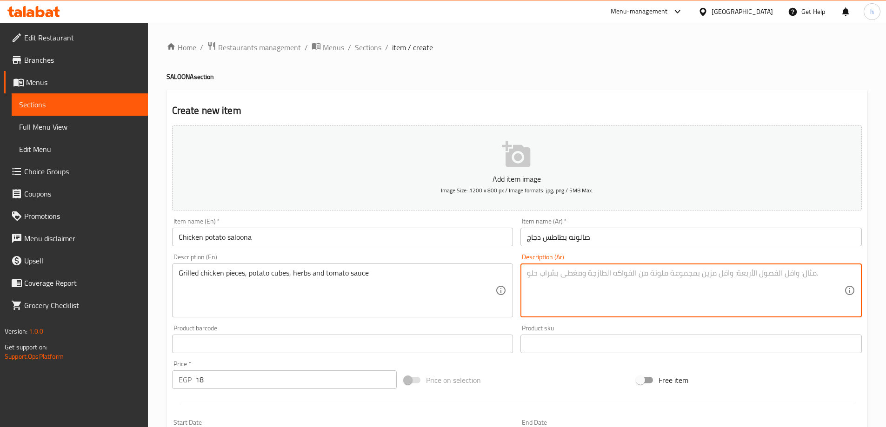
click at [634, 287] on textarea at bounding box center [685, 291] width 317 height 44
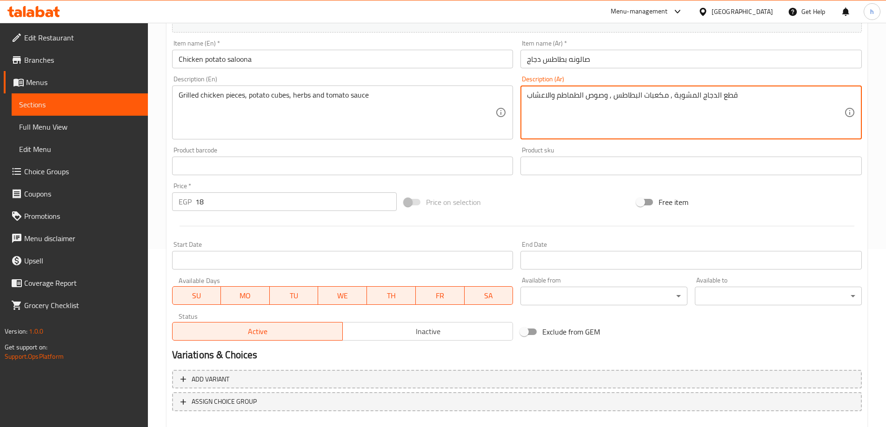
scroll to position [230, 0]
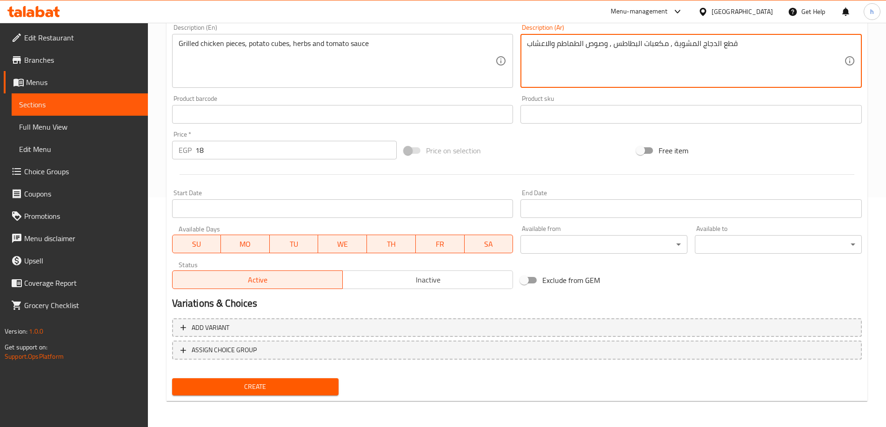
type textarea "قطع الدجاج المشوية , مكعبات البطاطس , وصوص الطماطم والاعشاب"
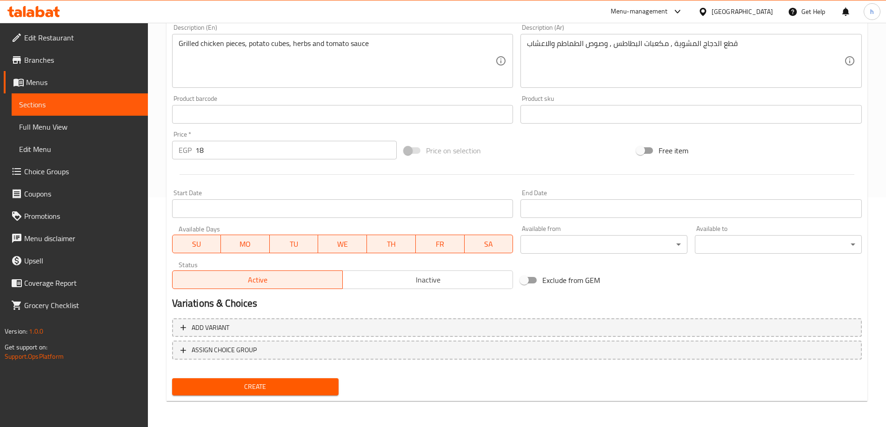
click at [325, 391] on span "Create" at bounding box center [255, 387] width 152 height 12
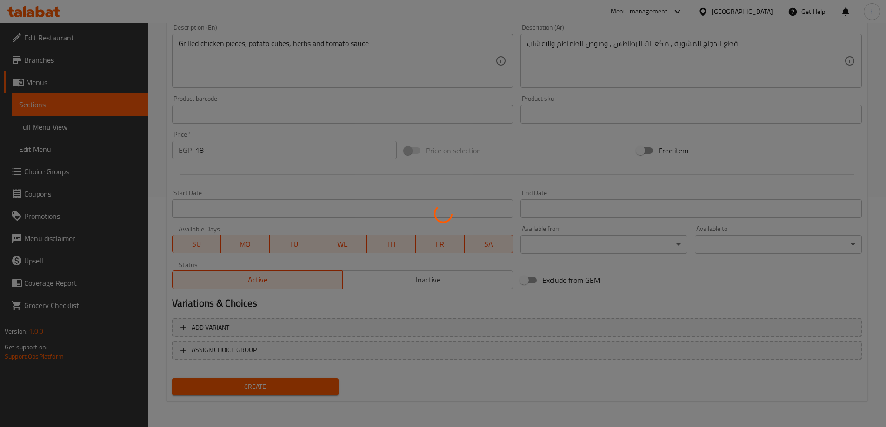
type input "0"
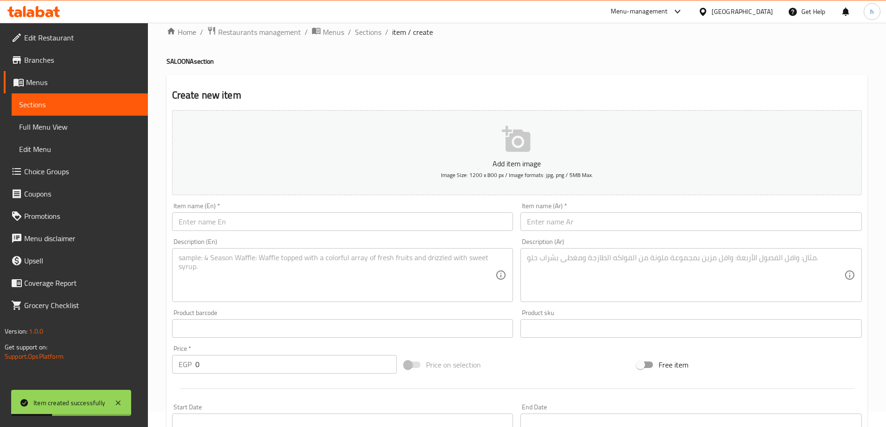
scroll to position [0, 0]
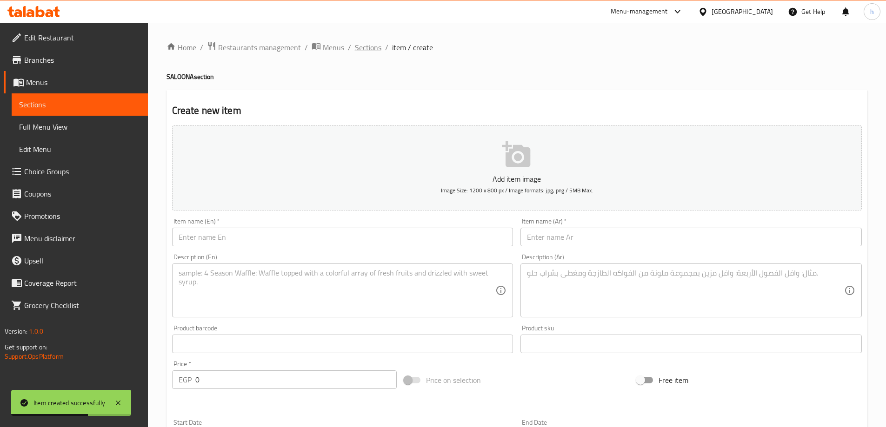
click at [377, 43] on span "Sections" at bounding box center [368, 47] width 27 height 11
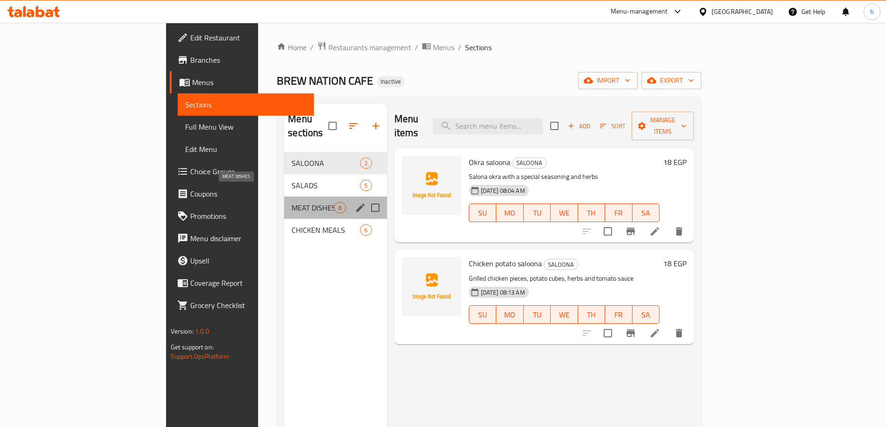
click at [292, 202] on span "MEAT DISHES" at bounding box center [313, 207] width 42 height 11
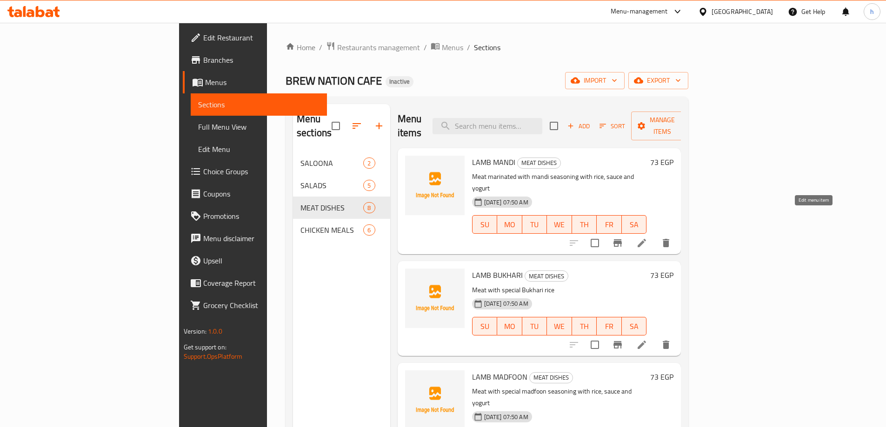
click at [646, 239] on icon at bounding box center [642, 243] width 8 height 8
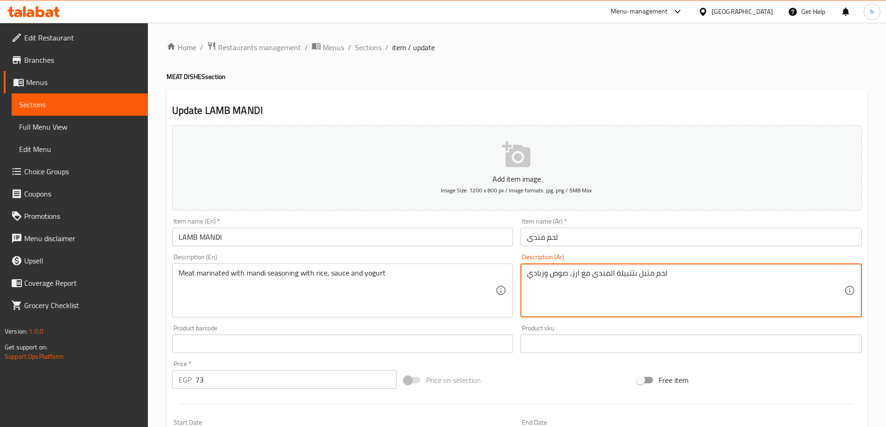
click at [632, 273] on textarea "لحم متبل بتتبيلة المندى مع ارز, صوص وزبادي" at bounding box center [685, 291] width 317 height 44
click at [568, 275] on textarea "لحم متبل بتتبيلة المندى مع ارز, صوص وزبادي" at bounding box center [685, 291] width 317 height 44
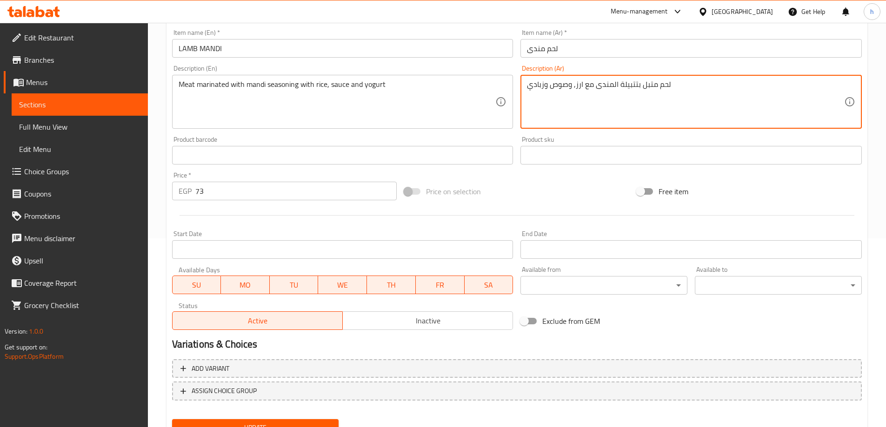
scroll to position [230, 0]
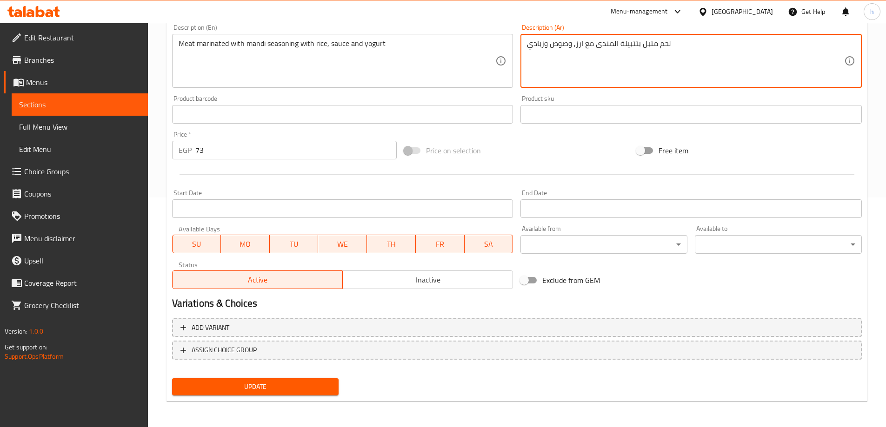
type textarea "لحم متبل بتتبيلة المندى مع ارز, وصوص وزبادي"
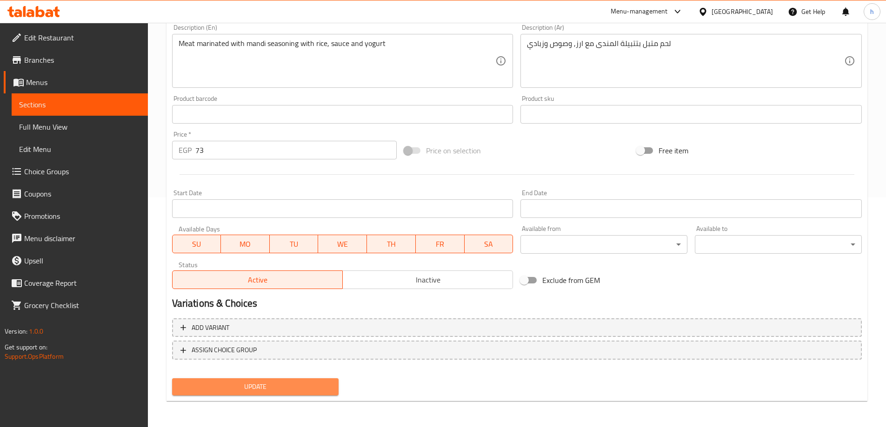
click at [279, 380] on button "Update" at bounding box center [255, 387] width 167 height 17
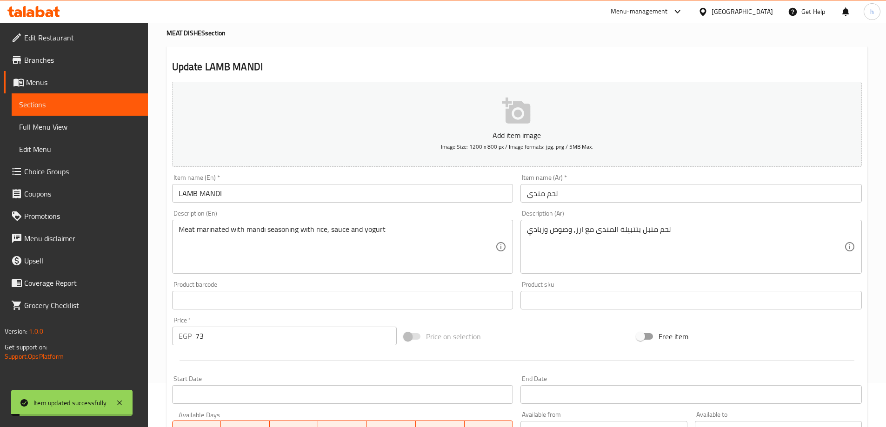
scroll to position [0, 0]
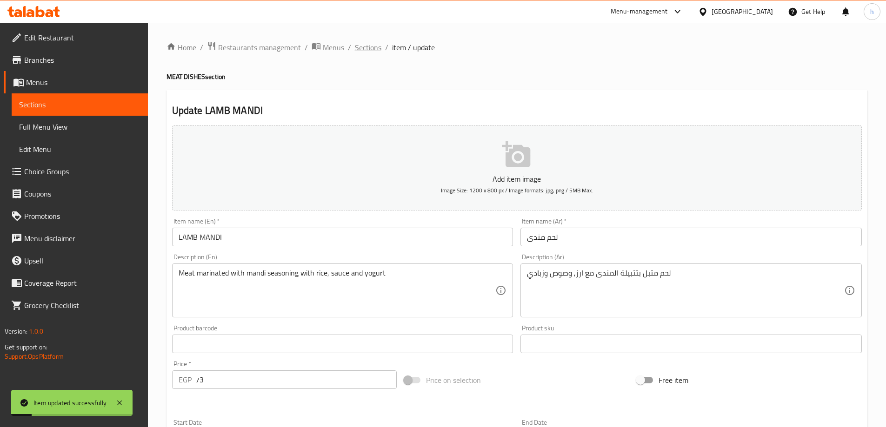
click at [369, 47] on span "Sections" at bounding box center [368, 47] width 27 height 11
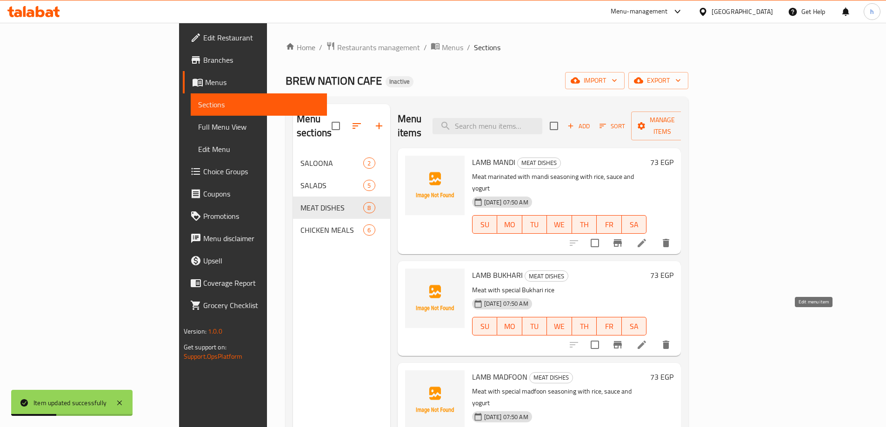
click at [647, 339] on icon at bounding box center [641, 344] width 11 height 11
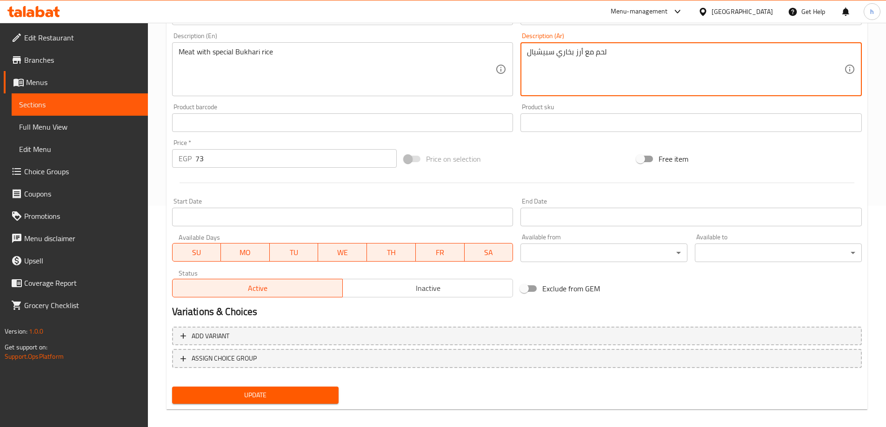
scroll to position [230, 0]
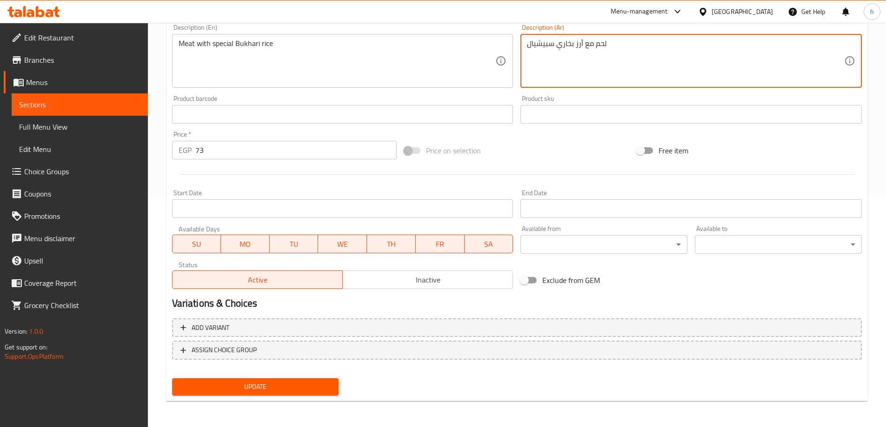
type textarea "لحم مع أرز بخاري سبيشيال"
drag, startPoint x: 312, startPoint y: 380, endPoint x: 316, endPoint y: 369, distance: 11.9
click at [311, 380] on button "Update" at bounding box center [255, 387] width 167 height 17
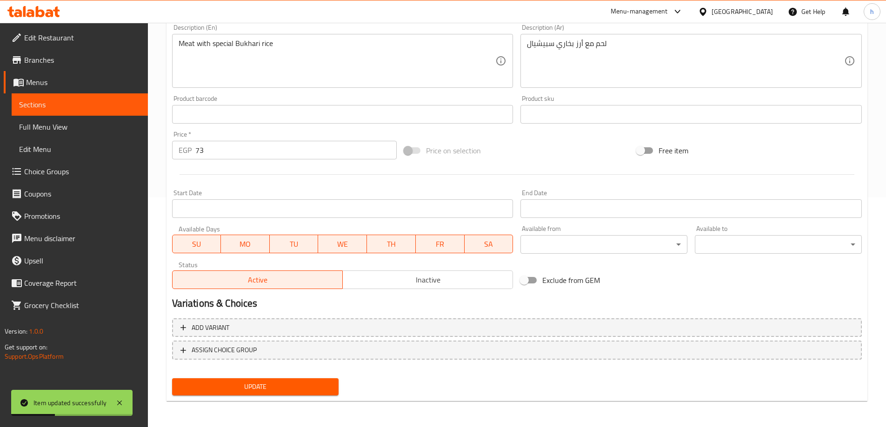
scroll to position [0, 0]
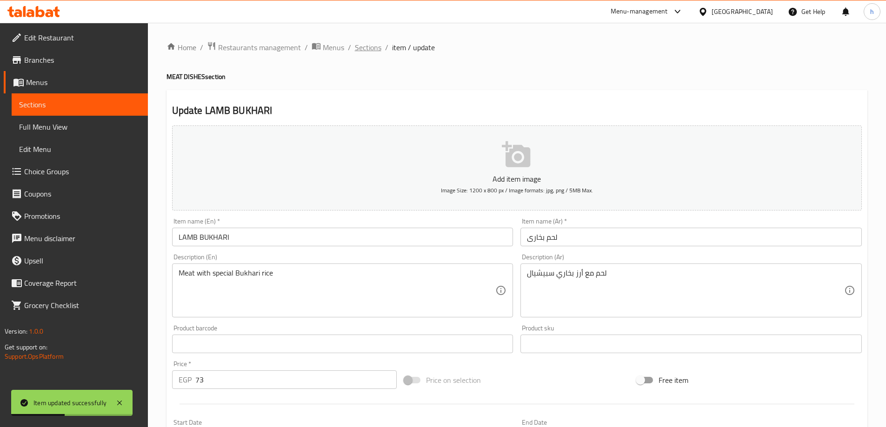
click at [366, 48] on span "Sections" at bounding box center [368, 47] width 27 height 11
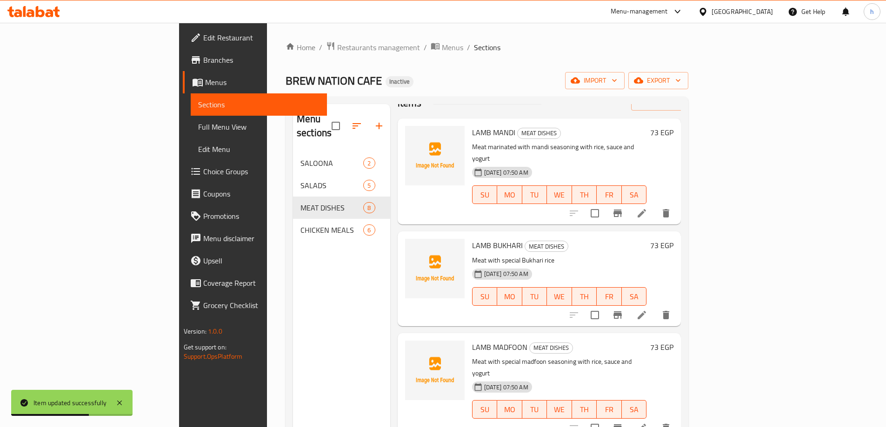
scroll to position [47, 0]
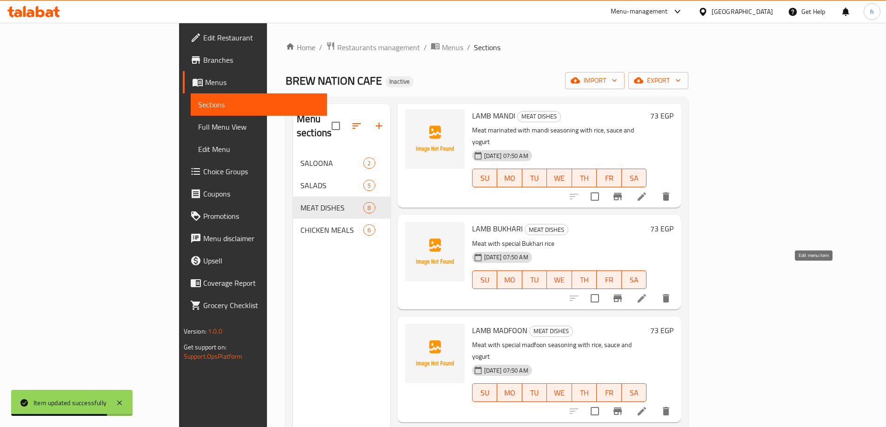
click at [647, 293] on icon at bounding box center [641, 298] width 11 height 11
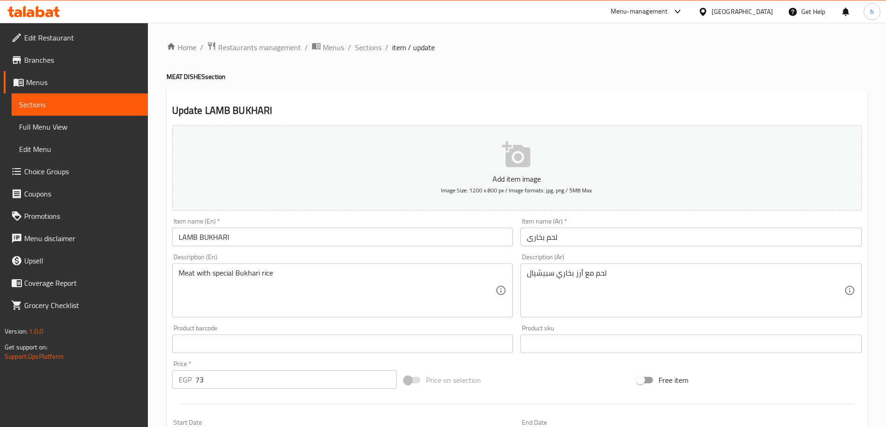
click at [357, 44] on span "Sections" at bounding box center [368, 47] width 27 height 11
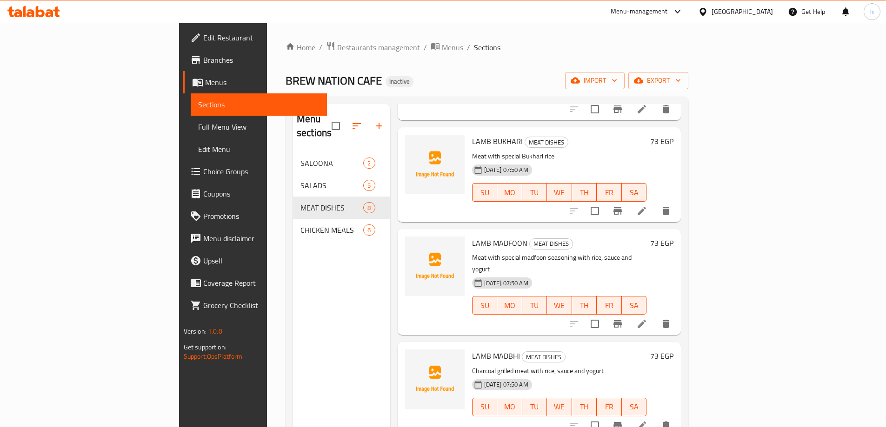
scroll to position [140, 0]
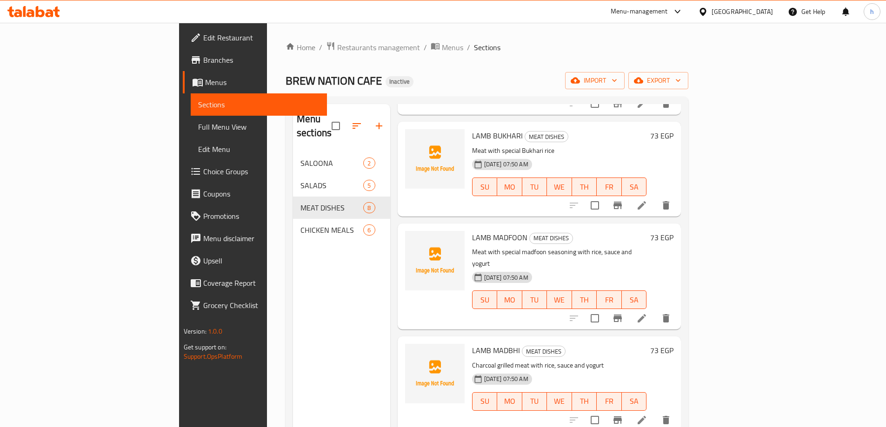
click at [647, 313] on icon at bounding box center [641, 318] width 11 height 11
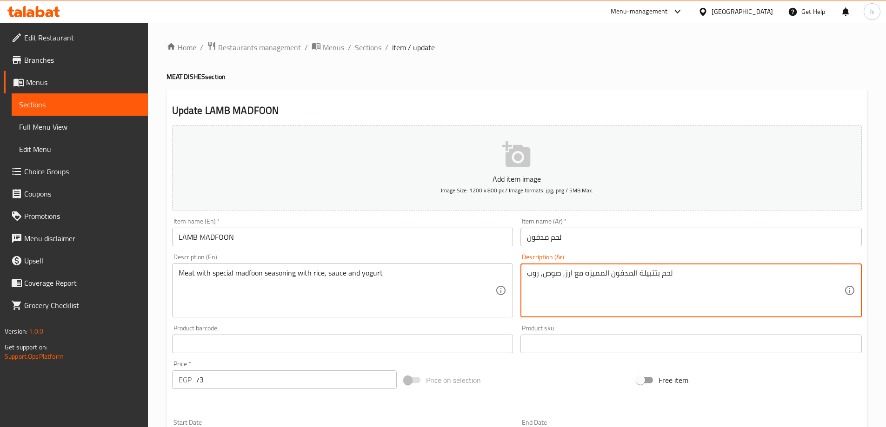
drag, startPoint x: 584, startPoint y: 273, endPoint x: 608, endPoint y: 272, distance: 24.7
click at [658, 273] on textarea "لحم بتتبيلة المدفون سبيشيال مع ارز, صوص, روب" at bounding box center [685, 291] width 317 height 44
click at [705, 272] on textarea "لحم مع تتبيلة المدفون سبيشيال مع ارز, صوص, روب" at bounding box center [685, 291] width 317 height 44
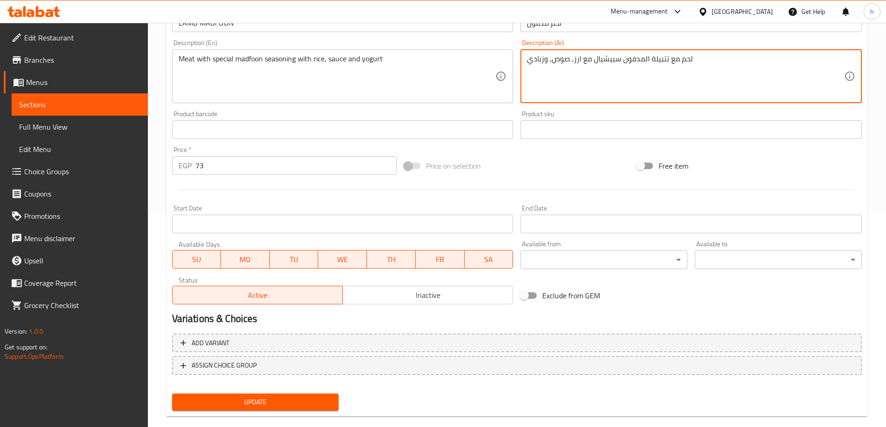
scroll to position [230, 0]
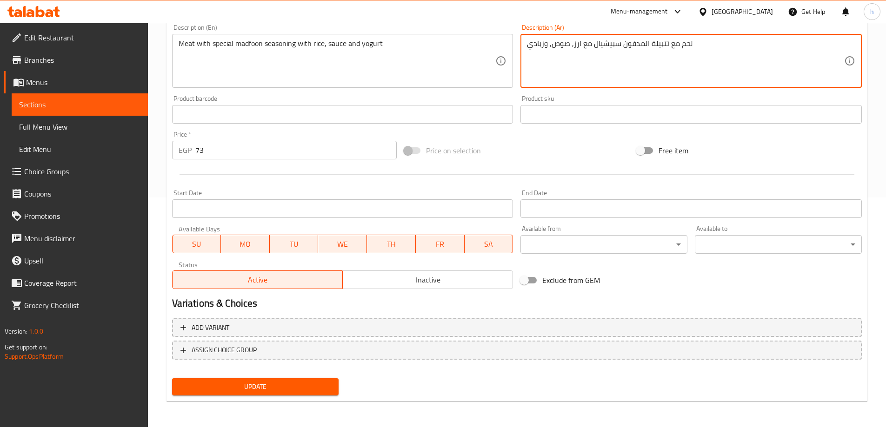
type textarea "لحم مع تتبيلة المدفون سبيشيال مع ارز, صوص, وزبادي"
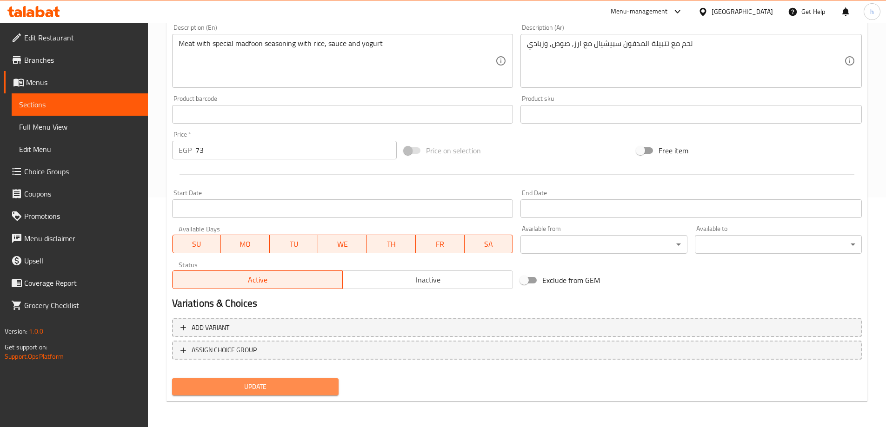
click at [282, 386] on span "Update" at bounding box center [255, 387] width 152 height 12
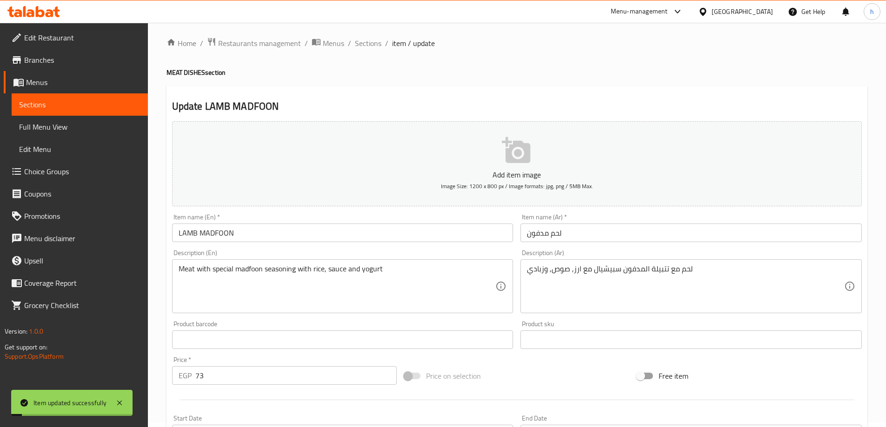
scroll to position [0, 0]
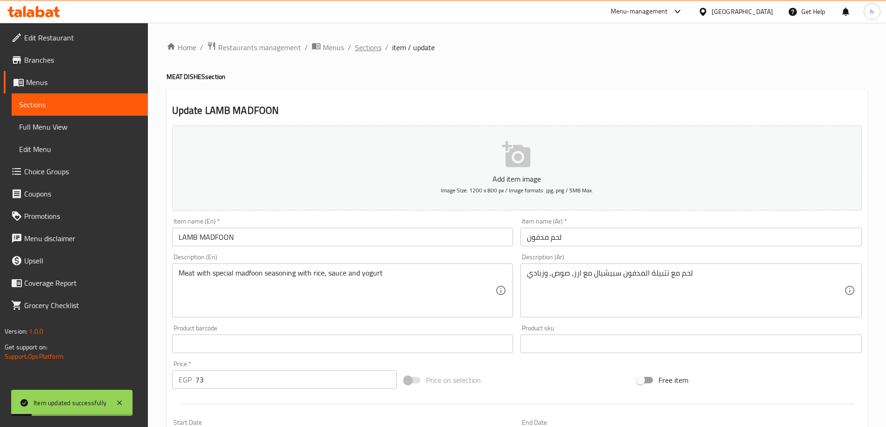
click at [370, 42] on span "Sections" at bounding box center [368, 47] width 27 height 11
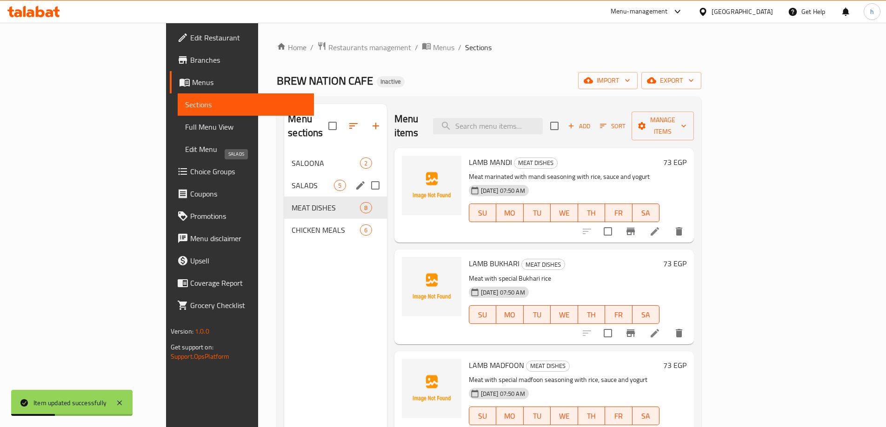
click at [292, 180] on span "SALADS" at bounding box center [313, 185] width 42 height 11
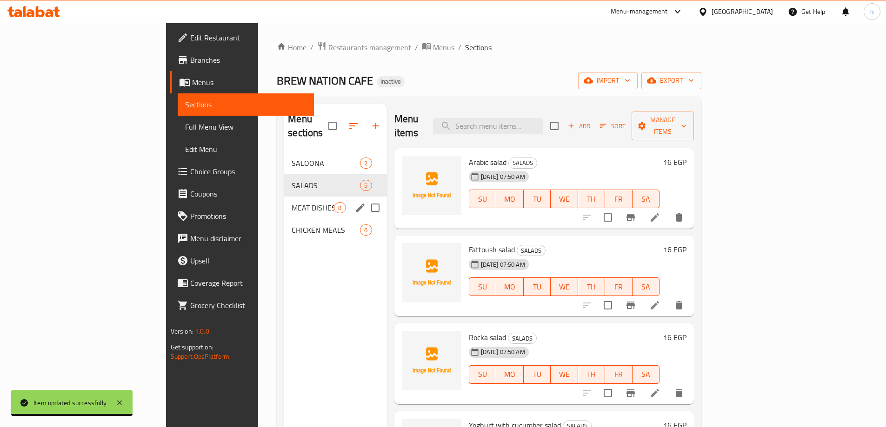
click at [292, 202] on span "MEAT DISHES" at bounding box center [313, 207] width 42 height 11
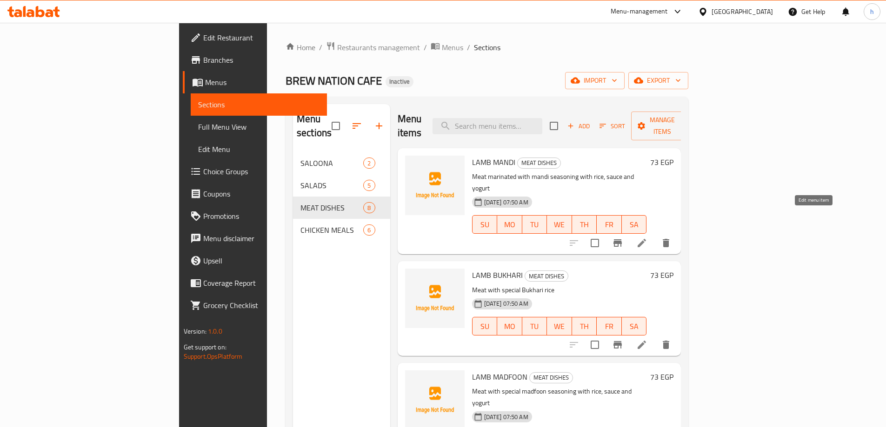
click at [647, 238] on icon at bounding box center [641, 243] width 11 height 11
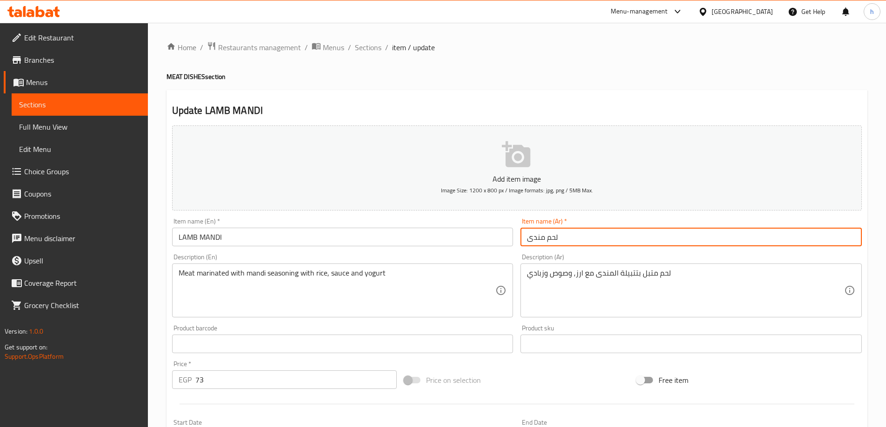
click at [556, 240] on input "لحم مندى" at bounding box center [690, 237] width 341 height 19
click at [543, 238] on input "لحم مندى" at bounding box center [690, 237] width 341 height 19
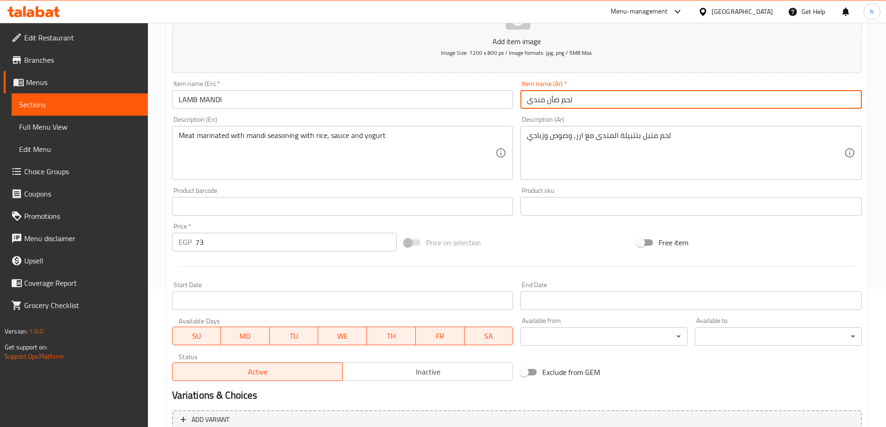
scroll to position [137, 0]
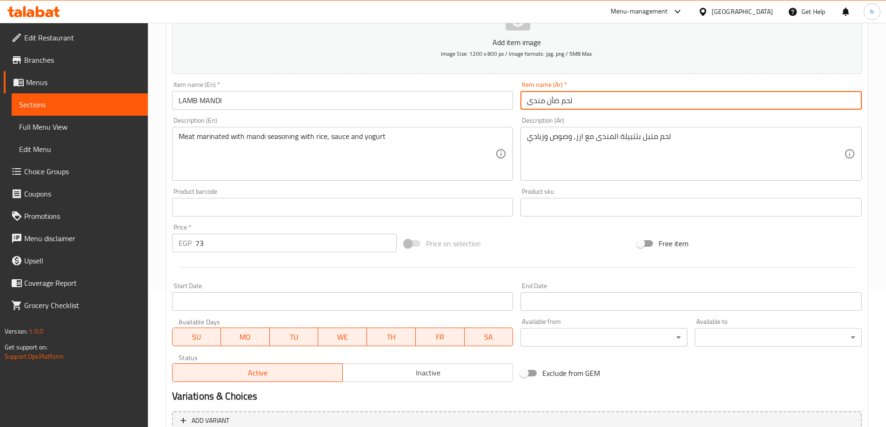
type input "لحم ضأن مندى"
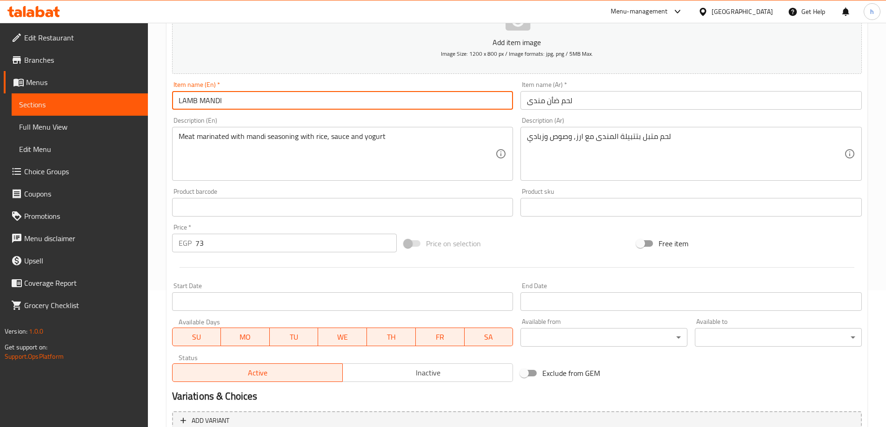
click at [240, 102] on input "LAMB MANDI" at bounding box center [342, 100] width 341 height 19
type input "Lamb mandi"
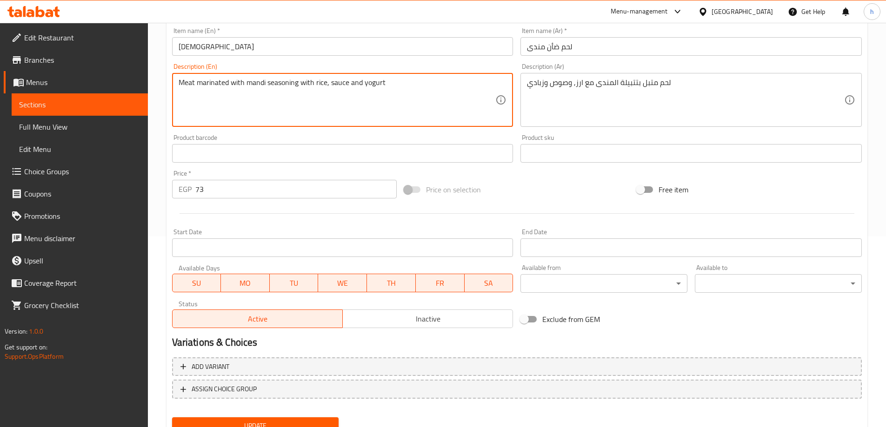
scroll to position [230, 0]
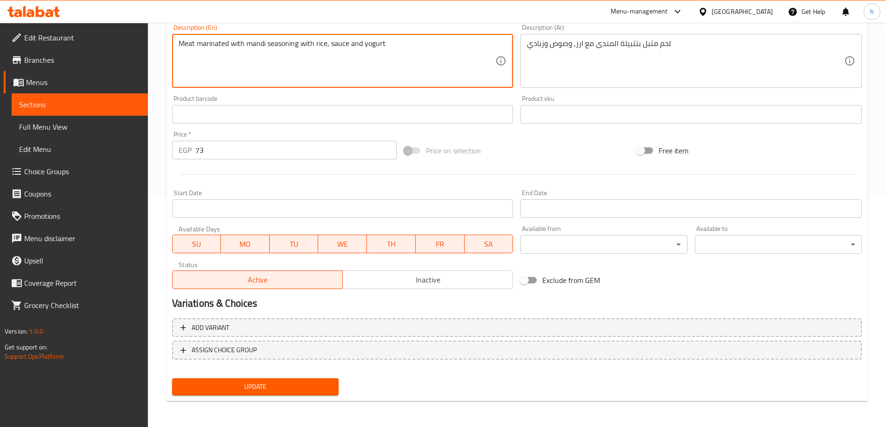
click at [313, 387] on span "Update" at bounding box center [255, 387] width 152 height 12
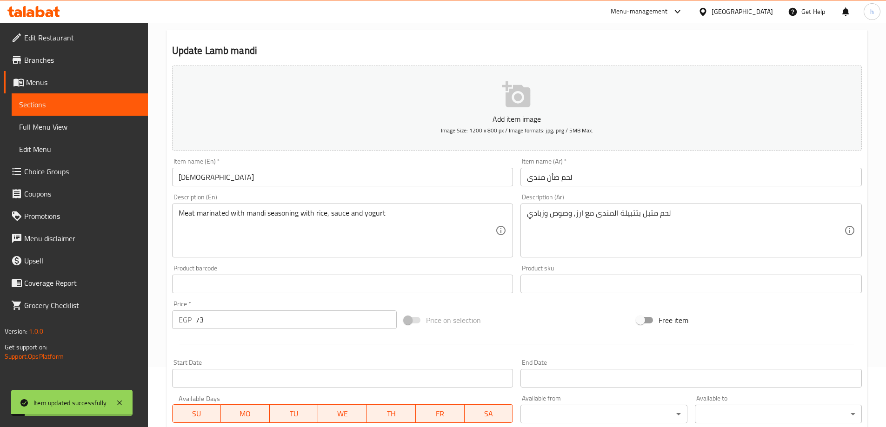
scroll to position [0, 0]
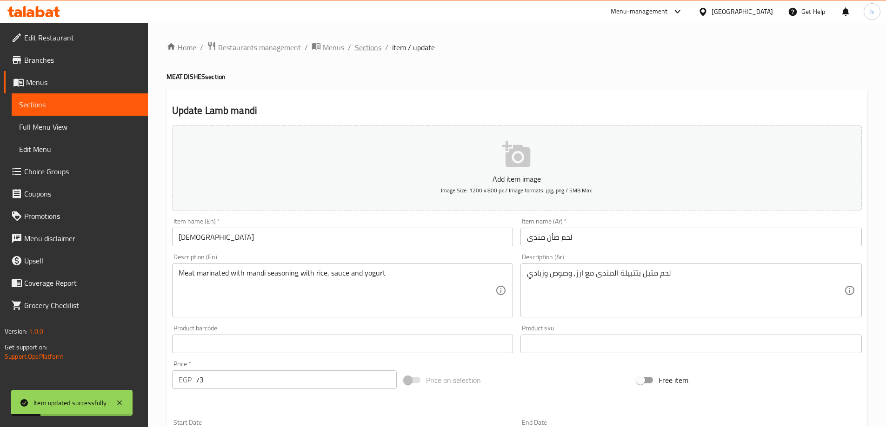
click at [374, 45] on span "Sections" at bounding box center [368, 47] width 27 height 11
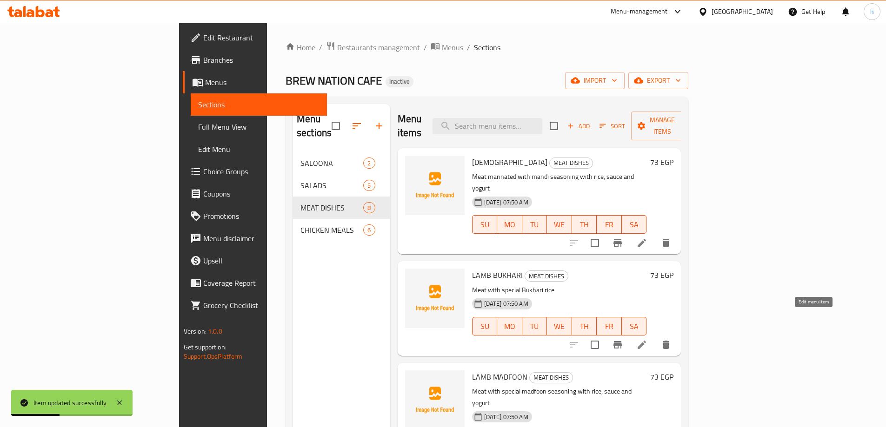
click at [647, 339] on icon at bounding box center [641, 344] width 11 height 11
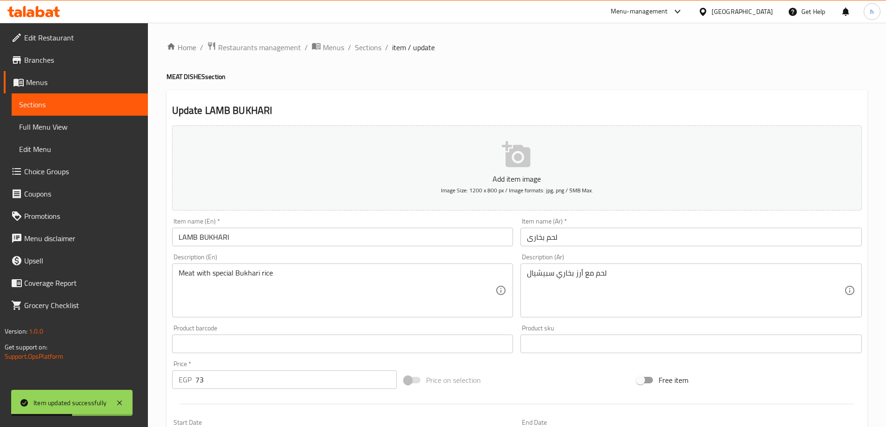
click at [352, 238] on input "LAMB BUKHARI" at bounding box center [342, 237] width 341 height 19
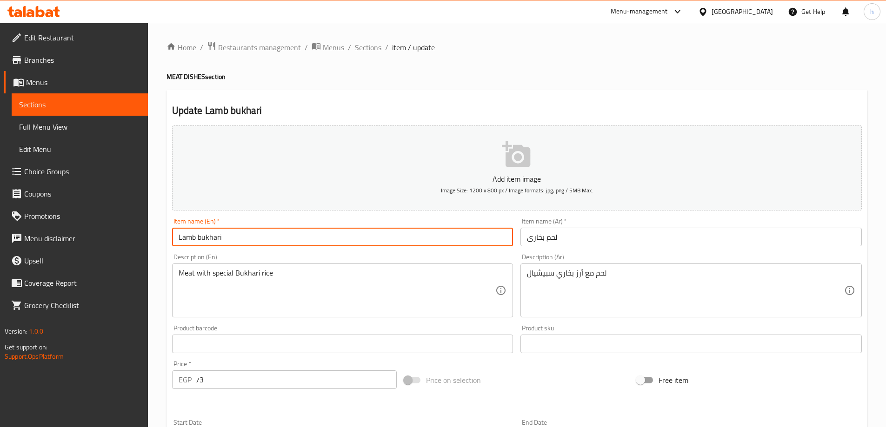
type input "Lamb bukhari"
click at [544, 238] on input "لحم بخارى" at bounding box center [690, 237] width 341 height 19
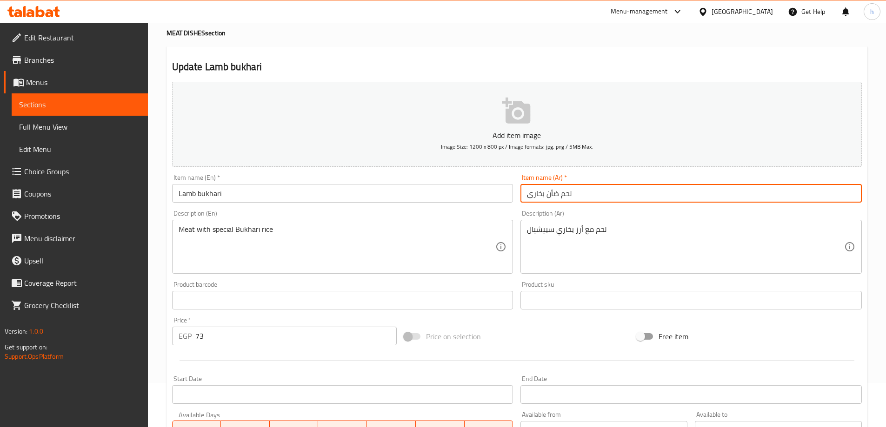
scroll to position [230, 0]
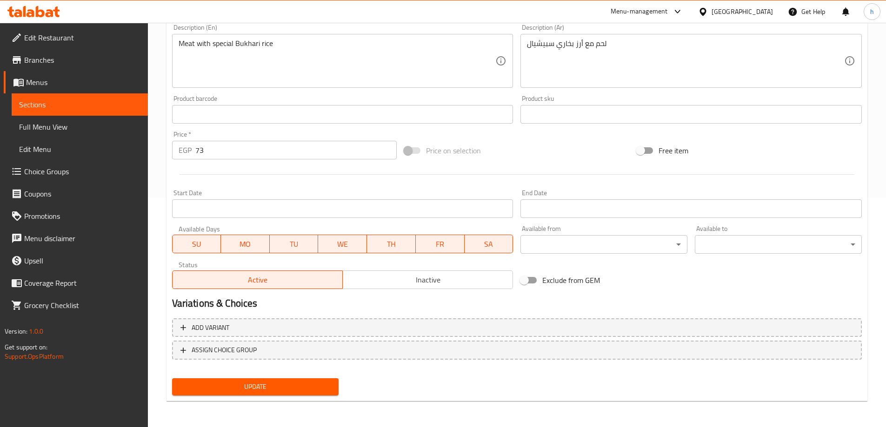
type input "لحم ضأن بخارى"
click at [276, 393] on button "Update" at bounding box center [255, 387] width 167 height 17
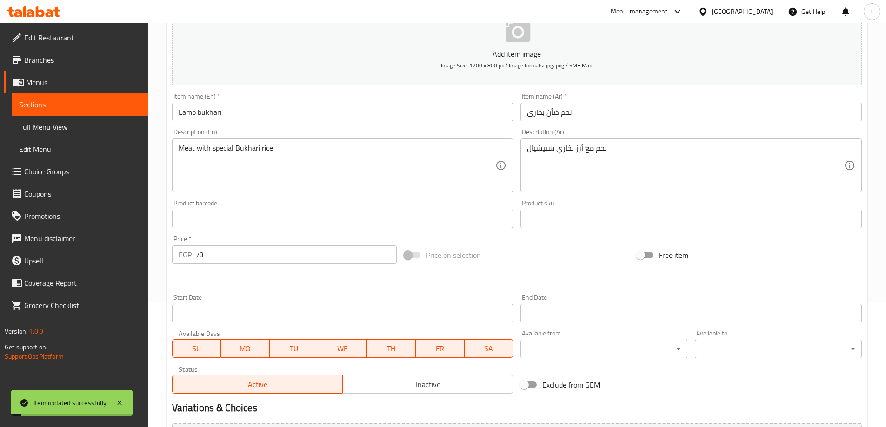
scroll to position [0, 0]
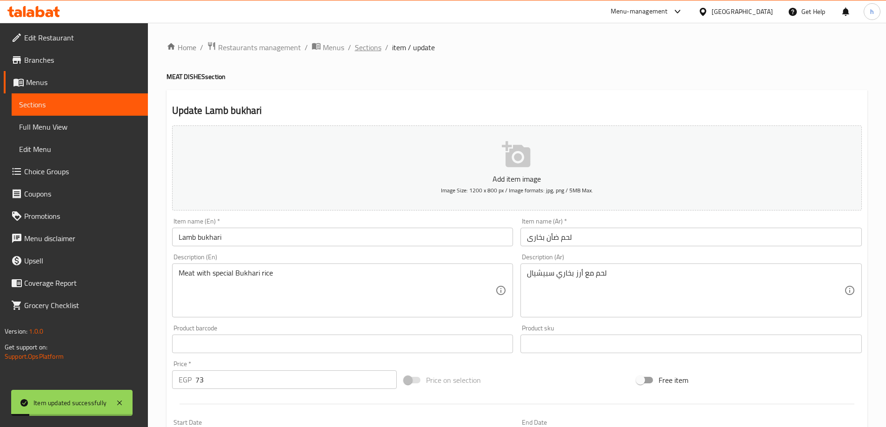
click at [378, 51] on span "Sections" at bounding box center [368, 47] width 27 height 11
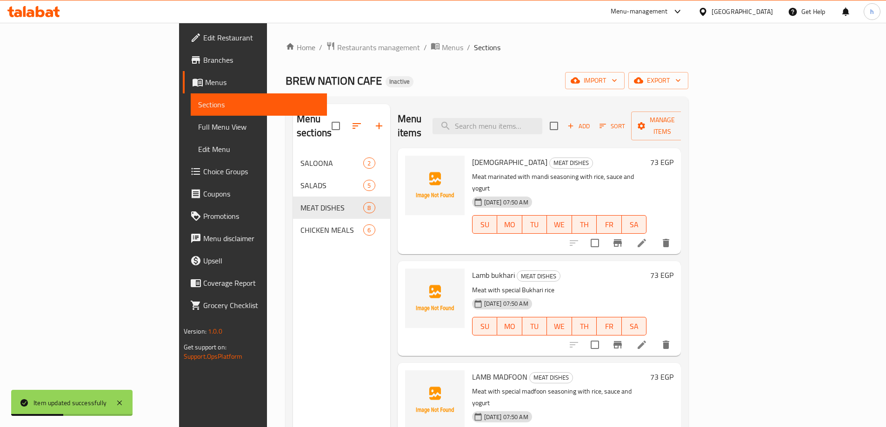
scroll to position [93, 0]
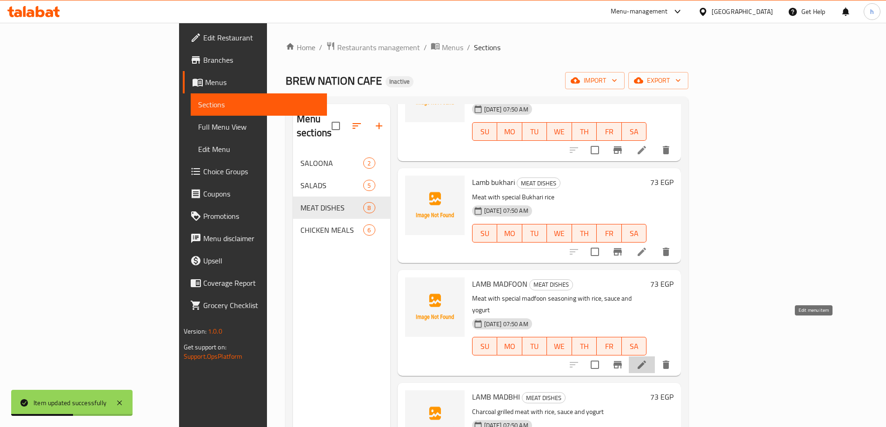
click at [647, 359] on icon at bounding box center [641, 364] width 11 height 11
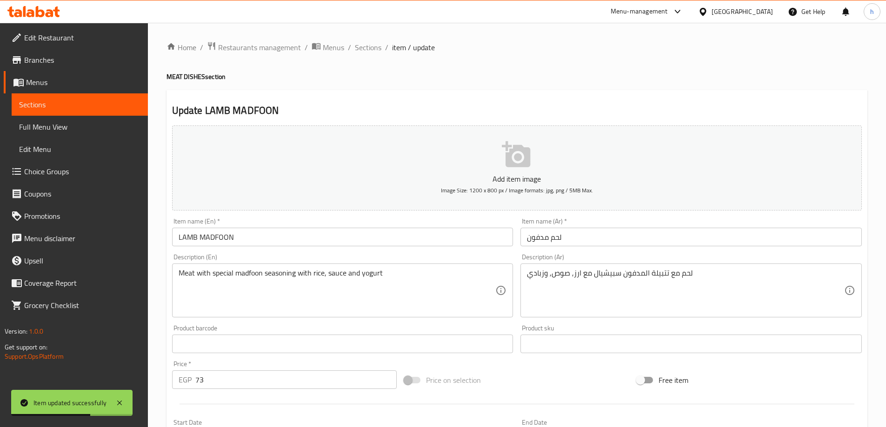
click at [550, 237] on input "لحم مدفون" at bounding box center [690, 237] width 341 height 19
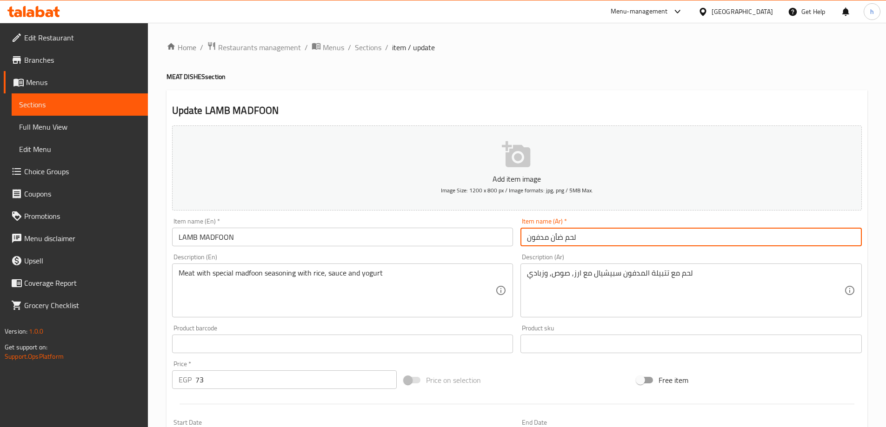
type input "لحم ضأن مدفون"
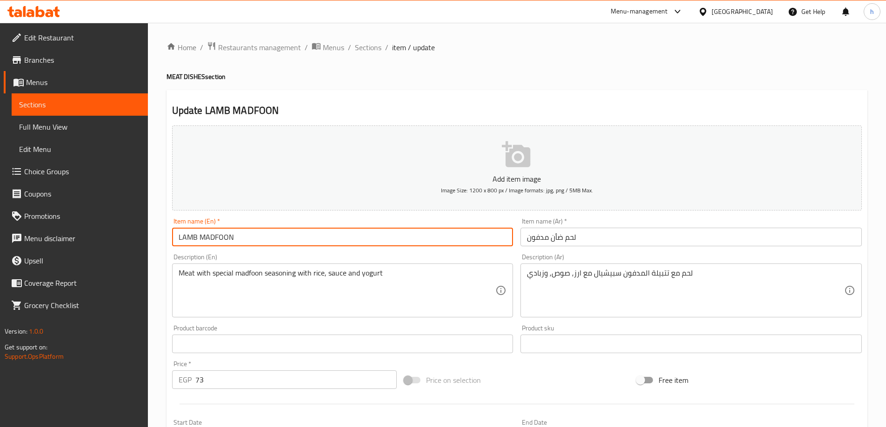
click at [347, 234] on input "LAMB MADFOON" at bounding box center [342, 237] width 341 height 19
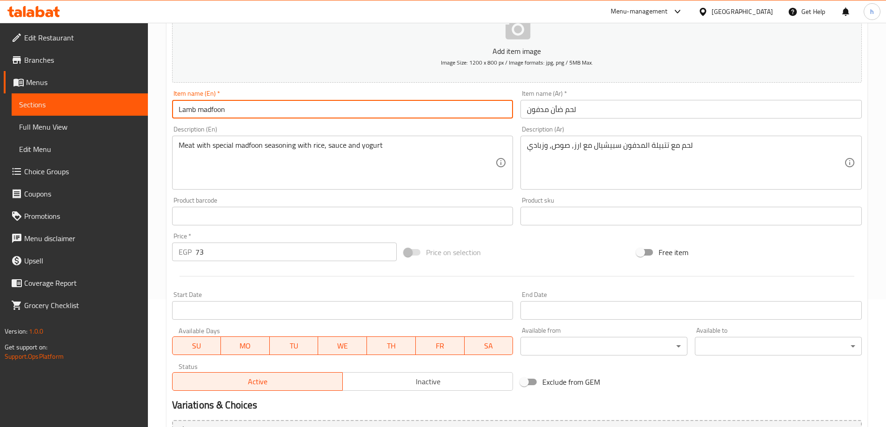
scroll to position [140, 0]
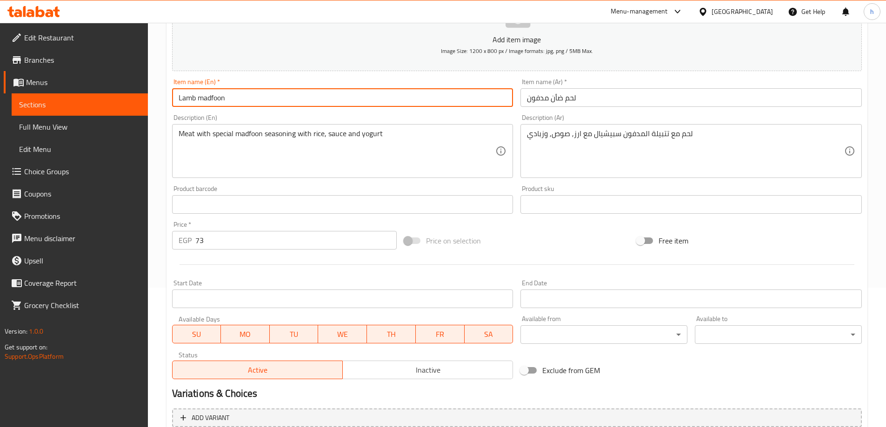
click at [286, 104] on input "Lamb madfoon" at bounding box center [342, 97] width 341 height 19
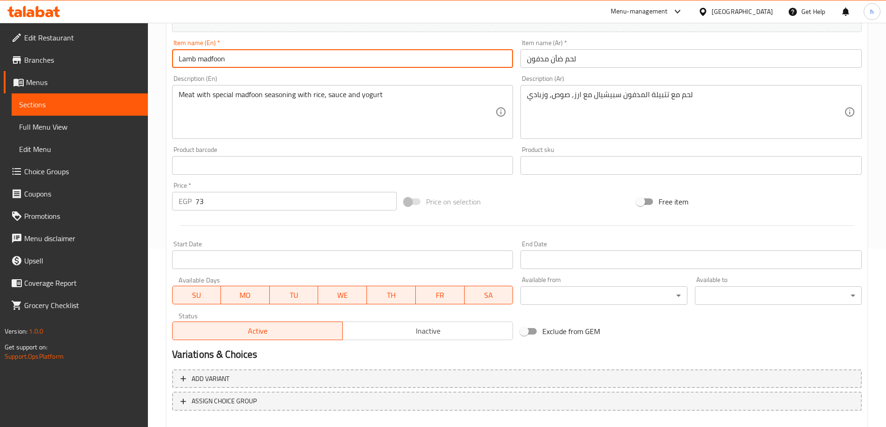
scroll to position [230, 0]
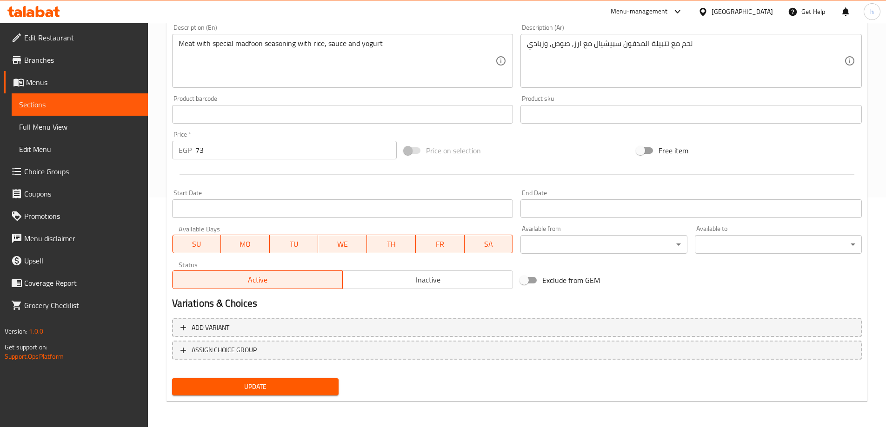
type input "Lamb madfoon"
click at [291, 390] on span "Update" at bounding box center [255, 387] width 152 height 12
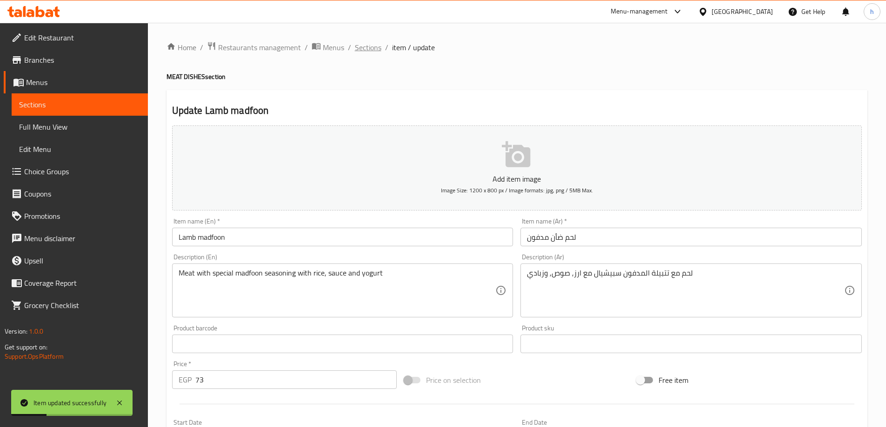
click at [370, 49] on span "Sections" at bounding box center [368, 47] width 27 height 11
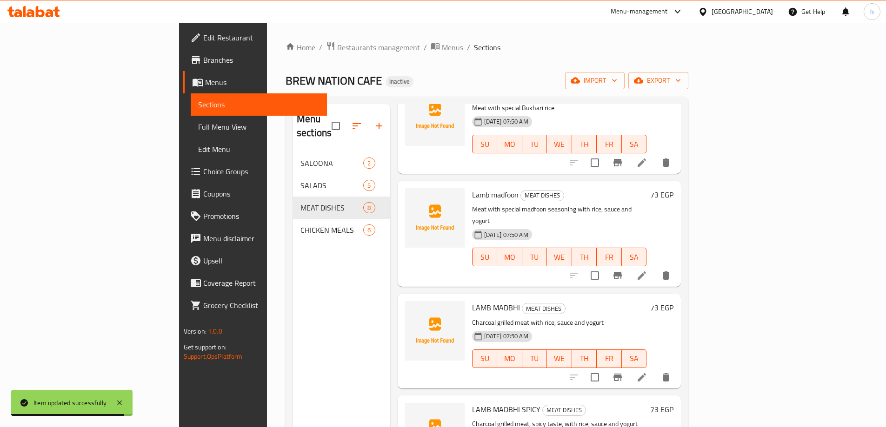
scroll to position [186, 0]
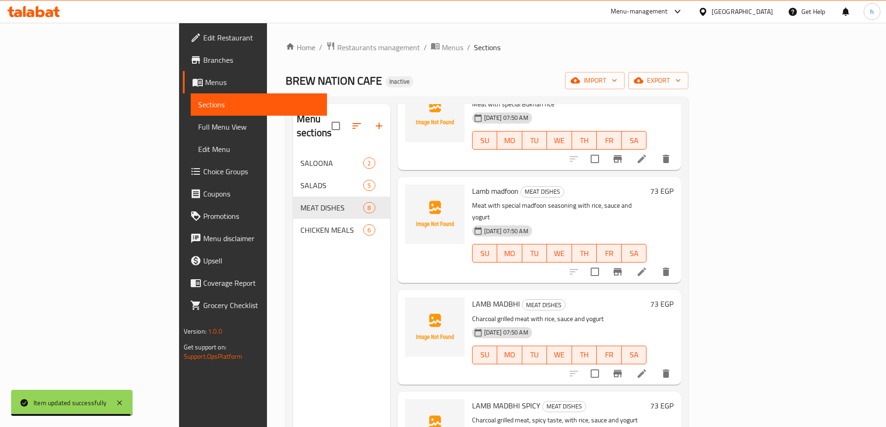
click at [647, 368] on icon at bounding box center [641, 373] width 11 height 11
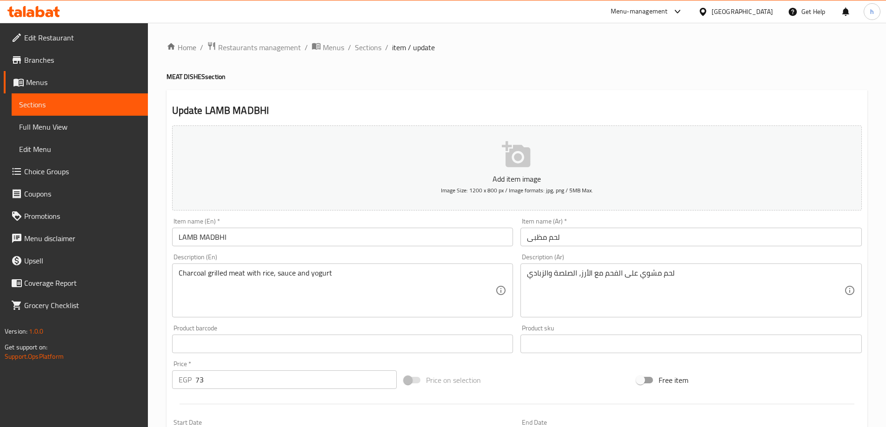
click at [547, 238] on input "لحم مظبى" at bounding box center [690, 237] width 341 height 19
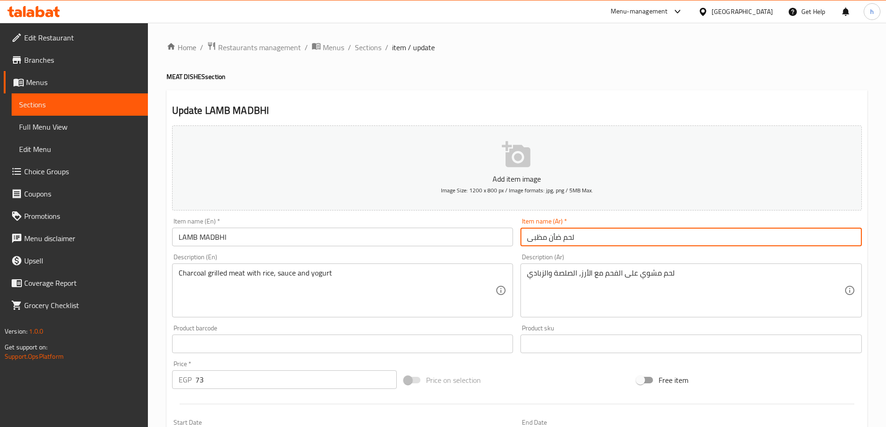
type input "لحم ضأن مظبى"
click at [354, 235] on input "LAMB MADBHI" at bounding box center [342, 237] width 341 height 19
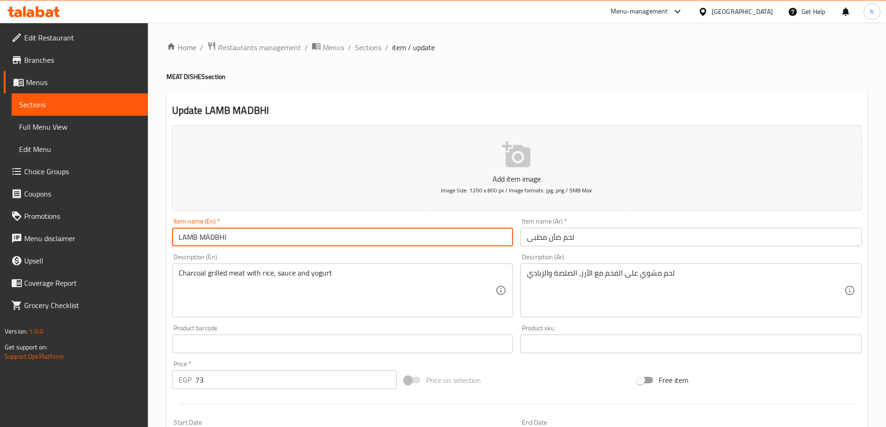
drag, startPoint x: 227, startPoint y: 234, endPoint x: 199, endPoint y: 236, distance: 28.0
click at [199, 236] on input "LAMB MADBHI" at bounding box center [342, 237] width 341 height 19
click at [389, 232] on input "LAMB MADBHI" at bounding box center [342, 237] width 341 height 19
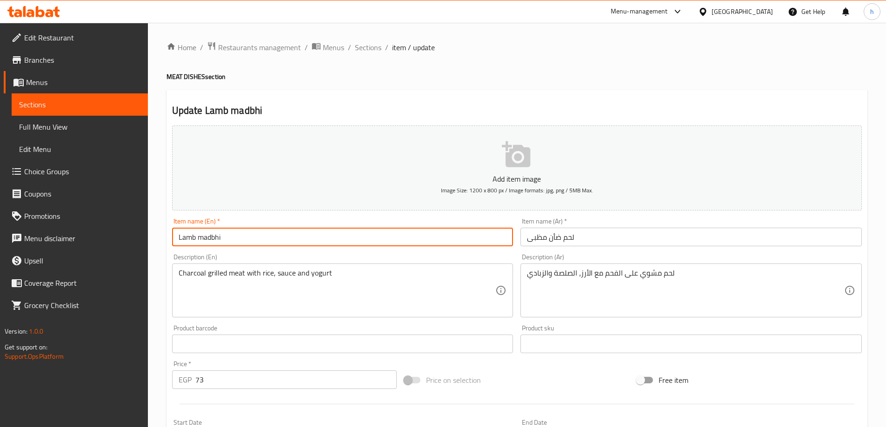
type input "Lamb madbhi"
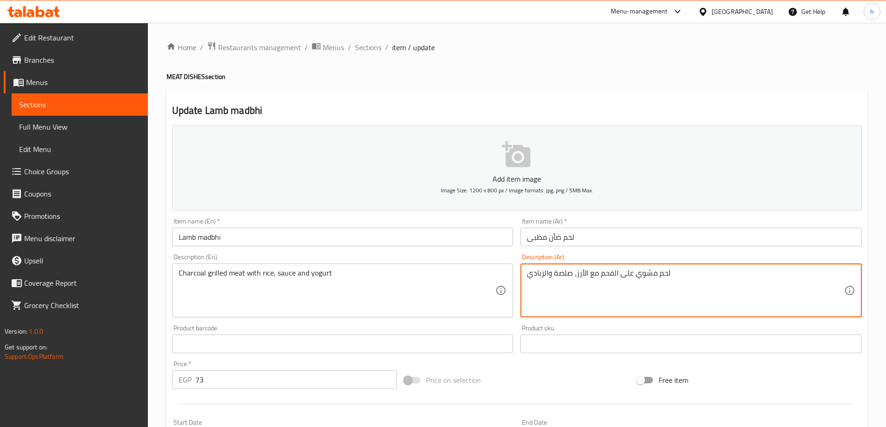
click at [544, 276] on textarea "لحم مشوي على الفحم مع الأرز، صلصة والزبادي" at bounding box center [685, 291] width 317 height 44
click at [567, 275] on textarea "لحم مشوي على الفحم مع الأرز، صلصة وزبادي" at bounding box center [685, 291] width 317 height 44
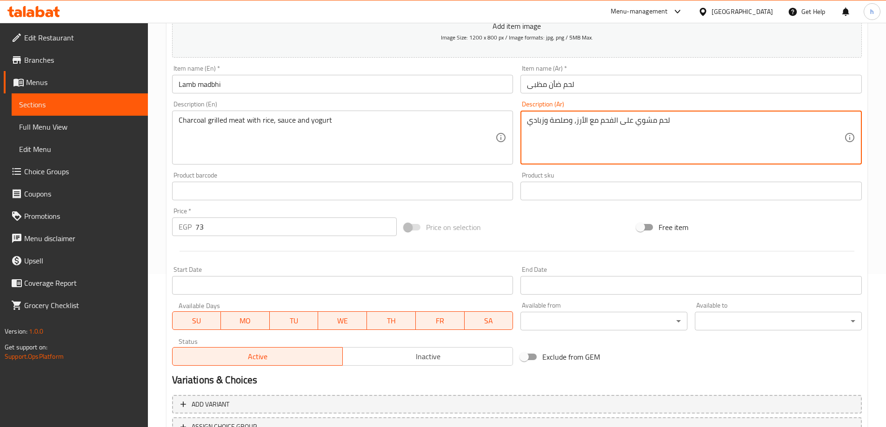
scroll to position [230, 0]
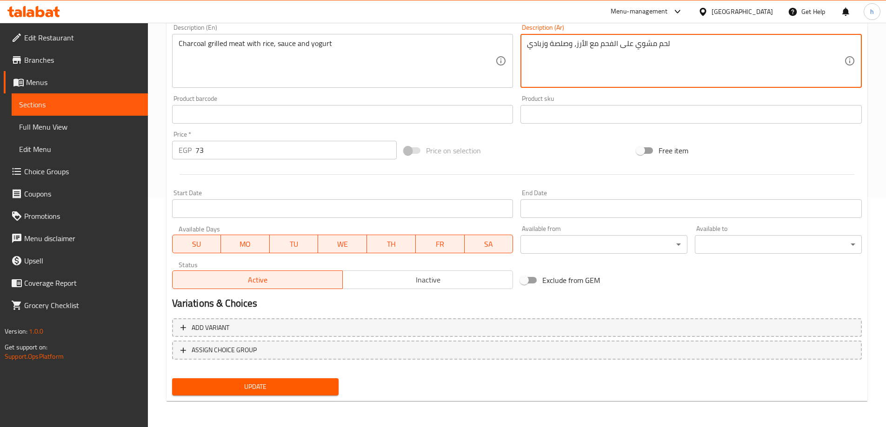
type textarea "لحم مشوي على الفحم مع الأرز، وصلصة وزبادي"
click at [301, 388] on span "Update" at bounding box center [255, 387] width 152 height 12
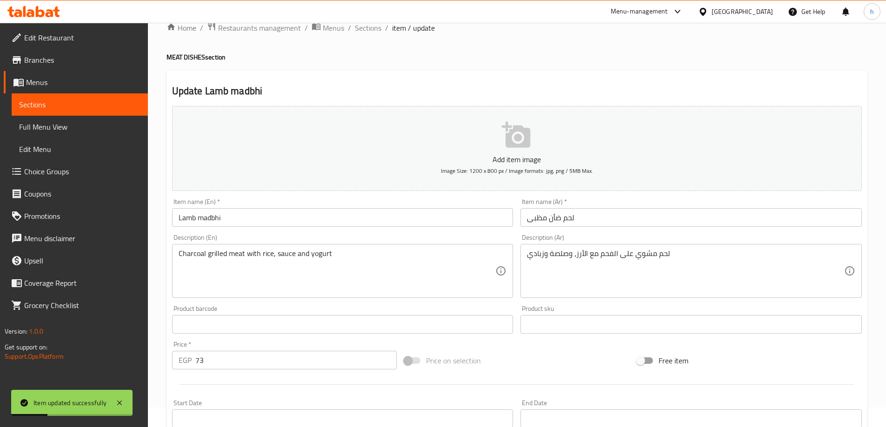
scroll to position [0, 0]
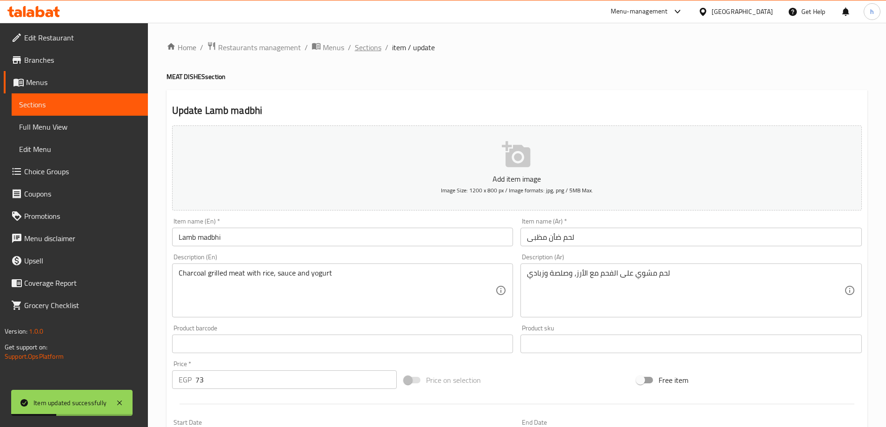
click at [367, 52] on span "Sections" at bounding box center [368, 47] width 27 height 11
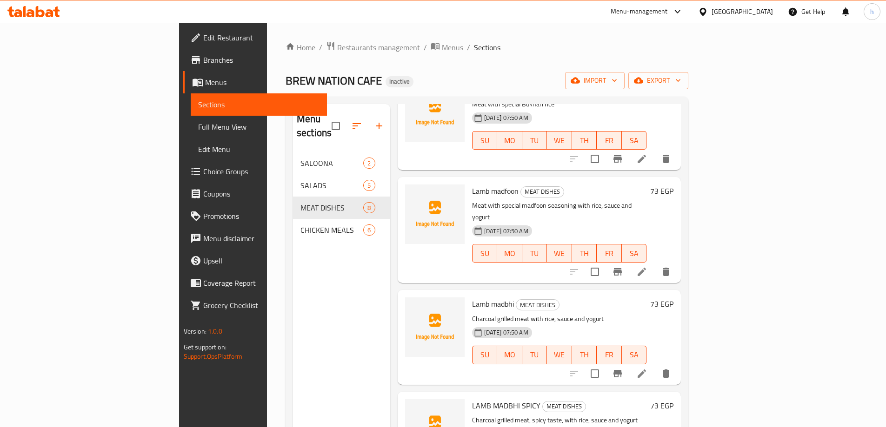
scroll to position [233, 0]
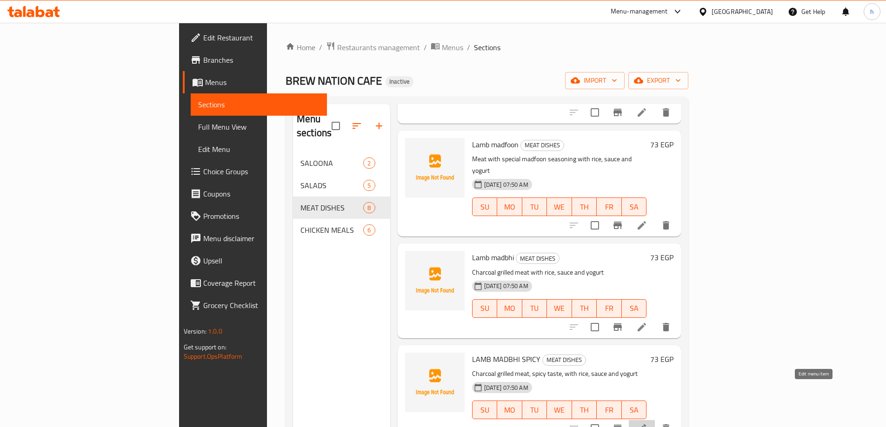
click at [646, 425] on icon at bounding box center [642, 429] width 8 height 8
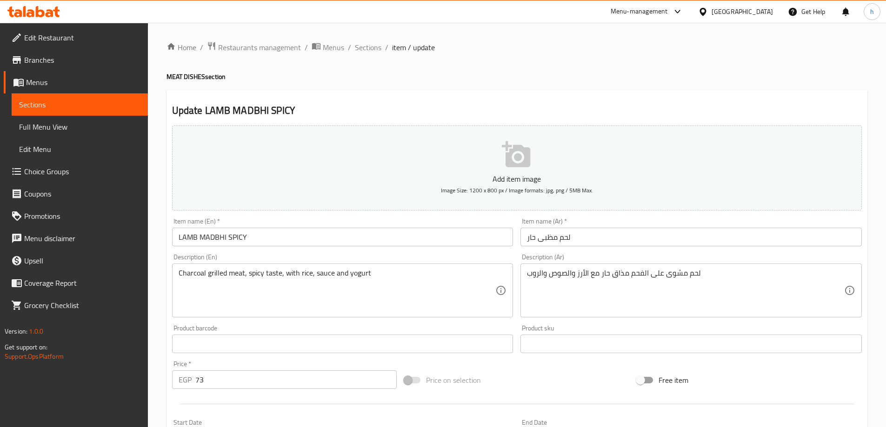
click at [253, 238] on input "LAMB MADBHI SPICY" at bounding box center [342, 237] width 341 height 19
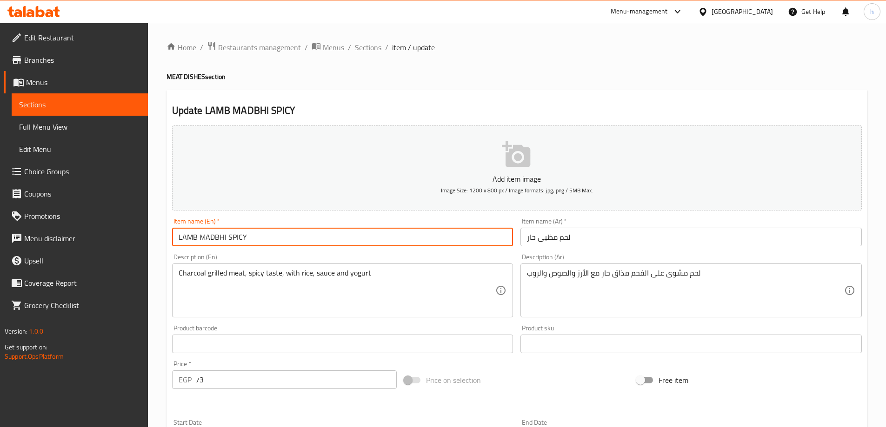
drag, startPoint x: 253, startPoint y: 238, endPoint x: 195, endPoint y: 239, distance: 58.1
click at [195, 239] on input "LAMB MADBHI SPICY" at bounding box center [342, 237] width 341 height 19
click at [268, 231] on input "LAMB MADBHI SPICY" at bounding box center [342, 237] width 341 height 19
type input "L"
type input "م"
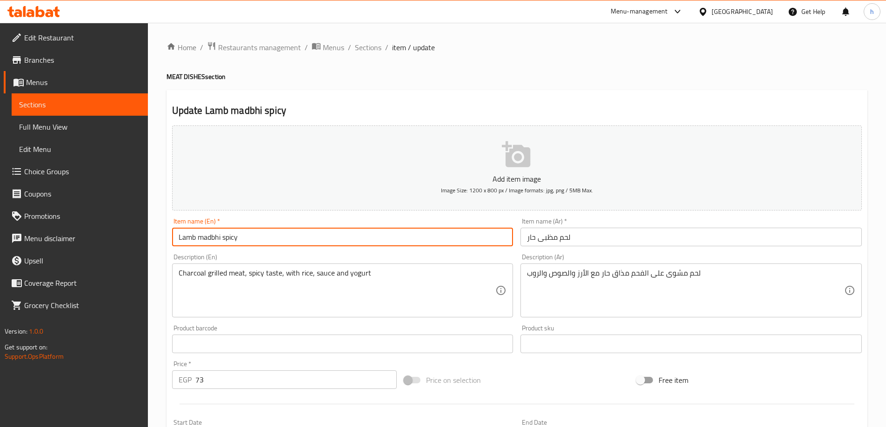
type input "Lamb madbhi spicy"
click at [557, 237] on input "لحم مظبى حار" at bounding box center [690, 237] width 341 height 19
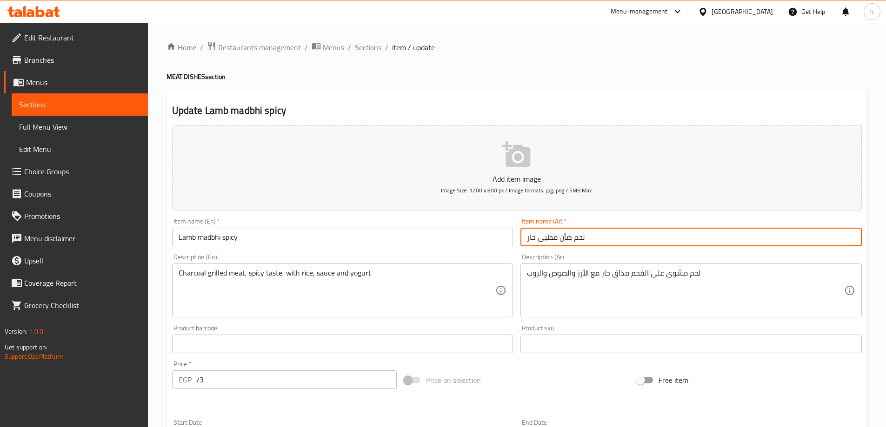
type input "لحم ضأن مظبى حار"
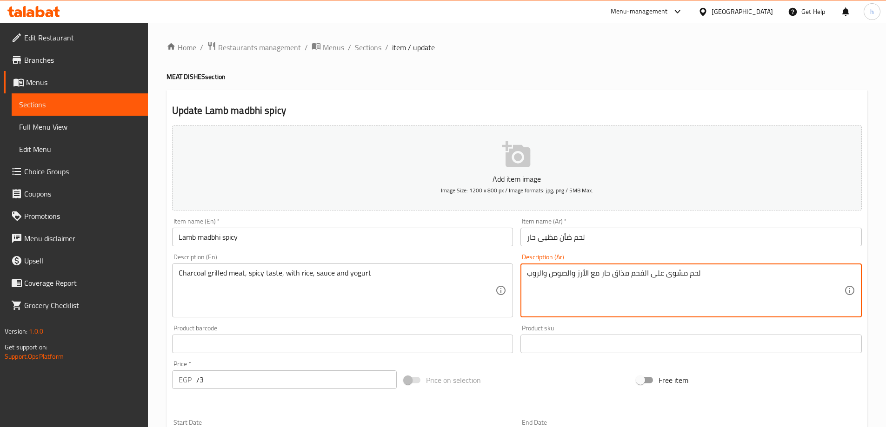
click at [630, 274] on textarea "لحم مشوى على الفحم مذاق حار مع الأرز والصوص والروب" at bounding box center [685, 291] width 317 height 44
click at [629, 273] on textarea "لحم مشوى على الفحم , مذاق حار مع الأرز والصوص والروب" at bounding box center [685, 291] width 317 height 44
click at [600, 275] on textarea "لحم مشوى على الفحم , بمذاق حار مع الأرز والصوص والروب" at bounding box center [685, 291] width 317 height 44
click at [727, 274] on textarea "لحم مشوى على الفحم , بمذاق حار, مع الأرز والصوص والروب" at bounding box center [685, 291] width 317 height 44
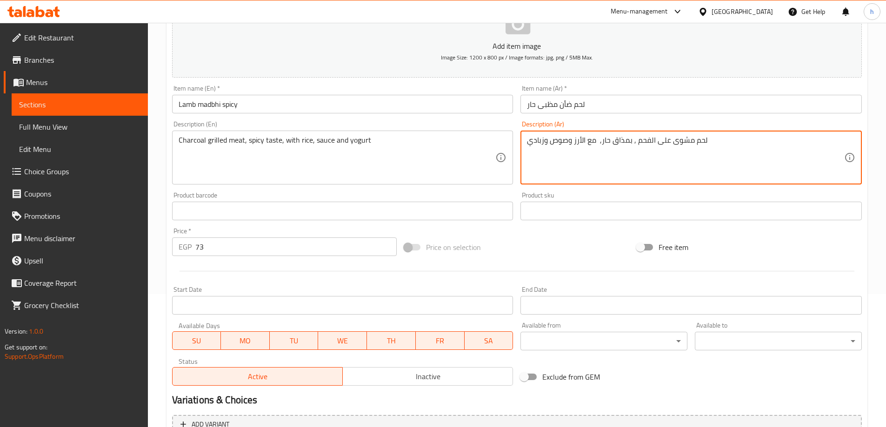
scroll to position [230, 0]
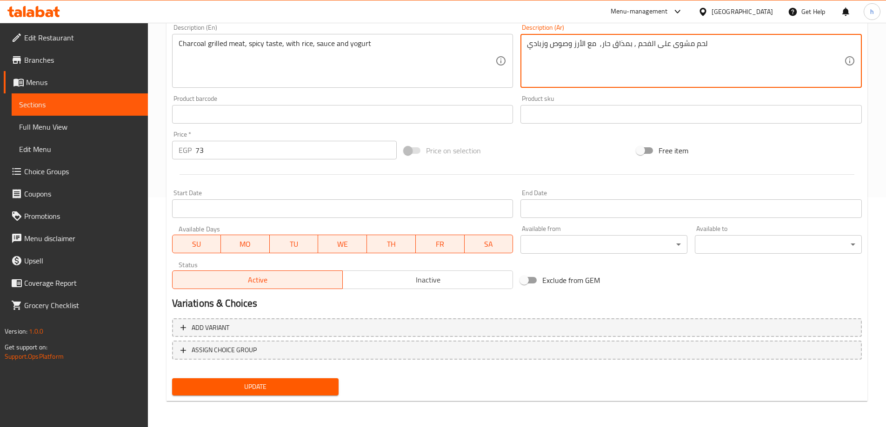
type textarea "لحم مشوى على الفحم , بمذاق حار, مع الأرز وصوص وزبادي"
click at [314, 389] on span "Update" at bounding box center [255, 387] width 152 height 12
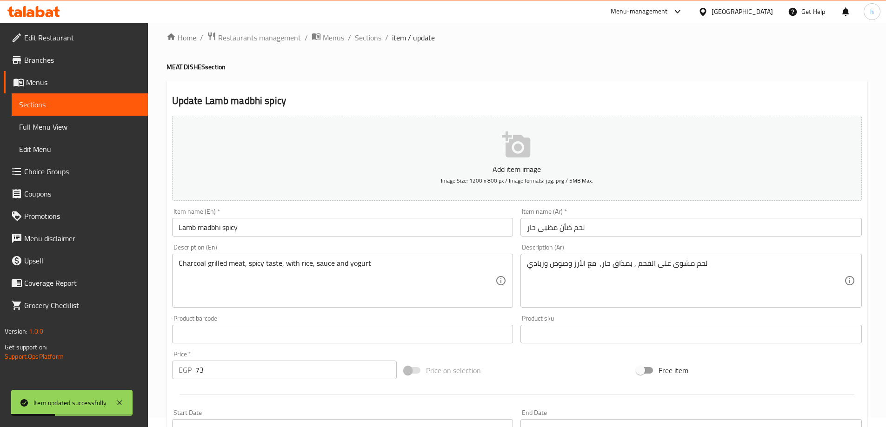
scroll to position [0, 0]
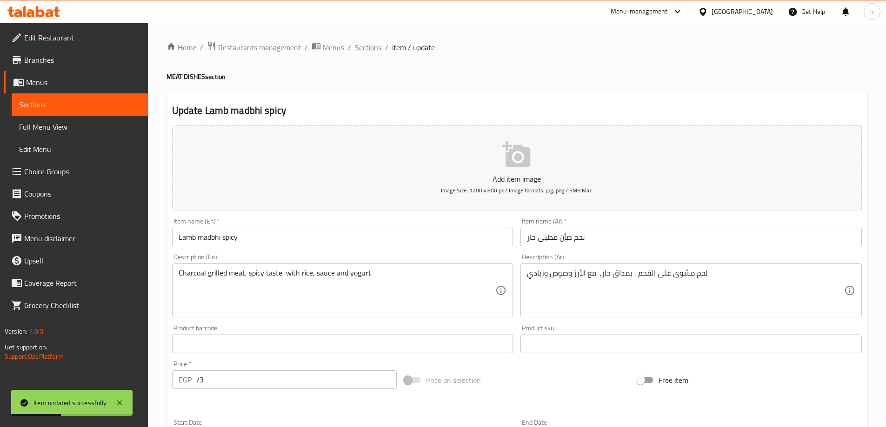
click at [368, 47] on span "Sections" at bounding box center [368, 47] width 27 height 11
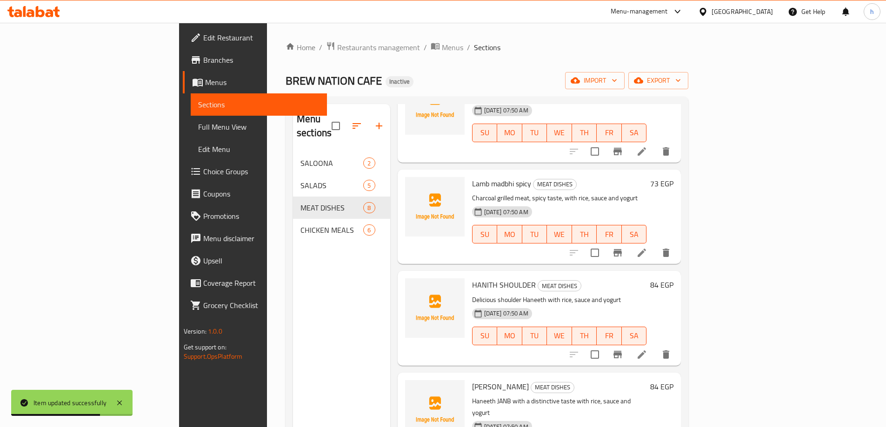
scroll to position [409, 0]
click at [647, 349] on icon at bounding box center [641, 354] width 11 height 11
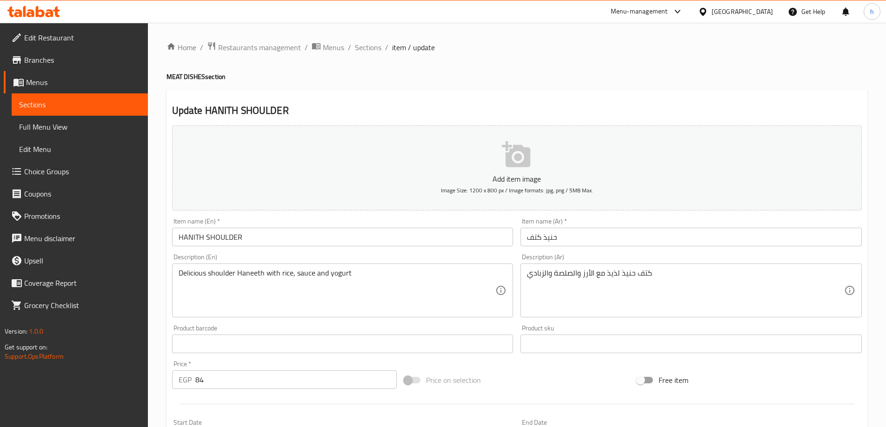
click at [339, 238] on input "HANITH SHOULDER" at bounding box center [342, 237] width 341 height 19
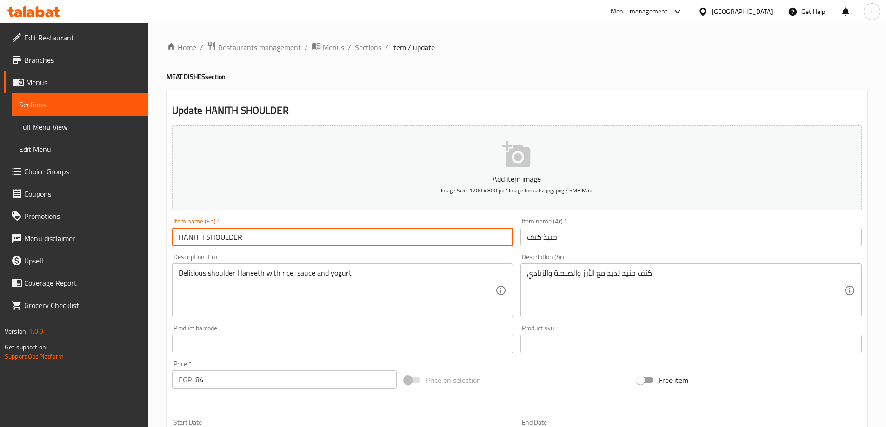
click at [339, 238] on input "HANITH SHOULDER" at bounding box center [342, 237] width 341 height 19
type input "Hanith shoulder"
click at [563, 237] on input "حنيذ كتف" at bounding box center [690, 237] width 341 height 19
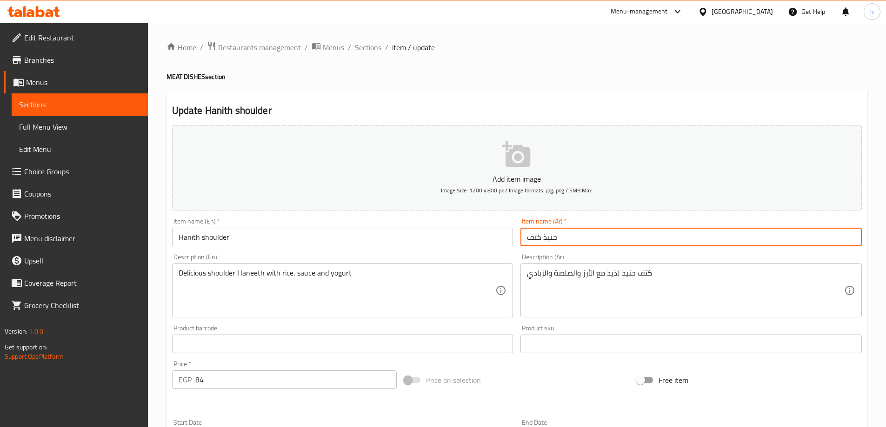
click at [587, 233] on input "حنيذ كتف" at bounding box center [690, 237] width 341 height 19
click at [557, 236] on input "حنيذ كتف" at bounding box center [690, 237] width 341 height 19
type input "ح"
type input "."
type input "زند حنيذ"
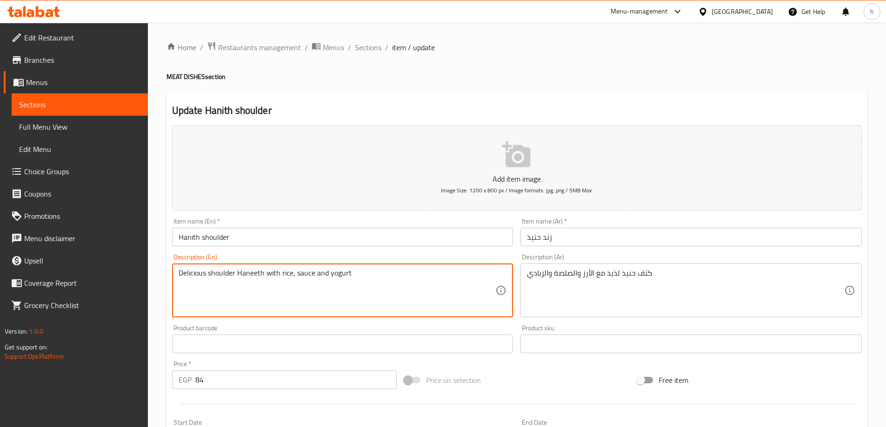
drag, startPoint x: 237, startPoint y: 273, endPoint x: 262, endPoint y: 274, distance: 25.2
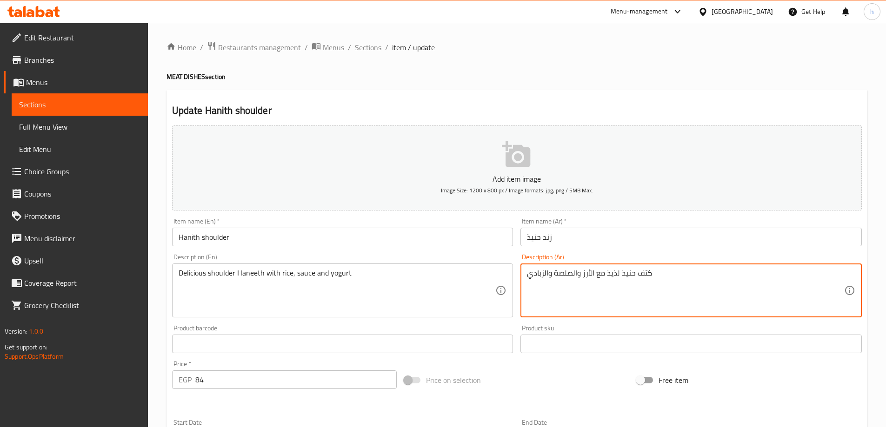
drag, startPoint x: 636, startPoint y: 272, endPoint x: 655, endPoint y: 273, distance: 19.1
click at [655, 273] on textarea "كتف حنيذ لذيذ مع الأرز والصلصة والزبادي" at bounding box center [685, 291] width 317 height 44
drag, startPoint x: 572, startPoint y: 273, endPoint x: 577, endPoint y: 272, distance: 5.8
click at [577, 272] on textarea "زند حنيذ لذيذ مع الأرز والصلصة والزبادي" at bounding box center [685, 291] width 317 height 44
click at [548, 273] on textarea "زند حنيذ لذيذ مع الأرز وصلصة والزبادي" at bounding box center [685, 291] width 317 height 44
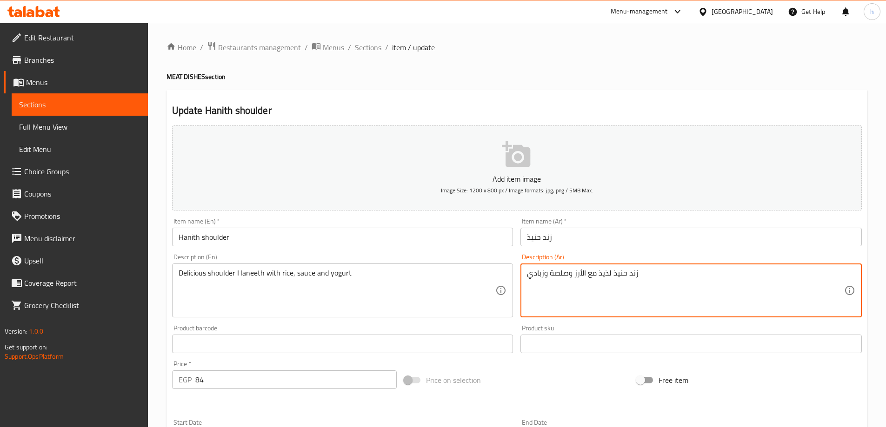
click at [572, 275] on textarea "زند حنيذ لذيذ مع الأرز وصلصة وزبادي" at bounding box center [685, 291] width 317 height 44
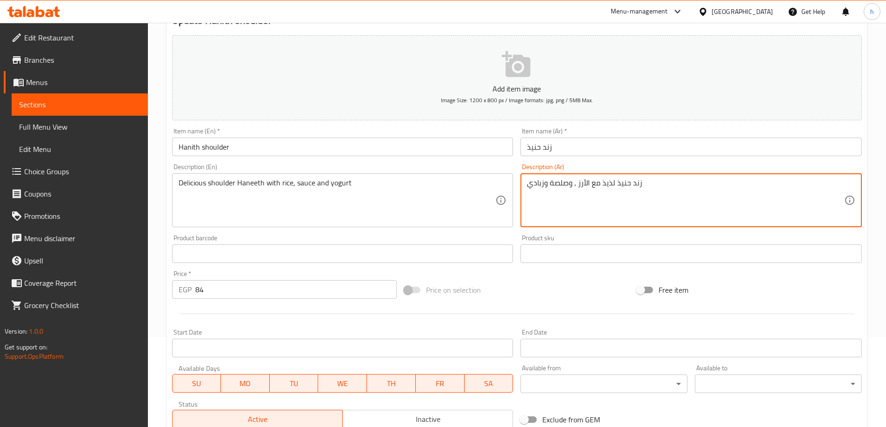
scroll to position [230, 0]
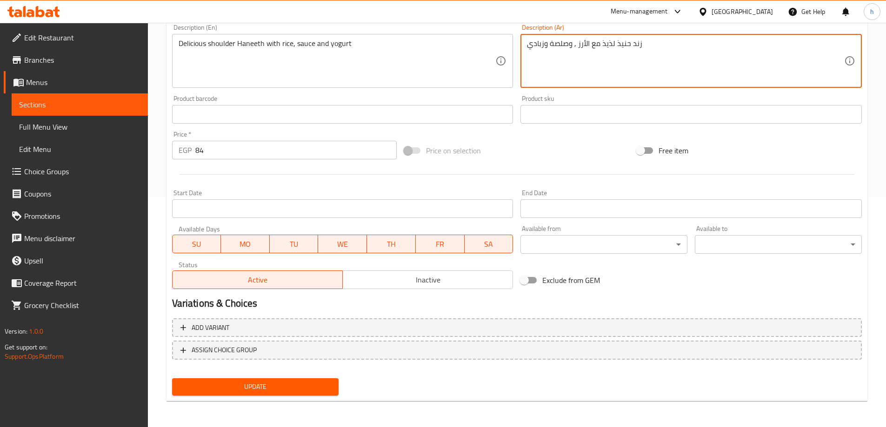
type textarea "زند حنيذ لذيذ مع الأرز , وصلصة وزبادي"
click at [308, 382] on span "Update" at bounding box center [255, 387] width 152 height 12
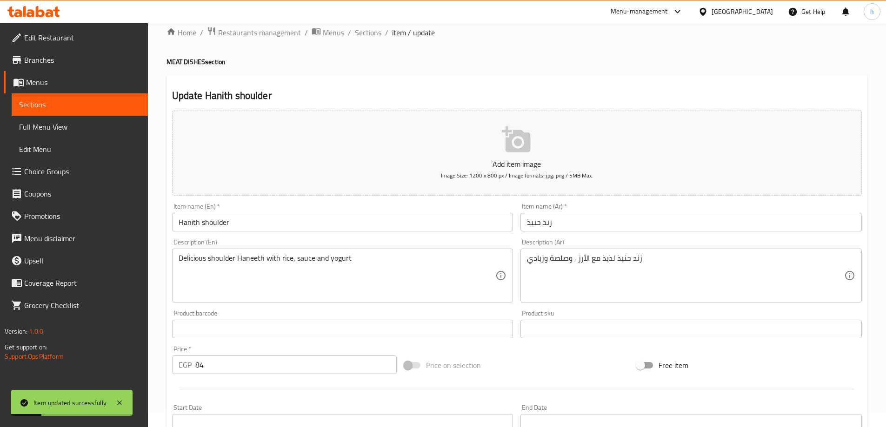
scroll to position [0, 0]
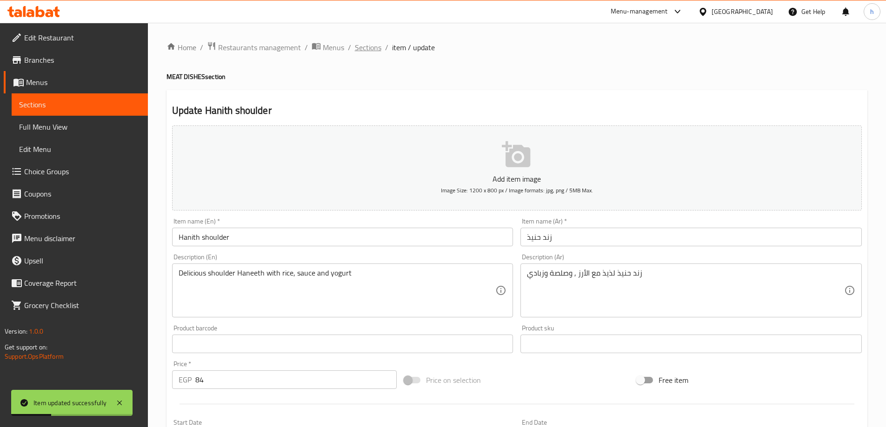
click at [364, 47] on span "Sections" at bounding box center [368, 47] width 27 height 11
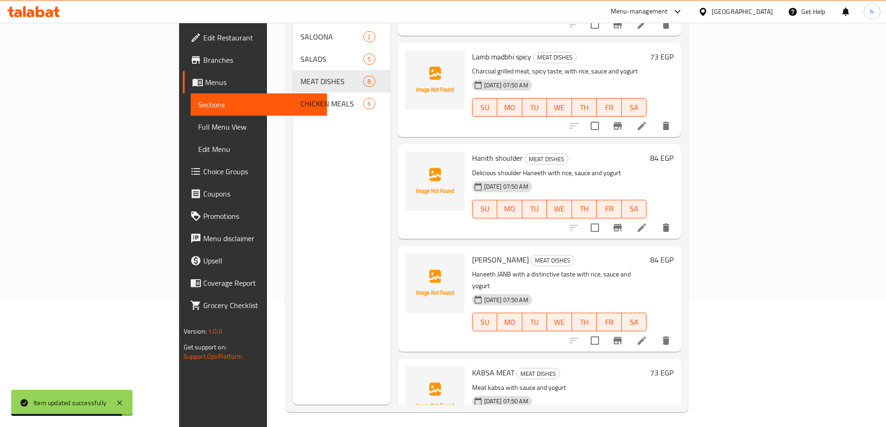
scroll to position [130, 0]
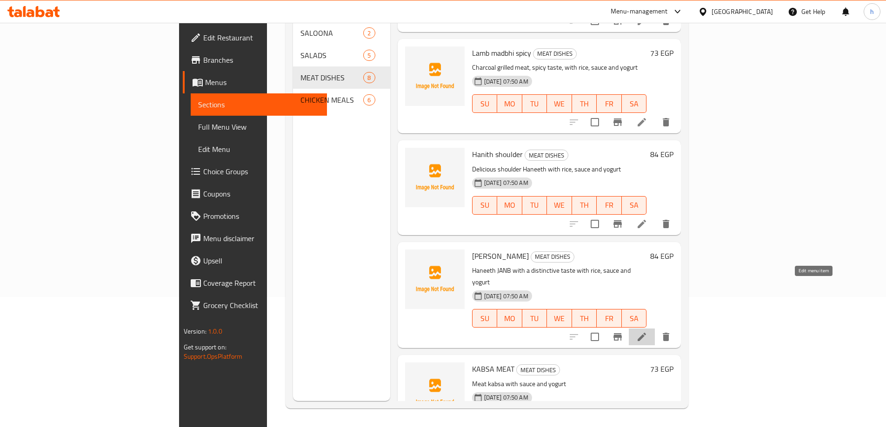
click at [646, 333] on icon at bounding box center [642, 337] width 8 height 8
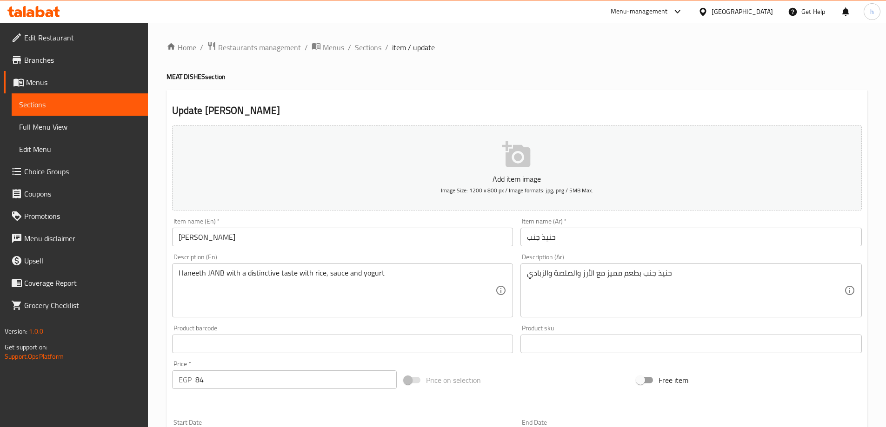
click at [237, 234] on input "HANITH JANB" at bounding box center [342, 237] width 341 height 19
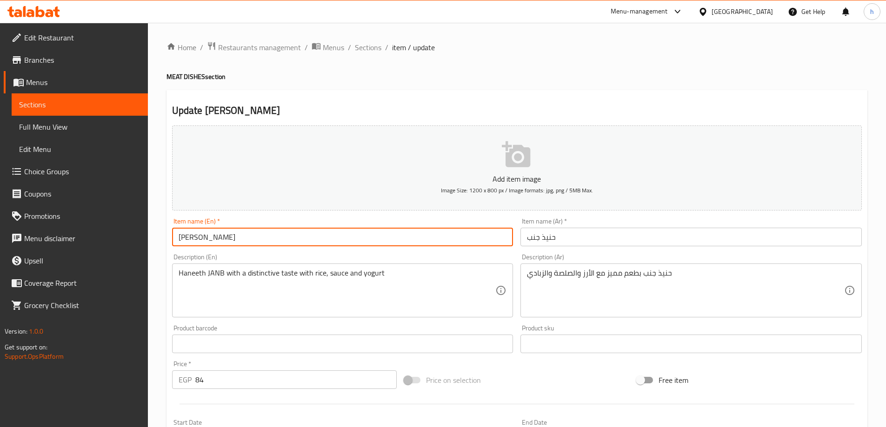
type input "Hanith janb"
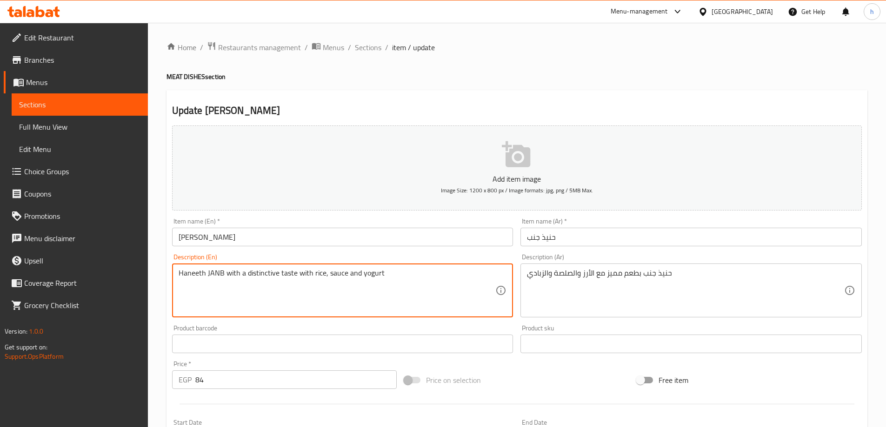
drag, startPoint x: 275, startPoint y: 273, endPoint x: 266, endPoint y: 273, distance: 9.8
drag, startPoint x: 277, startPoint y: 273, endPoint x: 247, endPoint y: 277, distance: 29.9
click at [247, 277] on textarea "Haneeth JANB with a distinctive taste with rice, sauce and yogurt" at bounding box center [337, 291] width 317 height 44
click at [577, 328] on div "Product sku Product sku" at bounding box center [690, 339] width 341 height 28
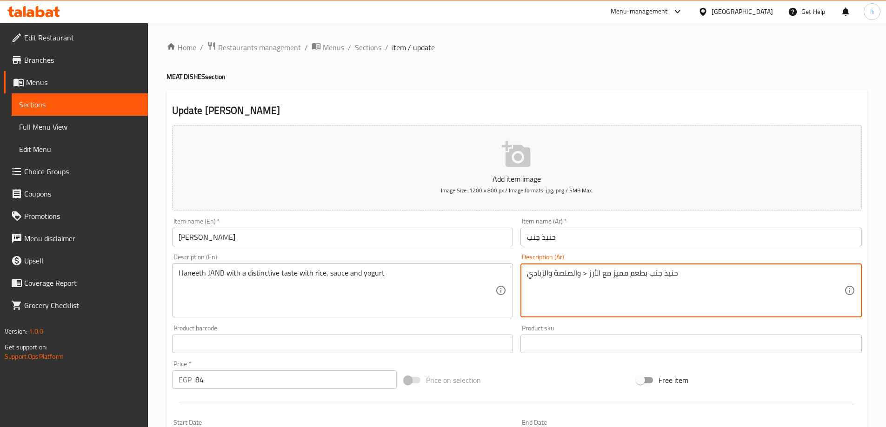
click at [573, 273] on textarea "حنيذ جنب بطعم مميز مع الأرز < والصلصة والزبادي" at bounding box center [685, 291] width 317 height 44
click at [544, 273] on textarea "حنيذ جنب بطعم مميز مع الأرز < وصلصة والزبادي" at bounding box center [685, 291] width 317 height 44
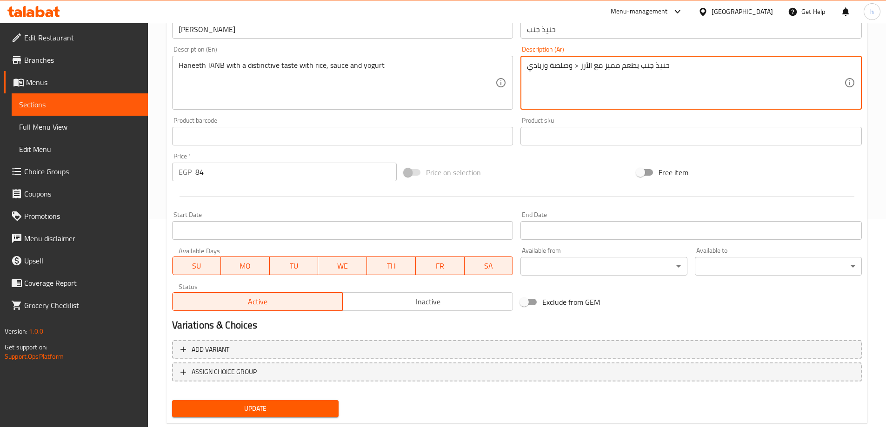
scroll to position [230, 0]
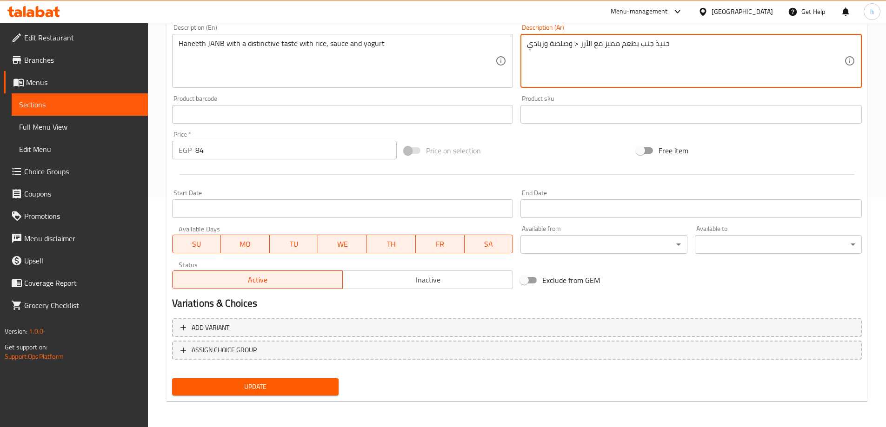
type textarea "حنيذ جنب بطعم مميز مع الأرز < وصلصة وزبادي"
click at [302, 381] on span "Update" at bounding box center [255, 387] width 152 height 12
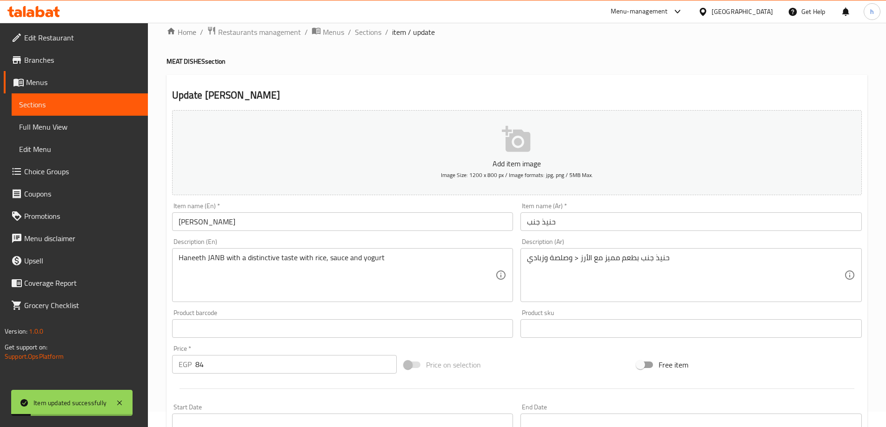
scroll to position [0, 0]
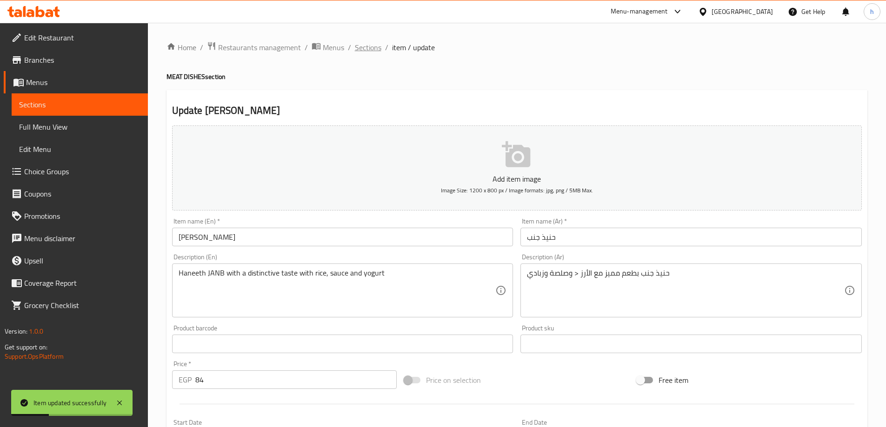
click at [375, 45] on span "Sections" at bounding box center [368, 47] width 27 height 11
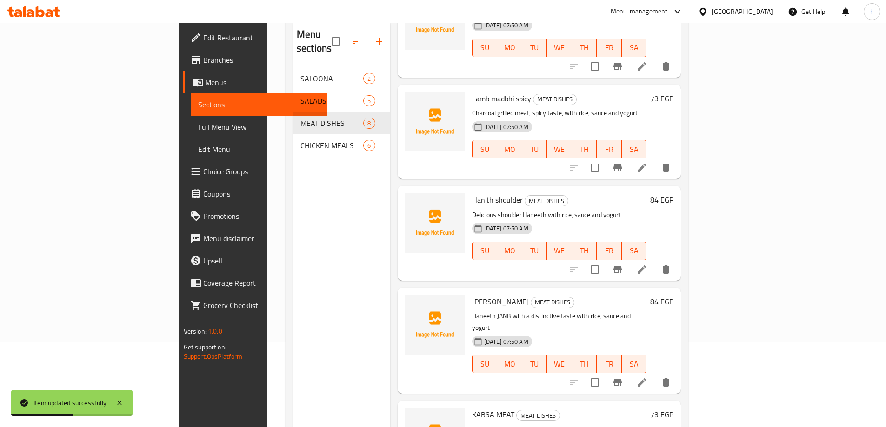
scroll to position [130, 0]
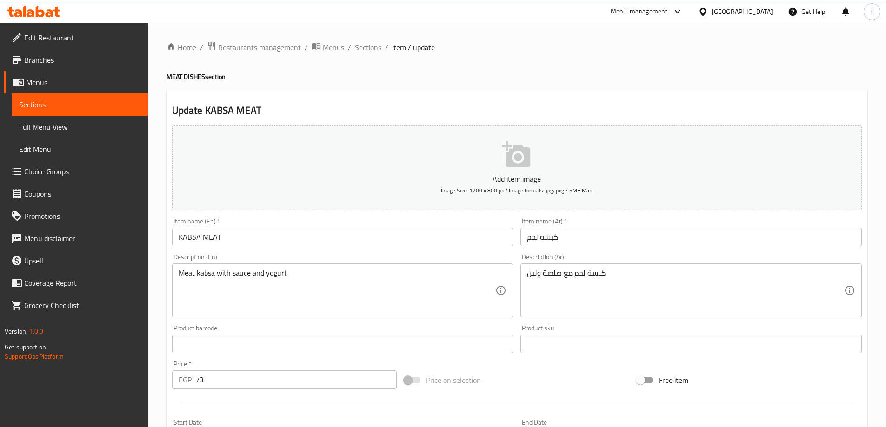
click at [243, 231] on input "KABSA MEAT" at bounding box center [342, 237] width 341 height 19
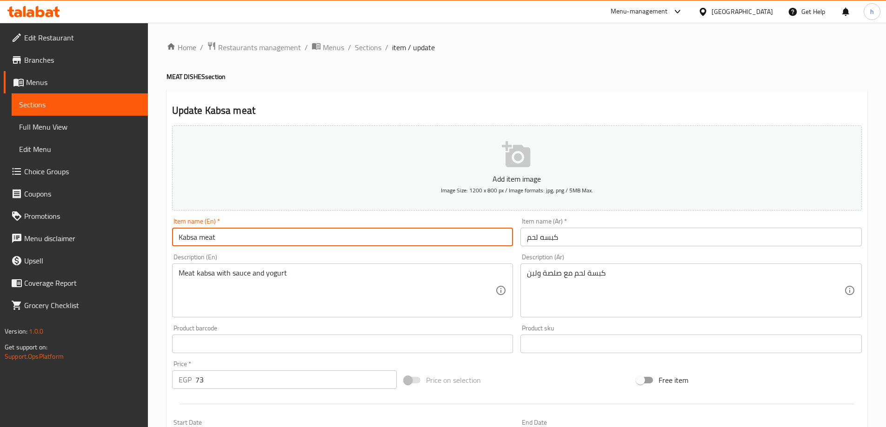
type input "Kabsa meat"
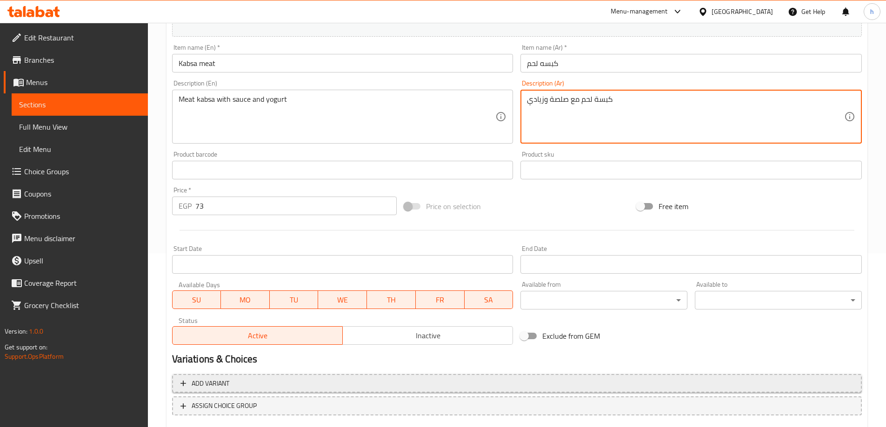
scroll to position [230, 0]
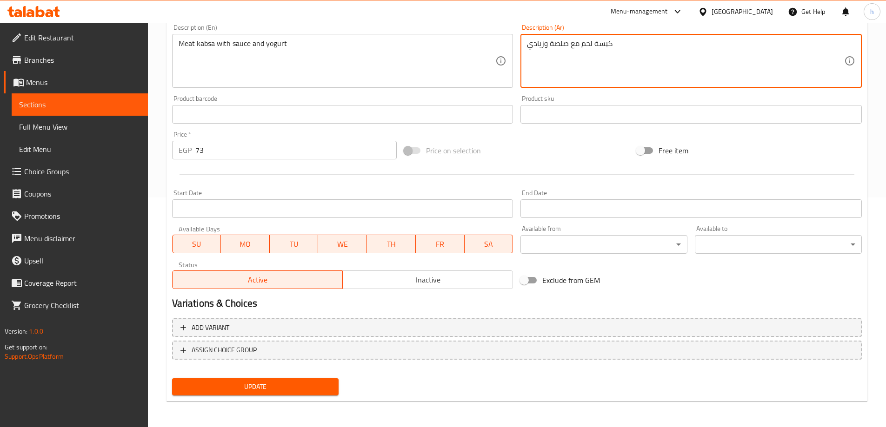
type textarea "كبسة لحم مع صلصة وزيادي"
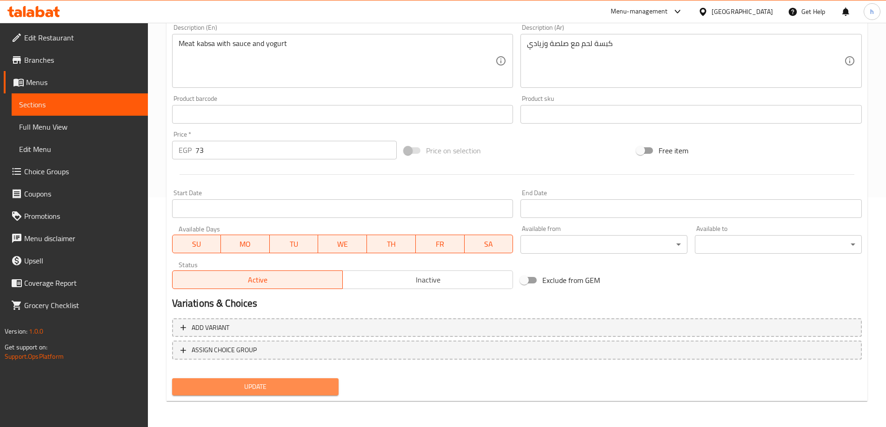
click at [232, 392] on span "Update" at bounding box center [255, 387] width 152 height 12
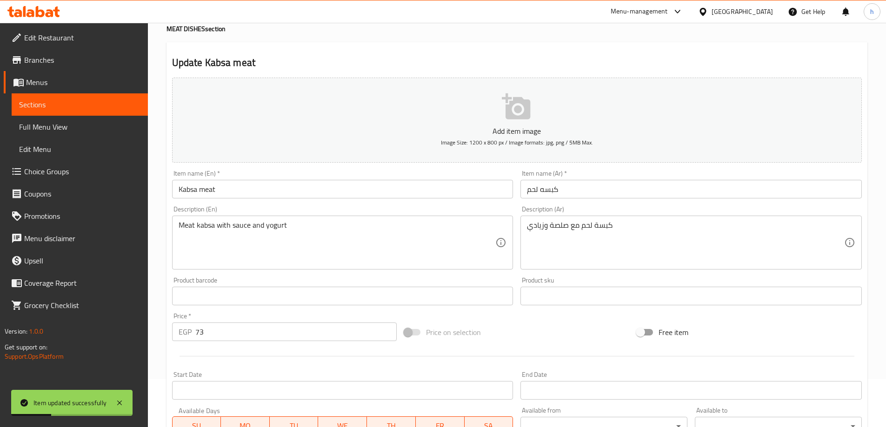
scroll to position [0, 0]
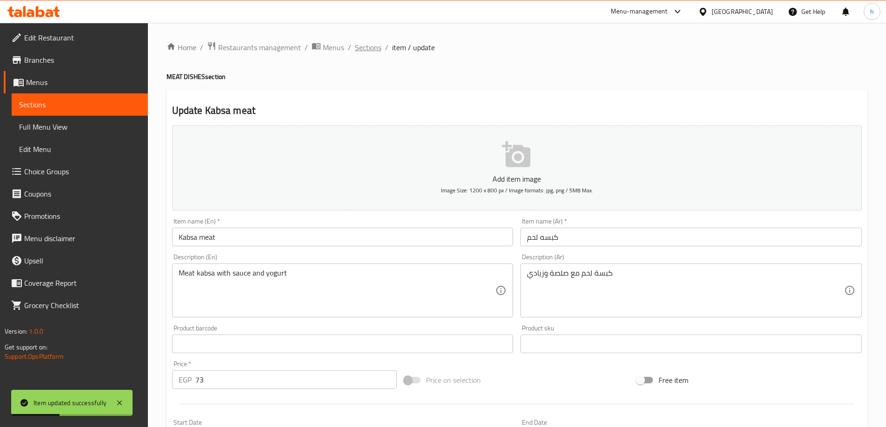
click at [370, 51] on span "Sections" at bounding box center [368, 47] width 27 height 11
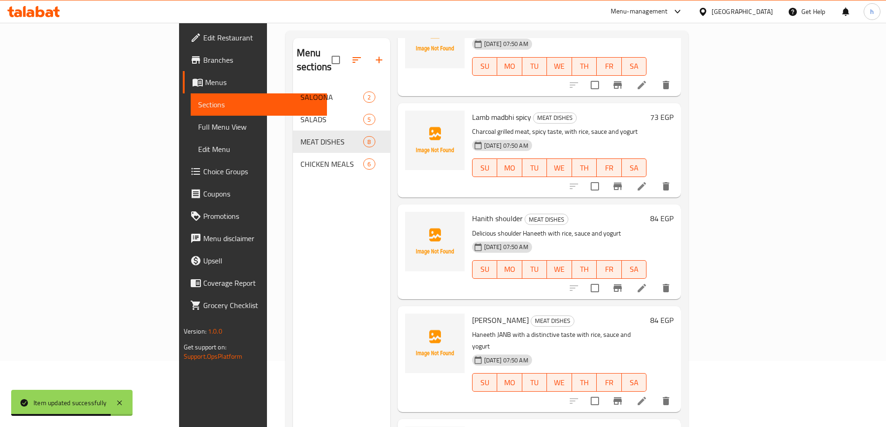
scroll to position [130, 0]
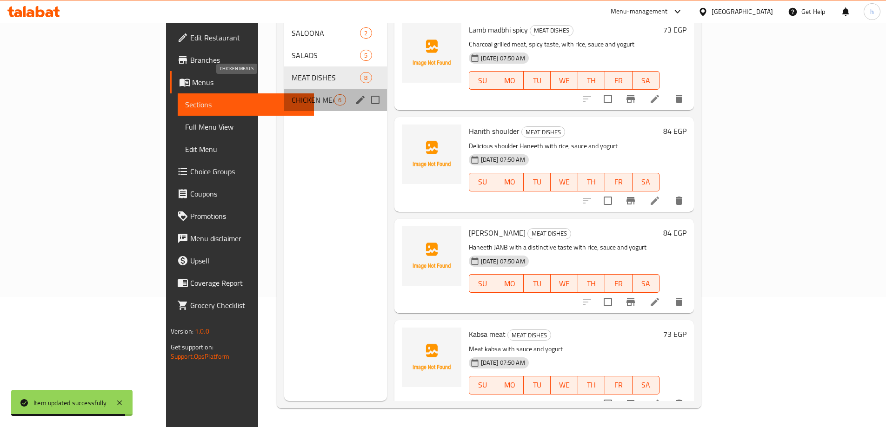
click at [292, 94] on span "CHICKEN MEALS" at bounding box center [313, 99] width 42 height 11
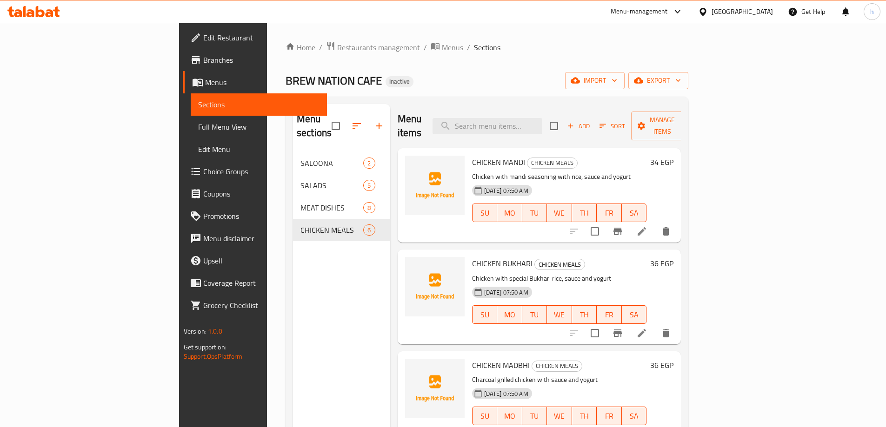
click at [647, 226] on icon at bounding box center [641, 231] width 11 height 11
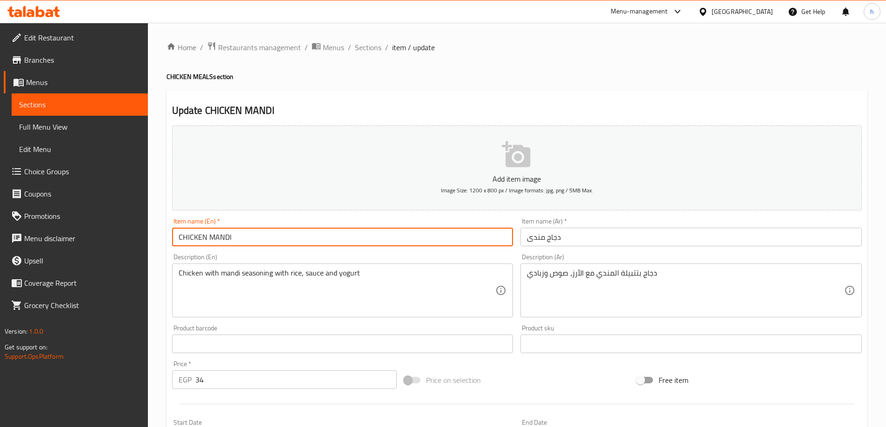
click at [300, 233] on input "CHICKEN MANDI" at bounding box center [342, 237] width 341 height 19
type input "Chicken mandi"
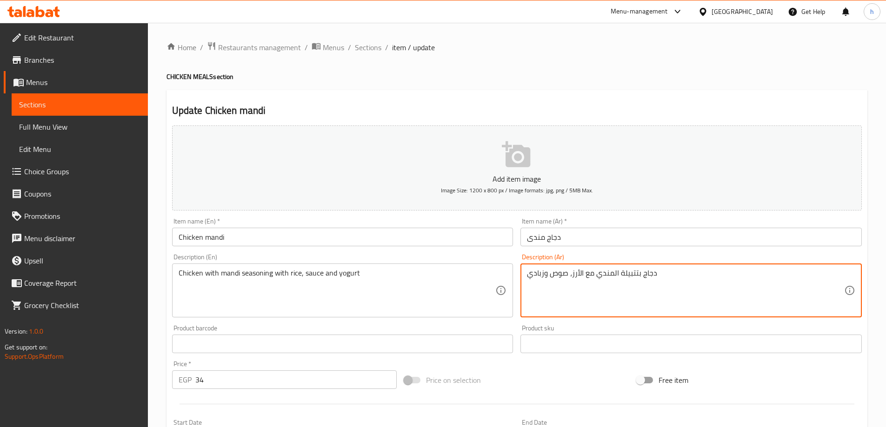
click at [636, 275] on textarea "دجاج بتتبيلة المندي مع الأرز، صوص وزبادي" at bounding box center [685, 291] width 317 height 44
click at [566, 273] on textarea "دجاج مع تتبيلة المندي مع الأرز، صوص وزبادي" at bounding box center [685, 291] width 317 height 44
click at [575, 274] on textarea "دجاج مع تتبيلة المندي مع الأرز، وصوص وزبادي" at bounding box center [685, 291] width 317 height 44
type textarea "دجاج مع تتبيلة المندي مع الأرز ، وصوص وزبادي"
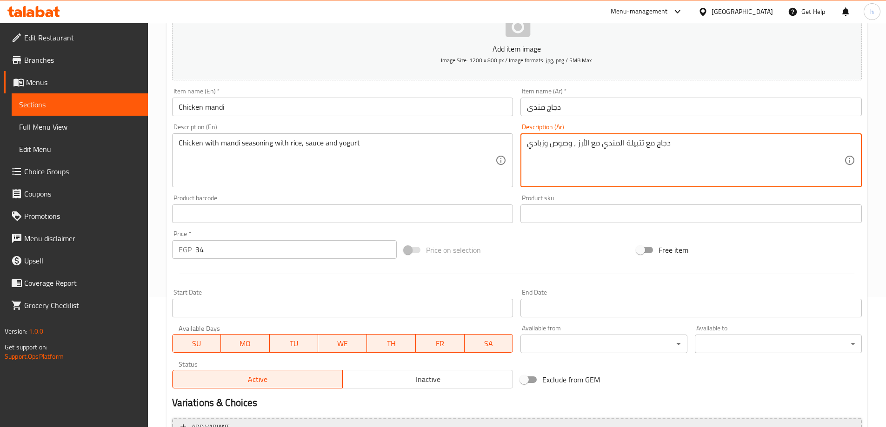
scroll to position [230, 0]
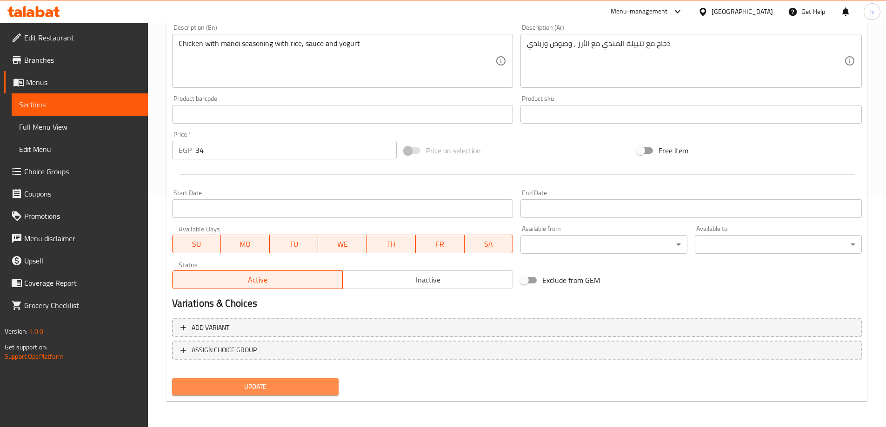
click at [271, 386] on span "Update" at bounding box center [255, 387] width 152 height 12
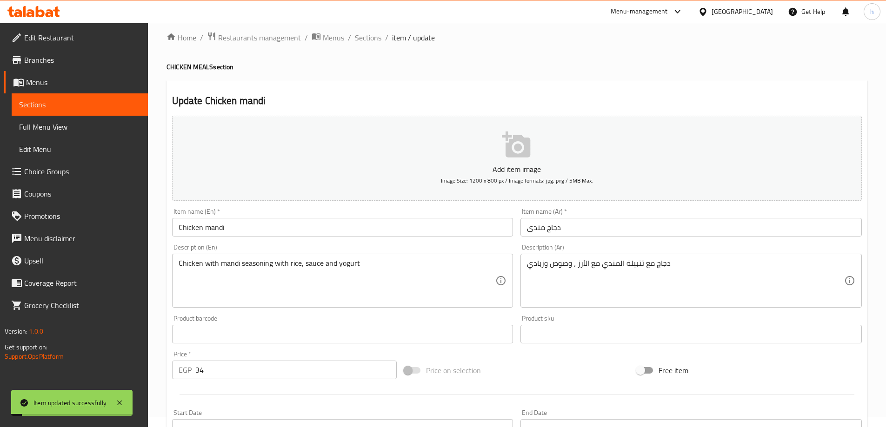
scroll to position [0, 0]
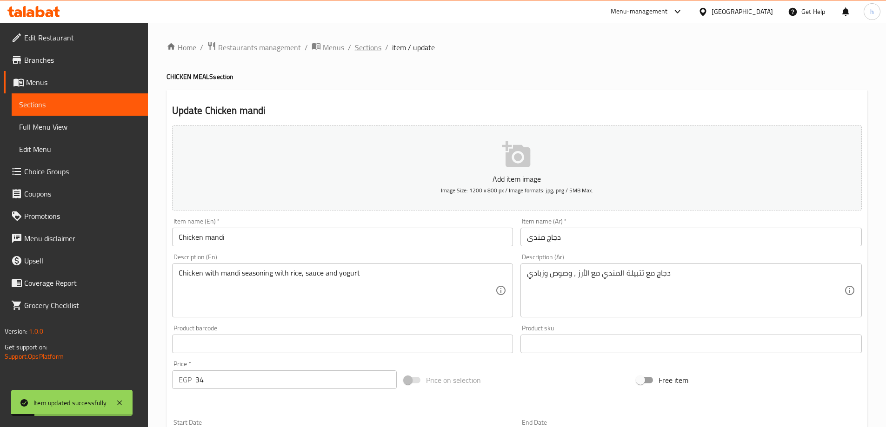
click at [377, 49] on span "Sections" at bounding box center [368, 47] width 27 height 11
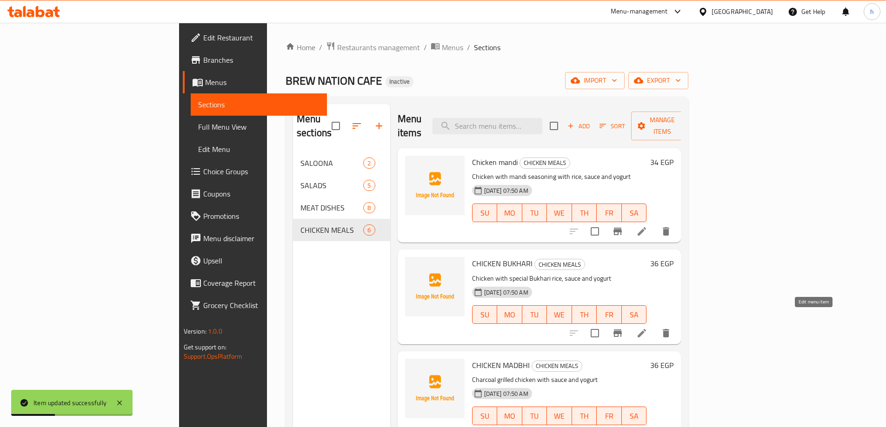
click at [647, 328] on icon at bounding box center [641, 333] width 11 height 11
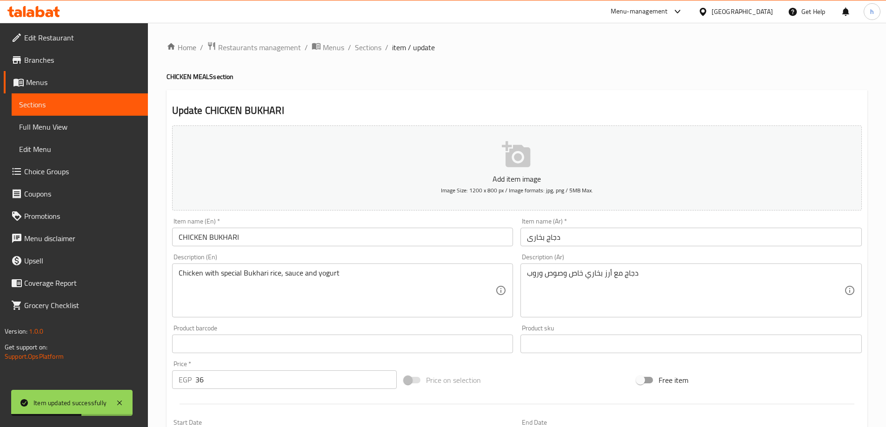
click at [354, 231] on input "CHICKEN BUKHARI" at bounding box center [342, 237] width 341 height 19
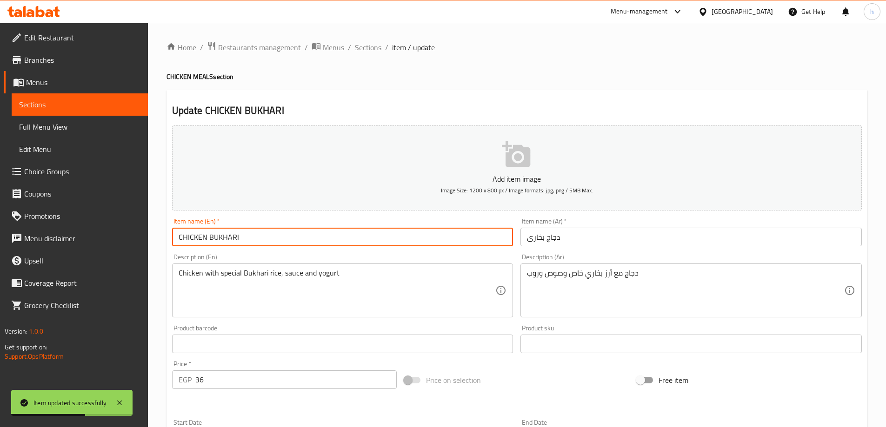
click at [354, 231] on input "CHICKEN BUKHARI" at bounding box center [342, 237] width 341 height 19
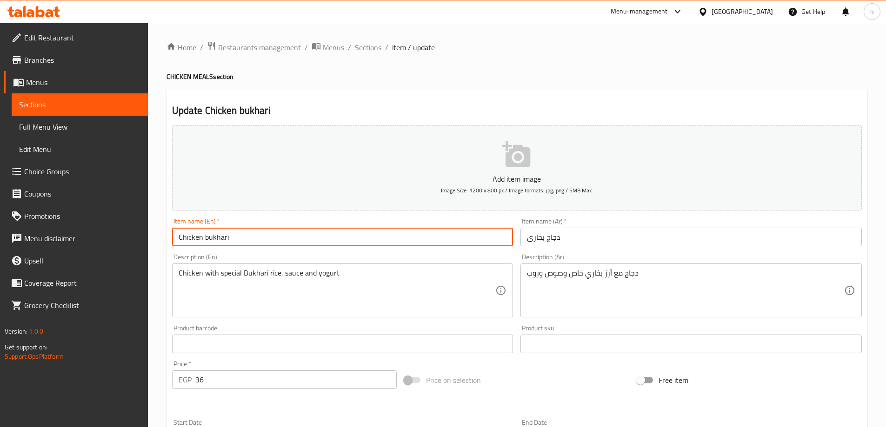
type input "Chicken bukhari"
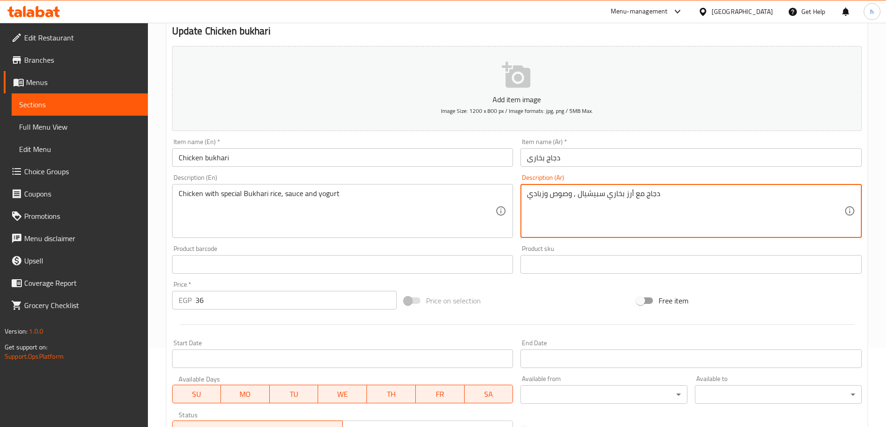
scroll to position [230, 0]
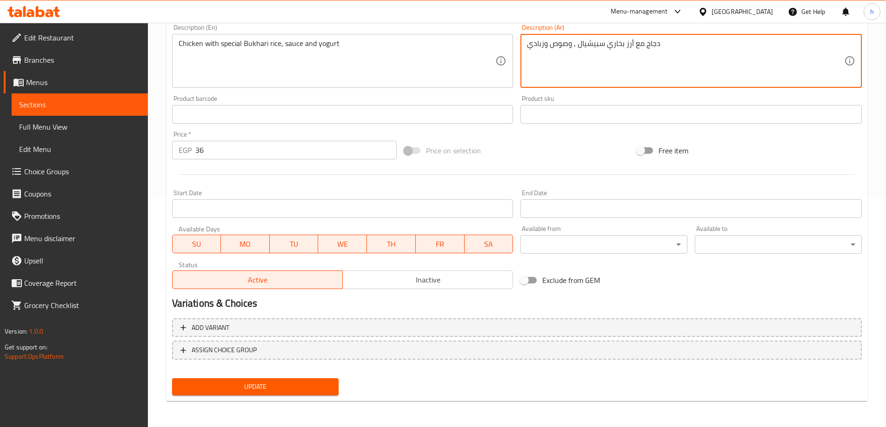
type textarea "دجاج مع أرز بخاري سبيشيال , وصوص وزبادي"
click at [294, 387] on span "Update" at bounding box center [255, 387] width 152 height 12
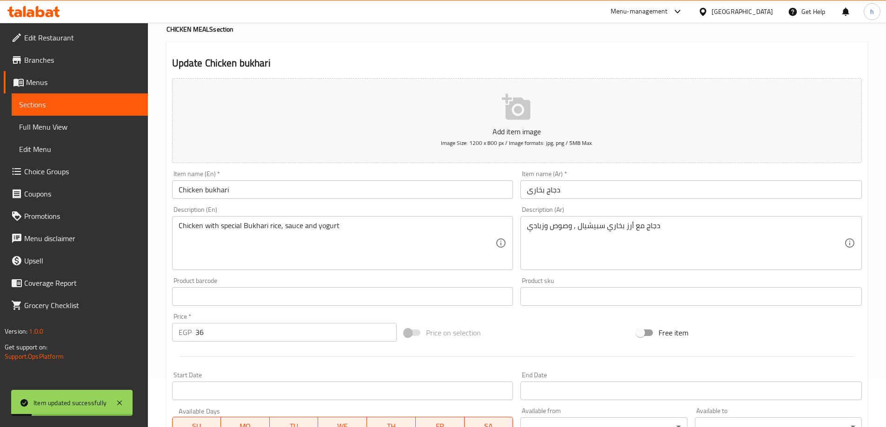
scroll to position [0, 0]
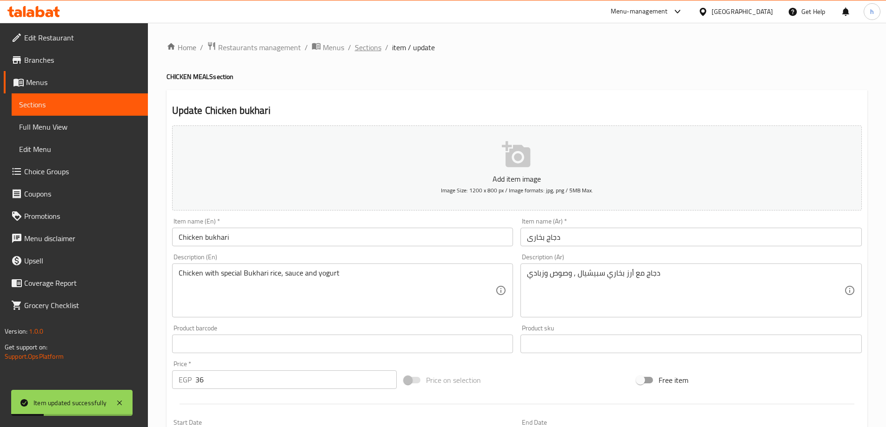
click at [374, 45] on span "Sections" at bounding box center [368, 47] width 27 height 11
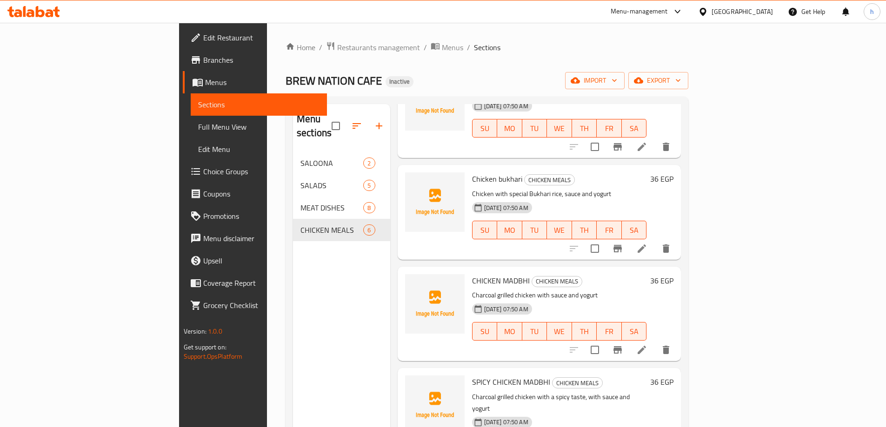
scroll to position [93, 0]
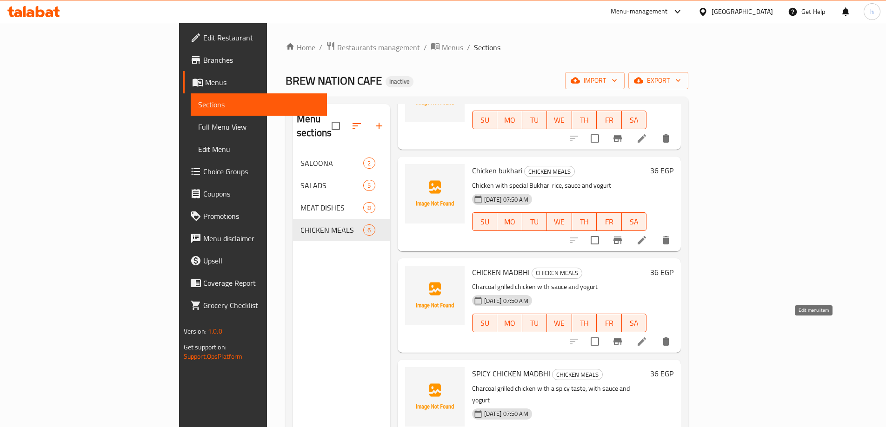
click at [647, 336] on icon at bounding box center [641, 341] width 11 height 11
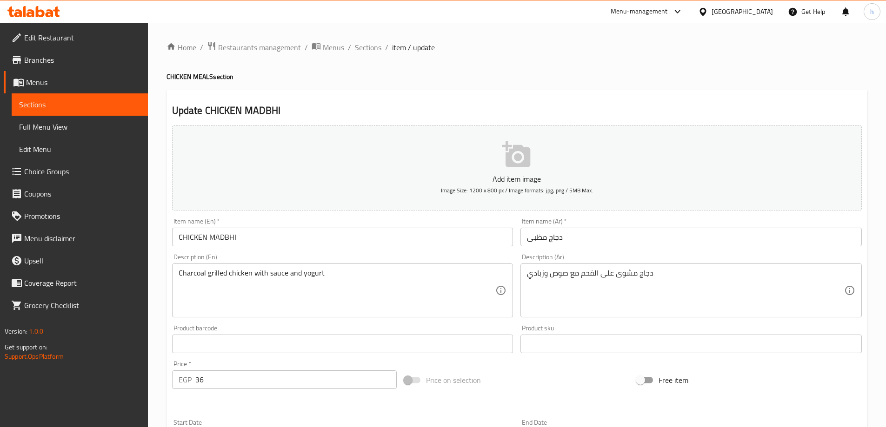
click at [390, 233] on input "CHICKEN MADBHI" at bounding box center [342, 237] width 341 height 19
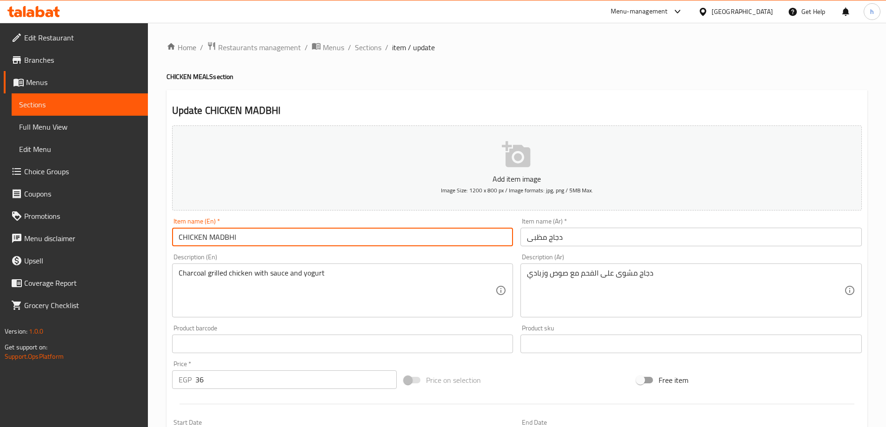
click at [390, 233] on input "CHICKEN MADBHI" at bounding box center [342, 237] width 341 height 19
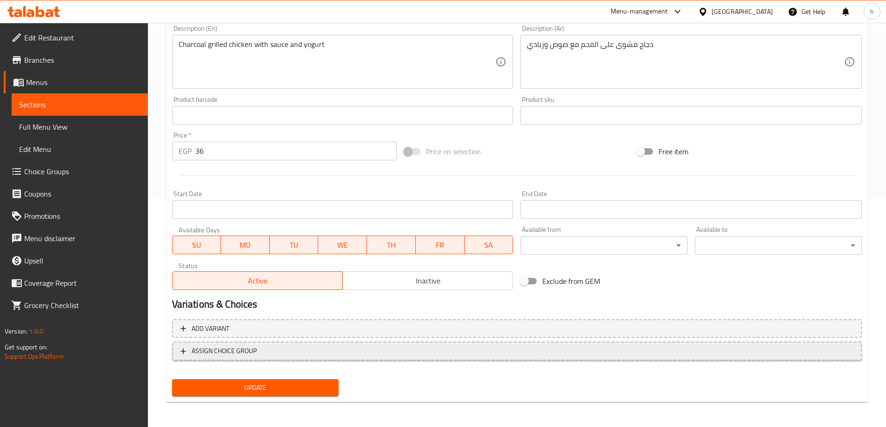
scroll to position [230, 0]
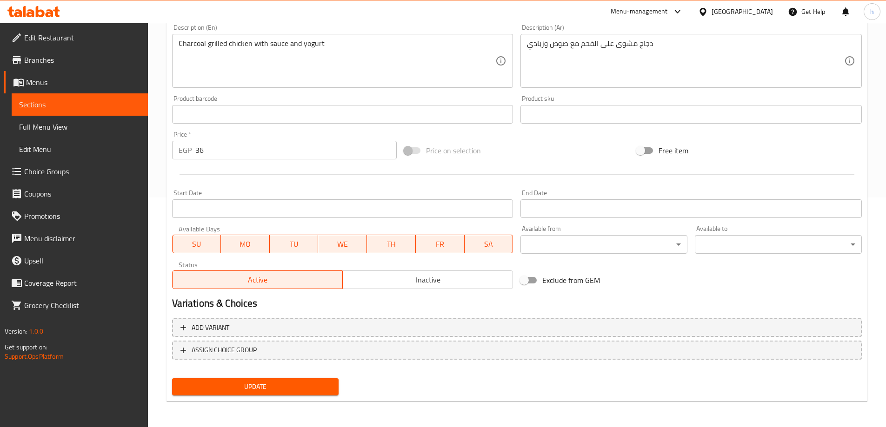
type input "Chicken madbhi"
click at [302, 388] on span "Update" at bounding box center [255, 387] width 152 height 12
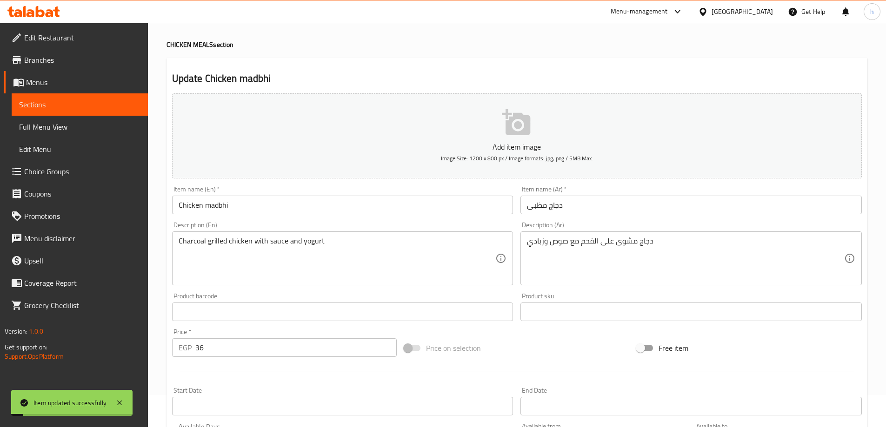
scroll to position [0, 0]
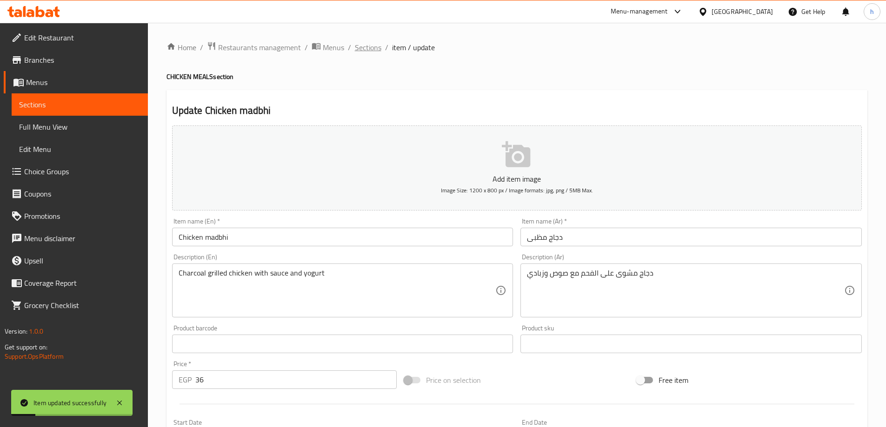
click at [371, 47] on span "Sections" at bounding box center [368, 47] width 27 height 11
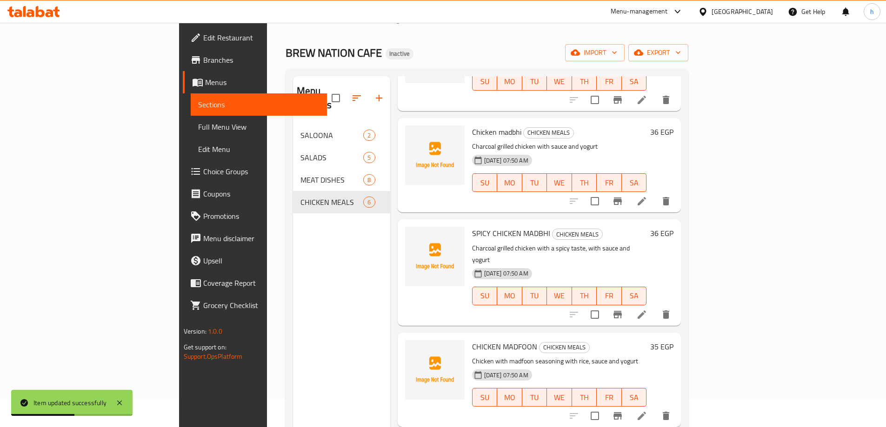
scroll to position [130, 0]
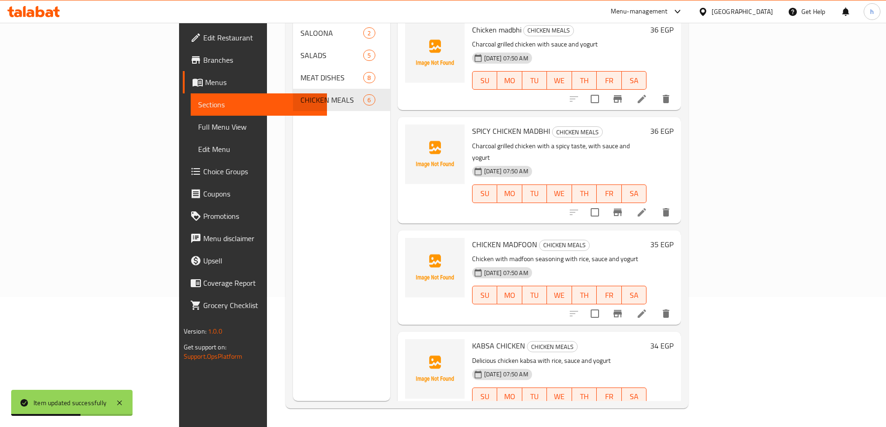
click at [647, 207] on icon at bounding box center [641, 212] width 11 height 11
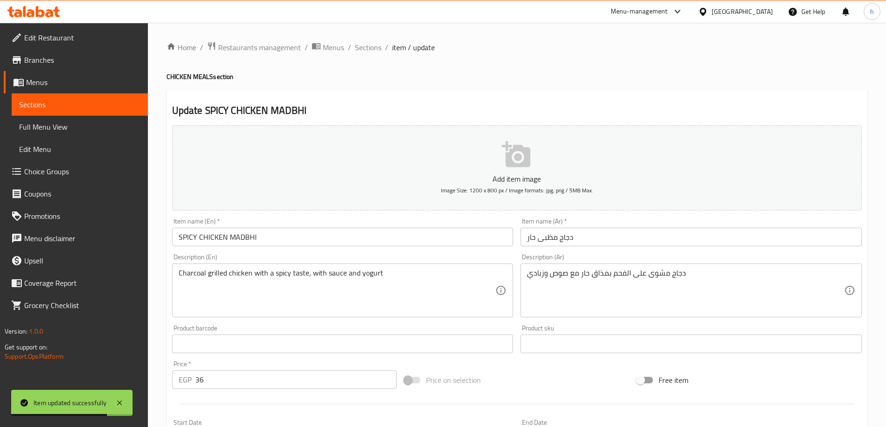
click at [277, 241] on input "SPICY CHICKEN MADBHI" at bounding box center [342, 237] width 341 height 19
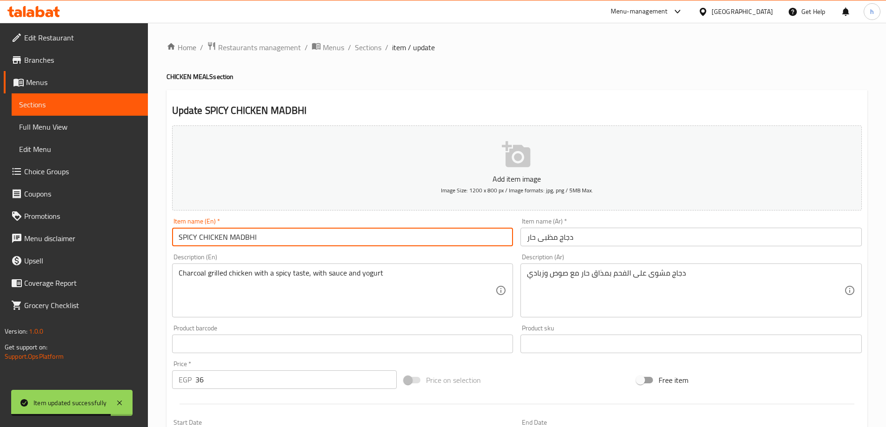
click at [277, 241] on input "SPICY CHICKEN MADBHI" at bounding box center [342, 237] width 341 height 19
click at [273, 240] on input "SPICY CHICKEN MADBHI" at bounding box center [342, 237] width 341 height 19
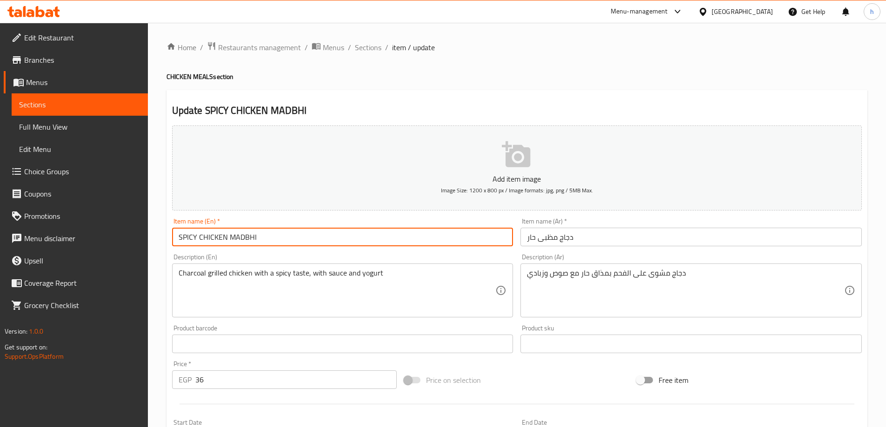
drag, startPoint x: 273, startPoint y: 240, endPoint x: 198, endPoint y: 246, distance: 75.1
click at [198, 246] on input "SPICY CHICKEN MADBHI" at bounding box center [342, 237] width 341 height 19
click at [283, 238] on input "SPICY CHICKEN MADBHI" at bounding box center [342, 237] width 341 height 19
drag, startPoint x: 246, startPoint y: 239, endPoint x: 184, endPoint y: 247, distance: 62.9
click at [184, 247] on div "Item name (En)   * SPICY CHICKEN MADBHI Item name (En) *" at bounding box center [342, 232] width 349 height 36
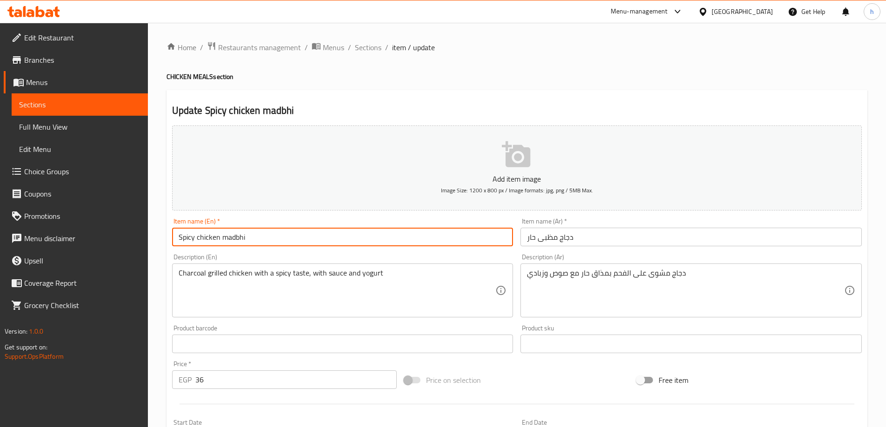
type input "Spicy chicken madbhi"
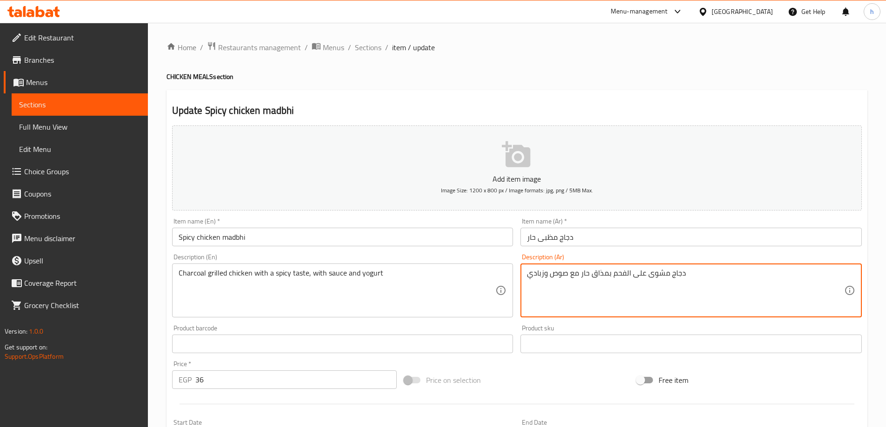
click at [578, 272] on textarea "دجاج مشوى على الفحم بمذاق حار مع صوص وزبادي" at bounding box center [685, 291] width 317 height 44
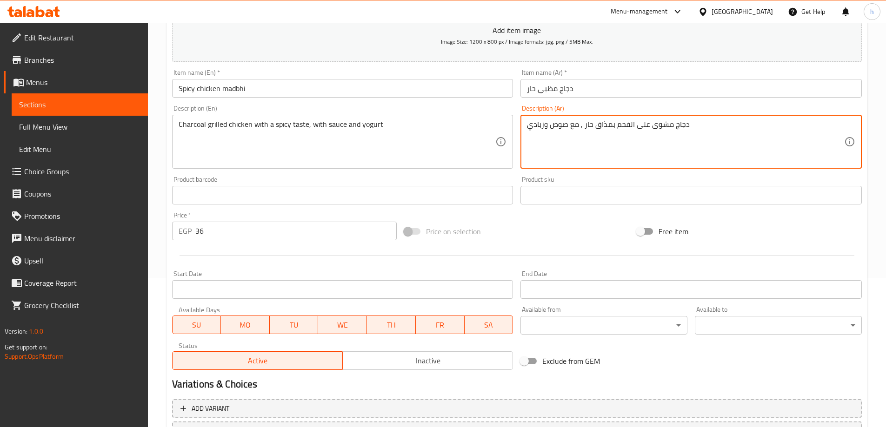
scroll to position [230, 0]
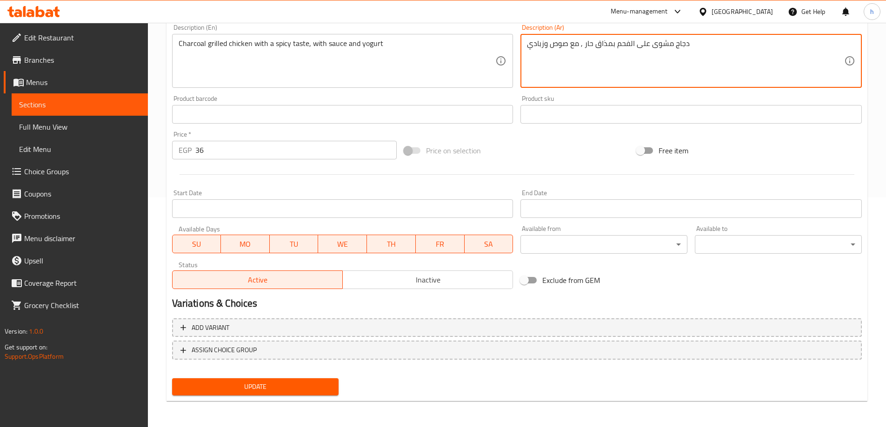
type textarea "دجاج مشوى على الفحم بمذاق حار , مع صوص وزبادي"
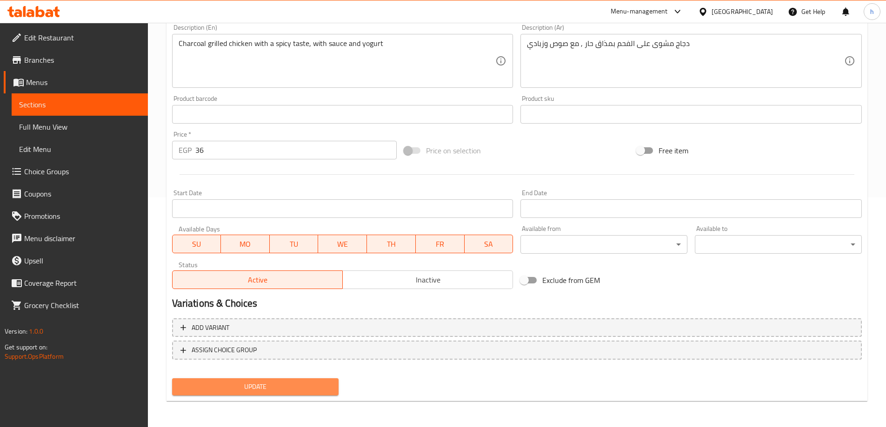
click at [230, 386] on span "Update" at bounding box center [255, 387] width 152 height 12
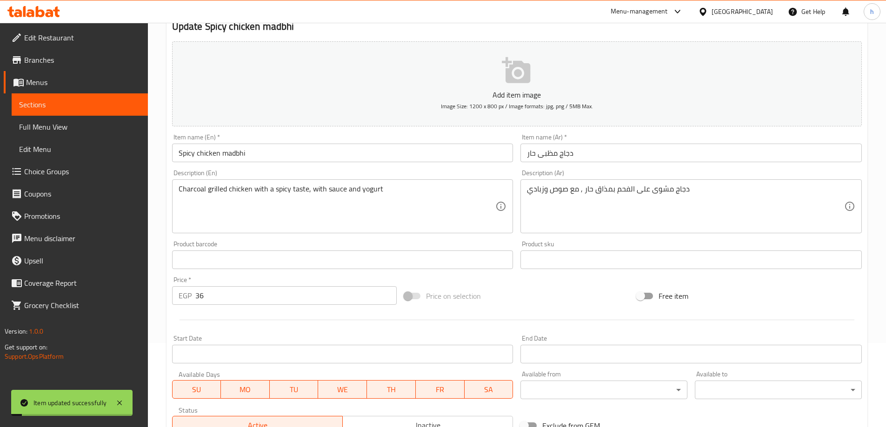
scroll to position [0, 0]
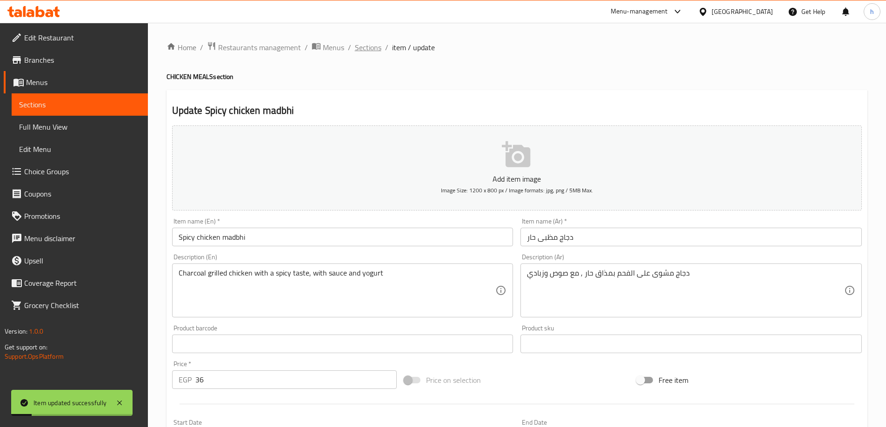
click at [374, 48] on span "Sections" at bounding box center [368, 47] width 27 height 11
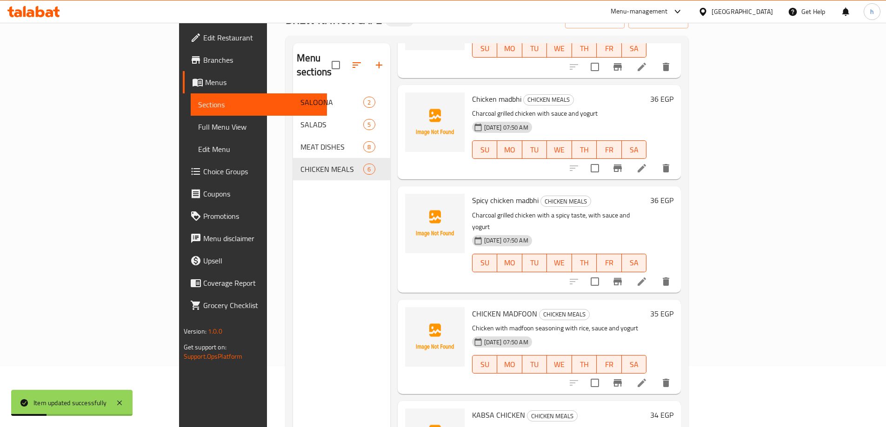
scroll to position [130, 0]
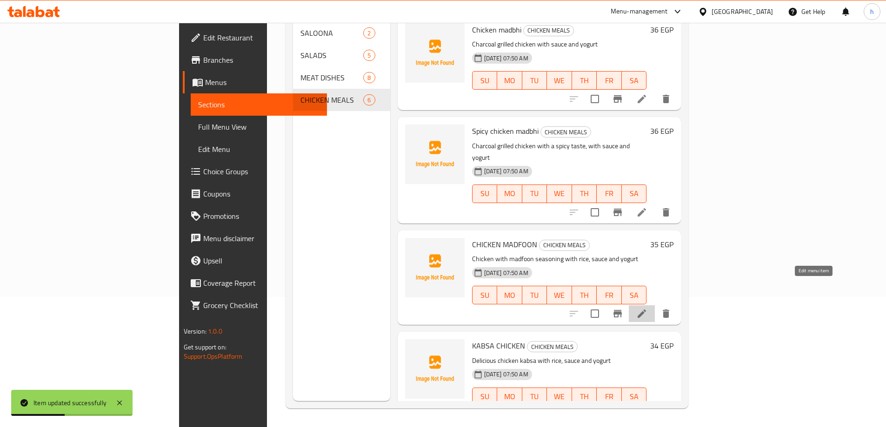
click at [647, 308] on icon at bounding box center [641, 313] width 11 height 11
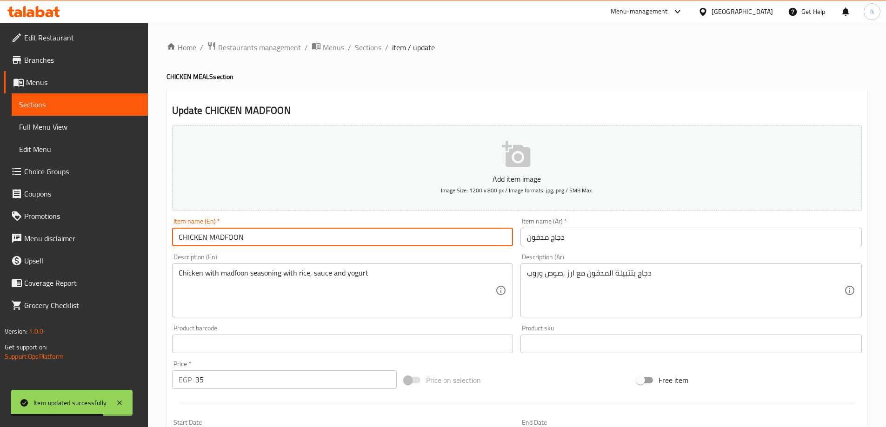
drag, startPoint x: 246, startPoint y: 233, endPoint x: 182, endPoint y: 236, distance: 63.3
click at [182, 236] on input "CHICKEN MADFOON" at bounding box center [342, 237] width 341 height 19
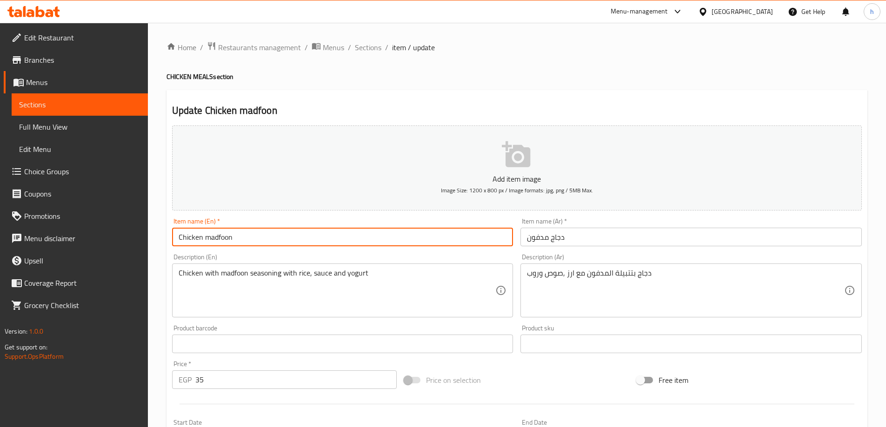
type input "Chicken madfoon"
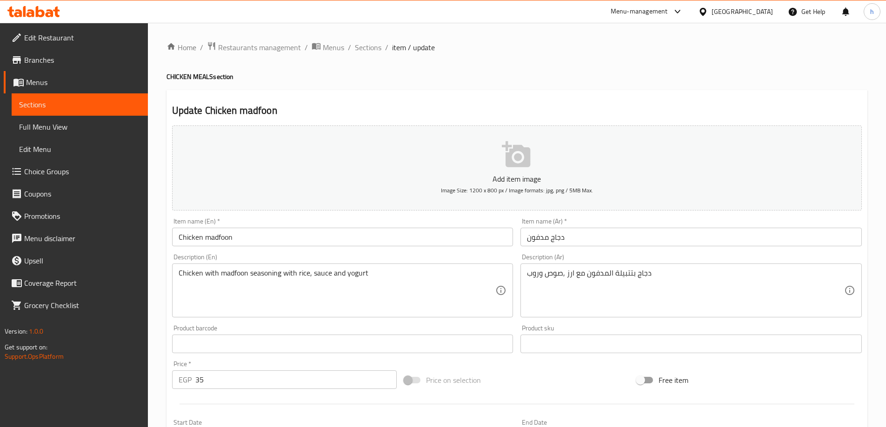
click at [631, 275] on textarea "دجاج بتتبيلة المدفون مع ارز ,صوص وروب" at bounding box center [685, 291] width 317 height 44
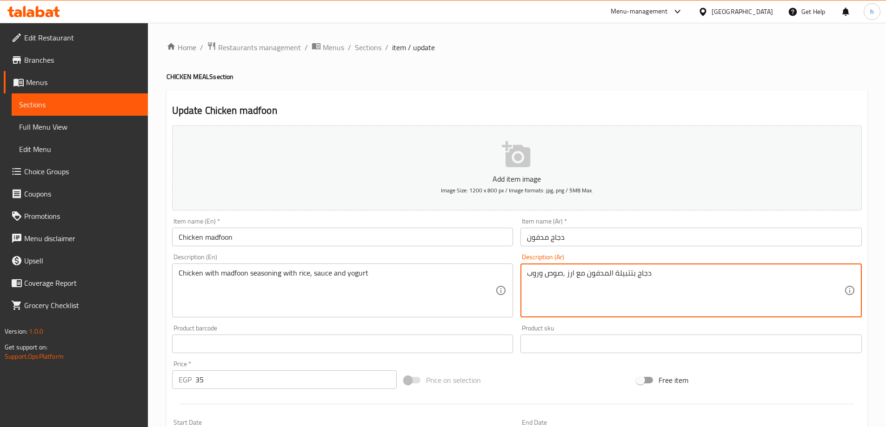
click at [674, 272] on textarea "دجاج بتتبيلة المدفون مع ارز ,صوص وروب" at bounding box center [685, 291] width 317 height 44
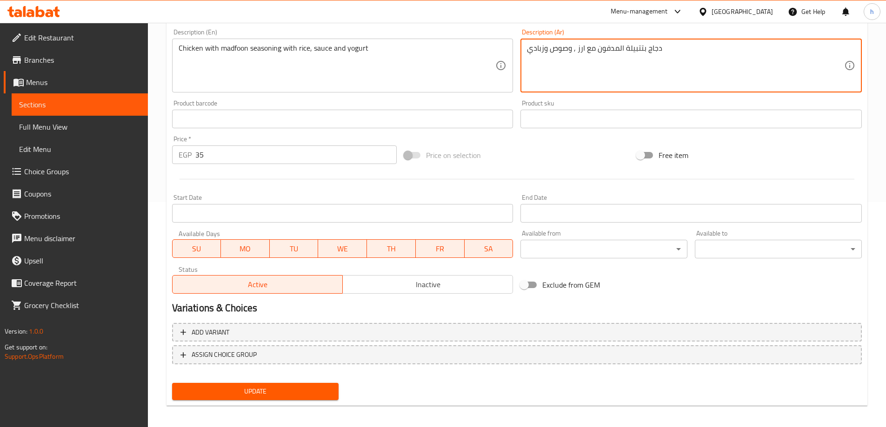
scroll to position [230, 0]
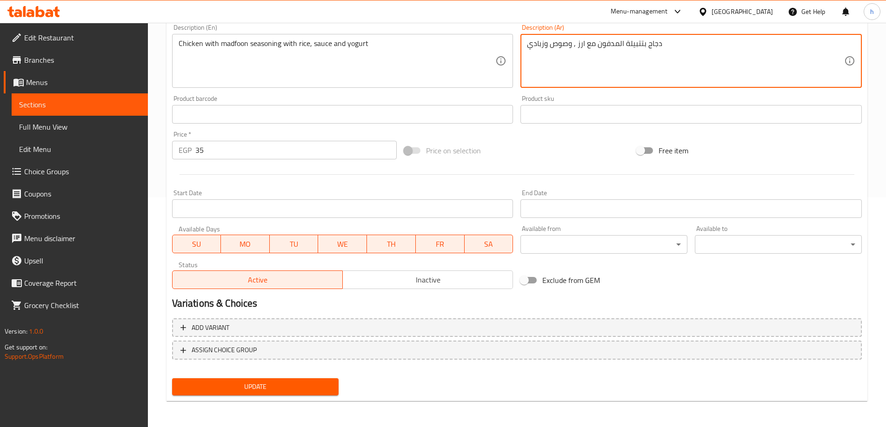
type textarea "دجاج بتتبيلة المدفون مع ارز , وصوص وزبادي"
click at [252, 389] on span "Update" at bounding box center [255, 387] width 152 height 12
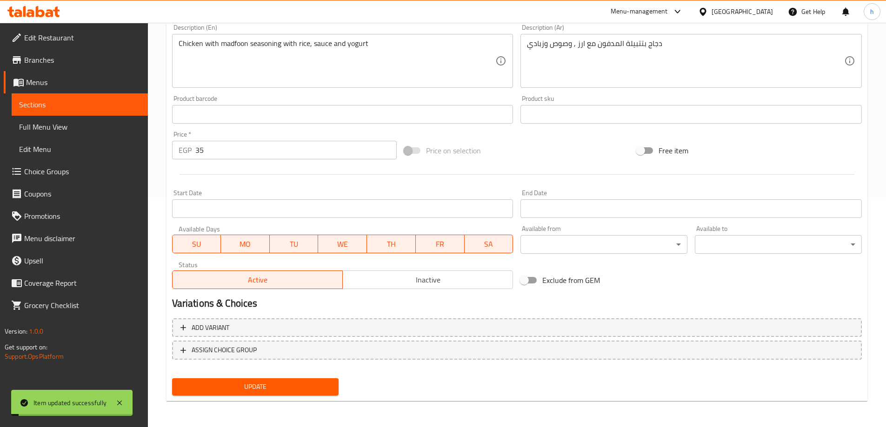
scroll to position [0, 0]
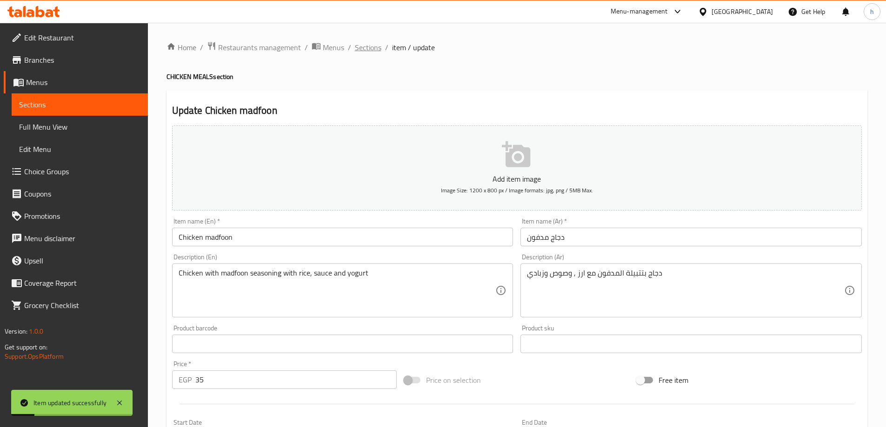
click at [367, 46] on span "Sections" at bounding box center [368, 47] width 27 height 11
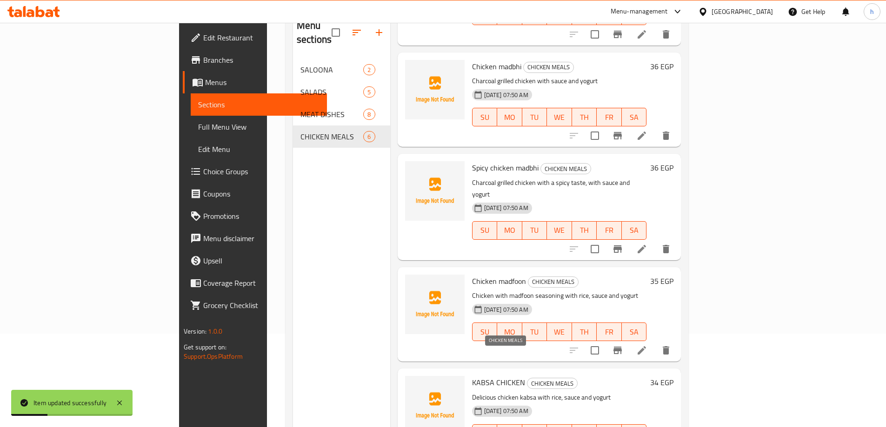
scroll to position [130, 0]
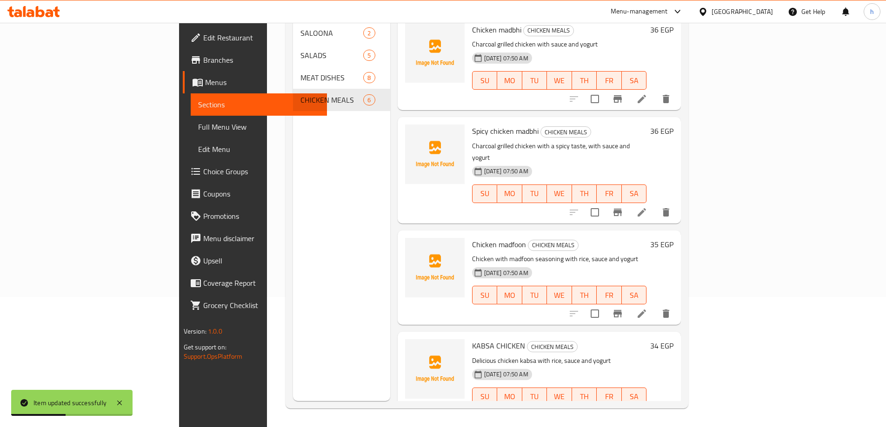
click at [655, 407] on li at bounding box center [642, 415] width 26 height 17
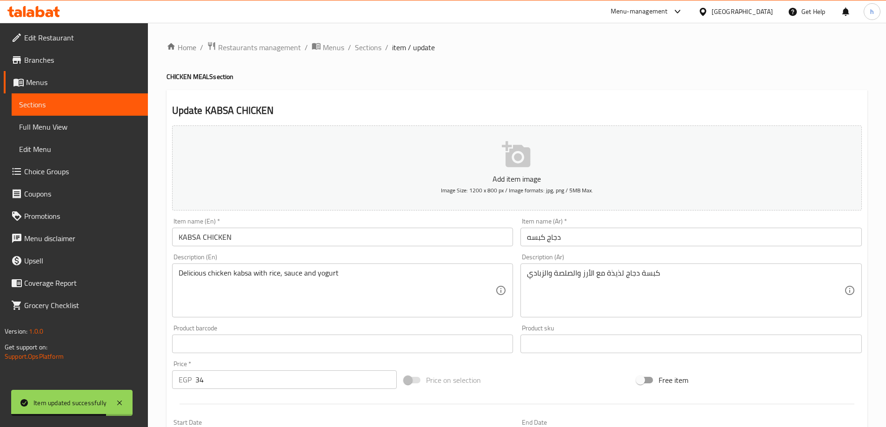
drag, startPoint x: 226, startPoint y: 236, endPoint x: 220, endPoint y: 236, distance: 5.6
click at [182, 239] on div "Item name (En)   * KABSA CHICKEN Item name (En) *" at bounding box center [342, 232] width 341 height 28
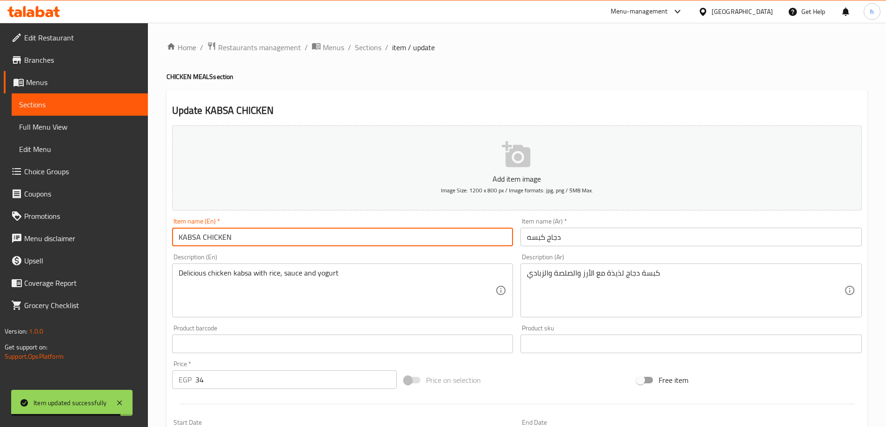
drag, startPoint x: 244, startPoint y: 235, endPoint x: 184, endPoint y: 239, distance: 60.6
click at [184, 239] on input "KABSA CHICKEN" at bounding box center [342, 237] width 341 height 19
type input "Kabsa chicken"
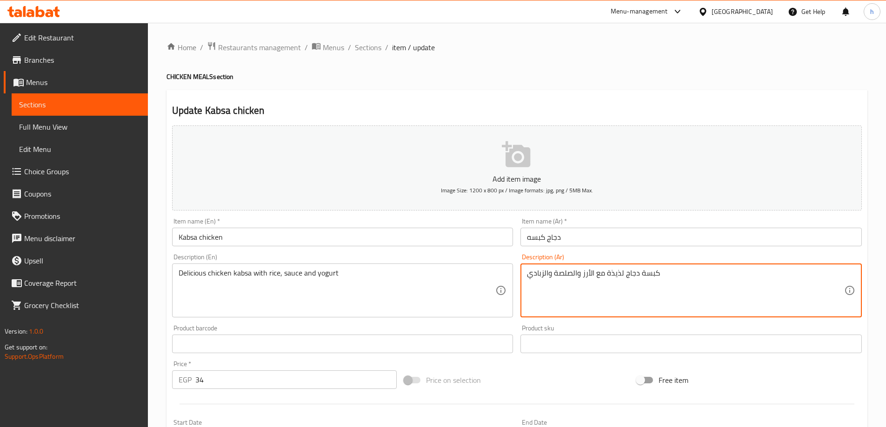
click at [583, 271] on textarea "كبسة دجاج لذيذة مع الأرز والصلصة والزبادي" at bounding box center [685, 291] width 317 height 44
click at [572, 273] on textarea "كبسة دجاج لذيذة مع الأرز , والصلصة والزبادي" at bounding box center [685, 291] width 317 height 44
click at [542, 274] on textarea "كبسة دجاج لذيذة مع الأرز , وصلصة والزبادي" at bounding box center [685, 291] width 317 height 44
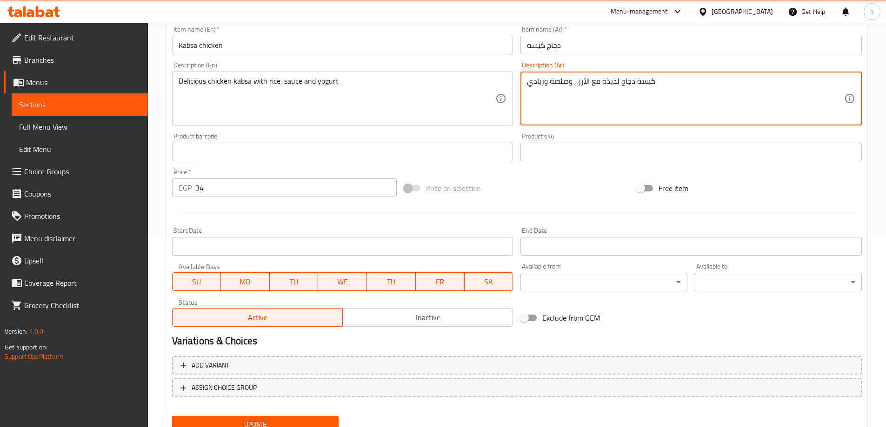
scroll to position [230, 0]
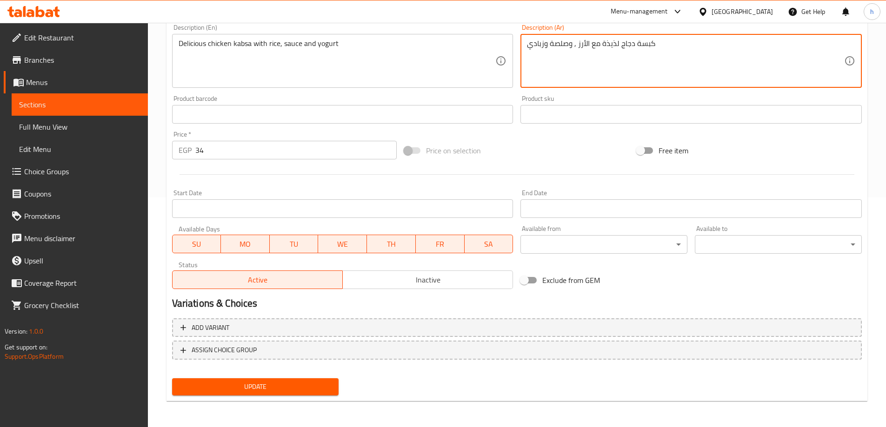
type textarea "كبسة دجاج لذيذة مع الأرز , وصلصة وزبادي"
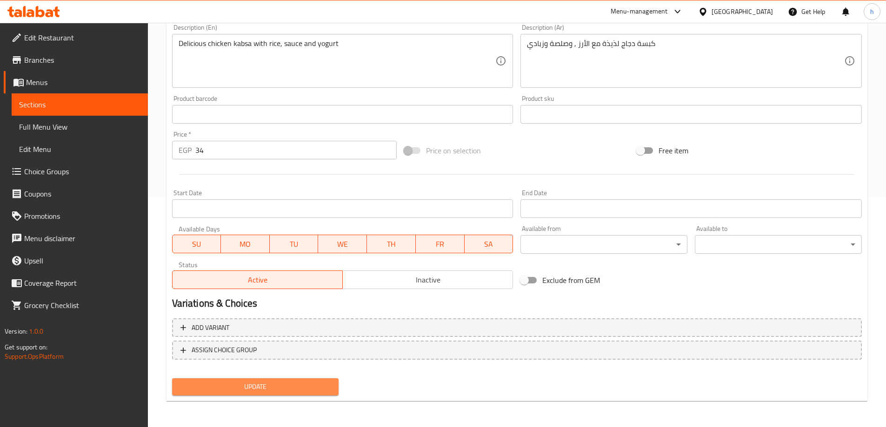
click at [303, 388] on span "Update" at bounding box center [255, 387] width 152 height 12
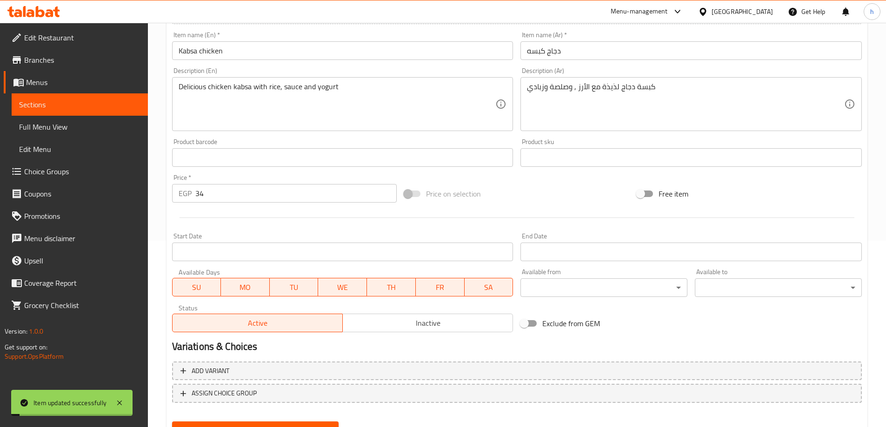
scroll to position [0, 0]
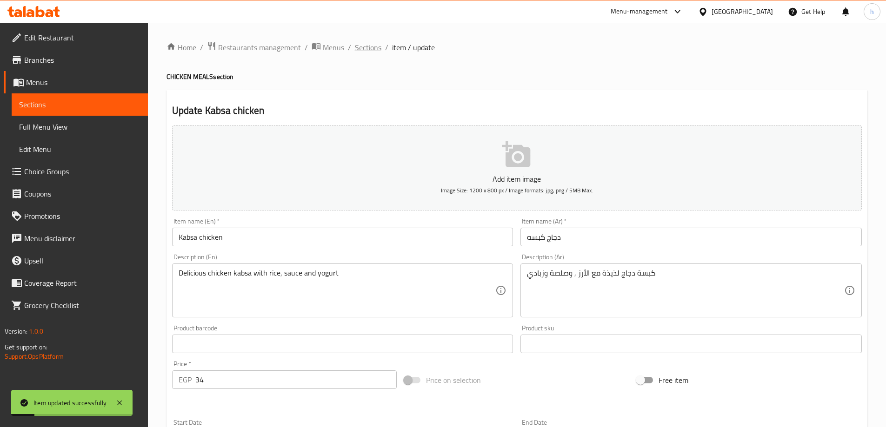
click at [368, 48] on span "Sections" at bounding box center [368, 47] width 27 height 11
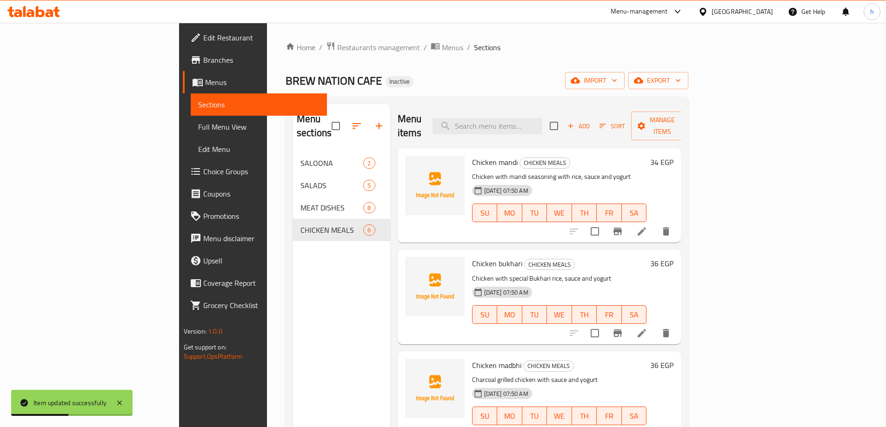
click at [198, 127] on span "Full Menu View" at bounding box center [258, 126] width 121 height 11
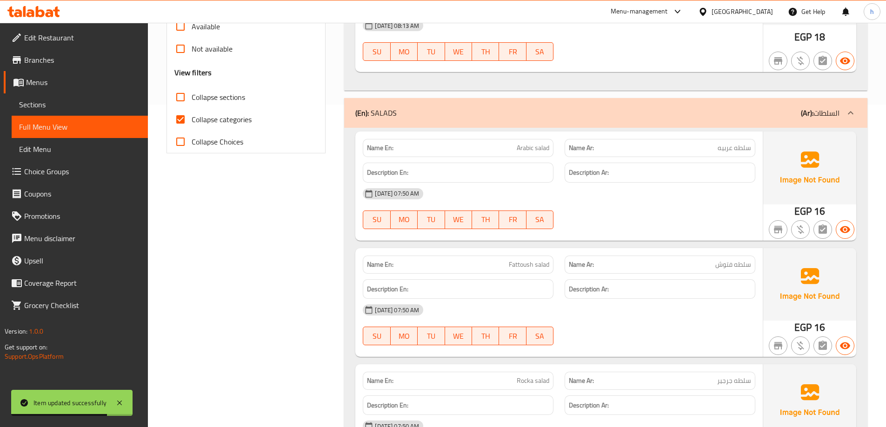
scroll to position [233, 0]
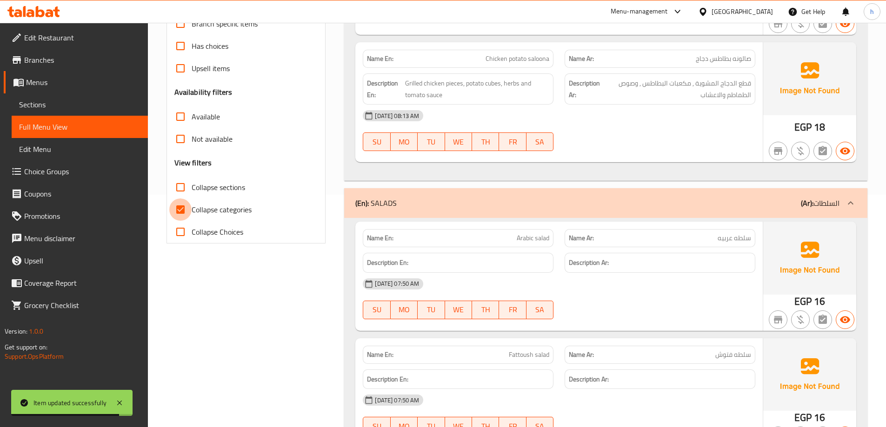
click at [179, 206] on input "Collapse categories" at bounding box center [180, 210] width 22 height 22
checkbox input "false"
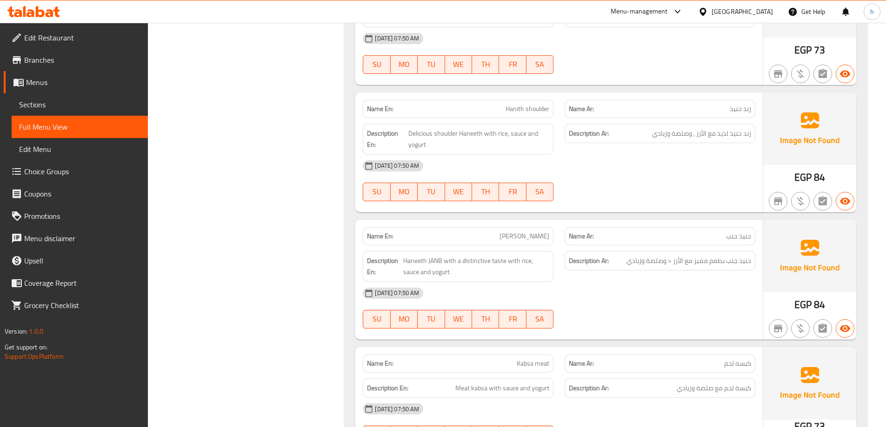
scroll to position [1628, 0]
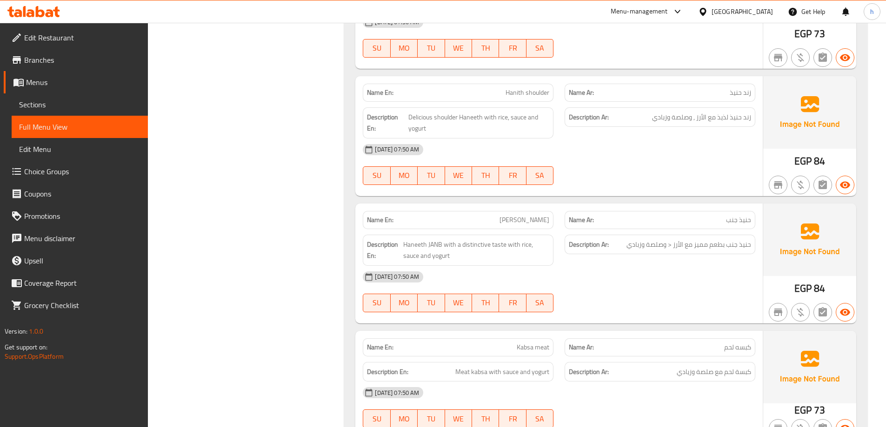
click at [95, 110] on link "Sections" at bounding box center [80, 104] width 136 height 22
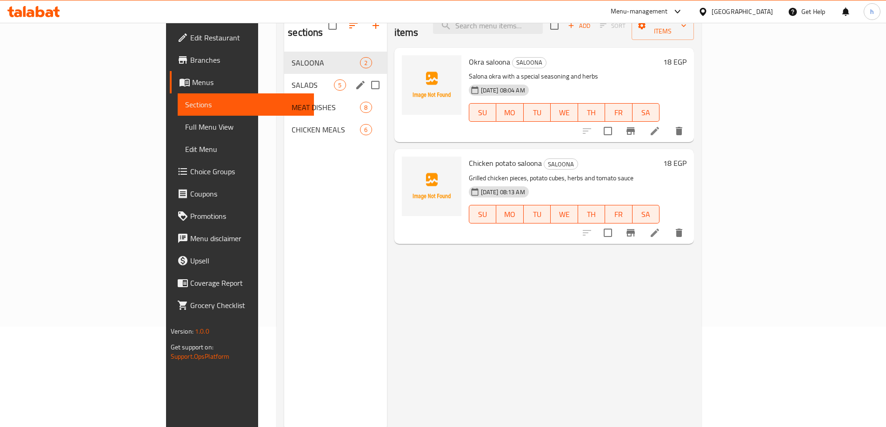
scroll to position [84, 0]
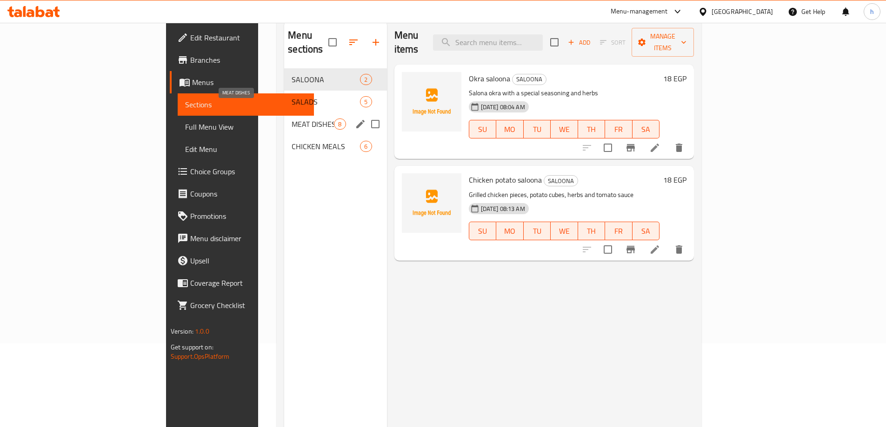
click at [292, 119] on span "MEAT DISHES" at bounding box center [313, 124] width 42 height 11
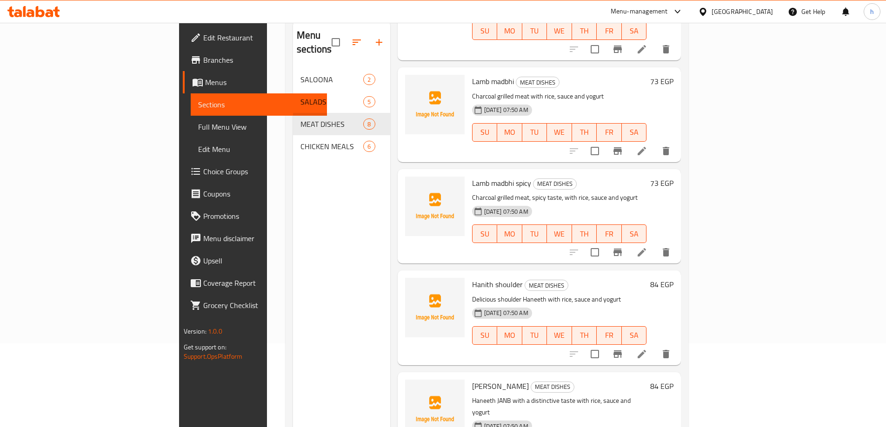
scroll to position [326, 0]
click at [647, 348] on icon at bounding box center [641, 353] width 11 height 11
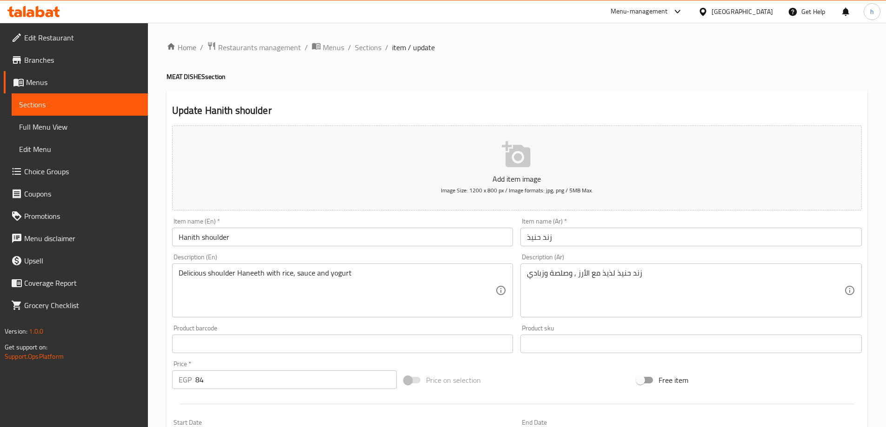
click at [562, 238] on input "زند حنيذ" at bounding box center [690, 237] width 341 height 19
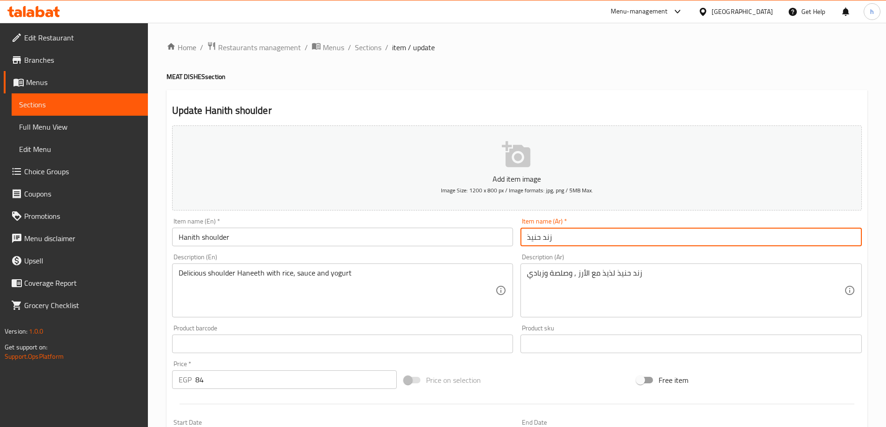
drag, startPoint x: 542, startPoint y: 239, endPoint x: 564, endPoint y: 238, distance: 21.4
click at [564, 238] on input "زند حنيذ" at bounding box center [690, 237] width 341 height 19
drag, startPoint x: 558, startPoint y: 237, endPoint x: 500, endPoint y: 237, distance: 57.2
click at [501, 237] on div "Add item image Image Size: 1200 x 800 px / Image formats: jpg, png / 5MB Max. I…" at bounding box center [516, 322] width 697 height 401
type input "حنيذ كتف"
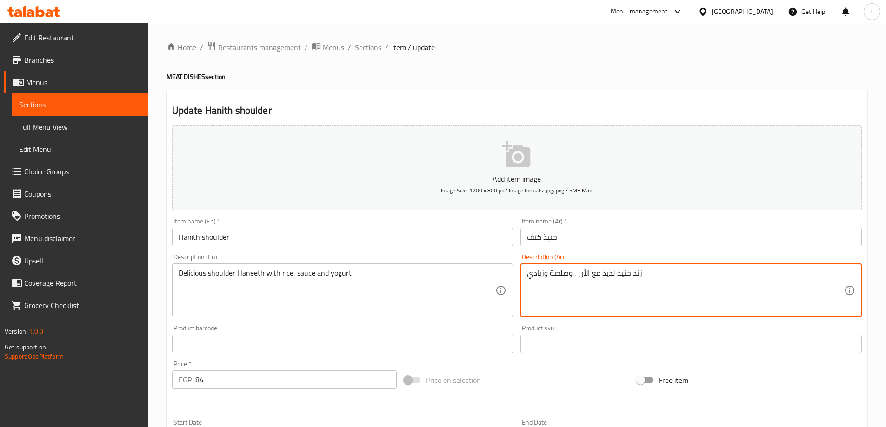
drag, startPoint x: 630, startPoint y: 272, endPoint x: 644, endPoint y: 273, distance: 14.5
drag, startPoint x: 614, startPoint y: 274, endPoint x: 648, endPoint y: 274, distance: 34.4
click at [648, 274] on textarea "زند حنيذ لذيذ مع الأرز , وصلصة وزبادي" at bounding box center [685, 291] width 317 height 44
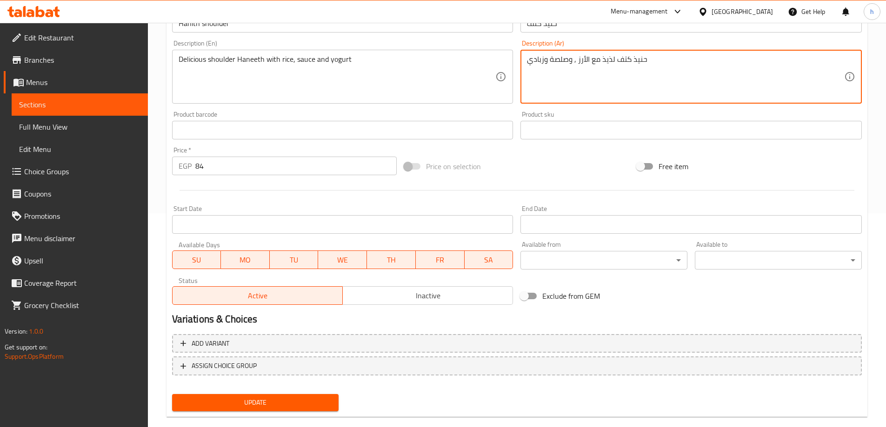
scroll to position [230, 0]
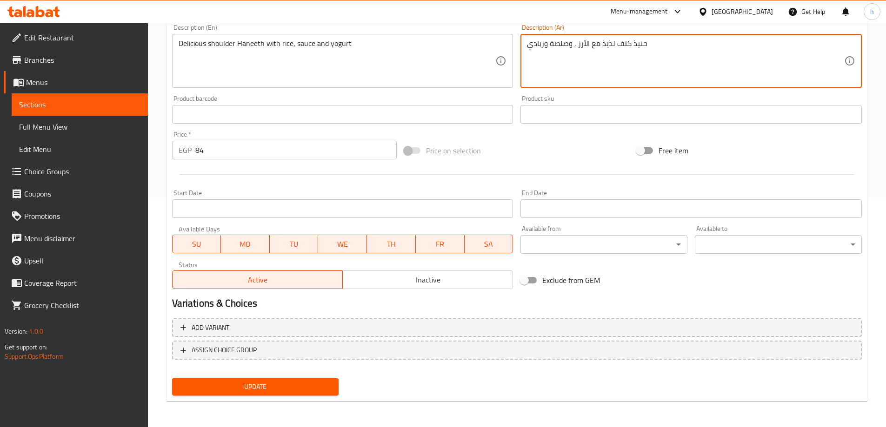
type textarea "حنيذ كتف لذيذ مع الأرز , وصلصة وزبادي"
click at [288, 388] on span "Update" at bounding box center [255, 387] width 152 height 12
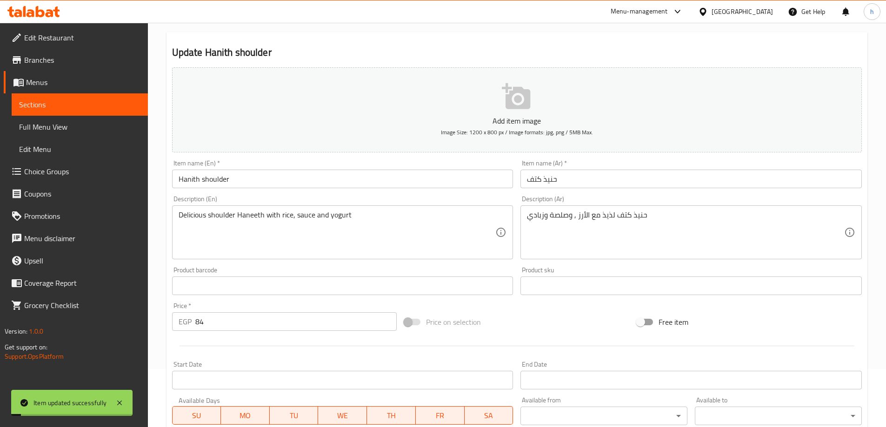
scroll to position [0, 0]
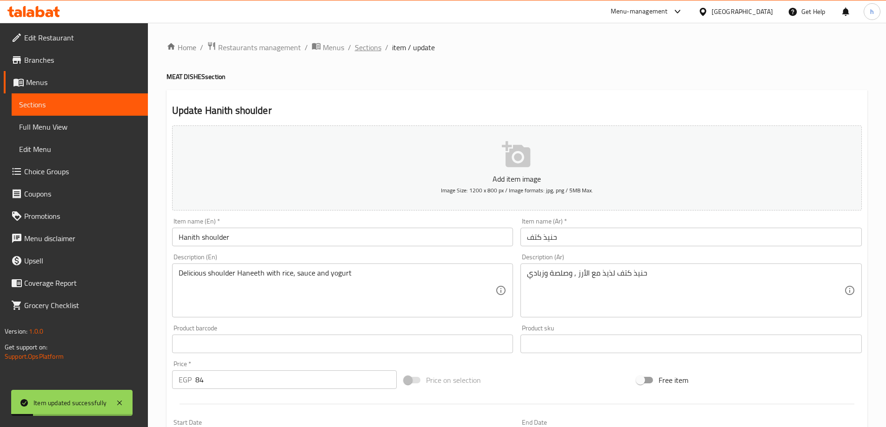
click at [371, 49] on span "Sections" at bounding box center [368, 47] width 27 height 11
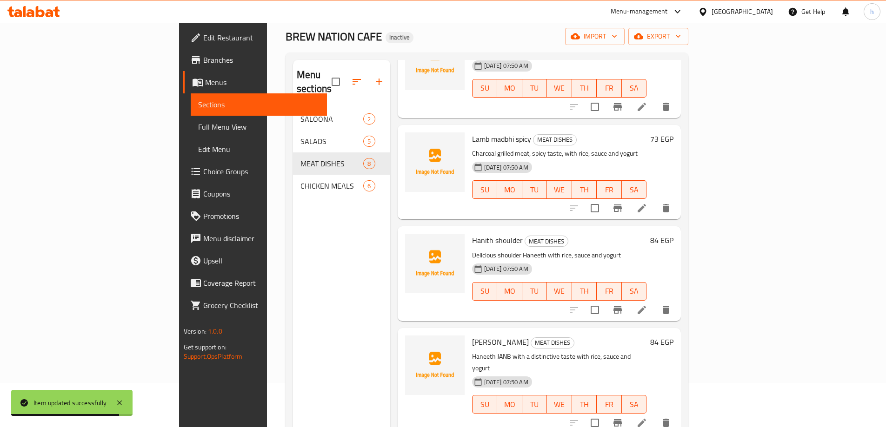
scroll to position [93, 0]
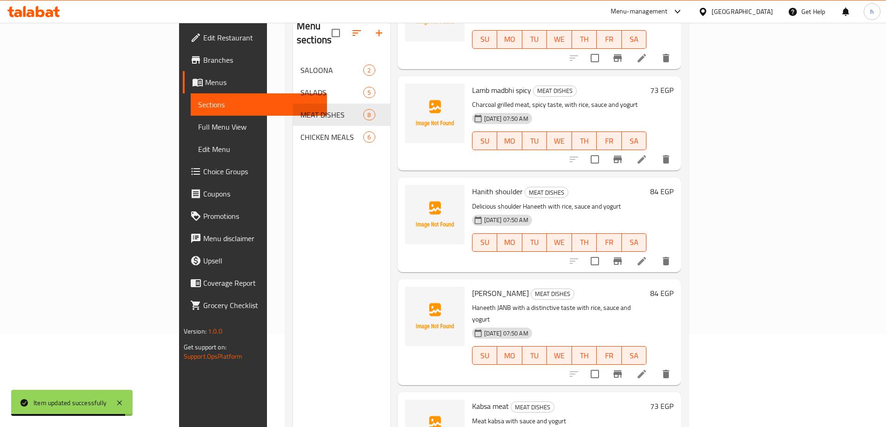
click at [646, 370] on icon at bounding box center [642, 374] width 8 height 8
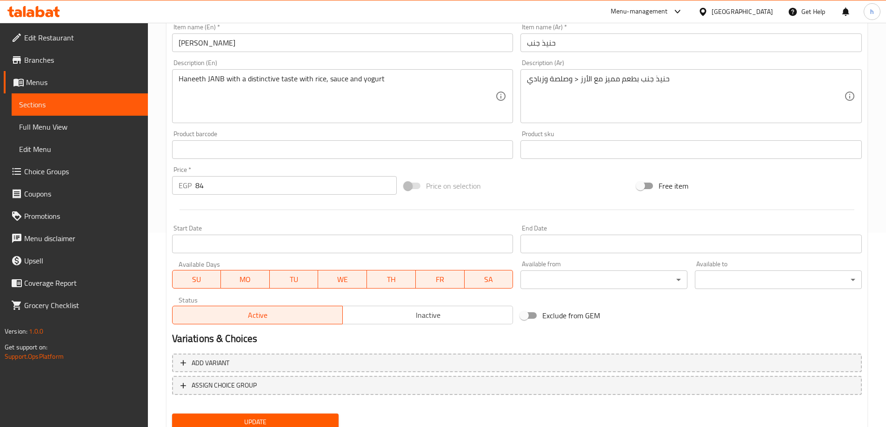
scroll to position [230, 0]
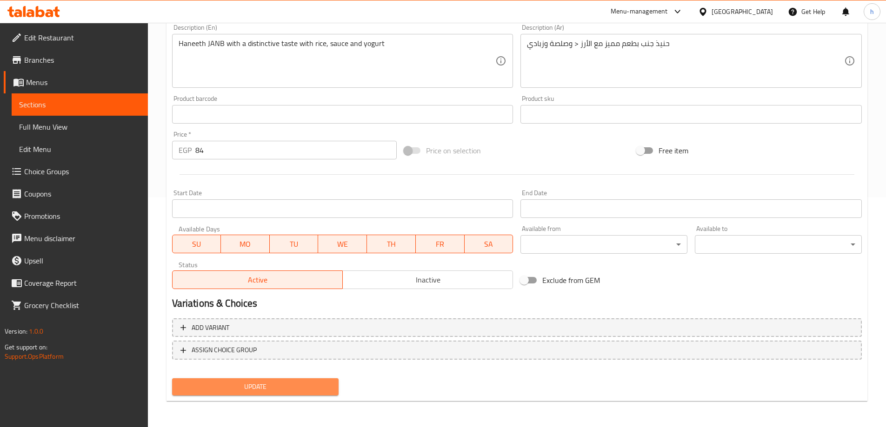
click at [294, 383] on span "Update" at bounding box center [255, 387] width 152 height 12
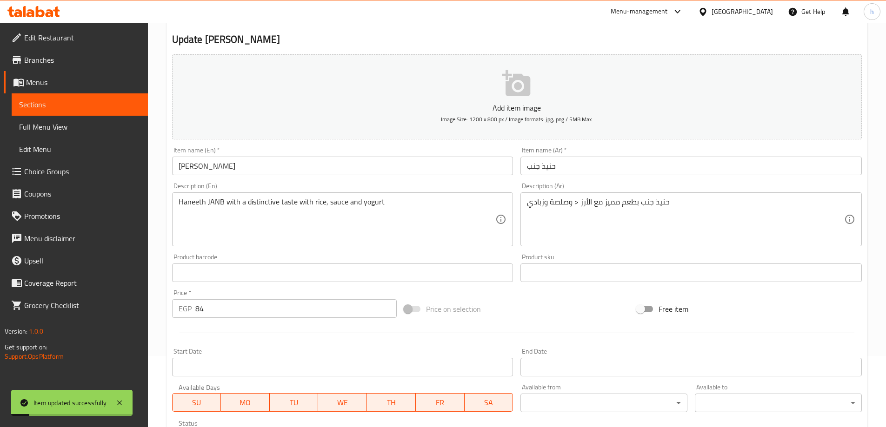
scroll to position [0, 0]
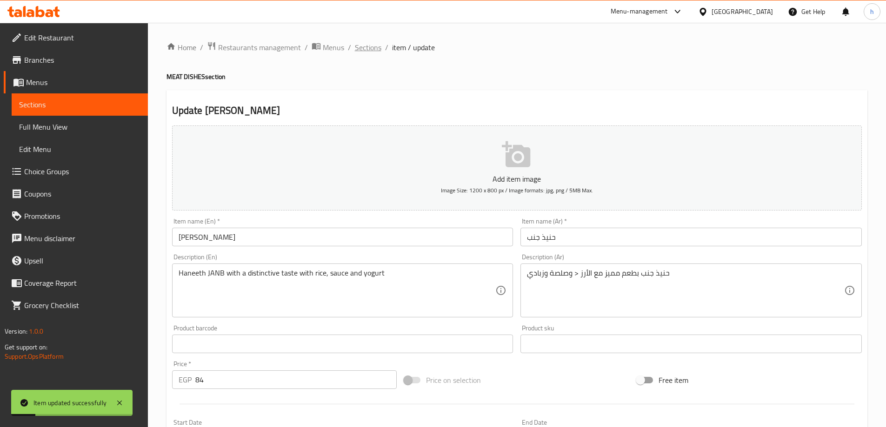
click at [361, 46] on span "Sections" at bounding box center [368, 47] width 27 height 11
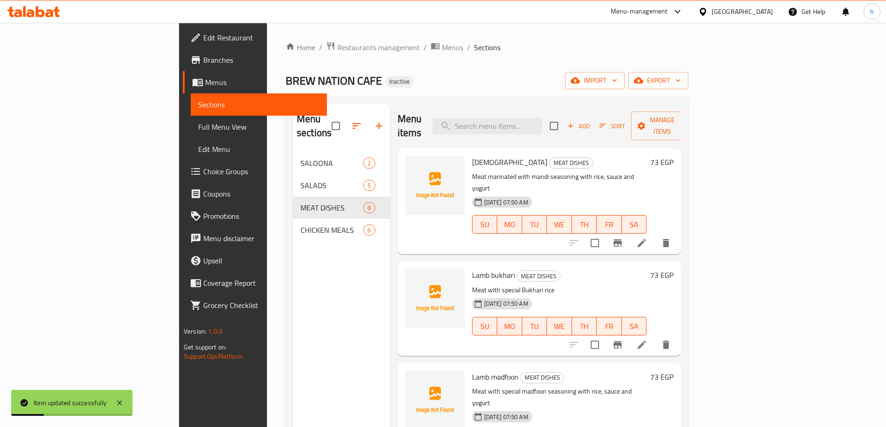
click at [198, 125] on span "Full Menu View" at bounding box center [258, 126] width 121 height 11
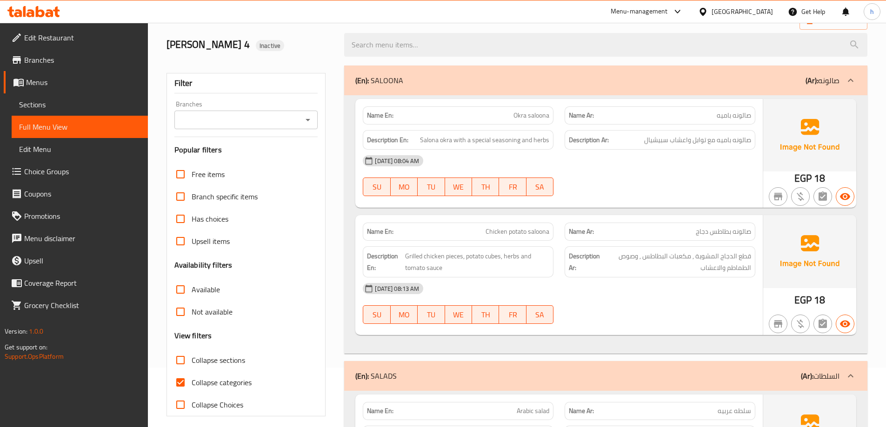
scroll to position [186, 0]
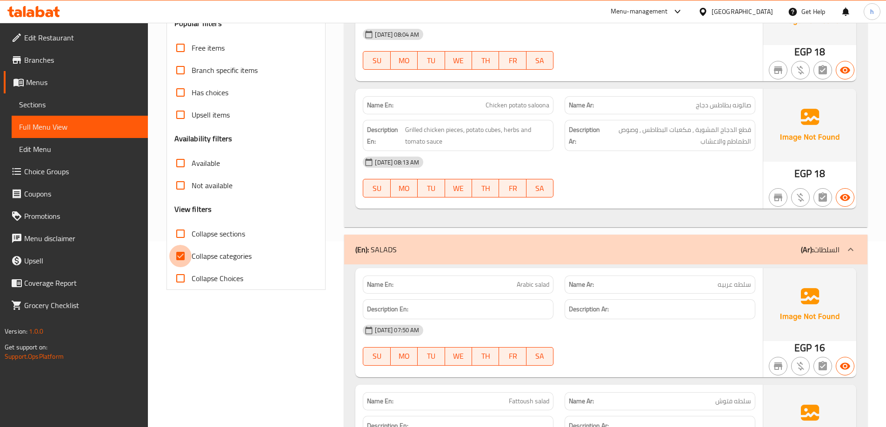
click at [182, 257] on input "Collapse categories" at bounding box center [180, 256] width 22 height 22
checkbox input "false"
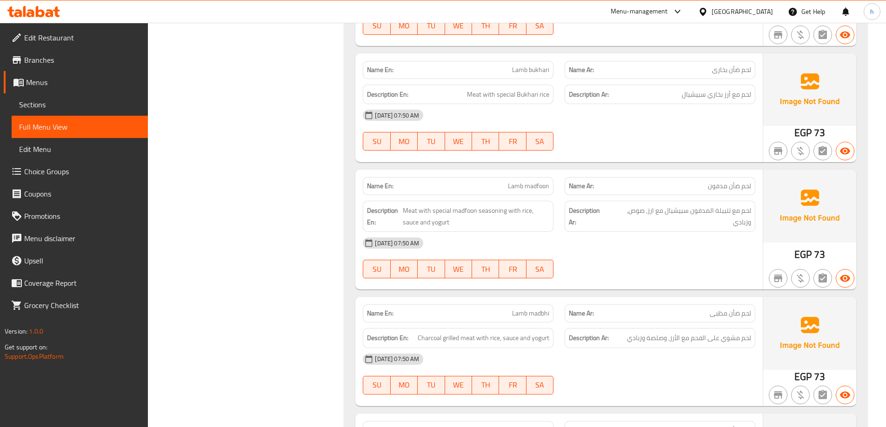
scroll to position [1116, 0]
